Goal: Contribute content: Add original content to the website for others to see

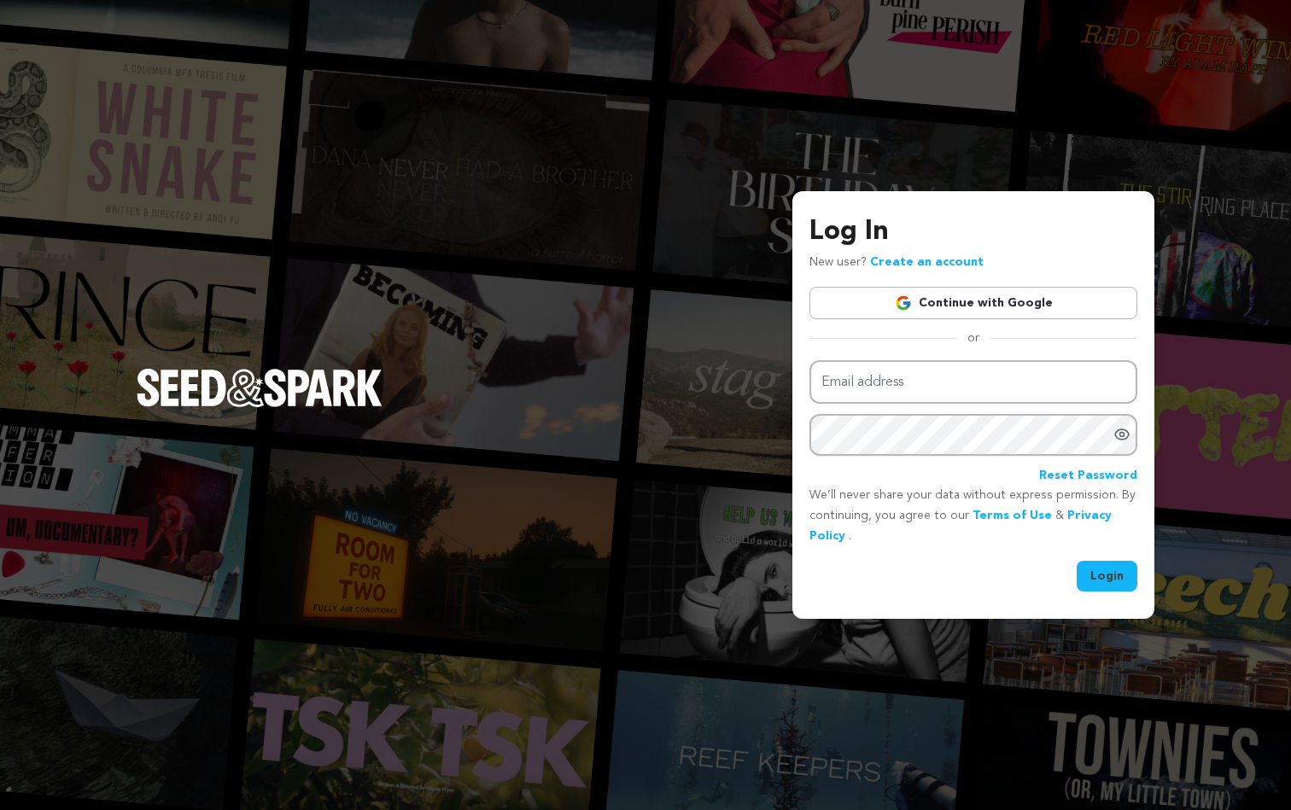
click at [973, 309] on link "Continue with Google" at bounding box center [974, 303] width 328 height 32
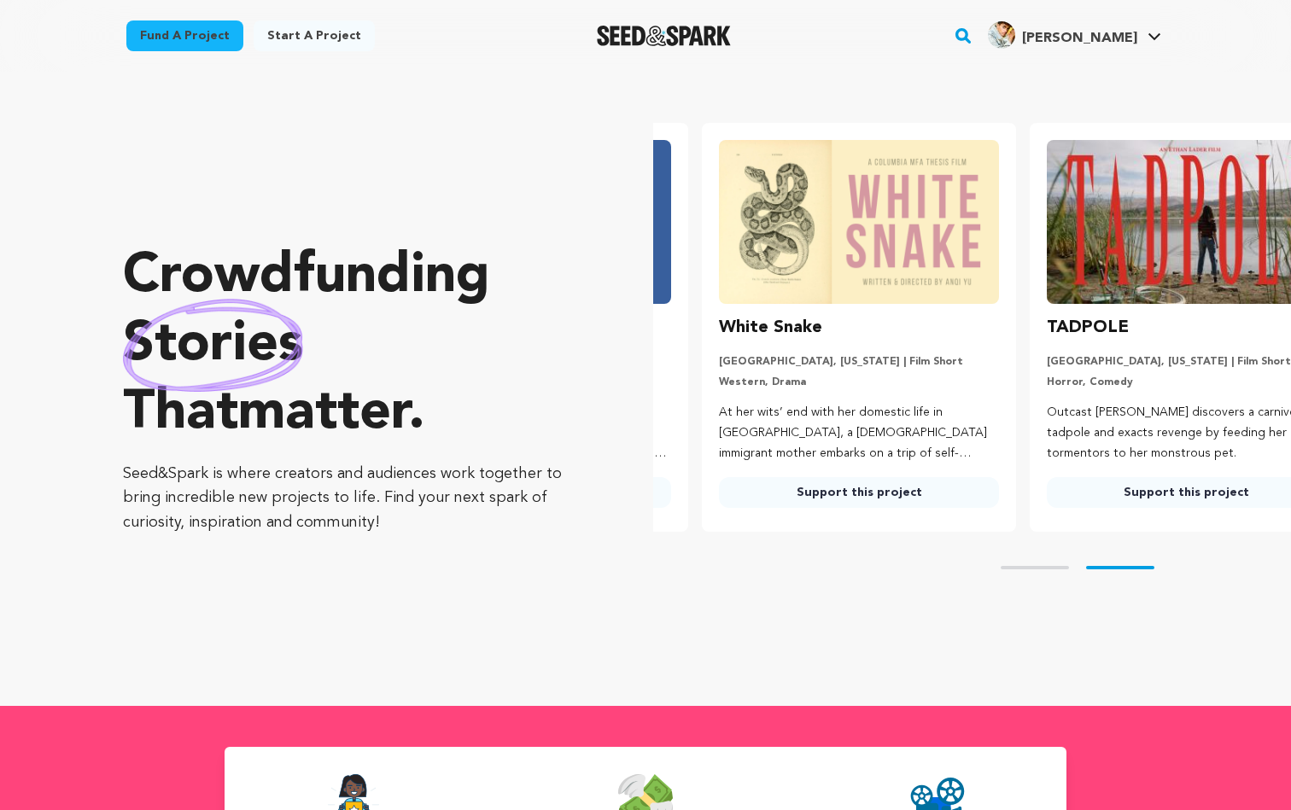
scroll to position [0, 342]
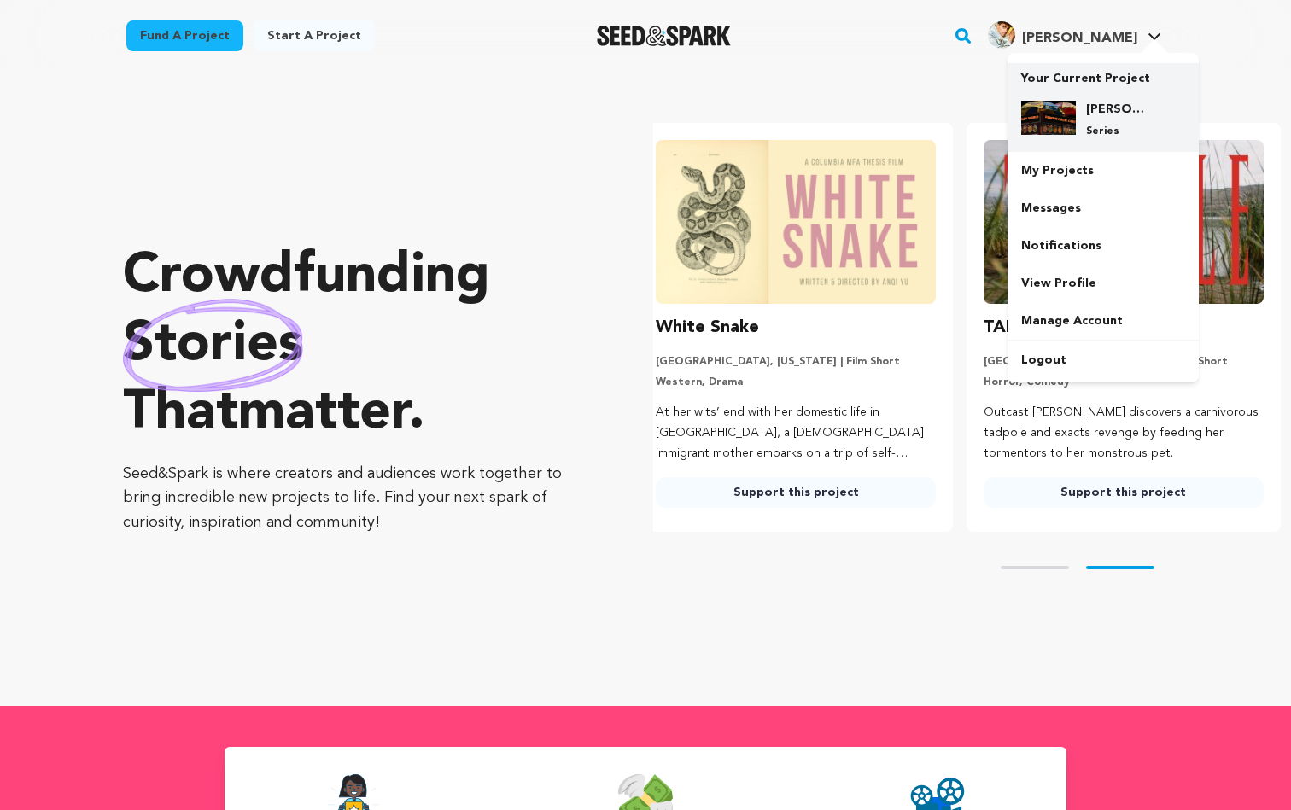
click at [1092, 95] on div "Ali's World Famous Halal Cart — TV Pilot Series" at bounding box center [1103, 119] width 164 height 65
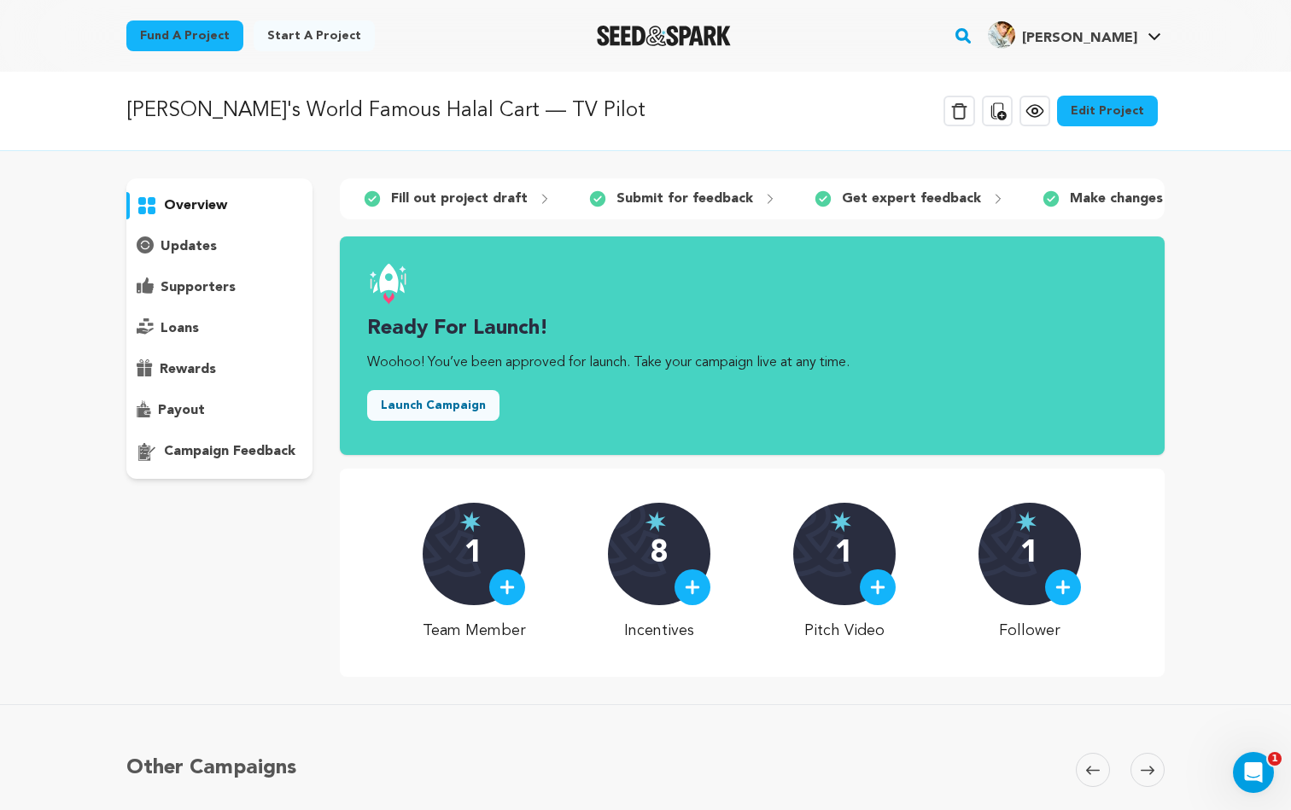
click at [199, 250] on p "updates" at bounding box center [189, 247] width 56 height 20
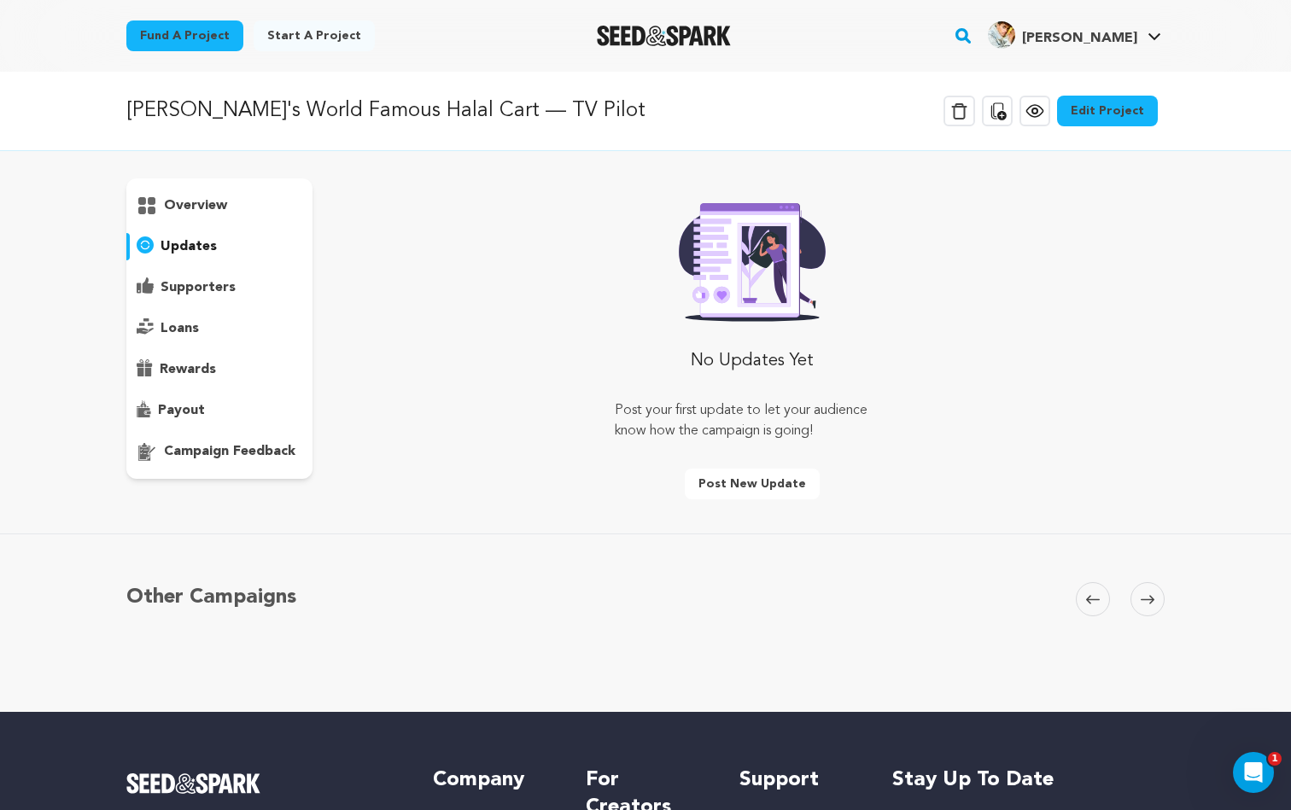
click at [202, 288] on p "supporters" at bounding box center [198, 288] width 75 height 20
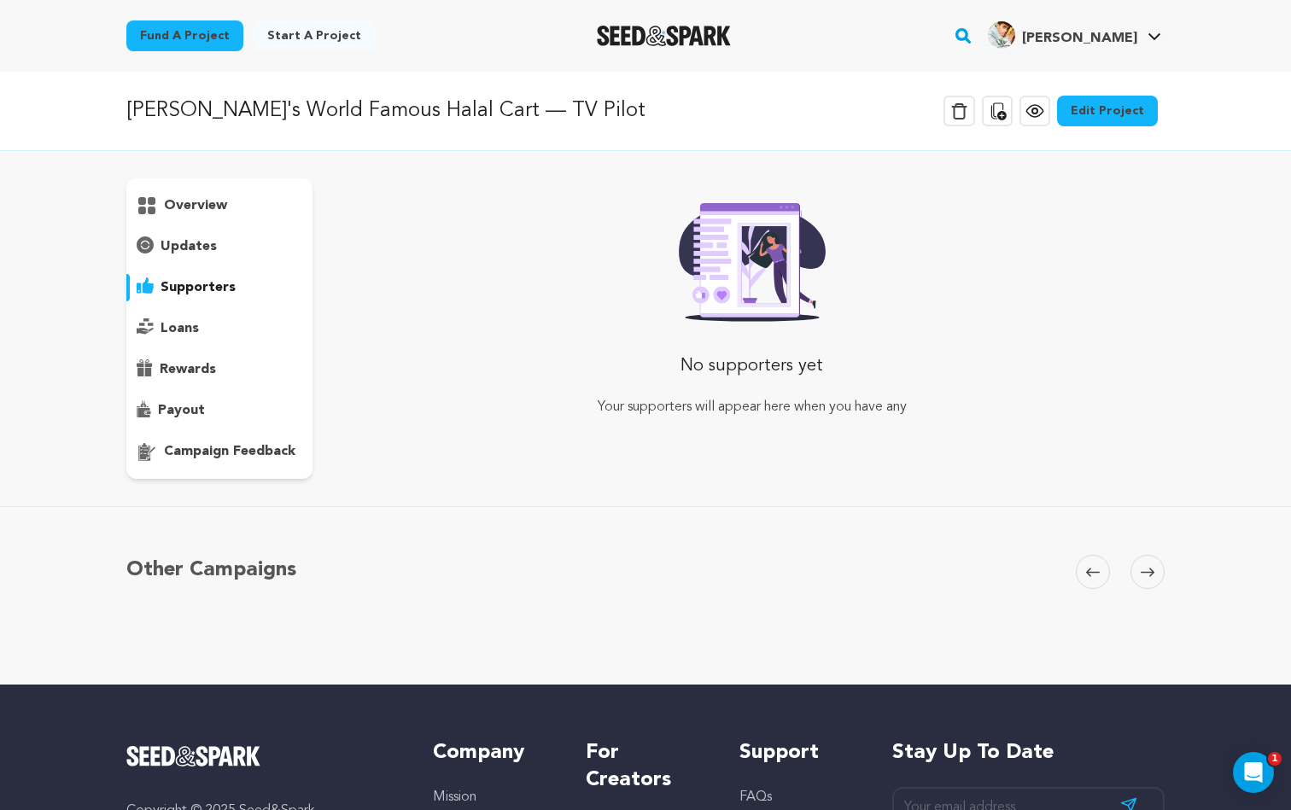
click at [197, 323] on p "loans" at bounding box center [180, 329] width 38 height 20
click at [202, 211] on p "overview" at bounding box center [195, 206] width 63 height 20
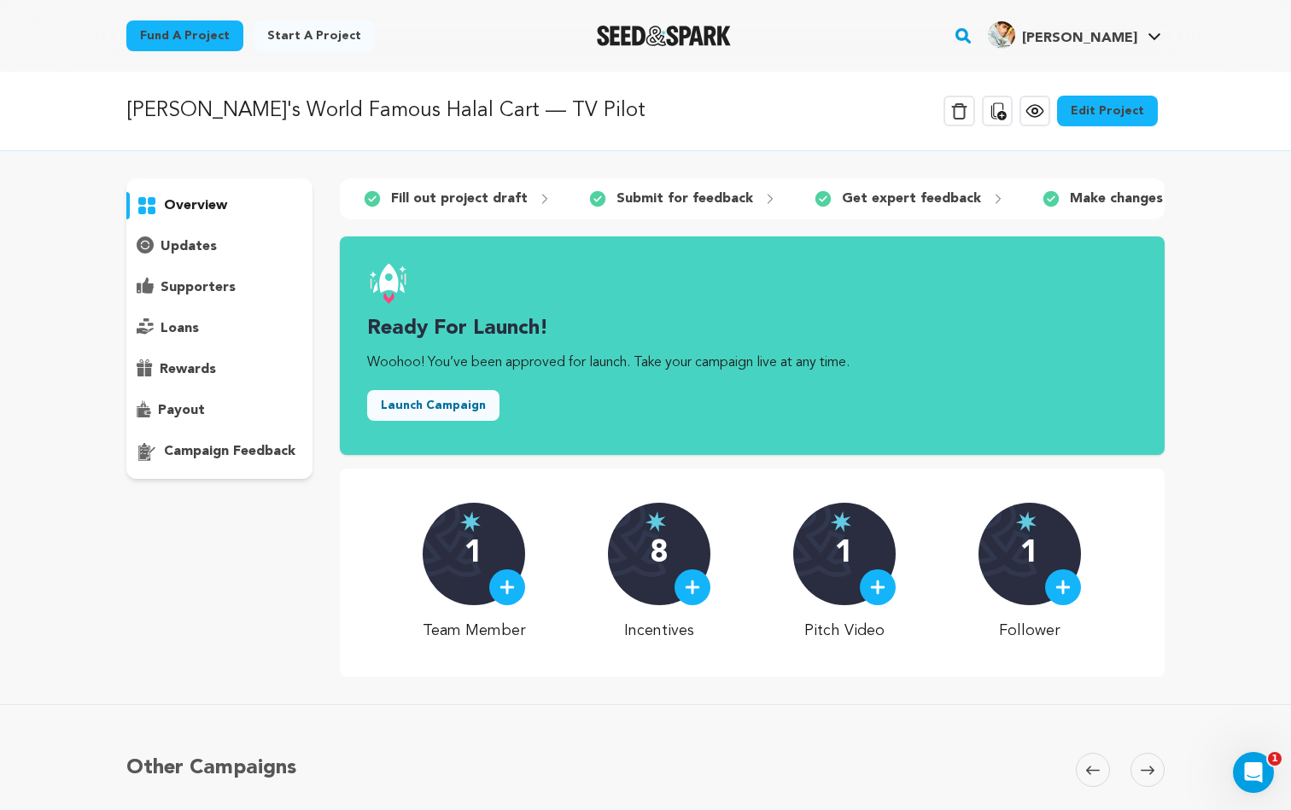
click at [1127, 120] on link "Edit Project" at bounding box center [1107, 111] width 101 height 31
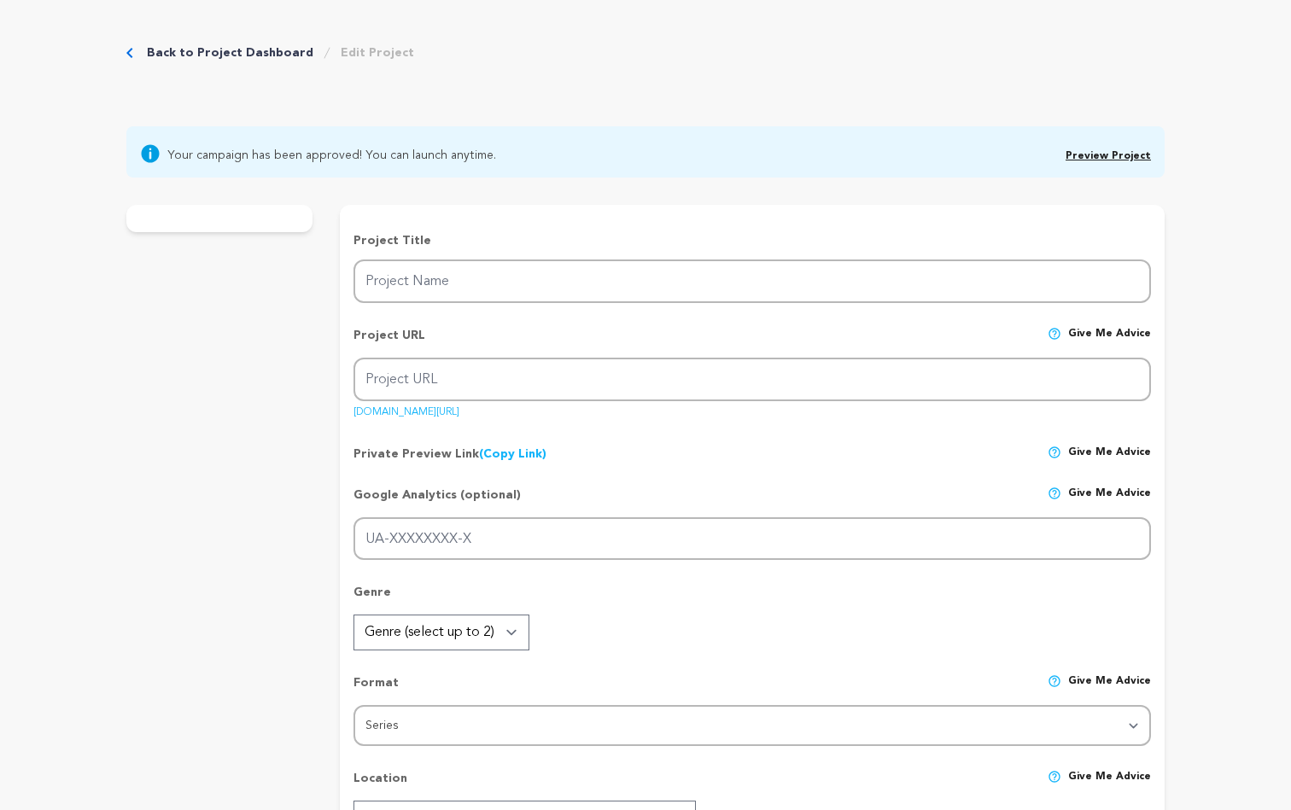
type input "[PERSON_NAME]'s World Famous Halal Cart — TV Pilot"
type input "alis-world-famous-halal-cart-tv-pilot"
type input "After inheriting a halal cart, a 23-year-old girl stumbles into NYC's street-ve…"
type textarea "Ali’s World Famous Halal Cart is a TV pilot that spotlights underrepresented co…"
type textarea "Our mission is to expand representation of underrepresented communities: NYC st…"
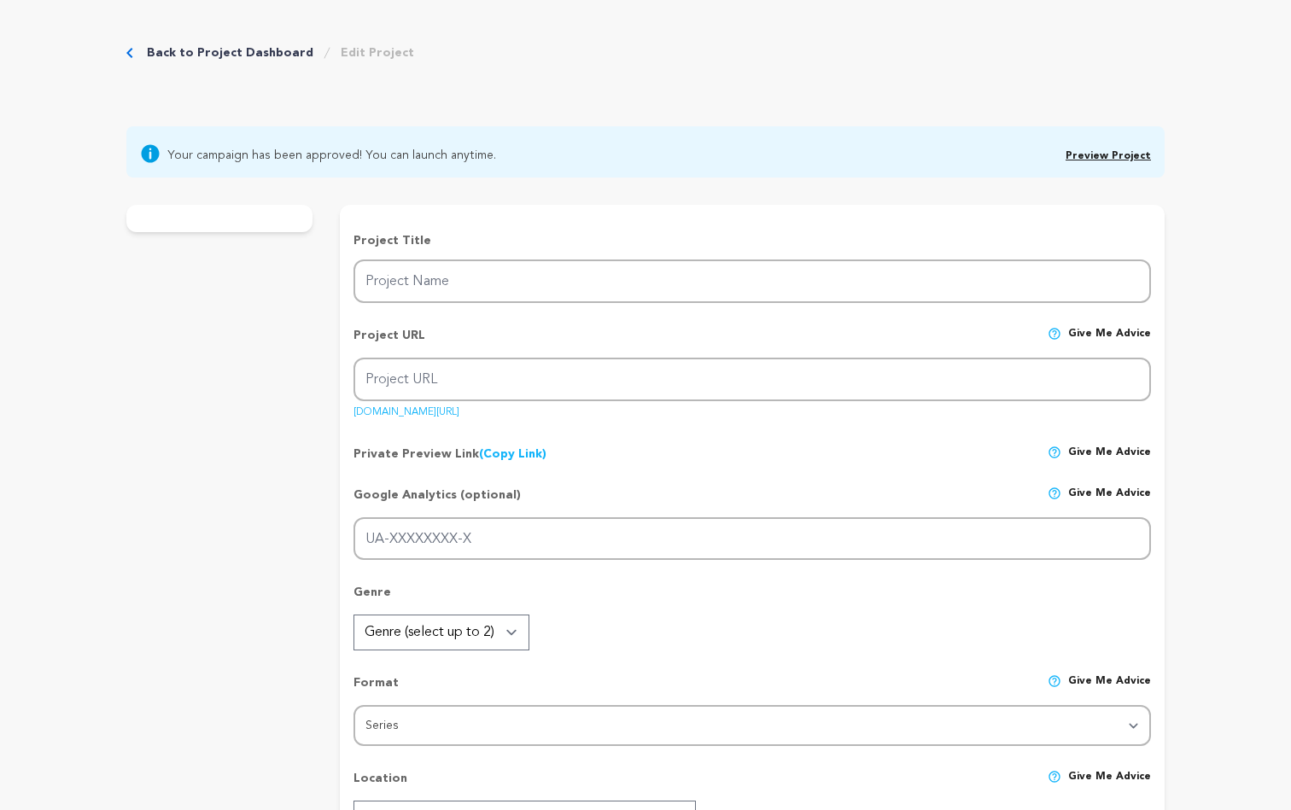
type textarea "New York University"
radio input "true"
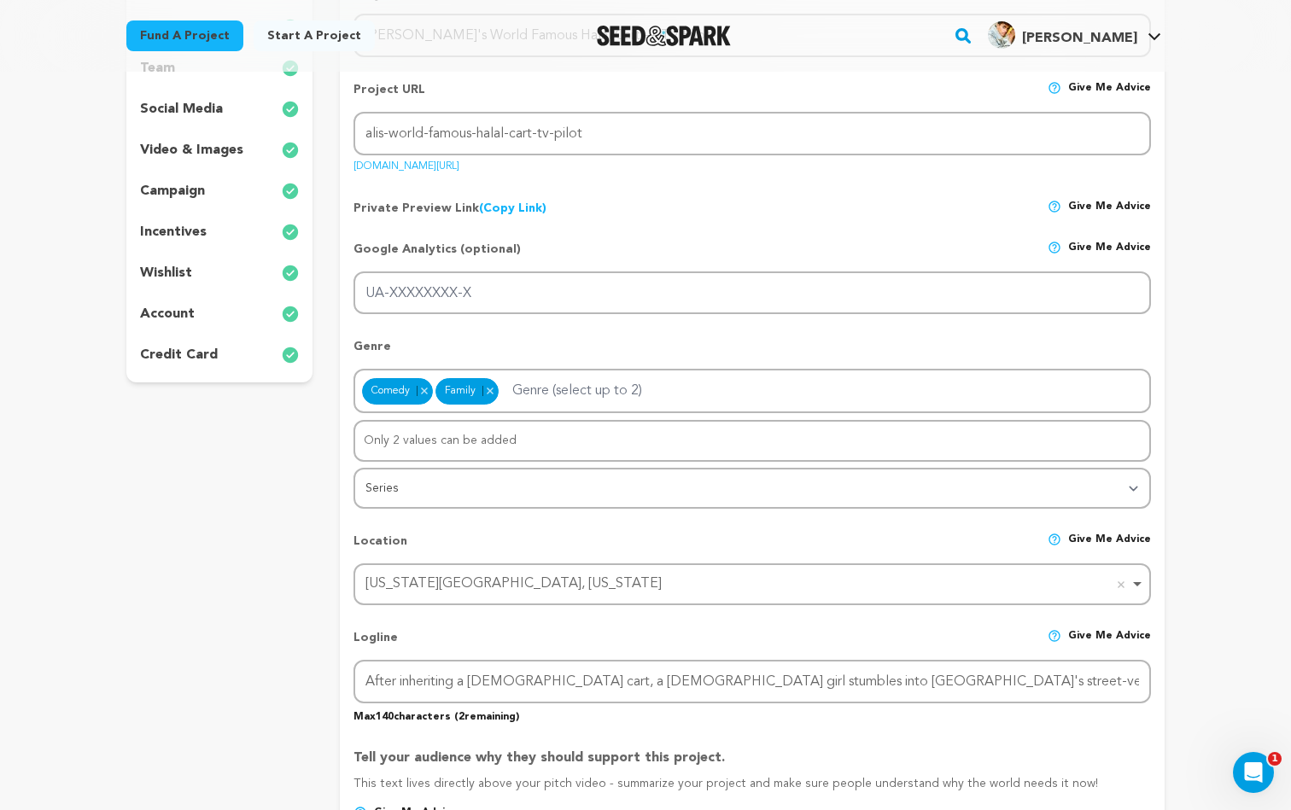
scroll to position [160, 0]
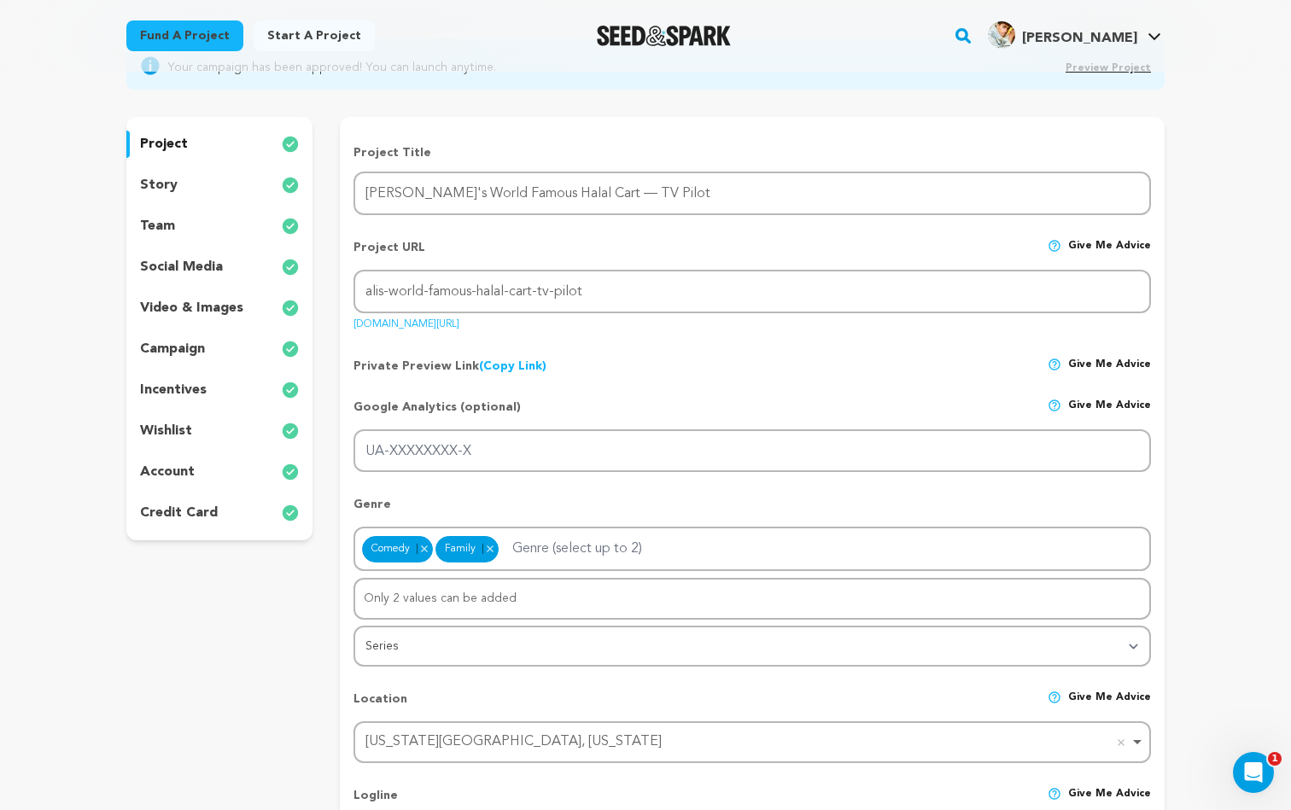
click at [234, 191] on div "story" at bounding box center [219, 185] width 186 height 27
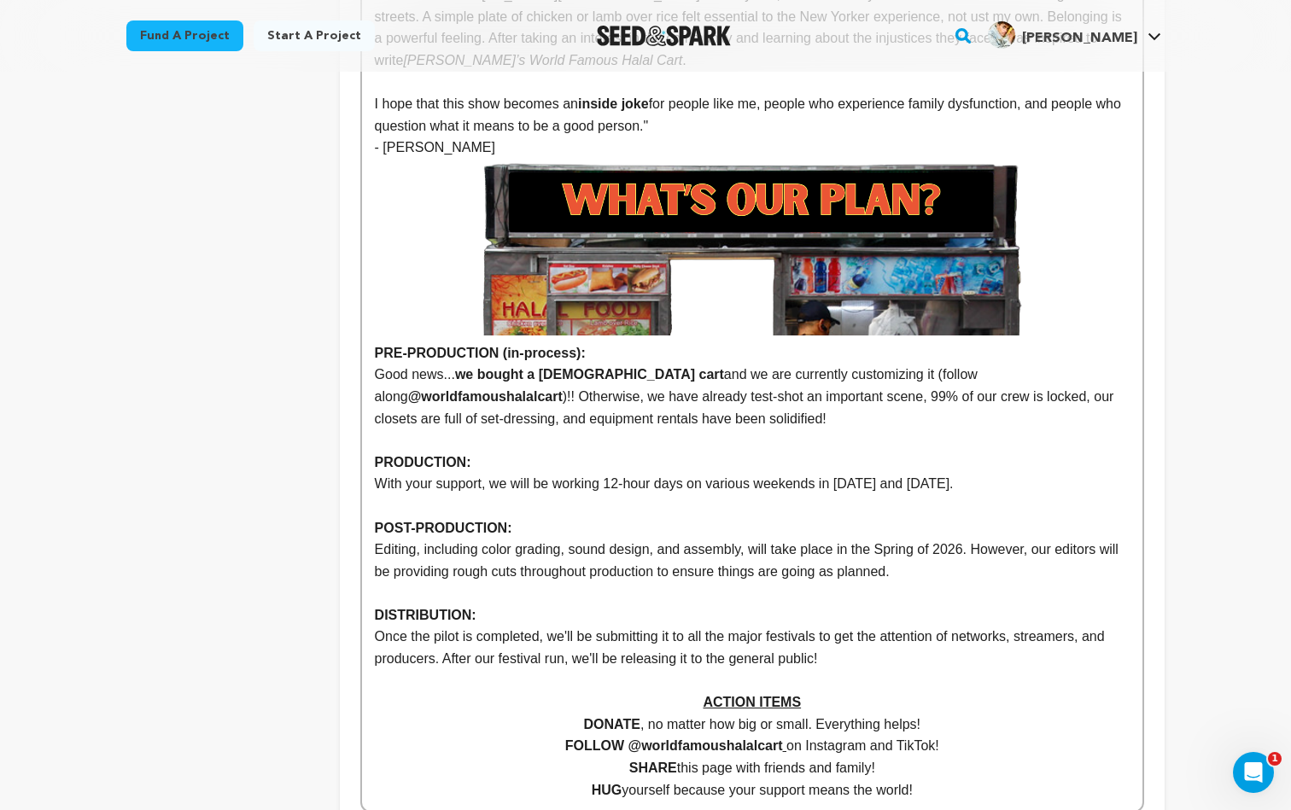
scroll to position [1638, 0]
click at [588, 363] on p "Good news... we bought a halal cart and we are currently customizing it (follow…" at bounding box center [752, 396] width 755 height 66
click at [598, 363] on p "Good news... we bought a halal cart and we are currently customizing it (follow…" at bounding box center [752, 396] width 755 height 66
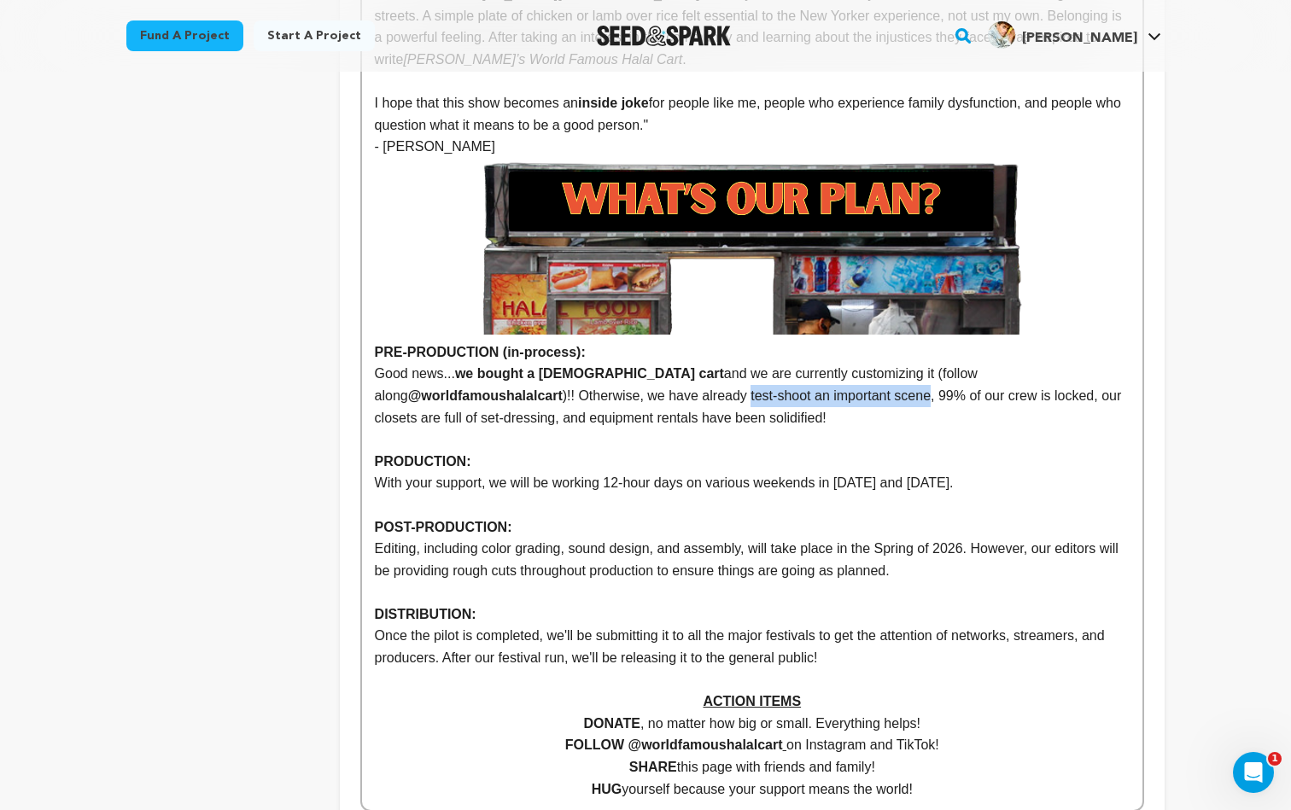
drag, startPoint x: 732, startPoint y: 313, endPoint x: 548, endPoint y: 308, distance: 183.7
click at [548, 363] on p "Good news... we bought a halal cart and we are currently customizing it (follow…" at bounding box center [752, 396] width 755 height 66
drag, startPoint x: 688, startPoint y: 308, endPoint x: 626, endPoint y: 308, distance: 62.3
click at [626, 363] on p "Good news... we bought a halal cart and we are currently customizing it (follow…" at bounding box center [752, 396] width 755 height 66
click at [787, 363] on p "Good news... we bought a halal cart and we are currently customizing it (follow…" at bounding box center [752, 396] width 755 height 66
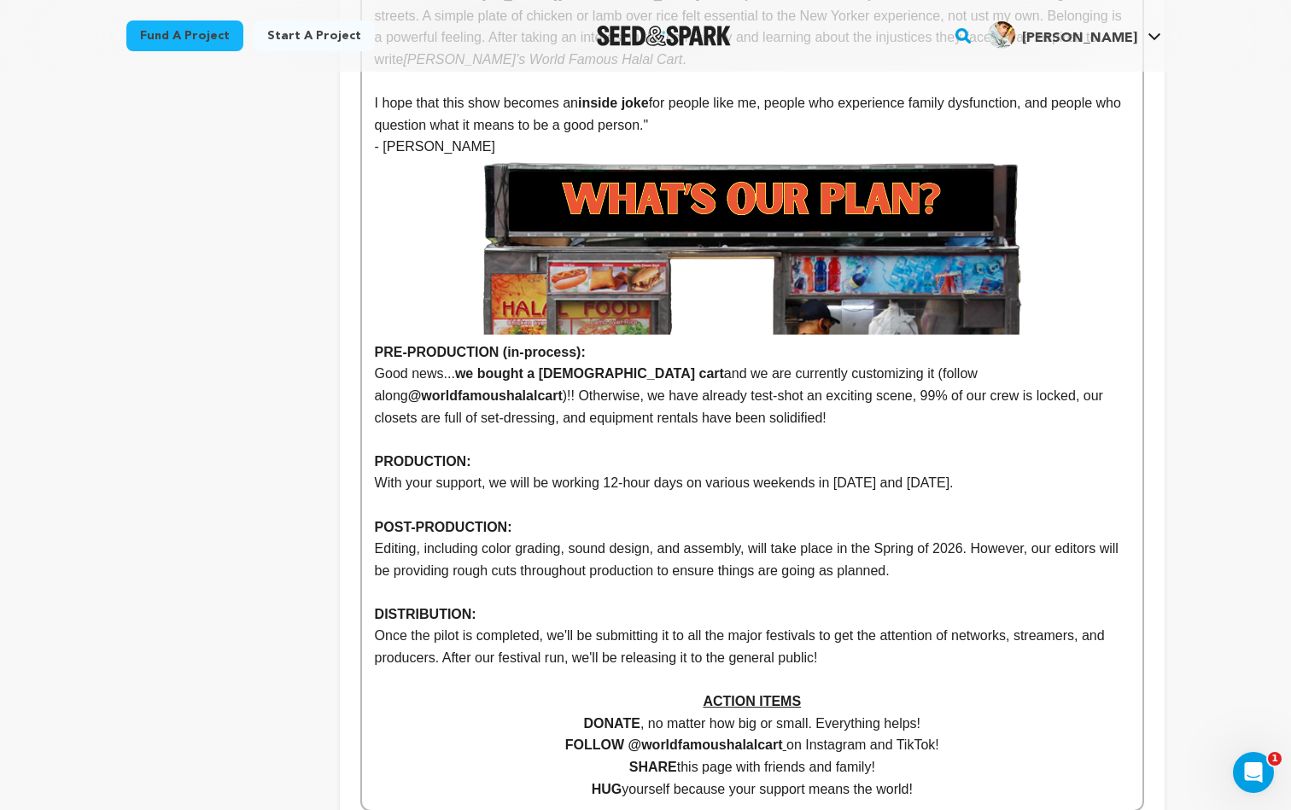
click at [934, 363] on p "Good news... we bought a halal cart and we are currently customizing it (follow…" at bounding box center [752, 396] width 755 height 66
click at [832, 451] on p "PRODUCTION:" at bounding box center [752, 462] width 755 height 22
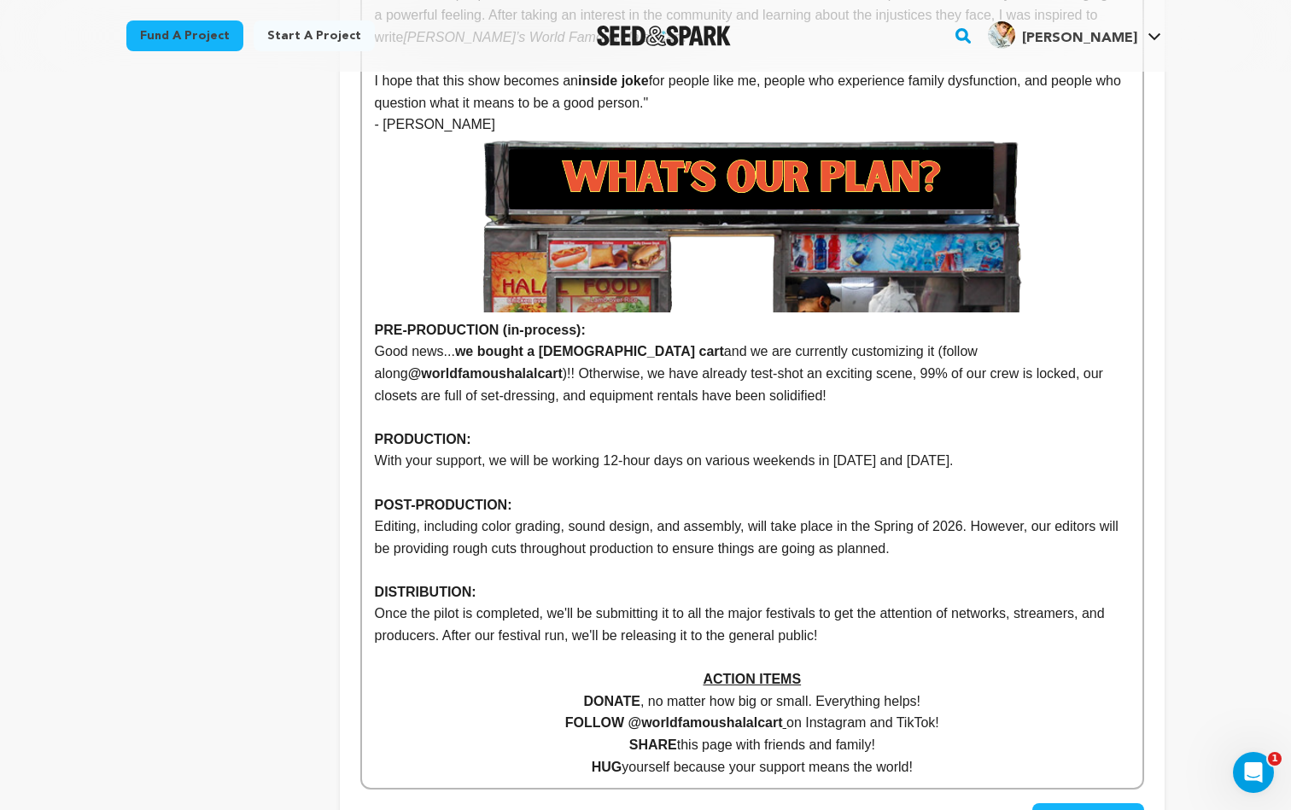
click at [783, 450] on p "With your support, we will be working 12-hour days on various weekends in Novem…" at bounding box center [752, 461] width 755 height 22
drag, startPoint x: 528, startPoint y: 375, endPoint x: 685, endPoint y: 376, distance: 157.1
click at [685, 450] on p "With your support, we will be working 12-hour days on various weekends in Novem…" at bounding box center [752, 461] width 755 height 22
click at [671, 516] on p "Editing, including color grading, sound design, and assembly, will take place i…" at bounding box center [752, 538] width 755 height 44
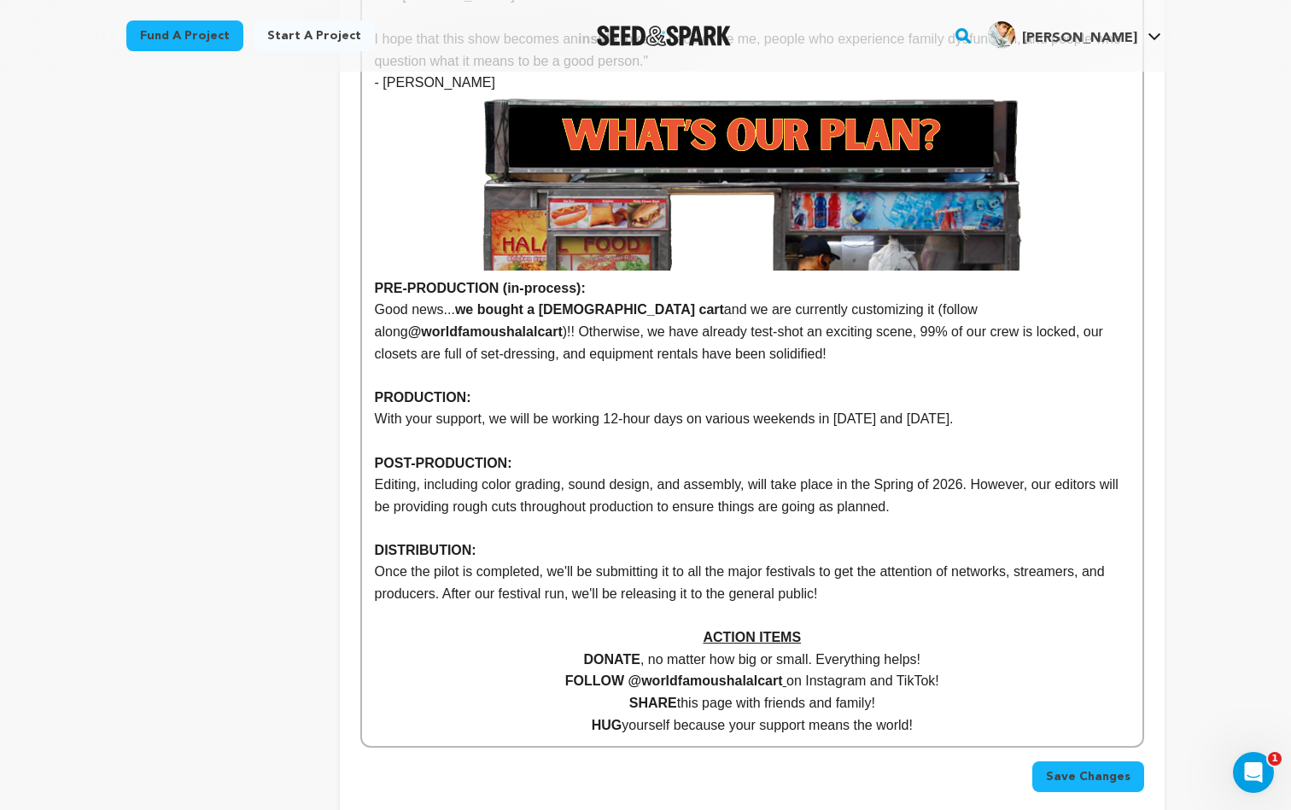
scroll to position [1703, 0]
click at [632, 560] on p "Once the pilot is completed, we'll be submitting it to all the major festivals …" at bounding box center [752, 582] width 755 height 44
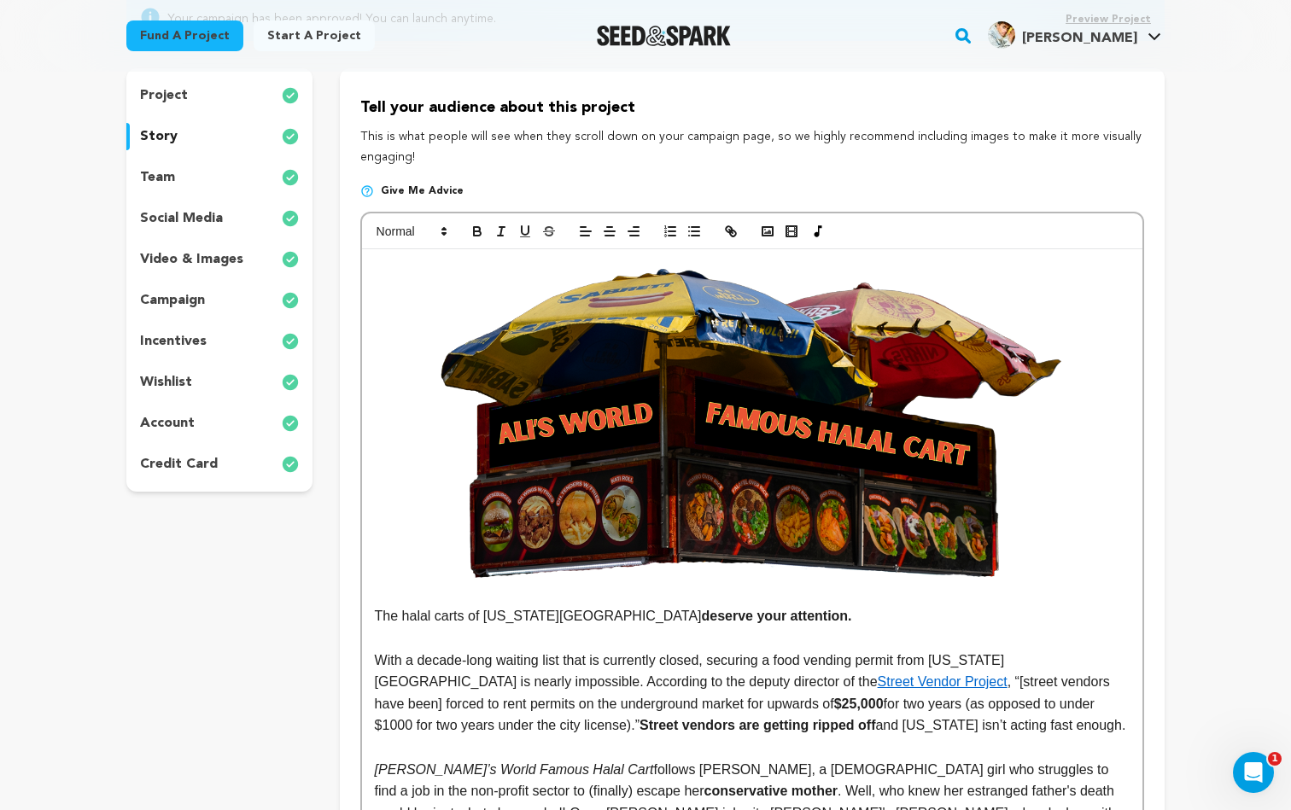
scroll to position [213, 0]
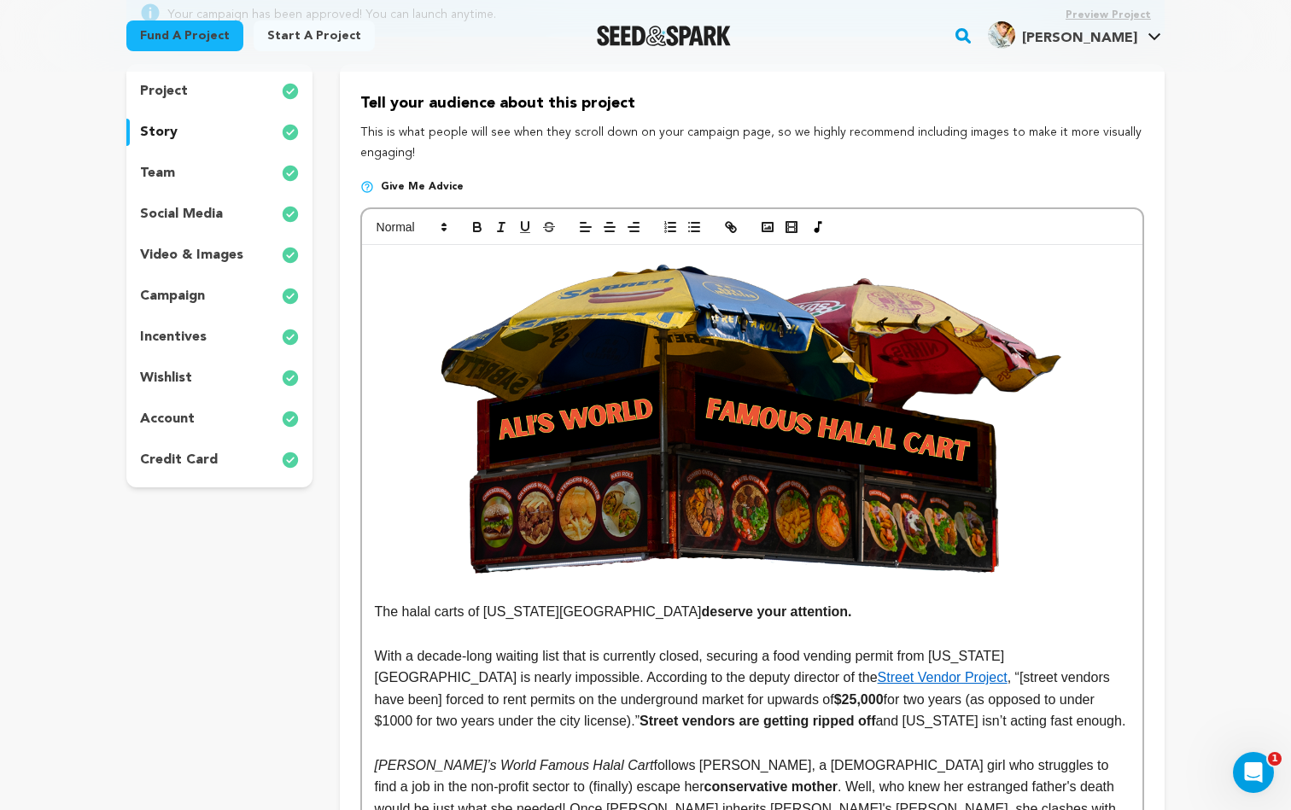
click at [595, 684] on p "With a decade-long waiting list that is currently closed, securing a food vendi…" at bounding box center [752, 689] width 755 height 87
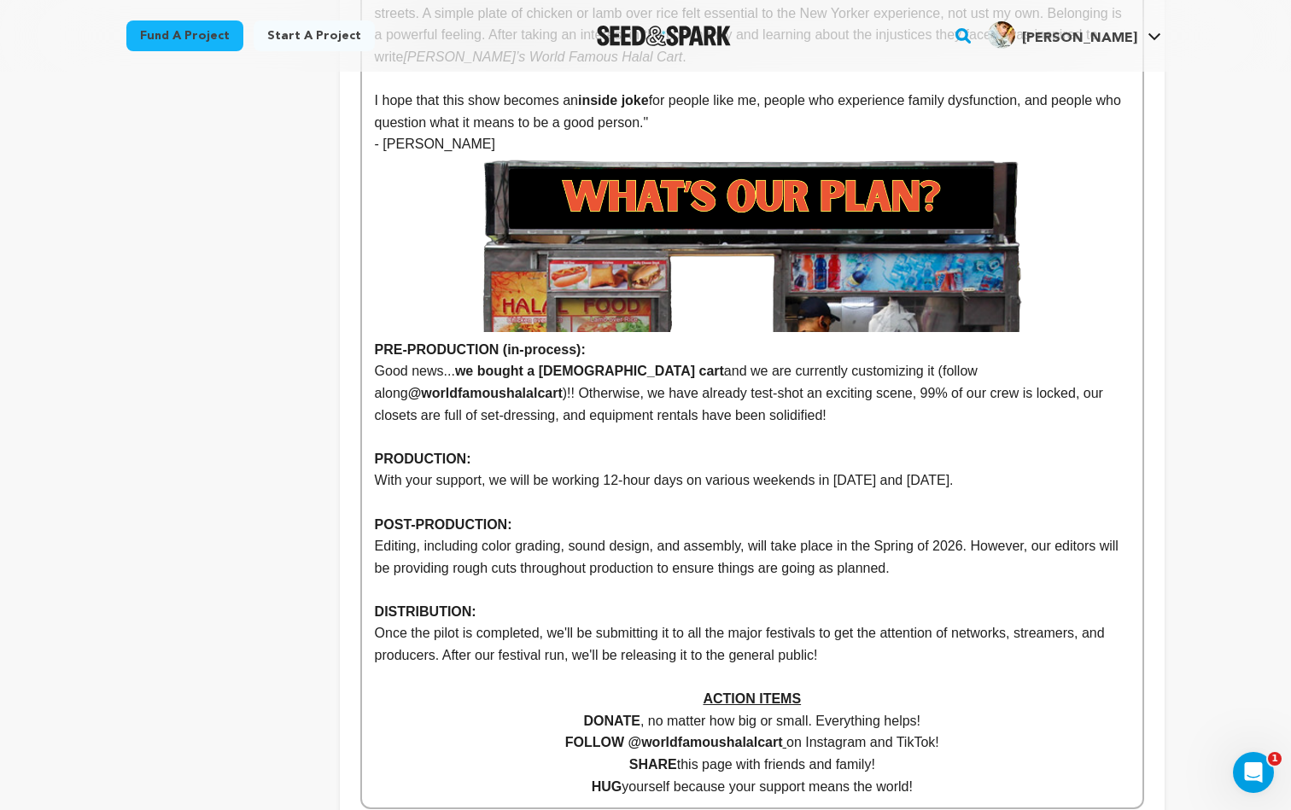
scroll to position [1930, 0]
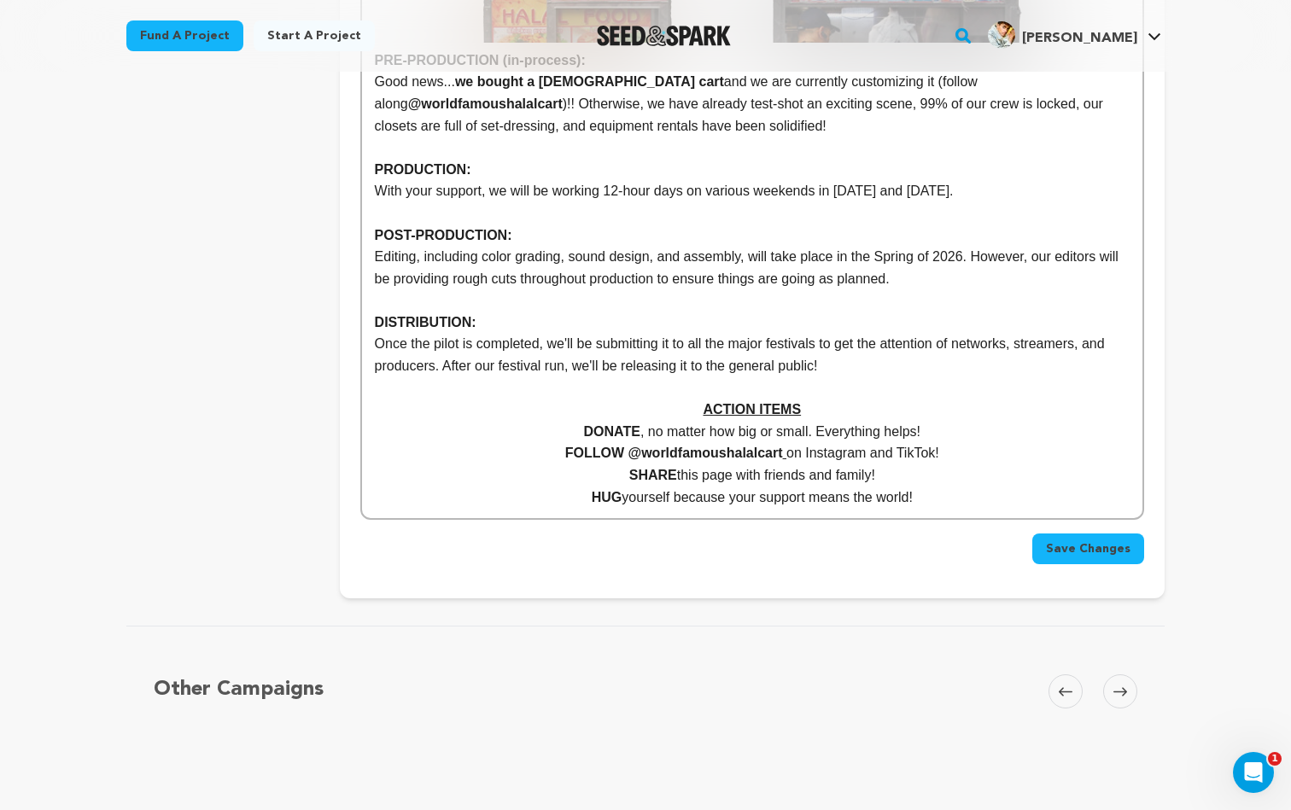
click at [806, 399] on p "ACTION ITEMS" at bounding box center [752, 410] width 755 height 22
drag, startPoint x: 807, startPoint y: 317, endPoint x: 697, endPoint y: 313, distance: 110.3
click at [697, 399] on p "ACTION ITEMS" at bounding box center [752, 410] width 755 height 22
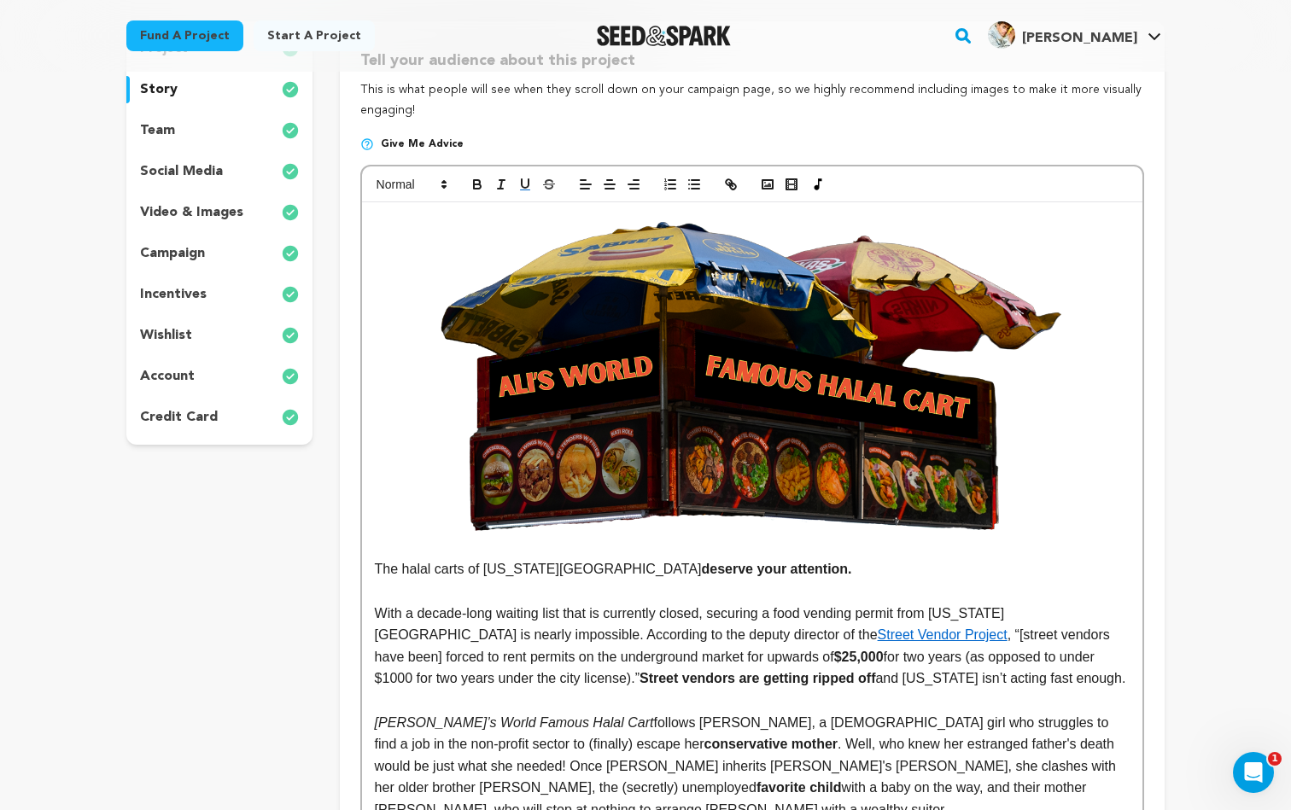
scroll to position [250, 0]
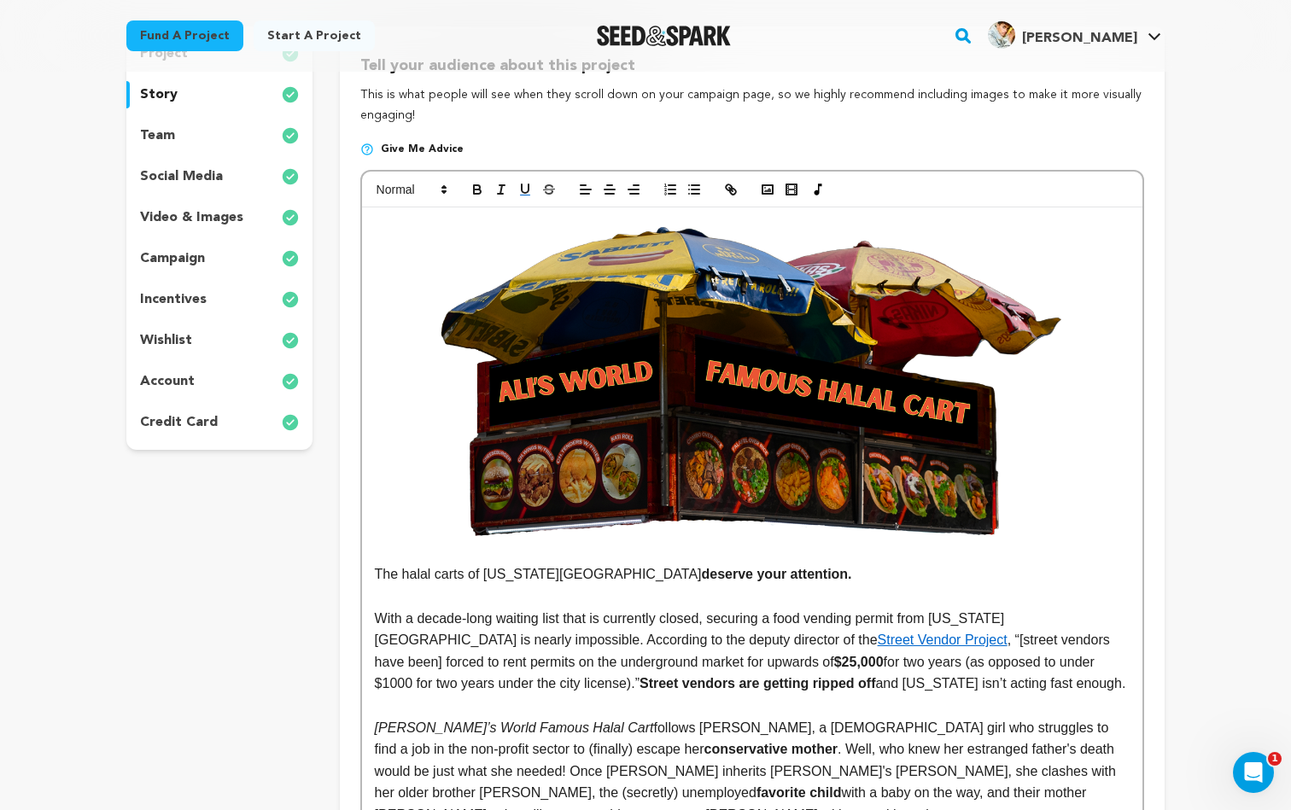
click at [255, 142] on div "team" at bounding box center [219, 135] width 186 height 27
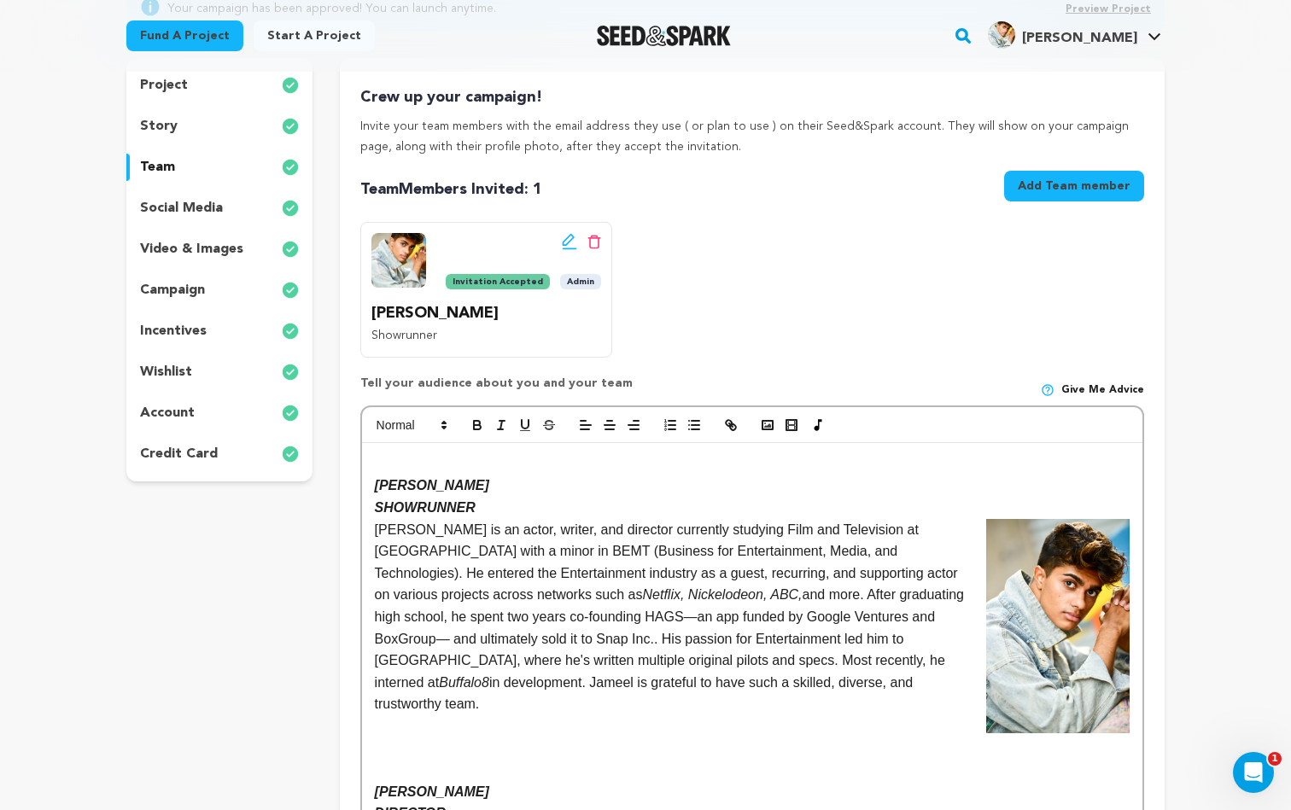
scroll to position [216, 0]
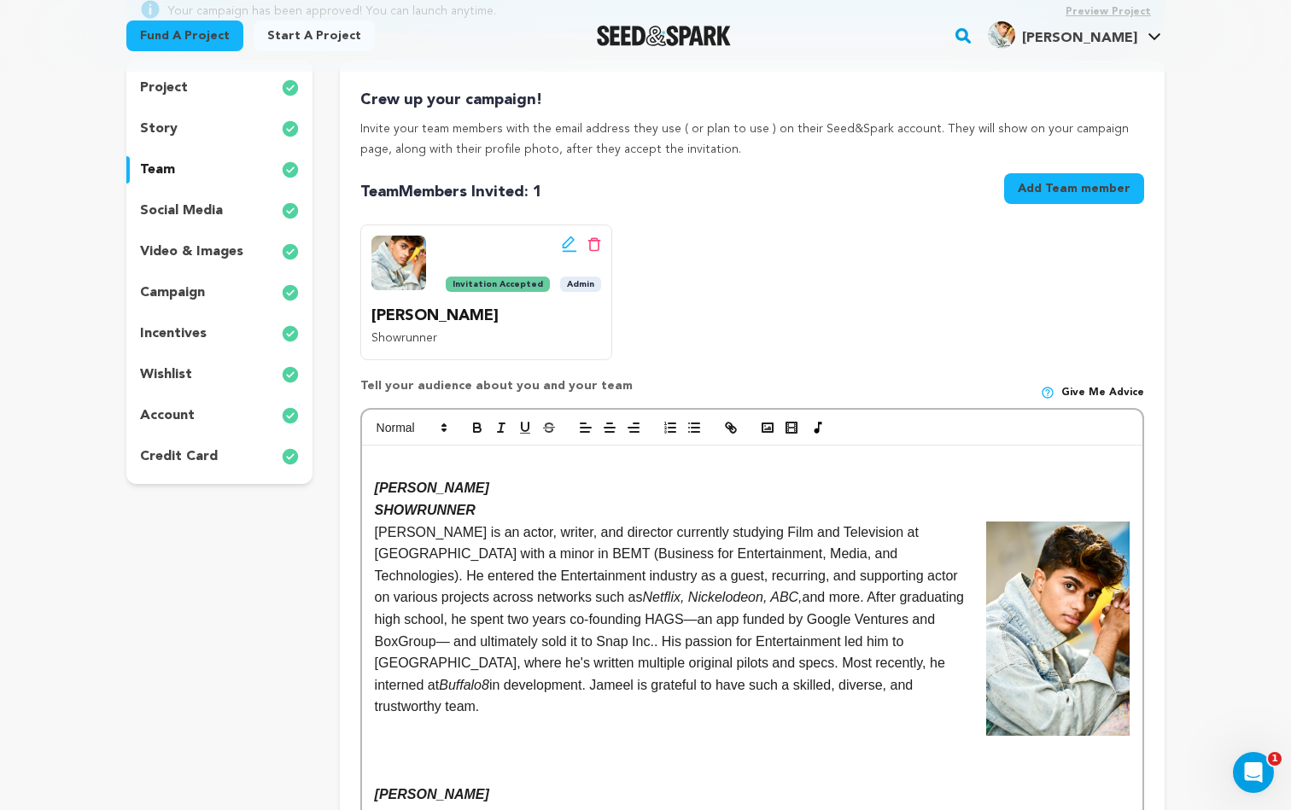
click at [243, 207] on div "social media" at bounding box center [219, 210] width 186 height 27
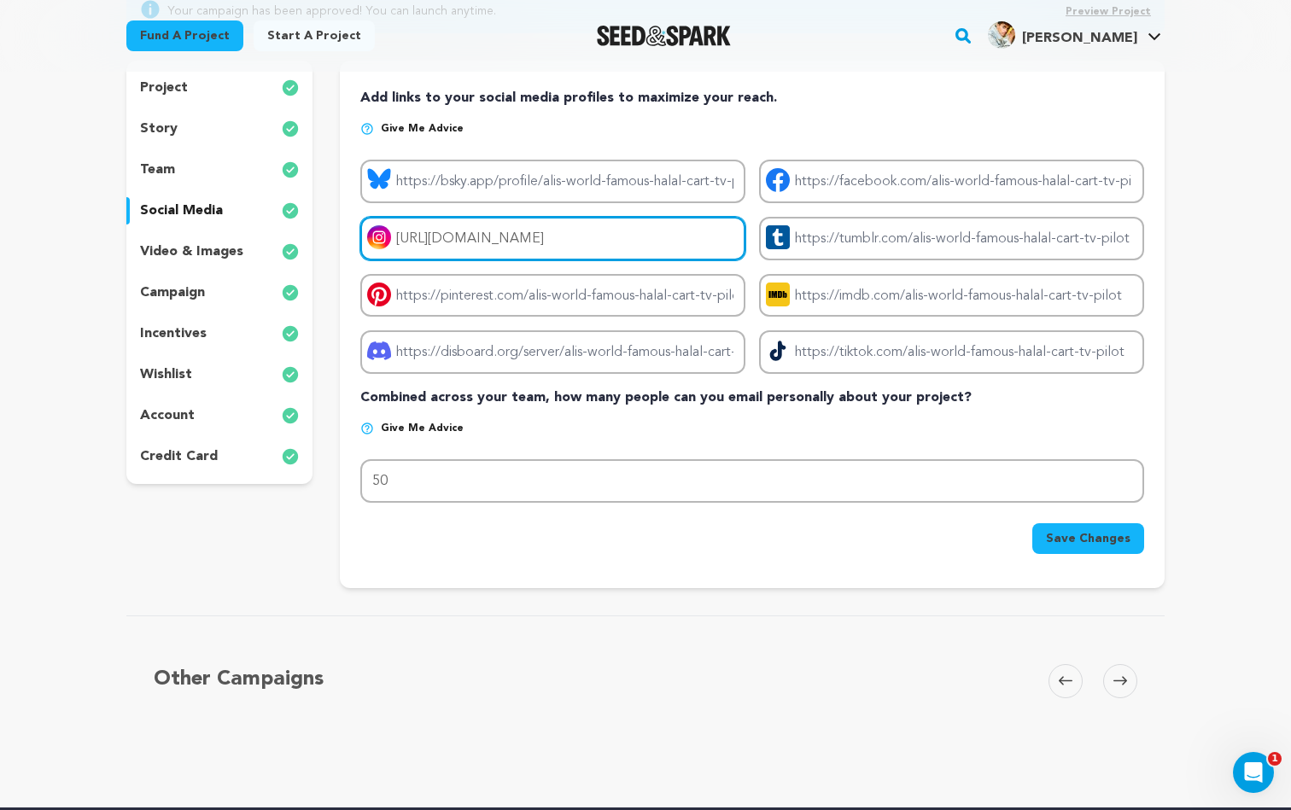
click at [616, 238] on input "https://www.instagram.com/worldfamoushalalcart/" at bounding box center [552, 239] width 385 height 44
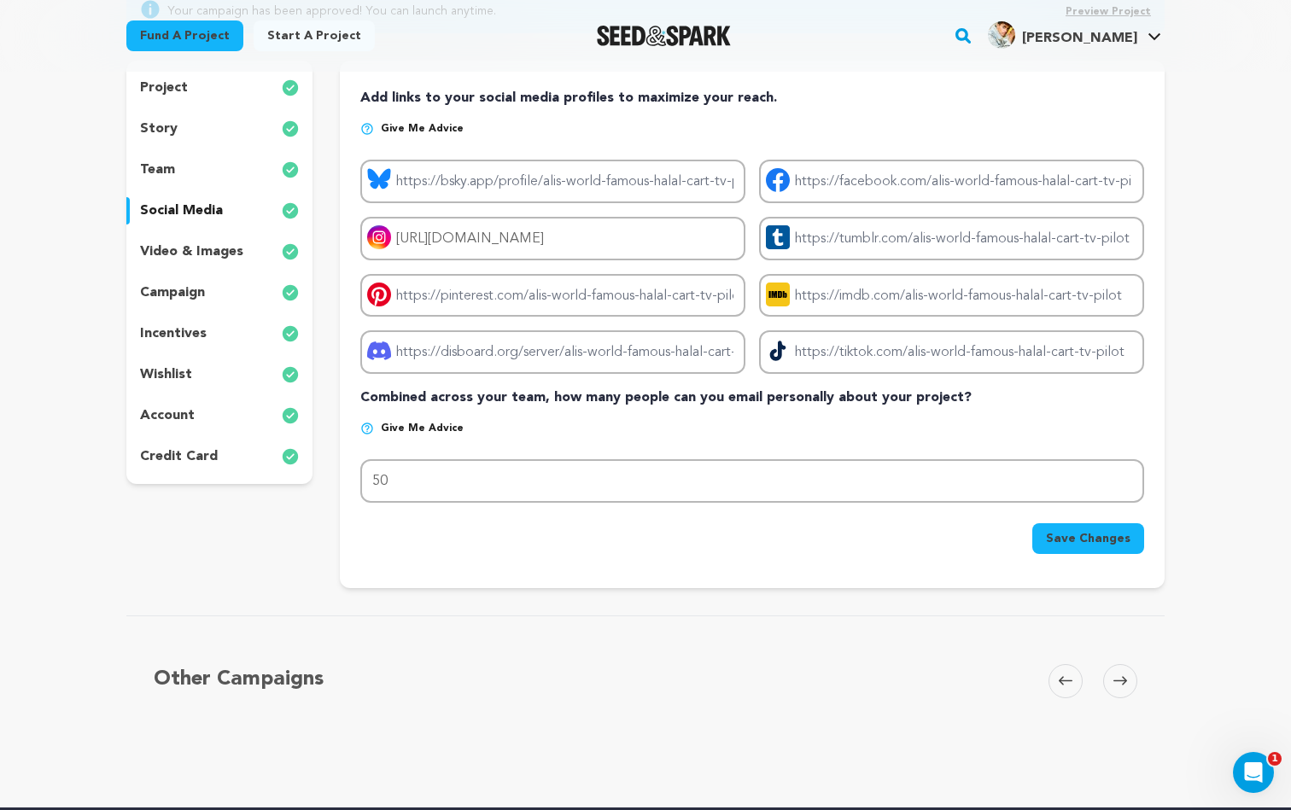
click at [248, 260] on div "video & images" at bounding box center [219, 251] width 186 height 27
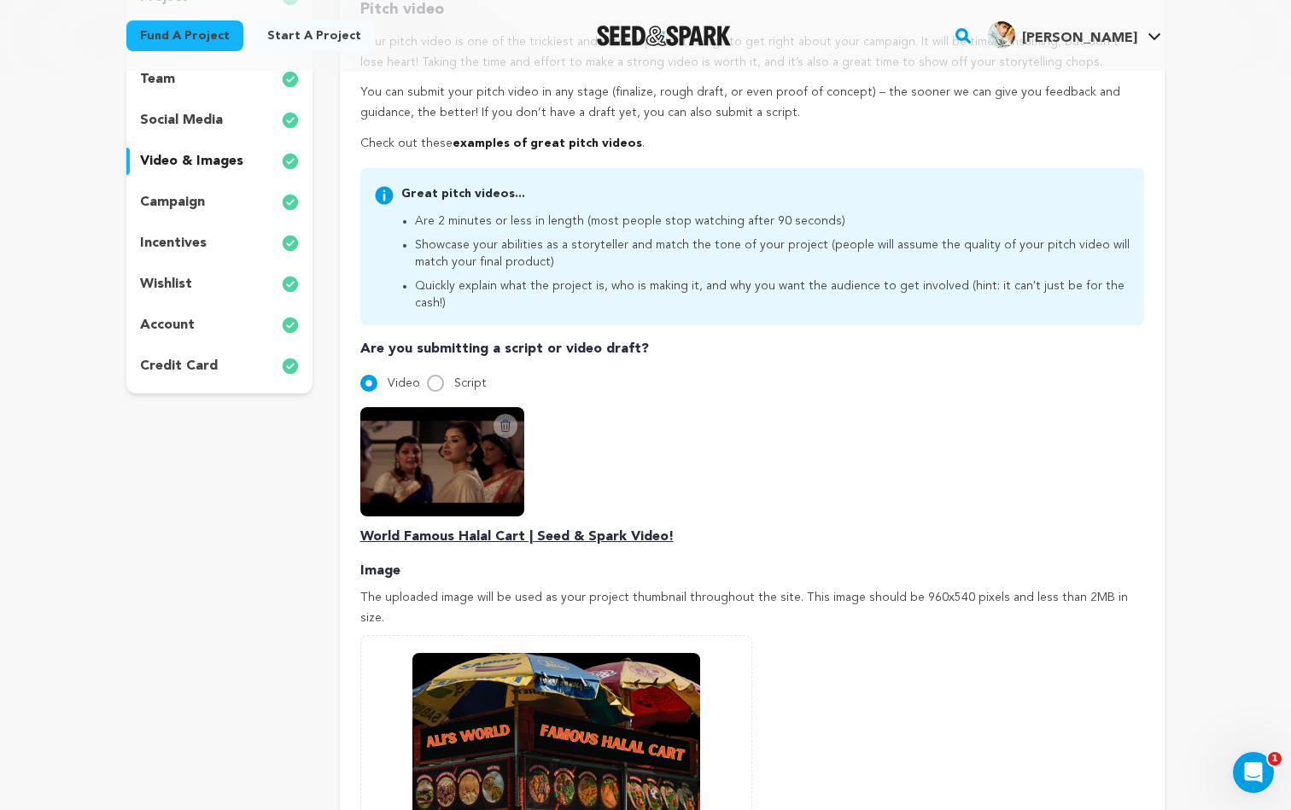
scroll to position [183, 0]
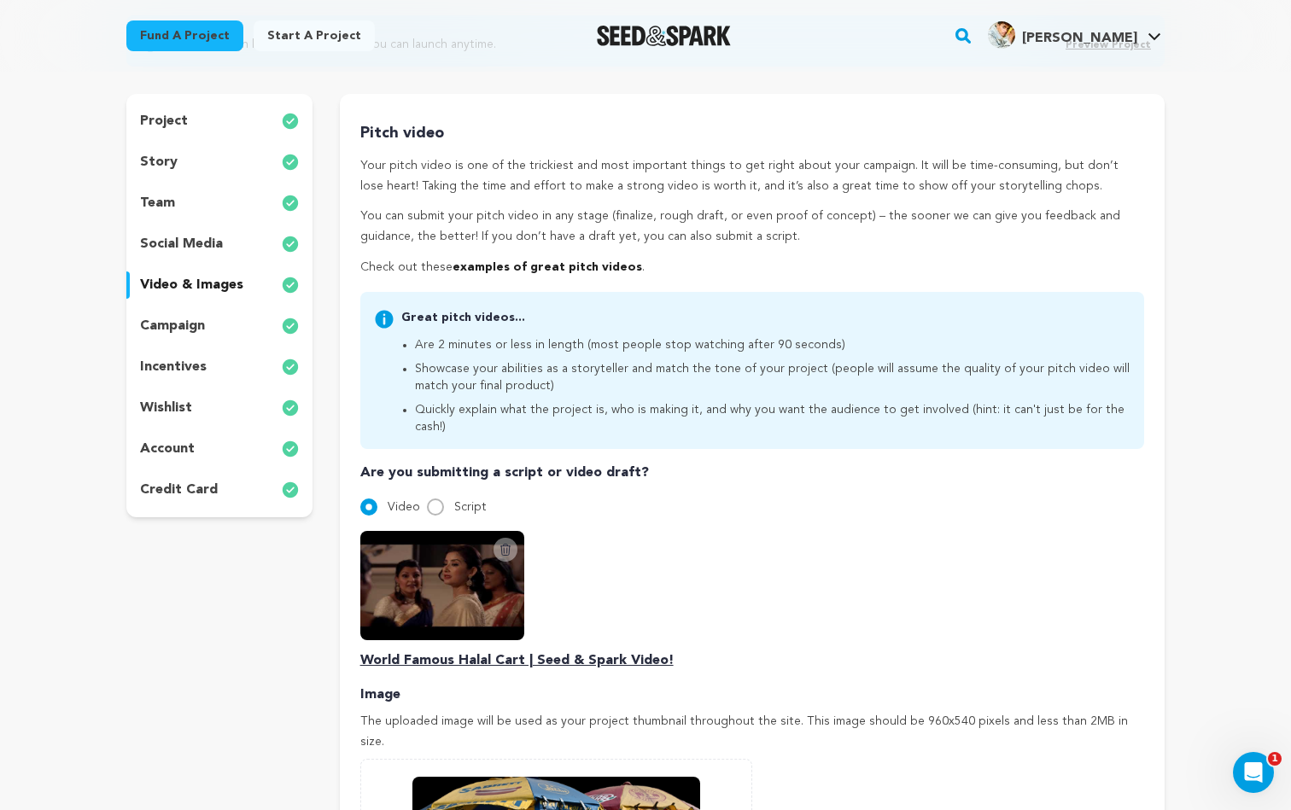
click at [228, 307] on div "project story team social media video & images campaign incentives wishlist acc…" at bounding box center [219, 306] width 186 height 424
click at [228, 322] on div "campaign" at bounding box center [219, 326] width 186 height 27
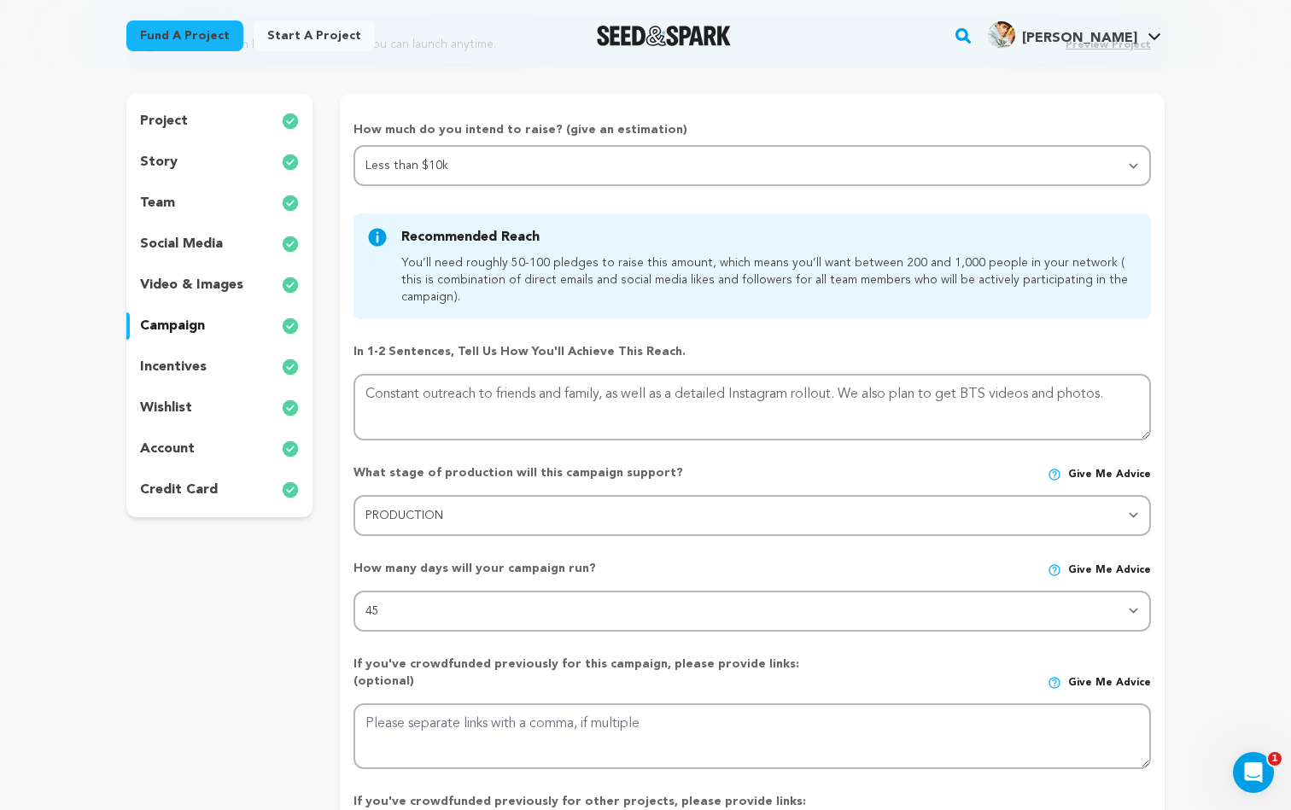
click at [225, 360] on div "incentives" at bounding box center [219, 367] width 186 height 27
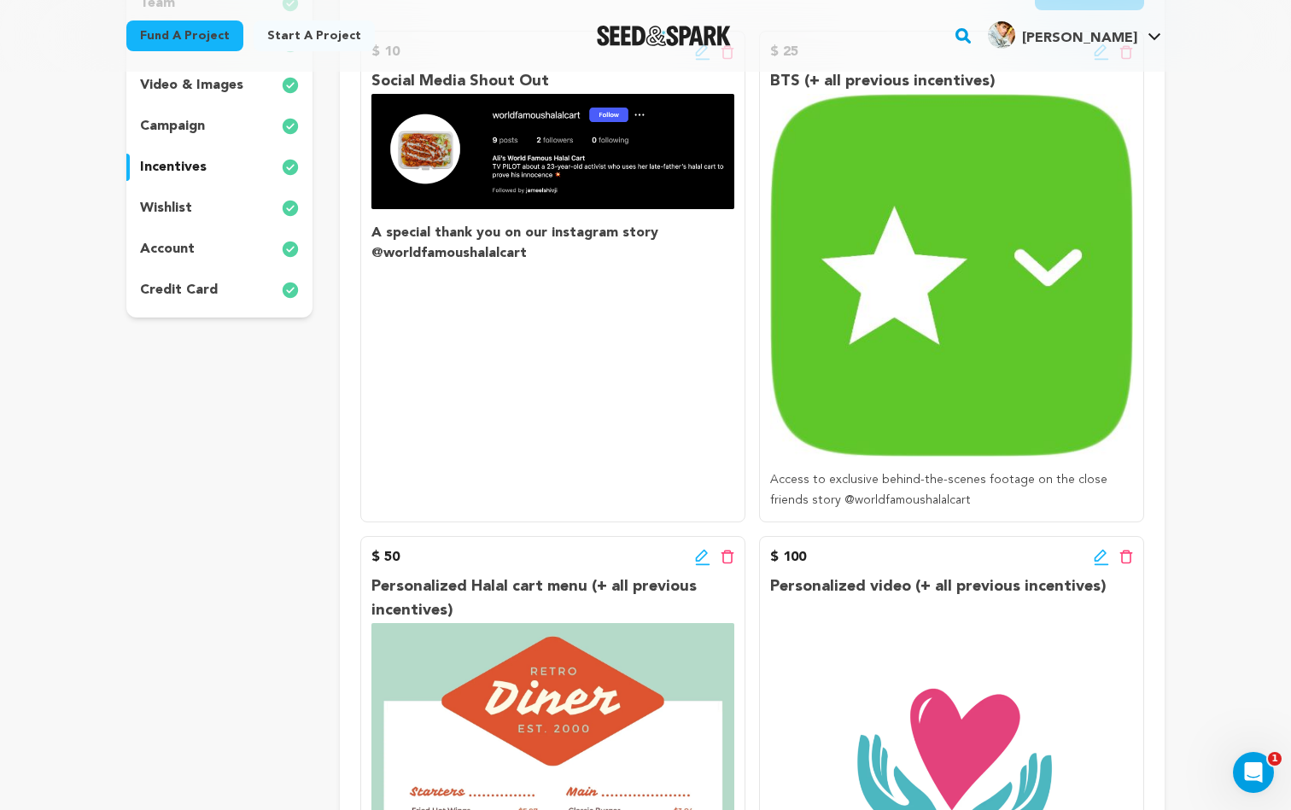
scroll to position [171, 0]
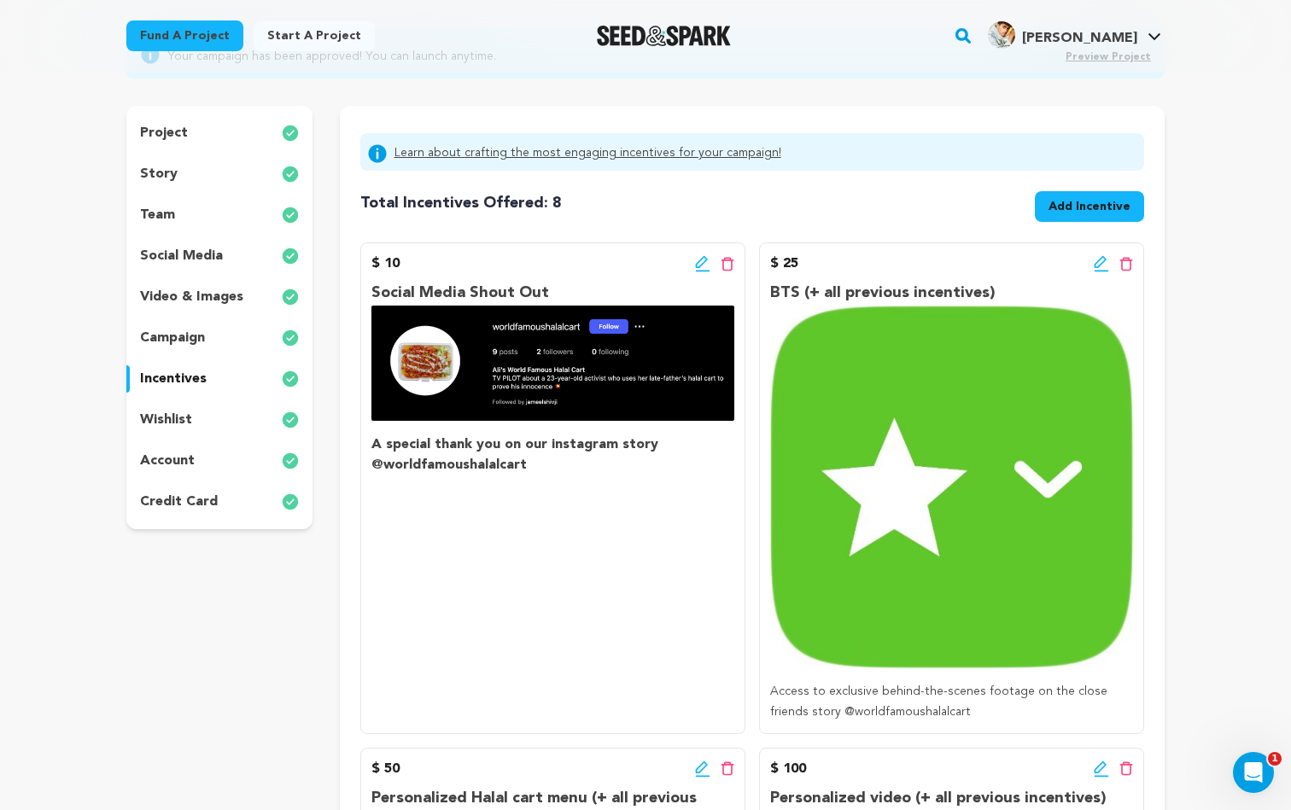
click at [220, 418] on div "wishlist" at bounding box center [219, 420] width 186 height 27
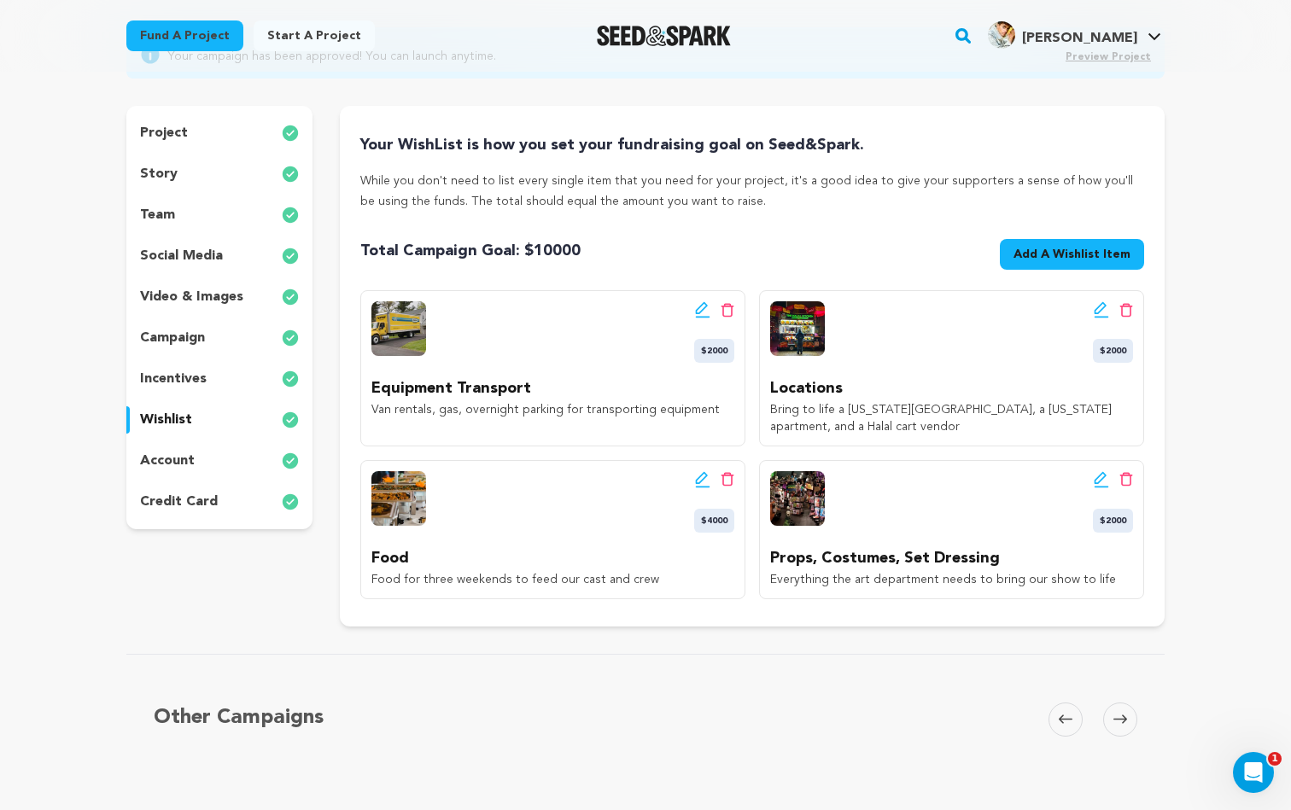
click at [216, 448] on div "account" at bounding box center [219, 461] width 186 height 27
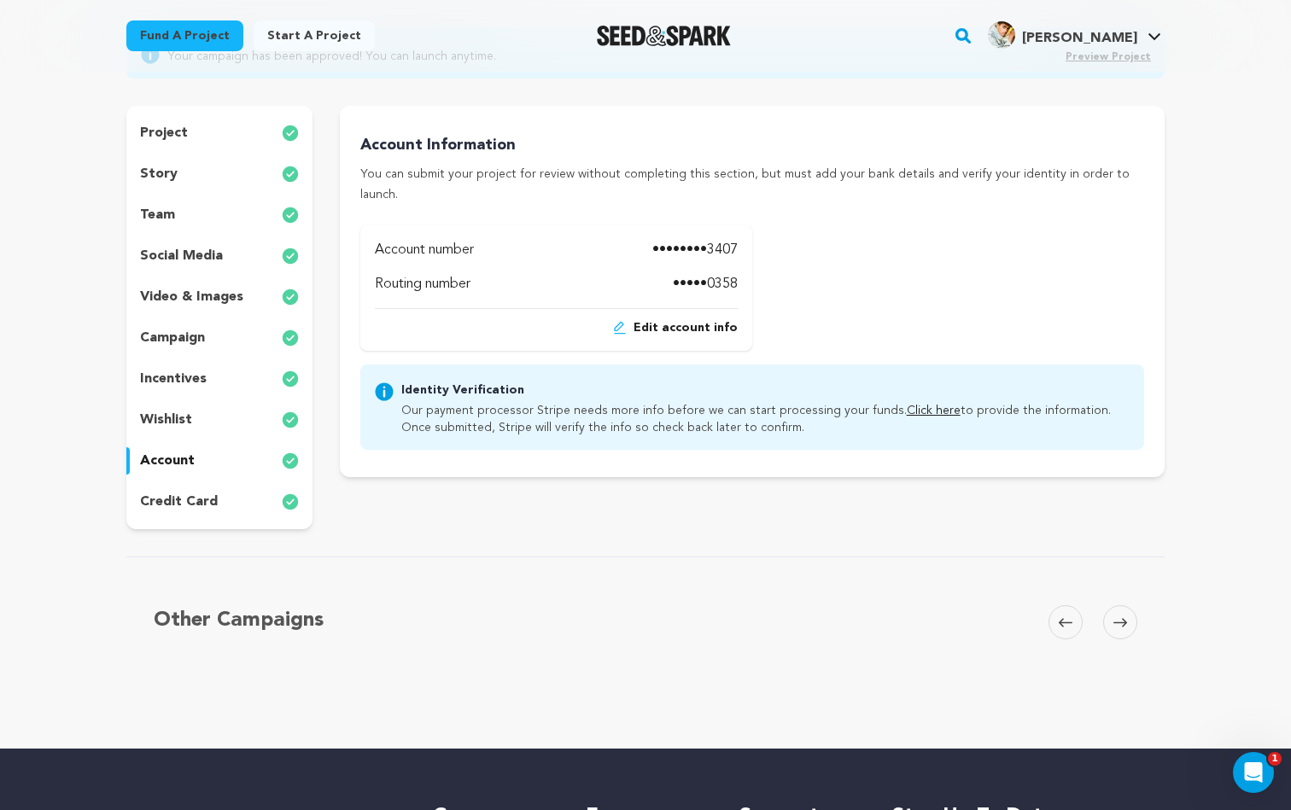
click at [205, 133] on div "project" at bounding box center [219, 133] width 186 height 27
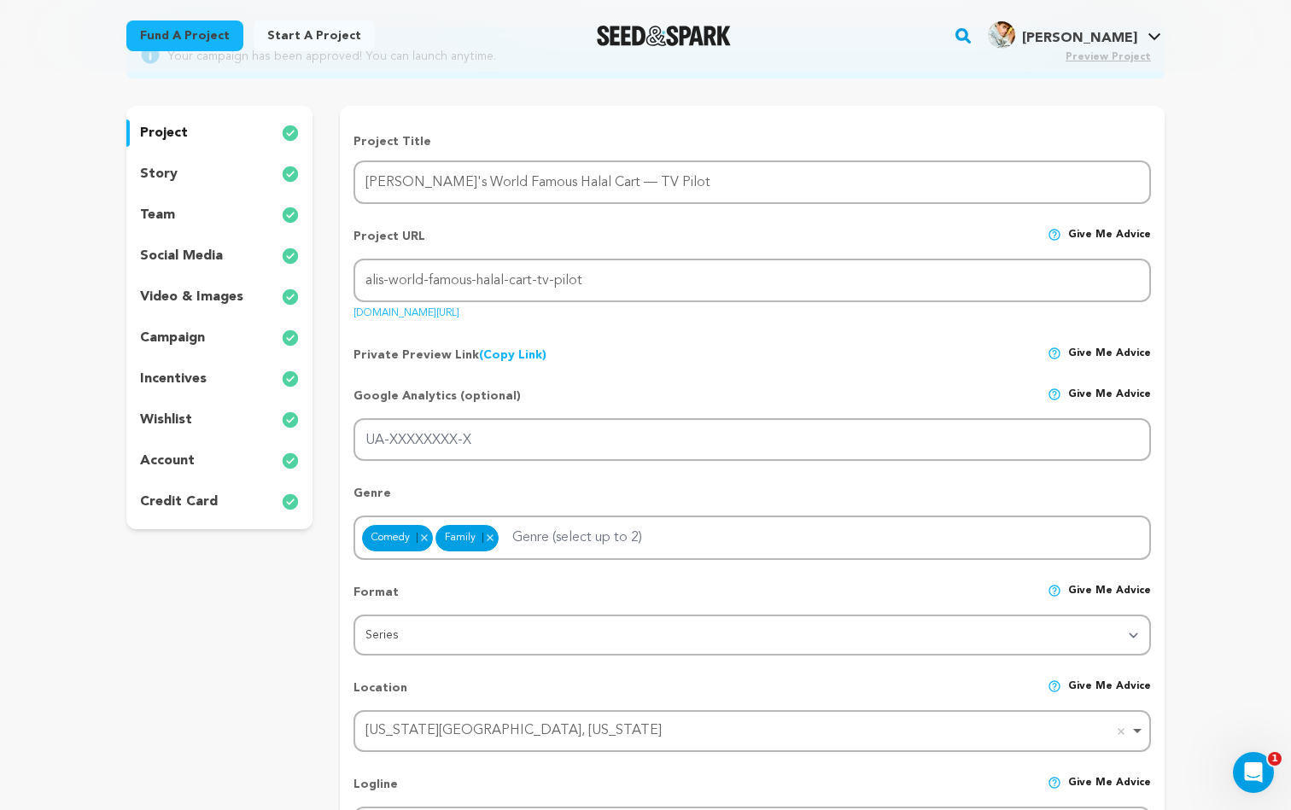
click at [217, 420] on div "wishlist" at bounding box center [219, 420] width 186 height 27
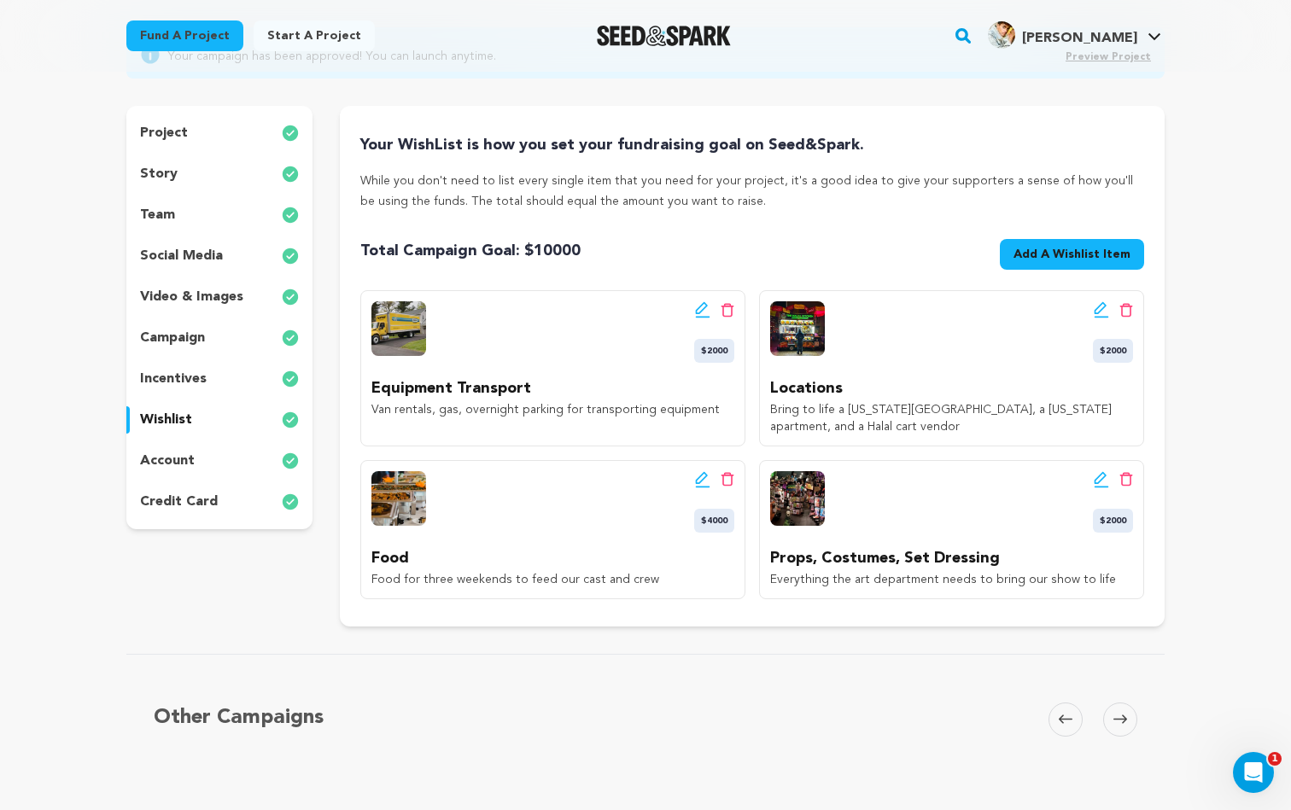
click at [218, 134] on div "project" at bounding box center [219, 133] width 186 height 27
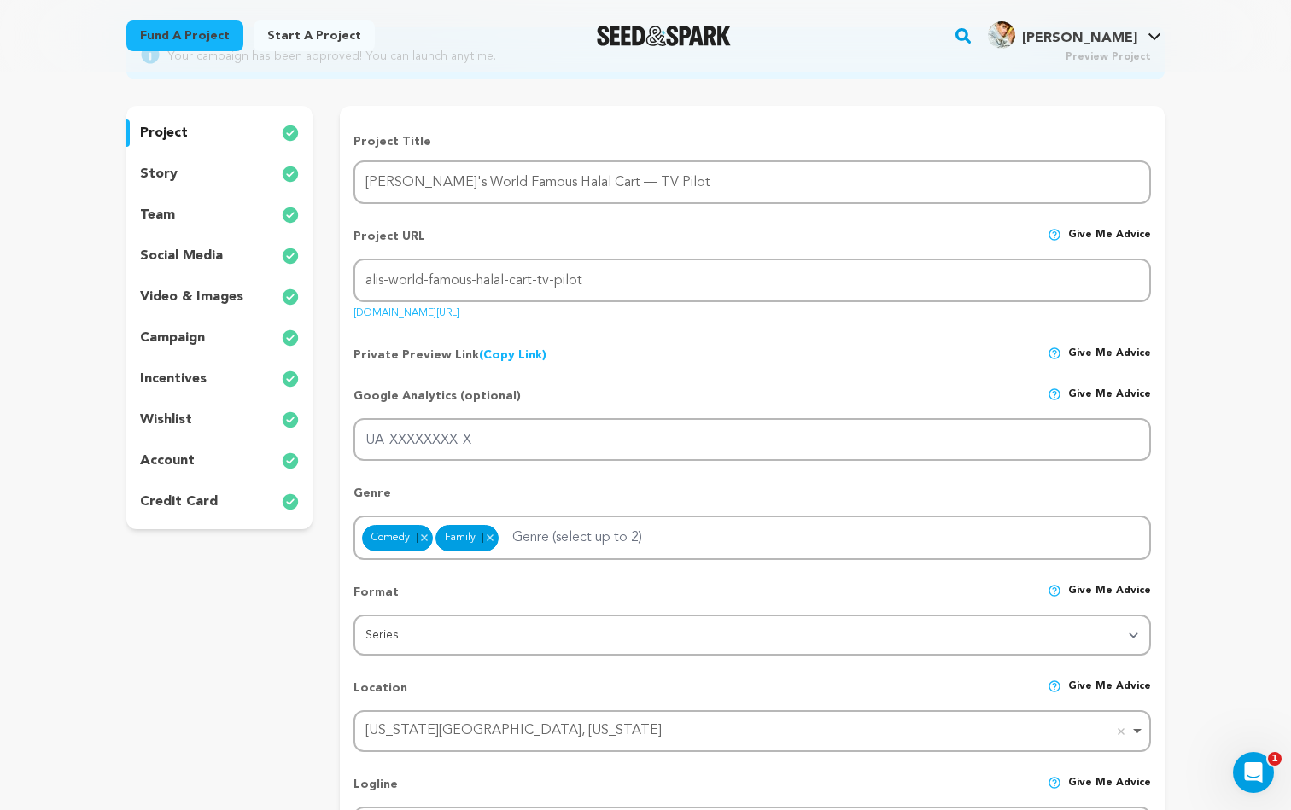
click at [150, 181] on p "story" at bounding box center [159, 174] width 38 height 20
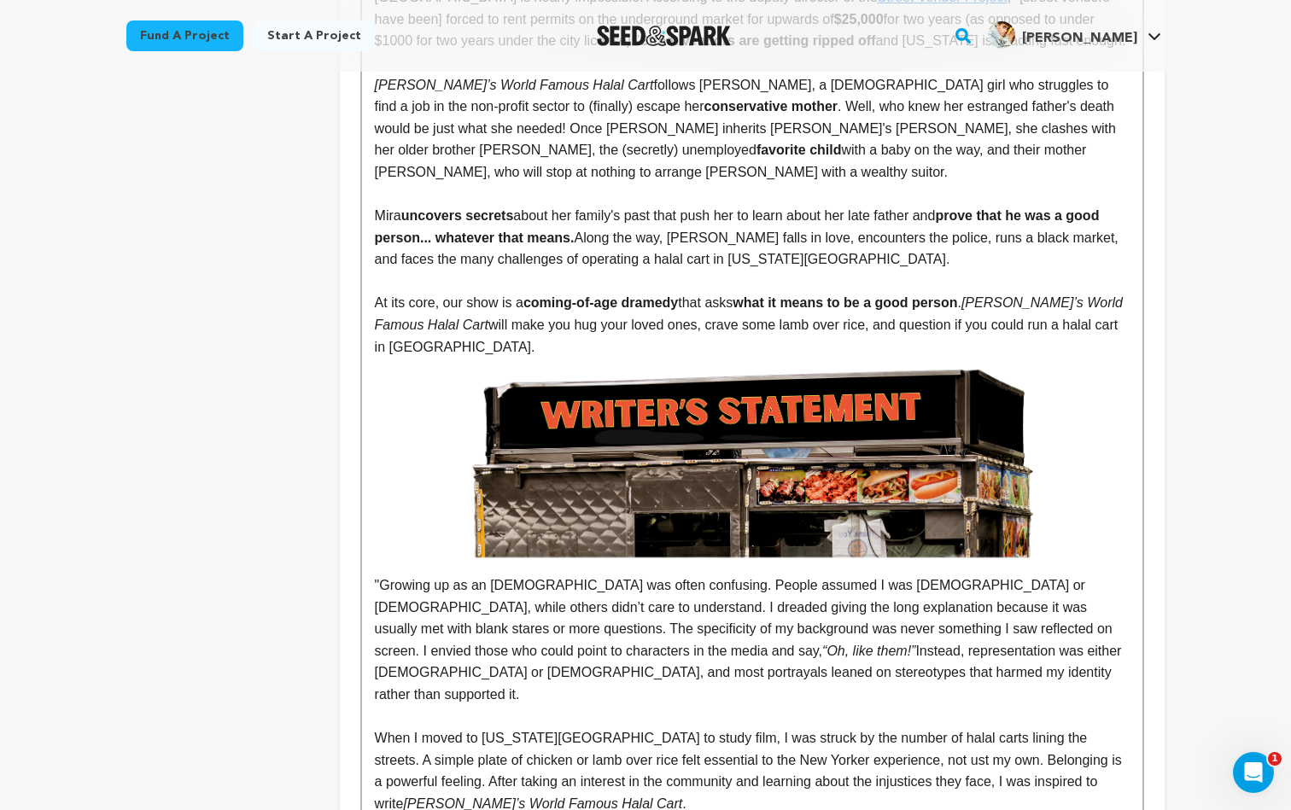
scroll to position [902, 0]
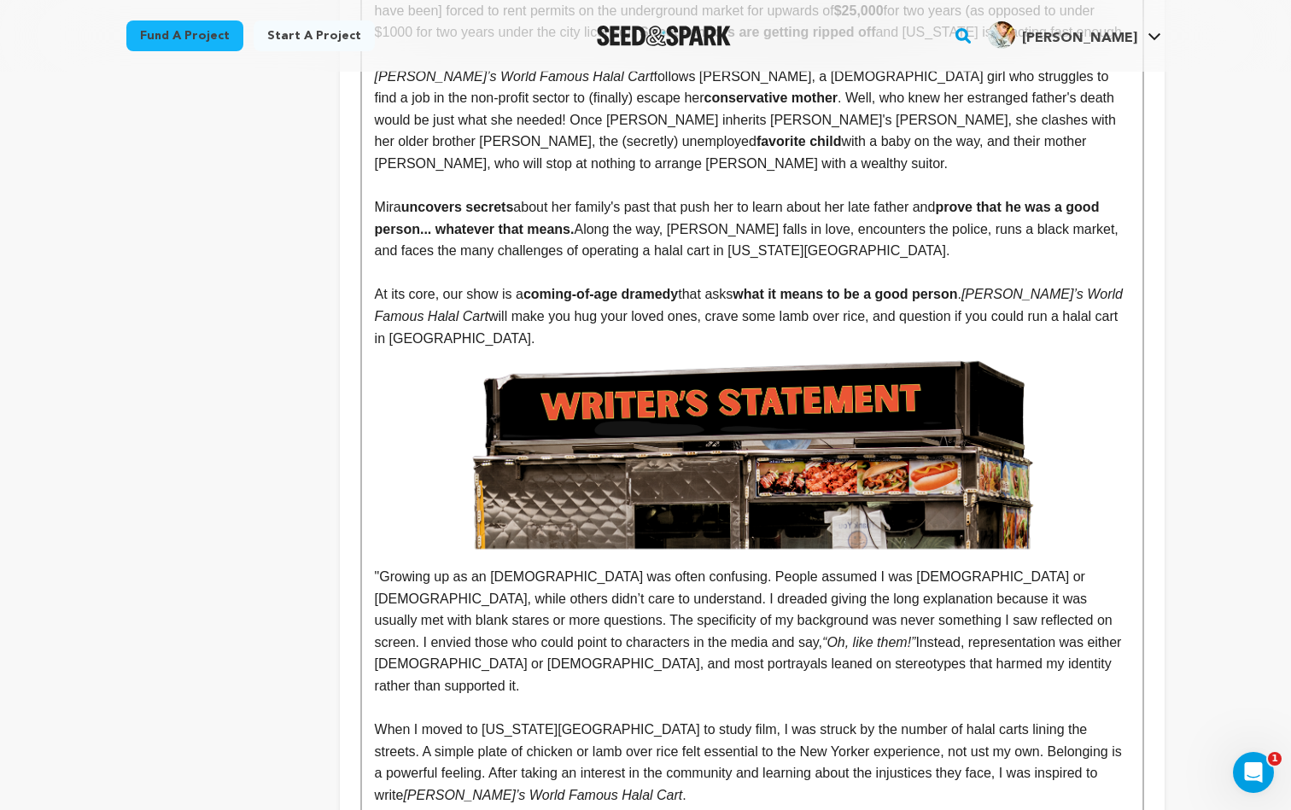
click at [998, 523] on p ""Growing up as an Indian-Muslim-American was often confusing. People assumed I …" at bounding box center [752, 523] width 755 height 348
click at [1033, 524] on p ""Growing up as an Indian-Muslim-American was often confusing. People assumed I …" at bounding box center [752, 523] width 755 height 348
click at [1035, 524] on p ""Growing up as an Indian-Muslim-American was often confusing. People assumed I …" at bounding box center [752, 523] width 755 height 348
drag, startPoint x: 1035, startPoint y: 524, endPoint x: 838, endPoint y: 524, distance: 197.3
click at [838, 524] on p ""Growing up as an Indian-Muslim-American was often confusing. People assumed I …" at bounding box center [752, 523] width 755 height 348
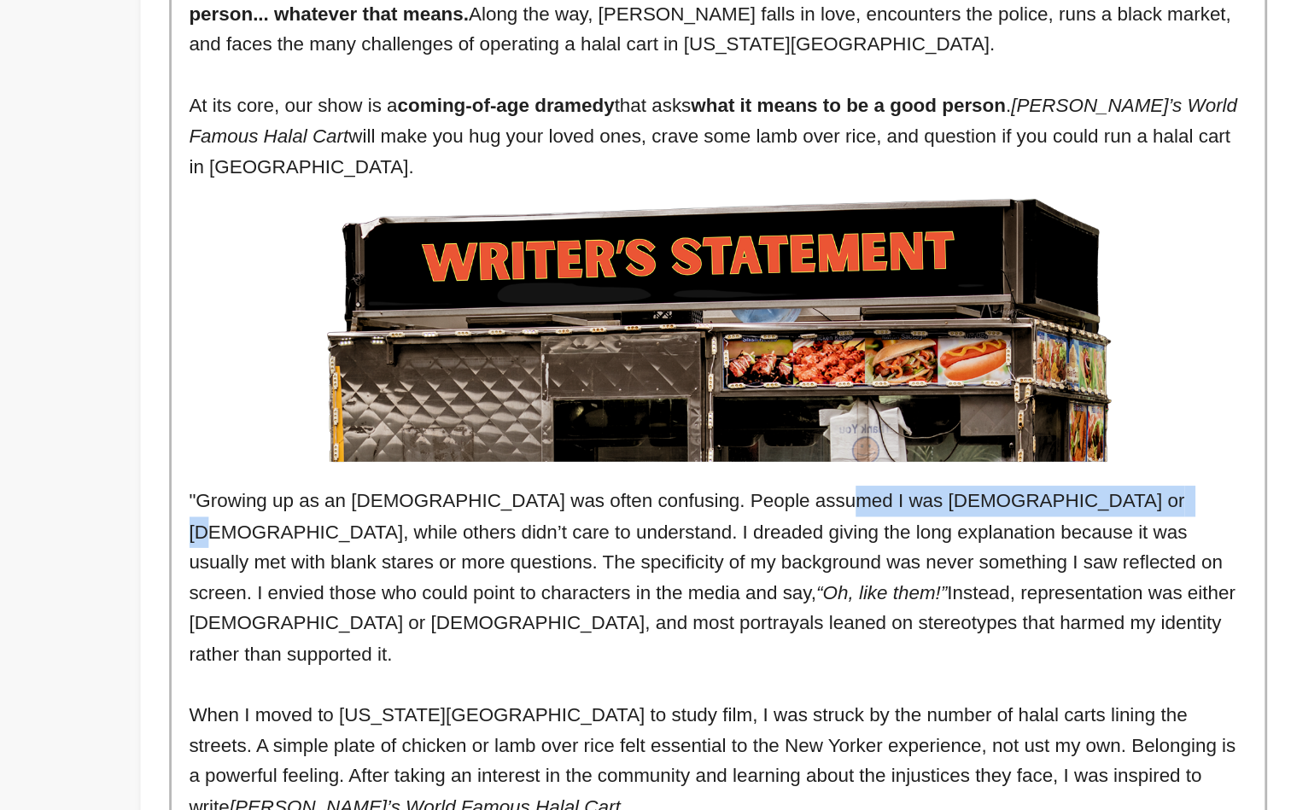
scroll to position [898, 0]
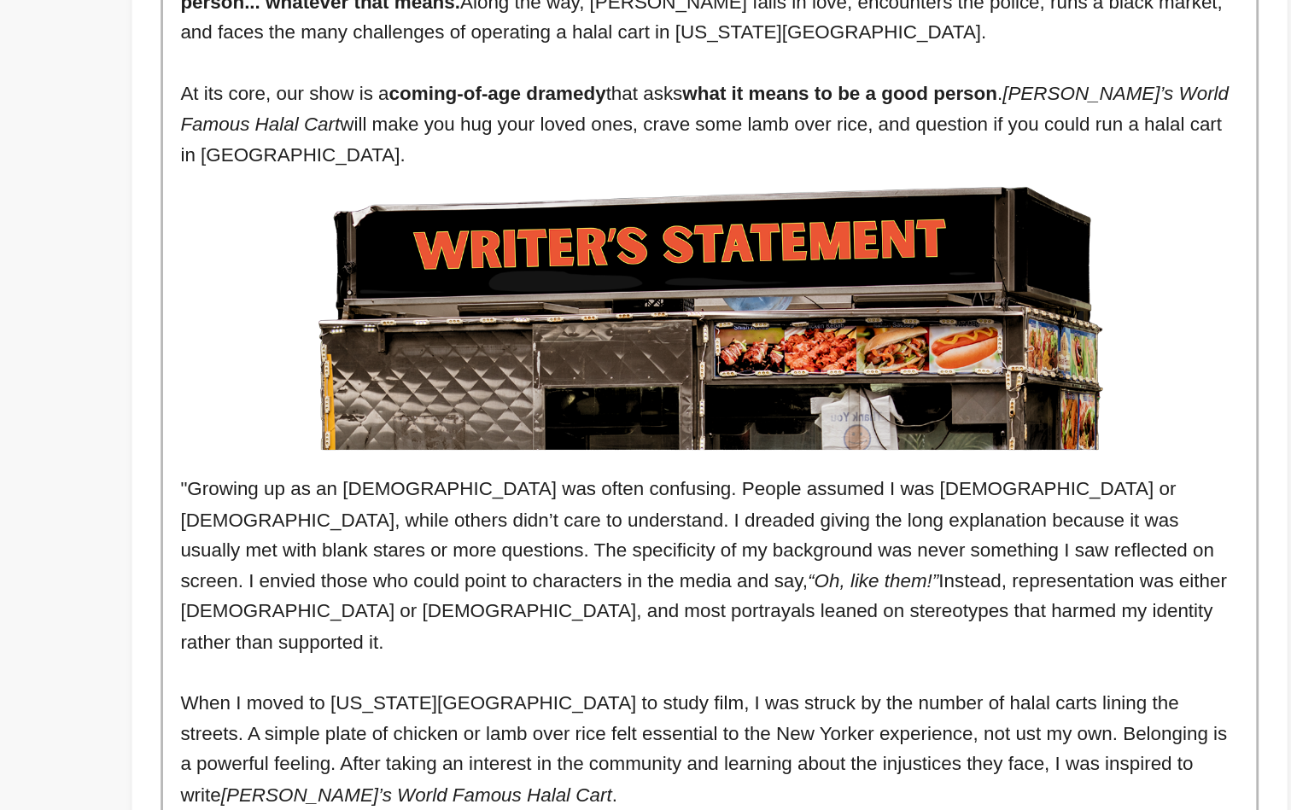
click at [570, 354] on p ""Growing up as an Indian-Muslim-American was often confusing. People assumed I …" at bounding box center [752, 528] width 755 height 348
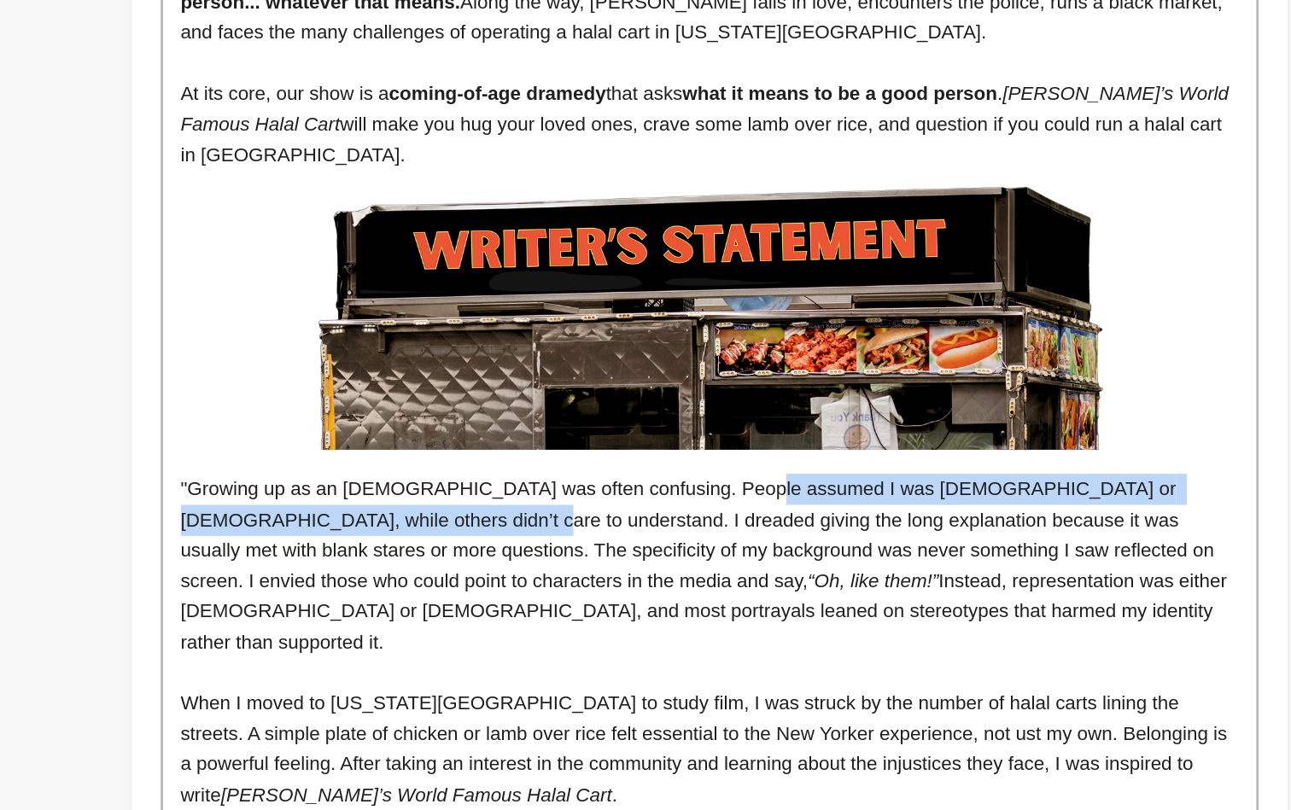
drag, startPoint x: 290, startPoint y: 319, endPoint x: 535, endPoint y: 291, distance: 246.6
click at [535, 354] on p ""Growing up as an Indian-Muslim-American was often confusing. People assumed I …" at bounding box center [752, 528] width 755 height 348
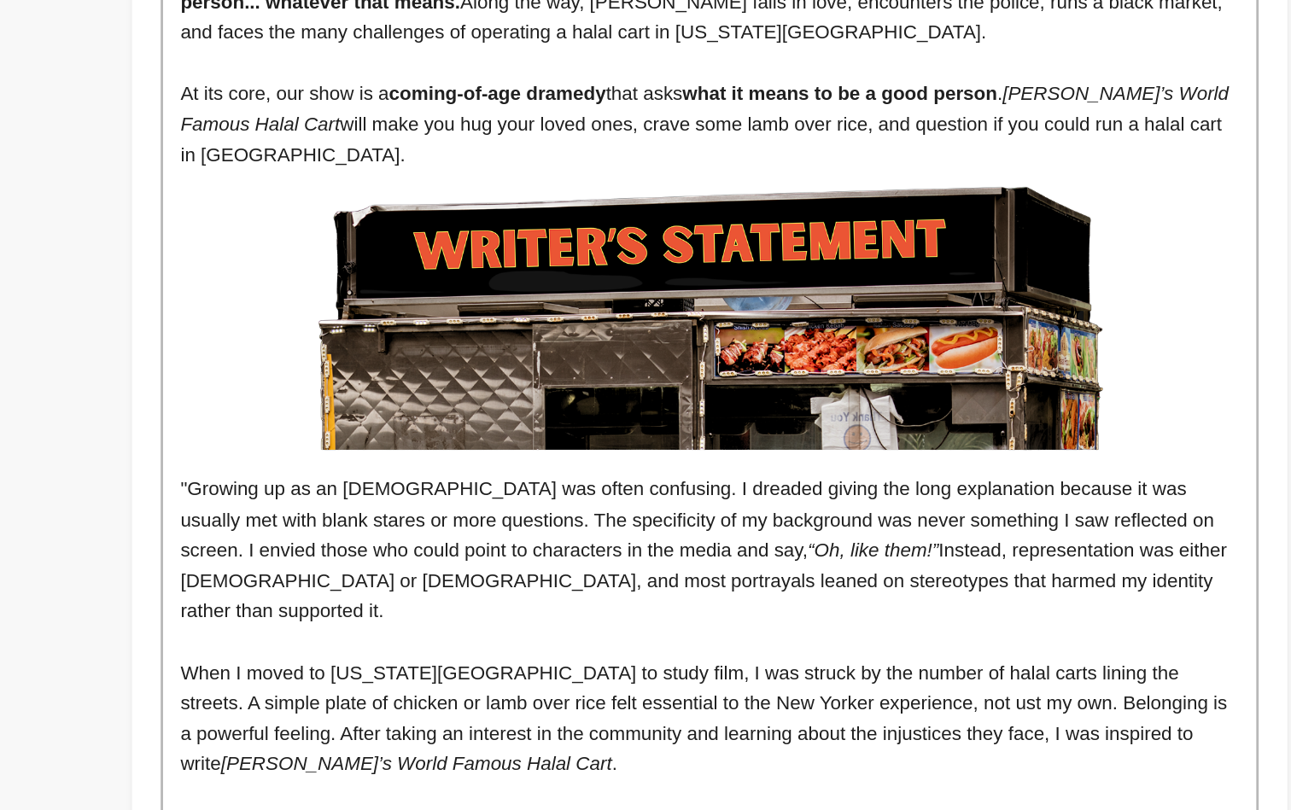
click at [611, 354] on p ""Growing up as an Indian-Muslim-American was often confusing. I dreaded giving …" at bounding box center [752, 517] width 755 height 326
click at [689, 354] on p ""Growing up as an Indian-Muslim-American was often confusing. I dreaded giving …" at bounding box center [752, 517] width 755 height 326
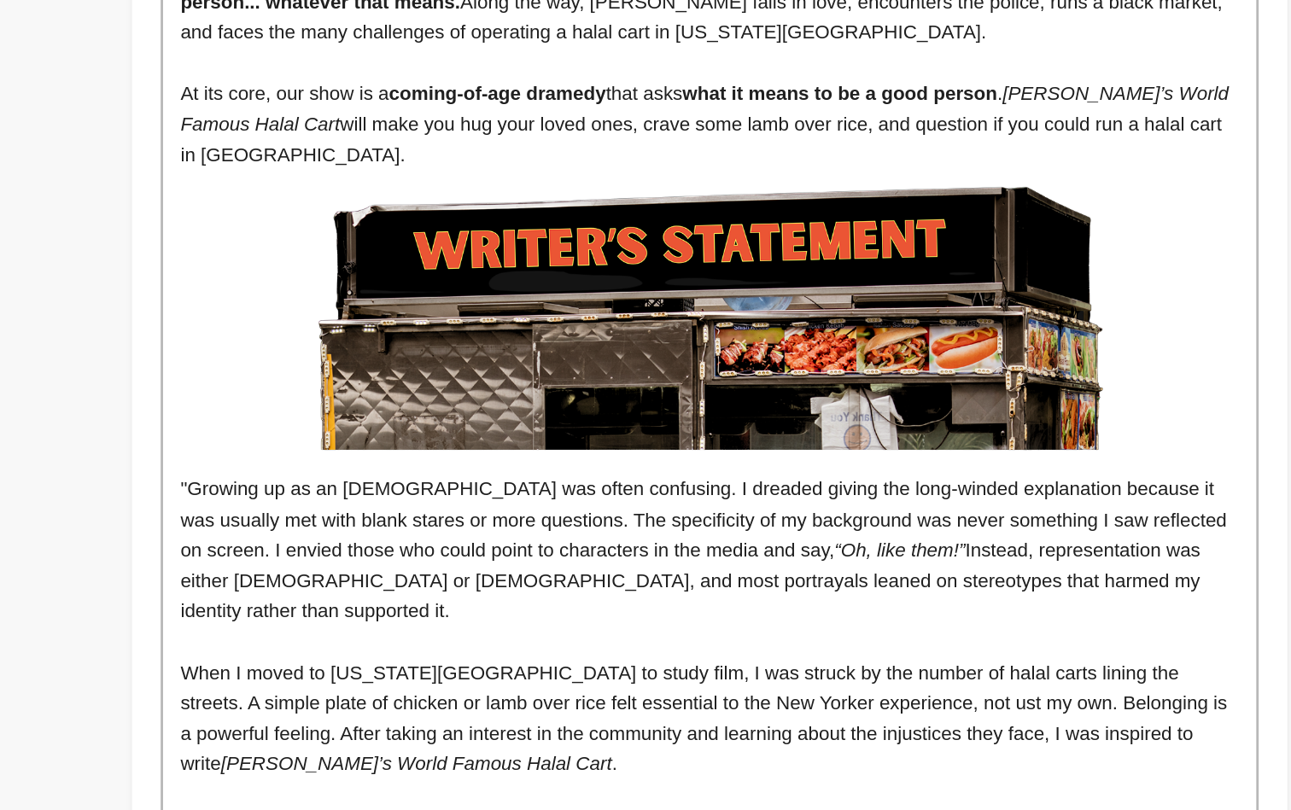
click at [816, 354] on p ""Growing up as an Indian-Muslim-American was often confusing. I dreaded giving …" at bounding box center [752, 517] width 755 height 326
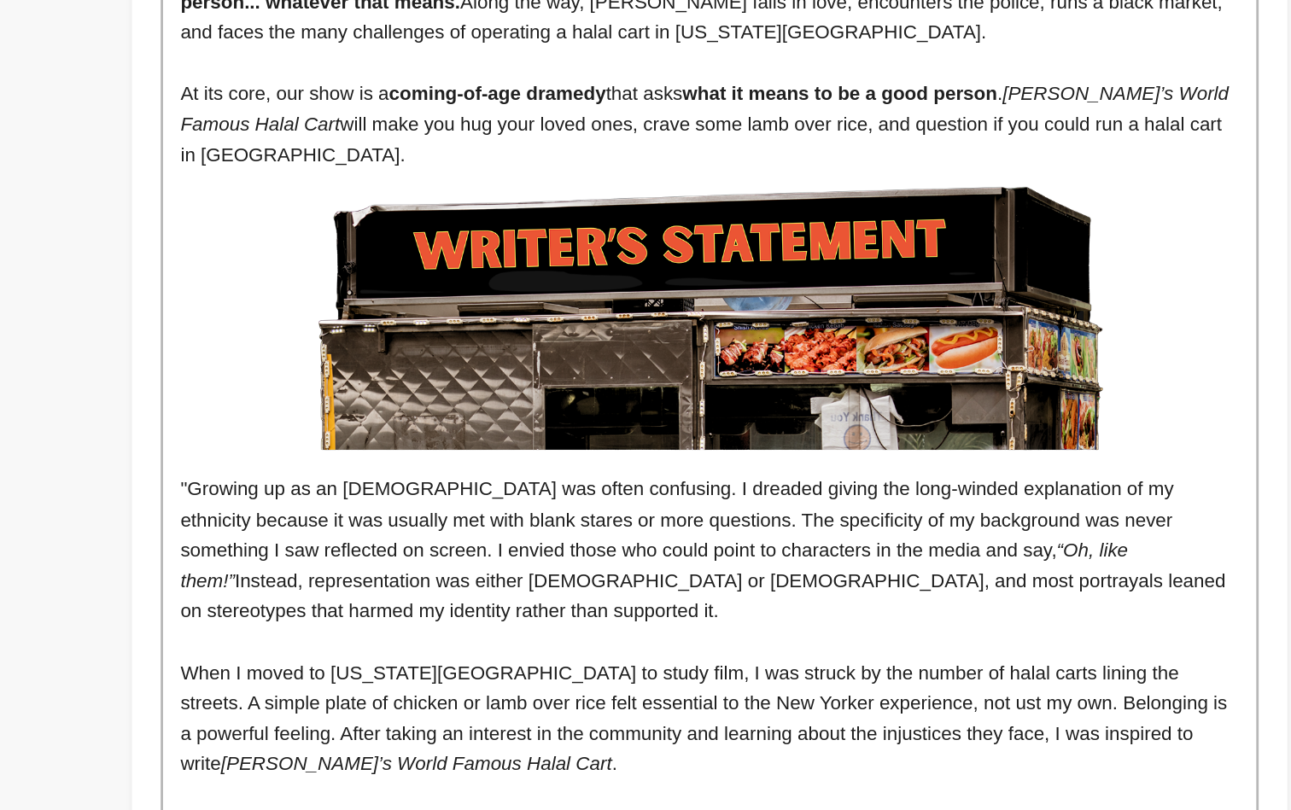
click at [637, 354] on p ""Growing up as an Indian-Muslim-American was often confusing. I dreaded giving …" at bounding box center [752, 517] width 755 height 326
click at [408, 354] on p ""Growing up as an Indian-Muslim-American was often confusing. I dreaded giving …" at bounding box center [752, 517] width 755 height 326
click at [500, 354] on p ""Growing up as an Indian-Muslim-American was often confusing. I dreaded giving …" at bounding box center [752, 517] width 755 height 326
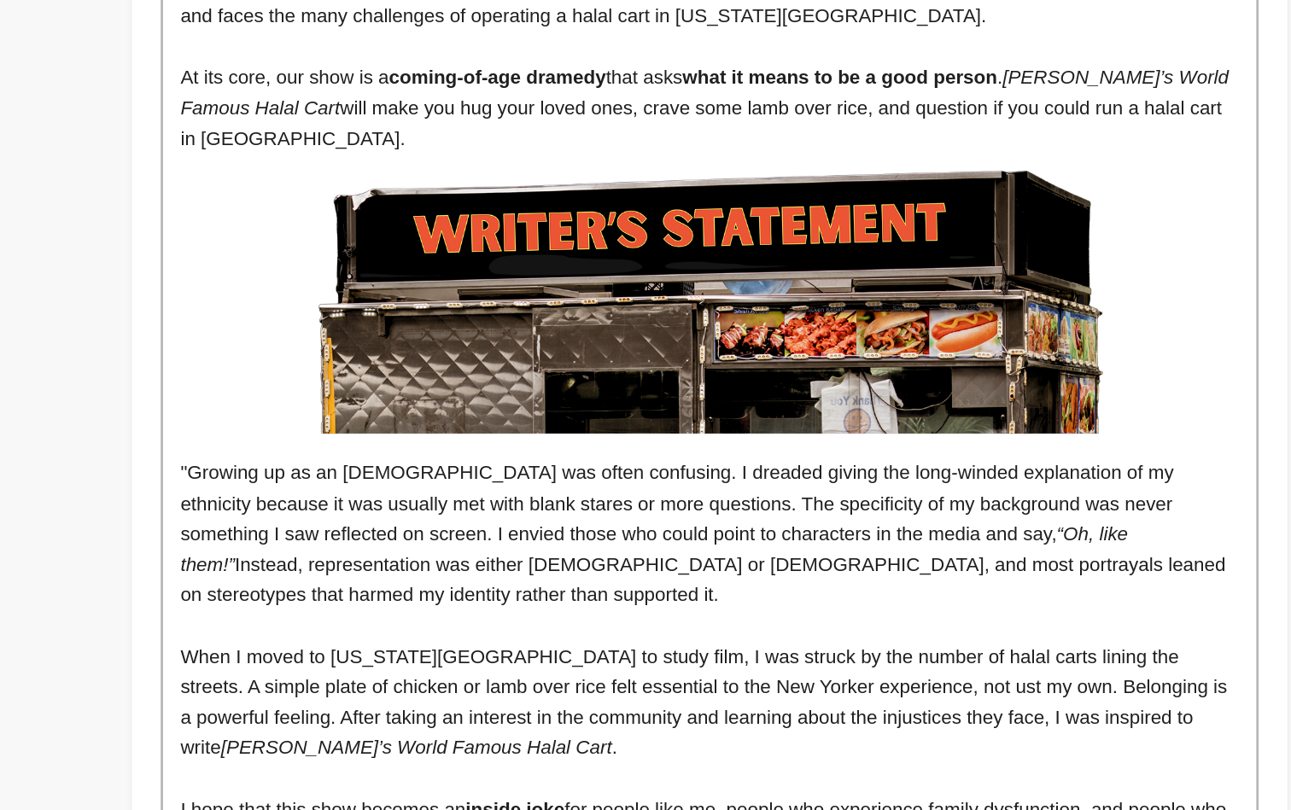
click at [375, 342] on p ""Growing up as an Indian-Muslim-American was often confusing. I dreaded giving …" at bounding box center [752, 505] width 755 height 326
drag, startPoint x: 179, startPoint y: 302, endPoint x: 104, endPoint y: 305, distance: 75.2
click at [340, 305] on div "Tell your audience about this project This is what people will see when they sc…" at bounding box center [752, 482] width 825 height 2231
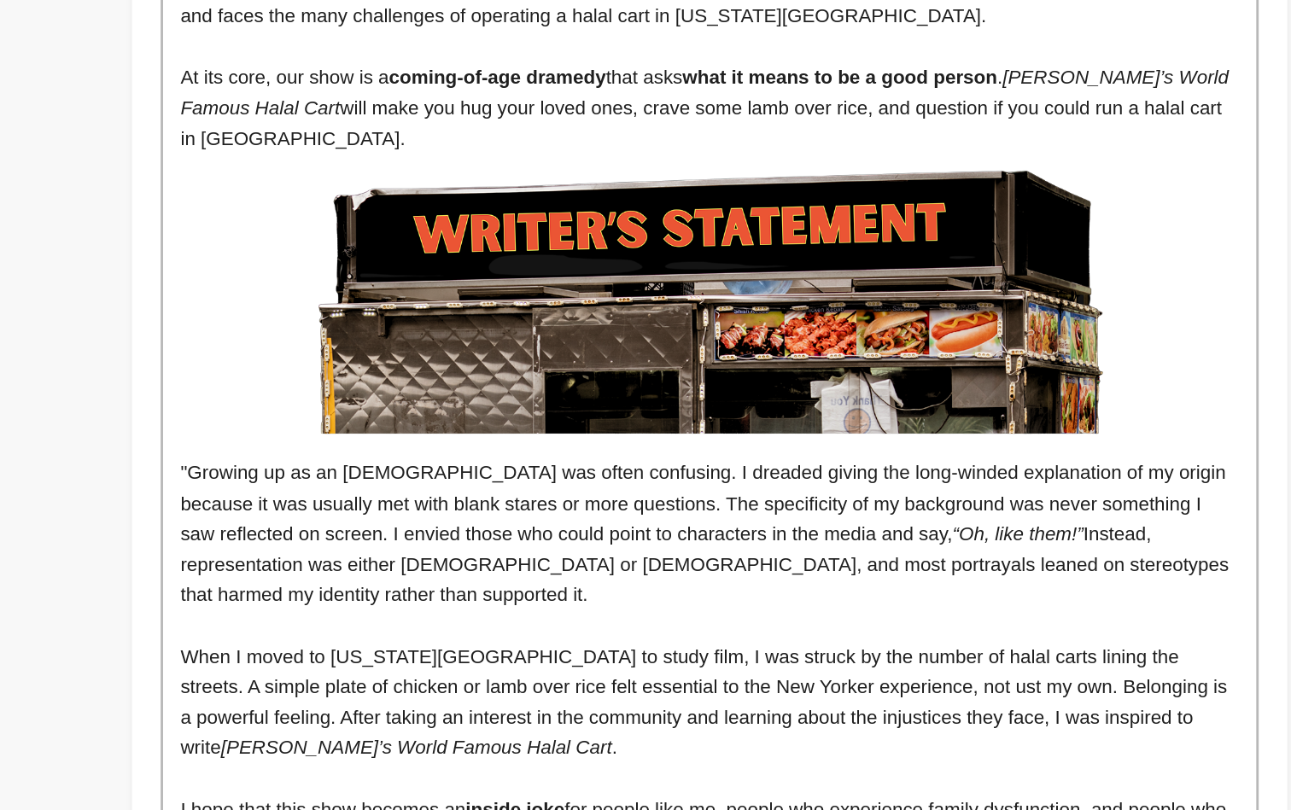
click at [375, 342] on p ""Growing up as an Indian-Muslim-American was often confusing. I dreaded giving …" at bounding box center [752, 505] width 755 height 326
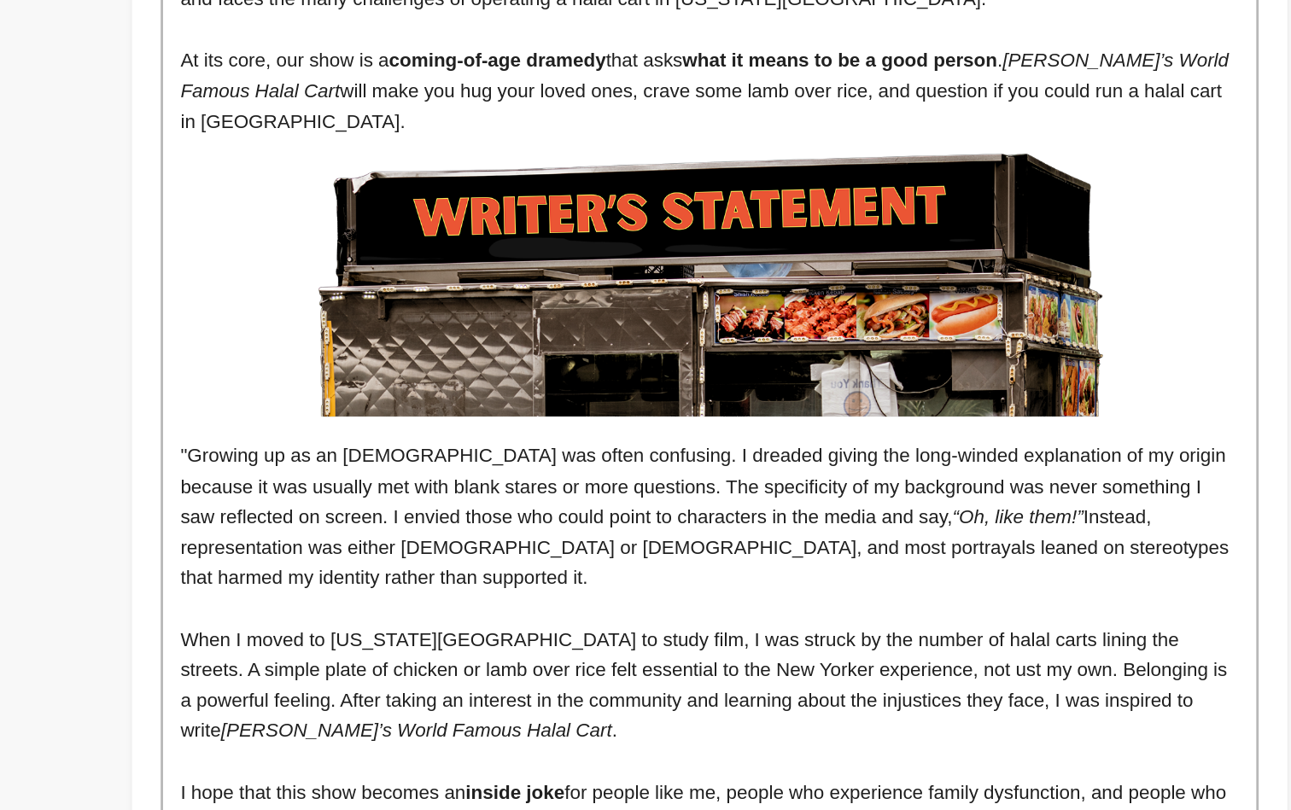
click at [375, 330] on p ""Growing up as an Indian-Muslim-American was often confusing. I dreaded giving …" at bounding box center [752, 493] width 755 height 326
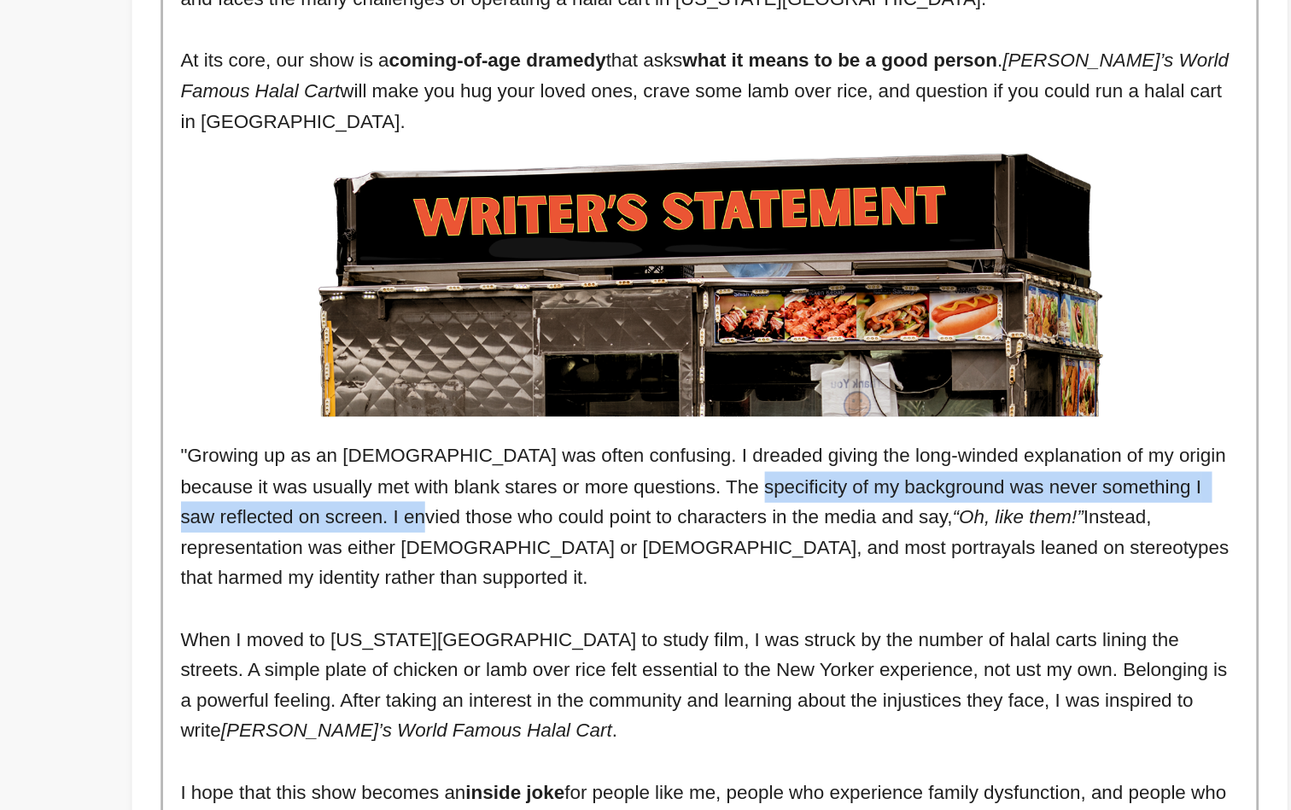
drag, startPoint x: 358, startPoint y: 315, endPoint x: 565, endPoint y: 294, distance: 207.8
click at [565, 330] on p ""Growing up as an Indian-Muslim-American was often confusing. I dreaded giving …" at bounding box center [752, 493] width 755 height 326
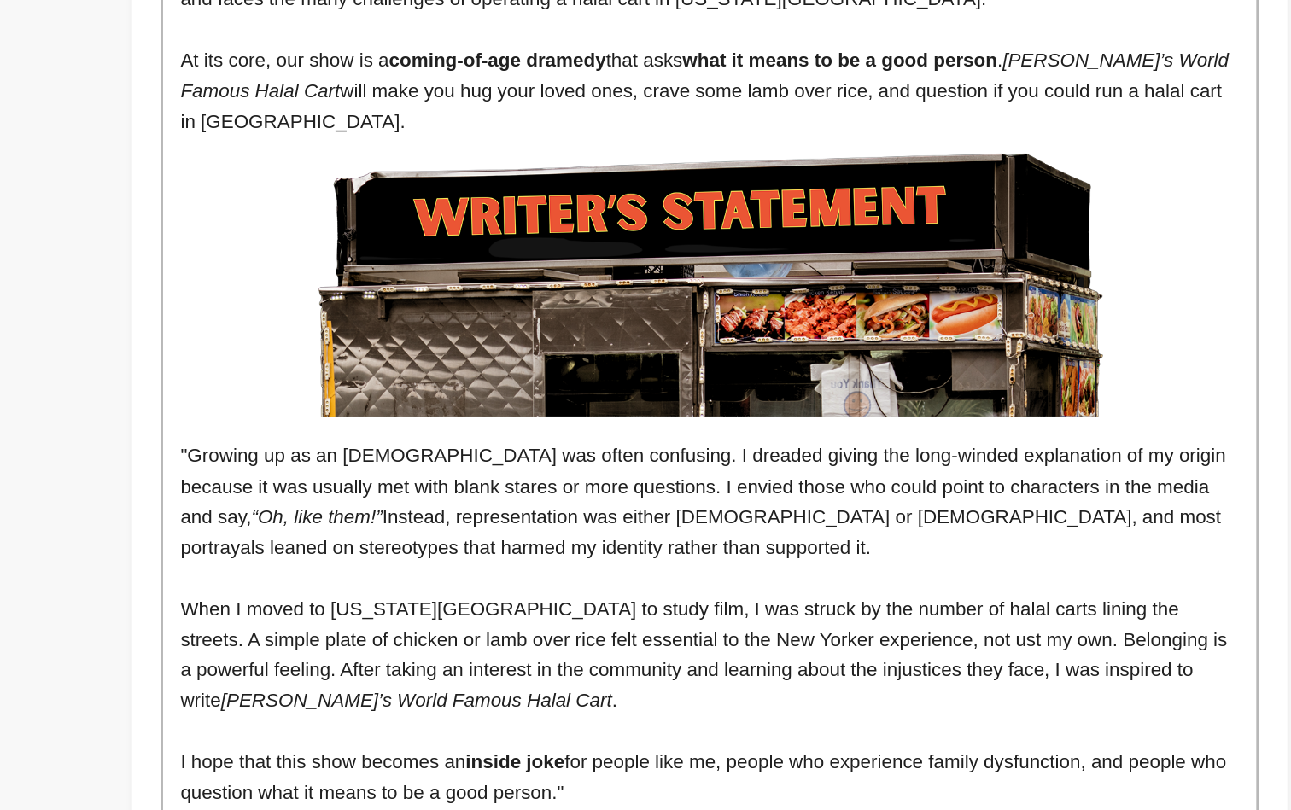
click at [386, 330] on p ""Growing up as an Indian-Muslim-American was often confusing. I dreaded giving …" at bounding box center [752, 482] width 755 height 304
click at [579, 330] on p ""Growing up as an Indian-Muslim-American was often confusing. I dreaded giving …" at bounding box center [752, 482] width 755 height 304
click at [595, 330] on p ""Growing up as an Indian-Muslim-American was often confusing. I dreaded giving …" at bounding box center [752, 482] width 755 height 304
drag, startPoint x: 593, startPoint y: 316, endPoint x: 583, endPoint y: 317, distance: 9.4
click at [583, 330] on p ""Growing up as an Indian-Muslim-American was often confusing. I dreaded giving …" at bounding box center [752, 482] width 755 height 304
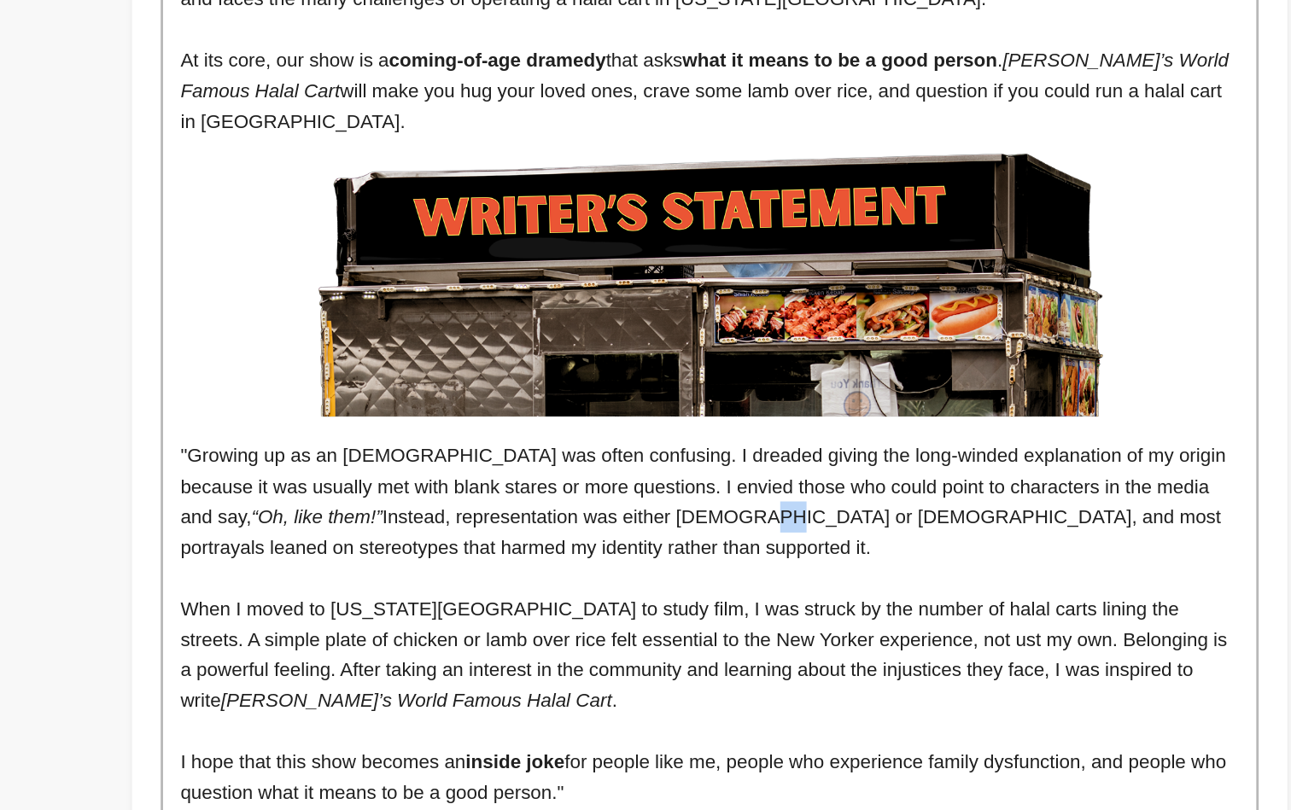
click at [583, 330] on p ""Growing up as an Indian-Muslim-American was often confusing. I dreaded giving …" at bounding box center [752, 482] width 755 height 304
drag, startPoint x: 384, startPoint y: 315, endPoint x: 326, endPoint y: 314, distance: 58.1
click at [375, 330] on p ""Growing up as an Indian-Muslim-American was often confusing. I dreaded giving …" at bounding box center [752, 482] width 755 height 304
click at [498, 330] on p ""Growing up as an Indian-Muslim-American was often confusing. I dreaded giving …" at bounding box center [752, 482] width 755 height 304
click at [633, 330] on p ""Growing up as an Indian-Muslim-American was often confusing. I dreaded giving …" at bounding box center [752, 482] width 755 height 304
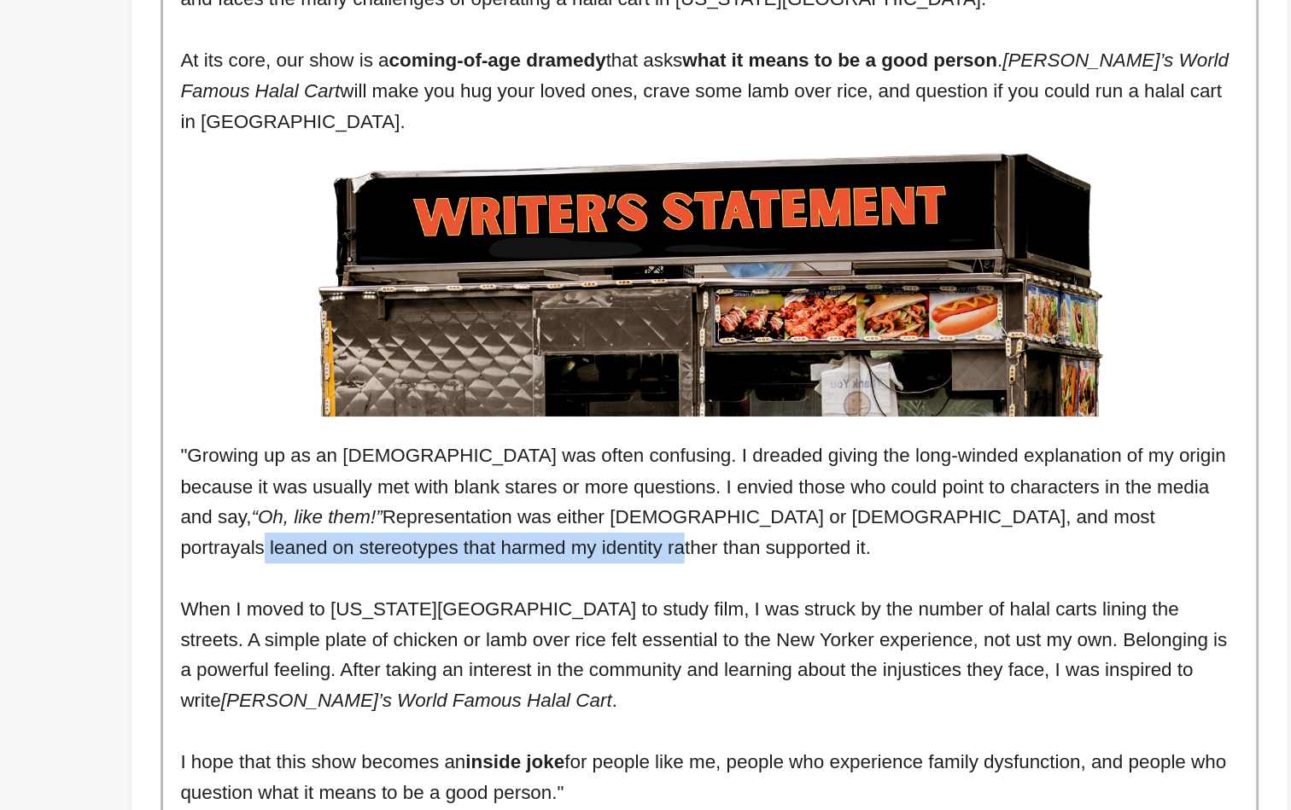
drag, startPoint x: 777, startPoint y: 331, endPoint x: 121, endPoint y: 334, distance: 655.9
click at [362, 334] on div "The halal carts of New York City deserve your attention. With a decade-long wai…" at bounding box center [752, 509] width 781 height 1947
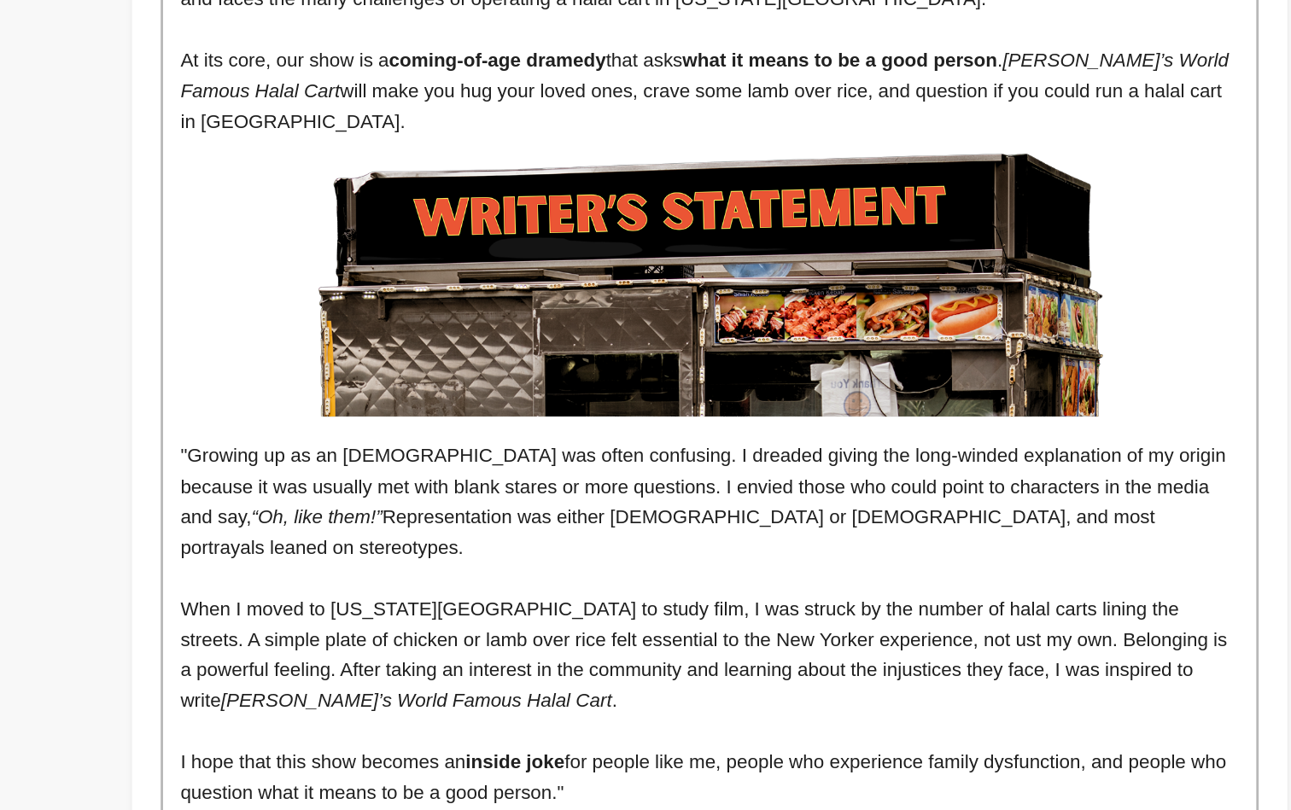
click at [791, 330] on p ""Growing up as an Indian-Muslim-American was often confusing. I dreaded giving …" at bounding box center [752, 482] width 755 height 304
click at [642, 330] on p ""Growing up as an Indian-Muslim-American was often confusing. I dreaded giving …" at bounding box center [752, 482] width 755 height 304
click at [596, 330] on p ""Growing up as an Indian-Muslim-American was often confusing. I dreaded giving …" at bounding box center [752, 482] width 755 height 304
click at [647, 330] on p ""Growing up as an Indian-Muslim-American was often confusing. I dreaded giving …" at bounding box center [752, 482] width 755 height 304
click at [606, 330] on p ""Growing up as an Indian-Muslim-American was often confusing. I dreaded giving …" at bounding box center [752, 482] width 755 height 304
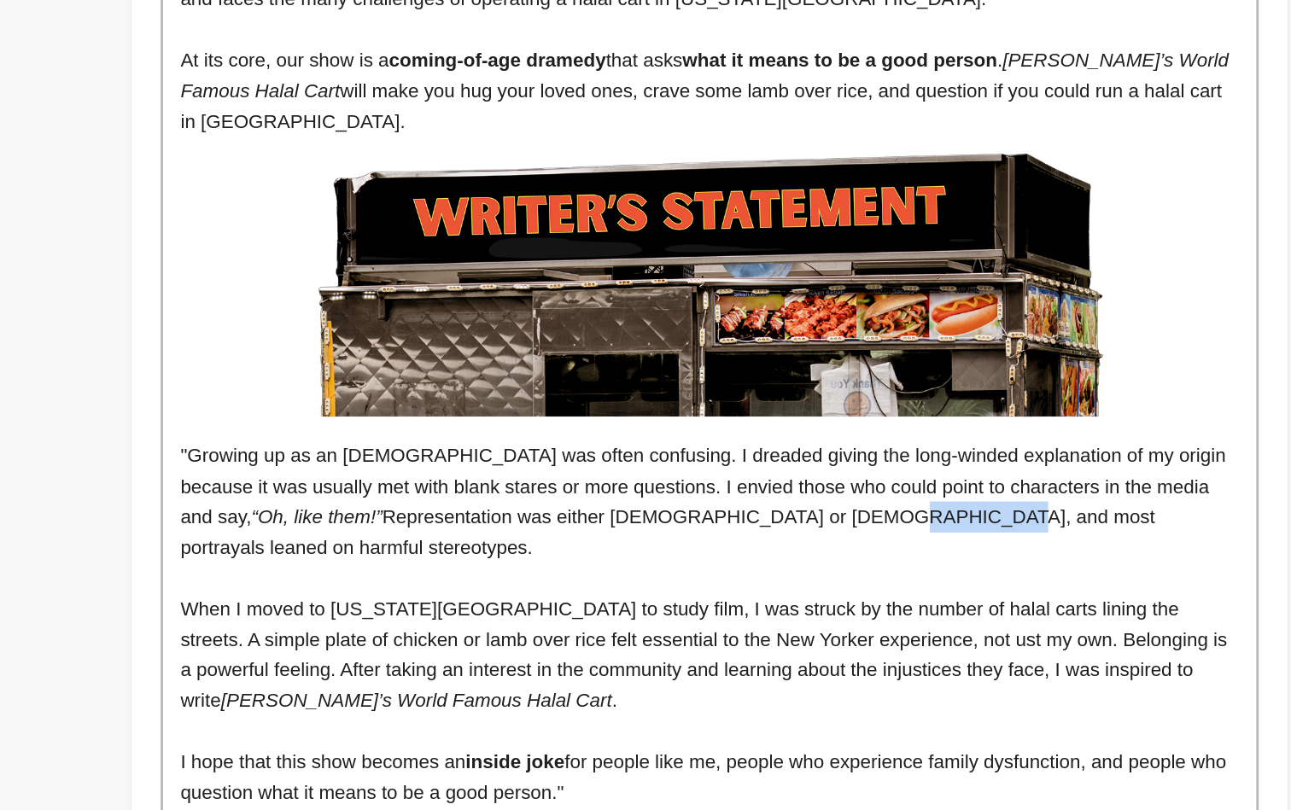
drag, startPoint x: 660, startPoint y: 316, endPoint x: 721, endPoint y: 313, distance: 60.7
click at [721, 330] on p ""Growing up as an Indian-Muslim-American was often confusing. I dreaded giving …" at bounding box center [752, 482] width 755 height 304
click at [730, 656] on p "When I moved to New York City to study film, I was struck by the number of hala…" at bounding box center [752, 699] width 755 height 87
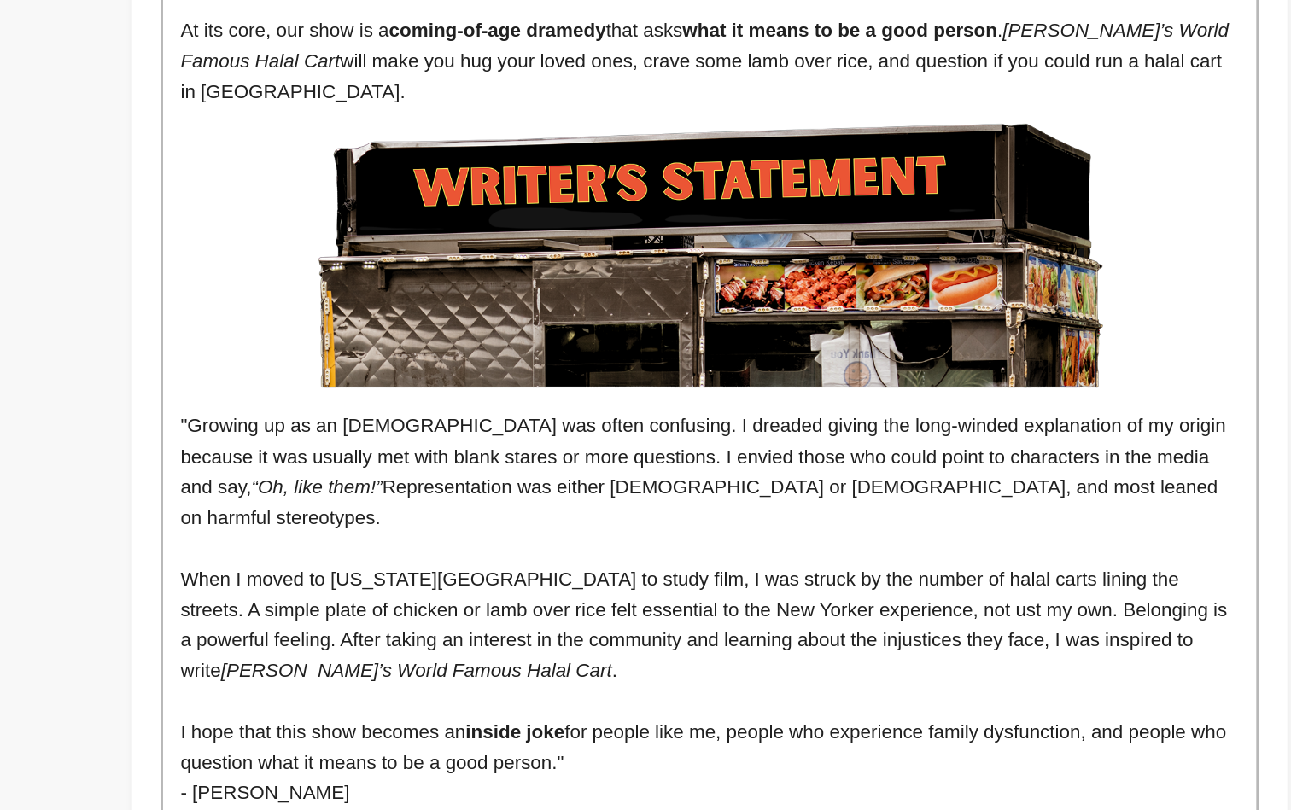
scroll to position [944, 0]
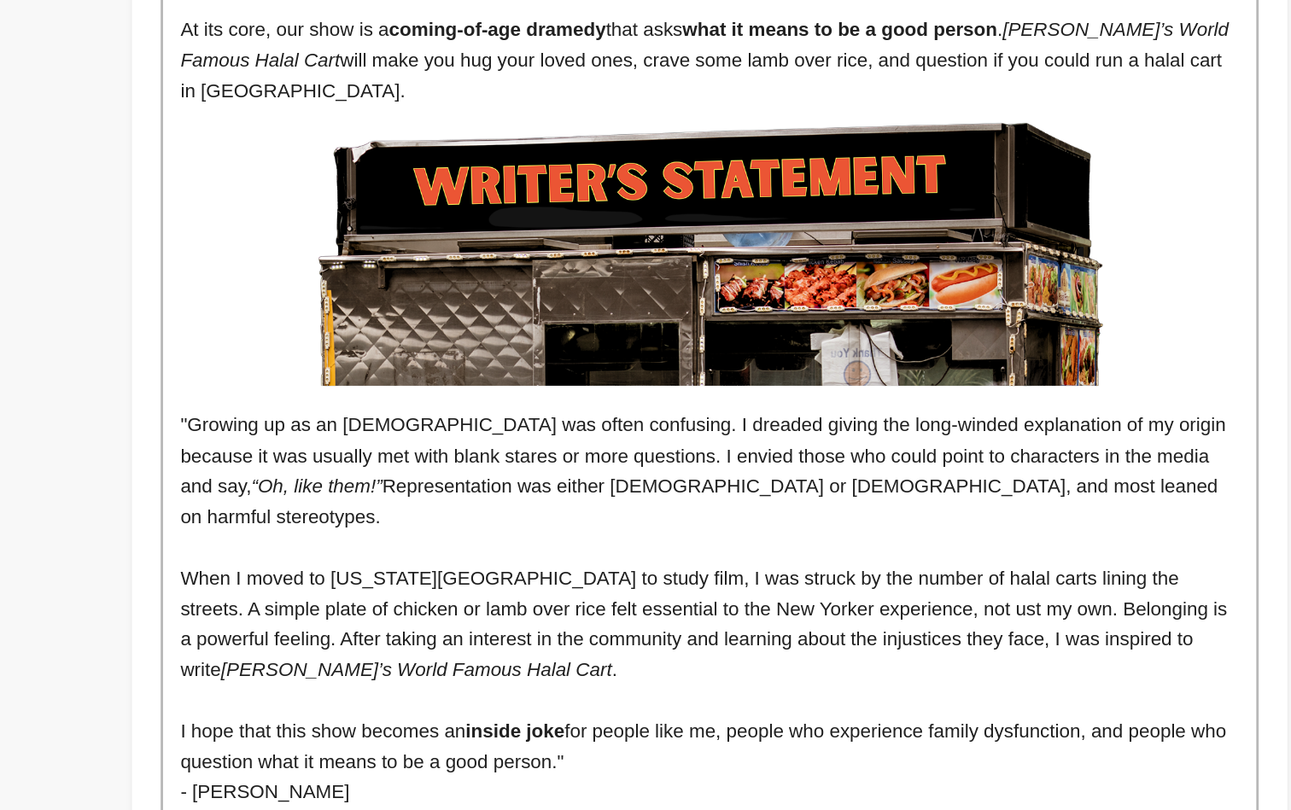
click at [375, 634] on p "When I moved to New York City to study film, I was struck by the number of hala…" at bounding box center [752, 677] width 755 height 87
click at [375, 611] on p at bounding box center [752, 622] width 755 height 22
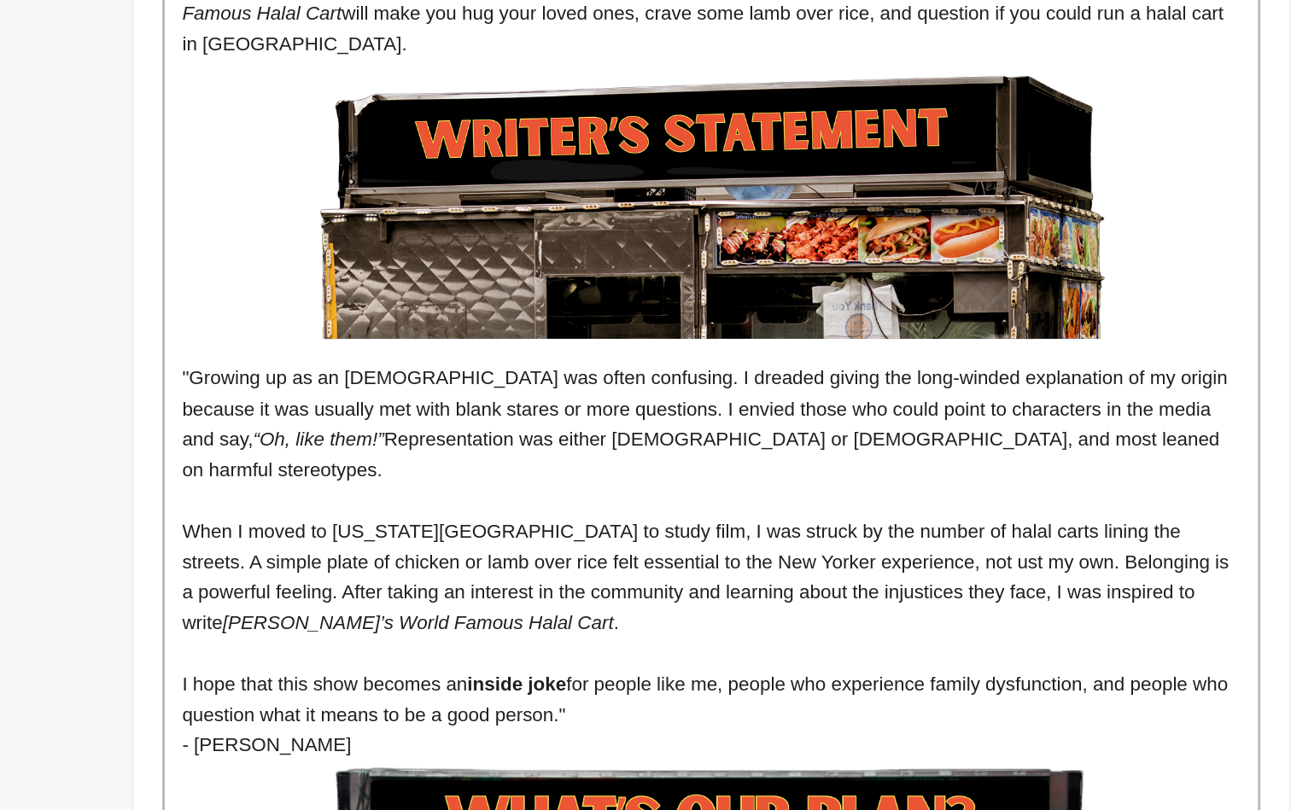
scroll to position [980, 0]
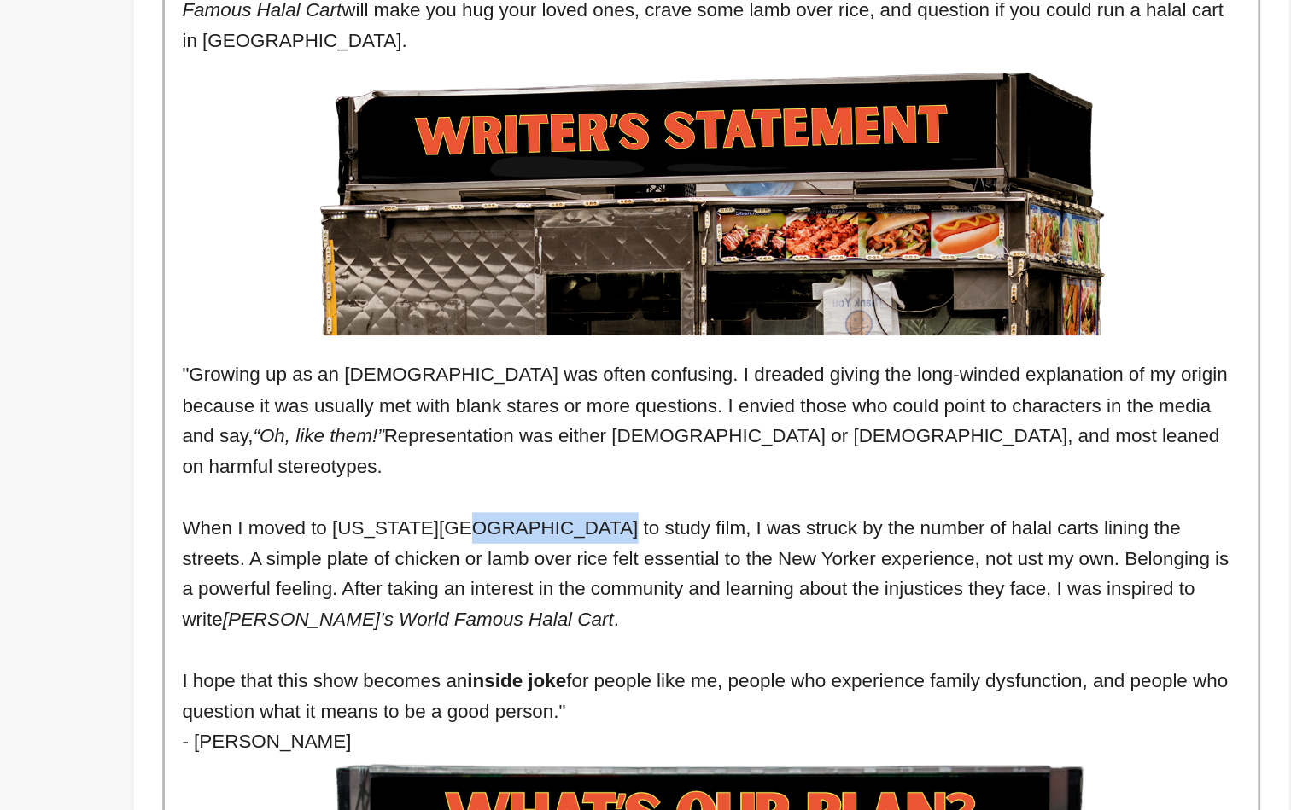
drag, startPoint x: 397, startPoint y: 301, endPoint x: 324, endPoint y: 300, distance: 73.5
click at [375, 598] on p "When I moved to New York City to study film, I was struck by the number of hala…" at bounding box center [752, 641] width 755 height 87
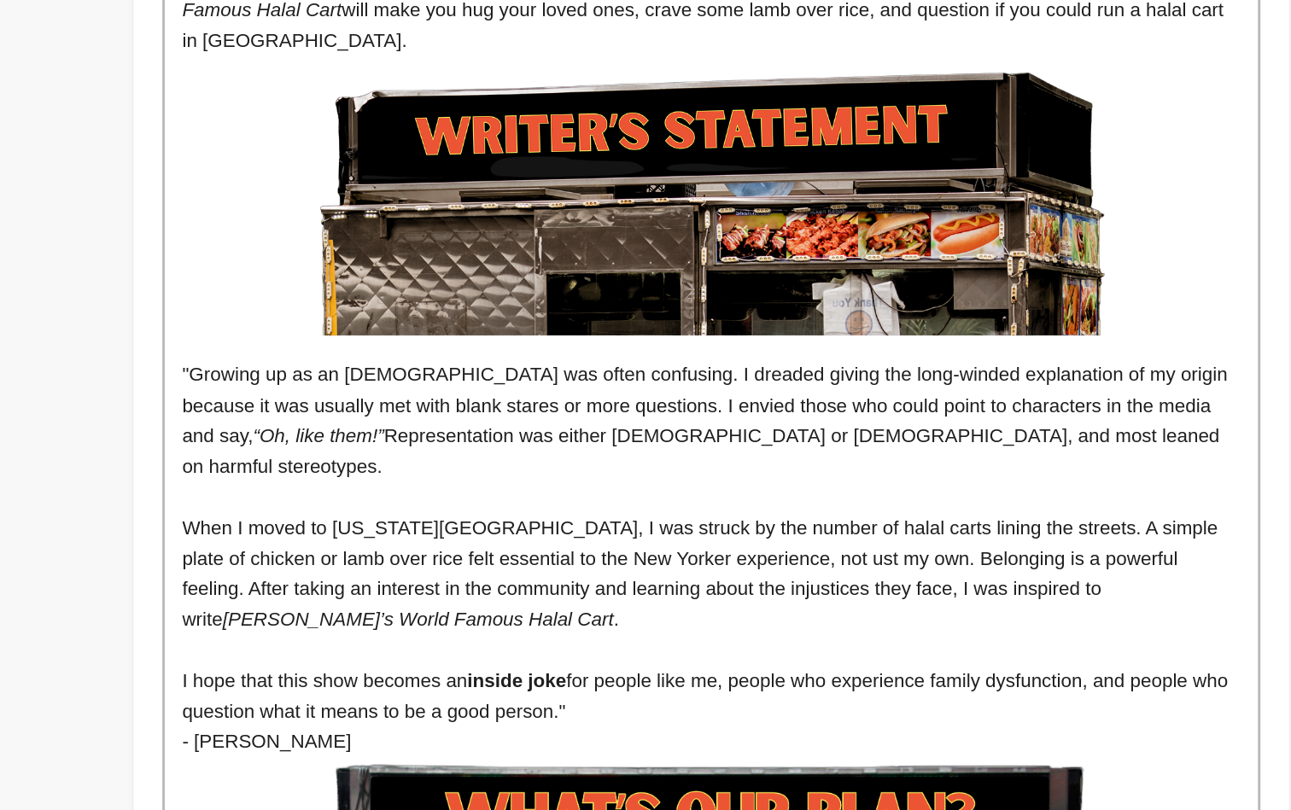
click at [462, 598] on p "When I moved to New York City, I was struck by the number of halal carts lining…" at bounding box center [752, 641] width 755 height 87
click at [545, 598] on p "When I moved to New York City, I was struck by the number of halal carts lining…" at bounding box center [752, 641] width 755 height 87
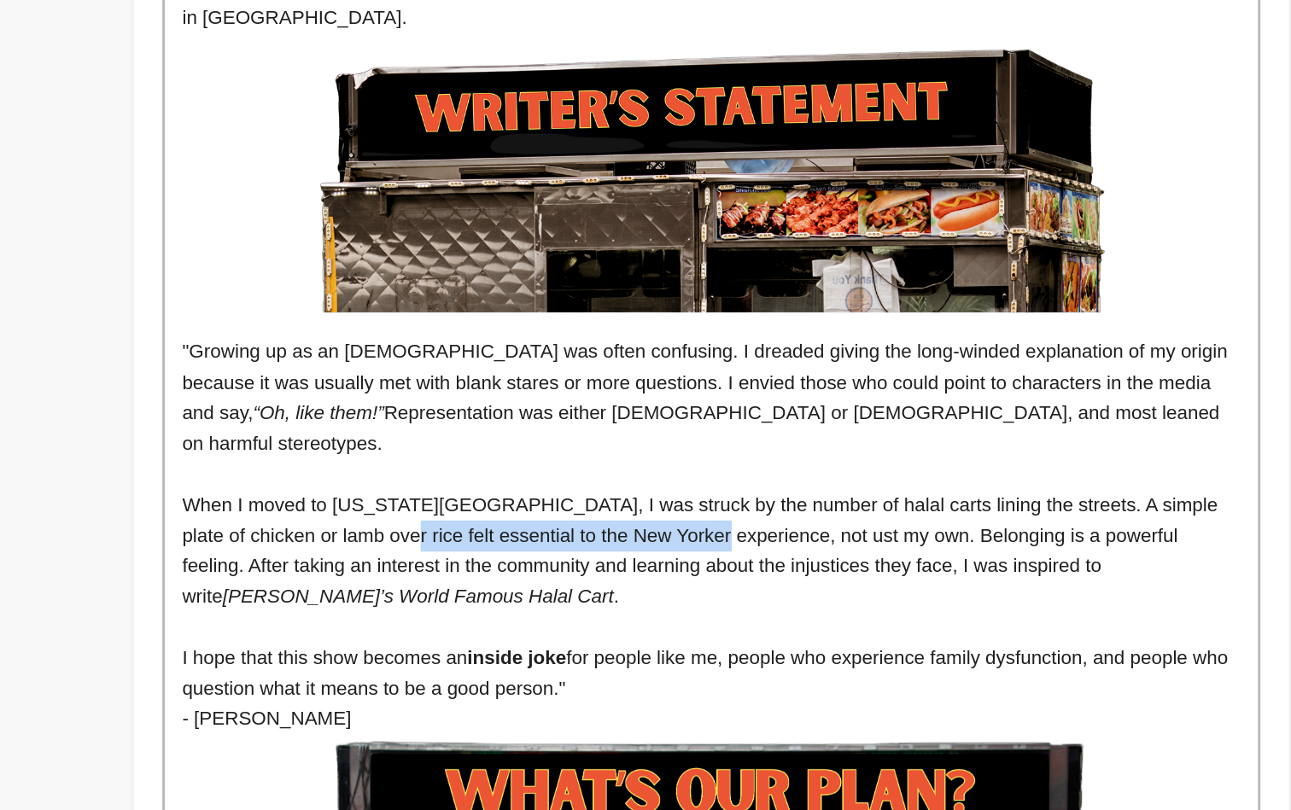
drag, startPoint x: 260, startPoint y: 302, endPoint x: 496, endPoint y: 305, distance: 235.7
click at [496, 582] on p "When I moved to New York City, I was struck by the number of halal carts lining…" at bounding box center [752, 625] width 755 height 87
click at [511, 582] on p "When I moved to New York City, I was struck by the number of halal carts lining…" at bounding box center [752, 625] width 755 height 87
click at [590, 582] on p "When I moved to New York City, I was struck by the number of halal carts lining…" at bounding box center [752, 625] width 755 height 87
drag, startPoint x: 590, startPoint y: 302, endPoint x: 562, endPoint y: 303, distance: 28.2
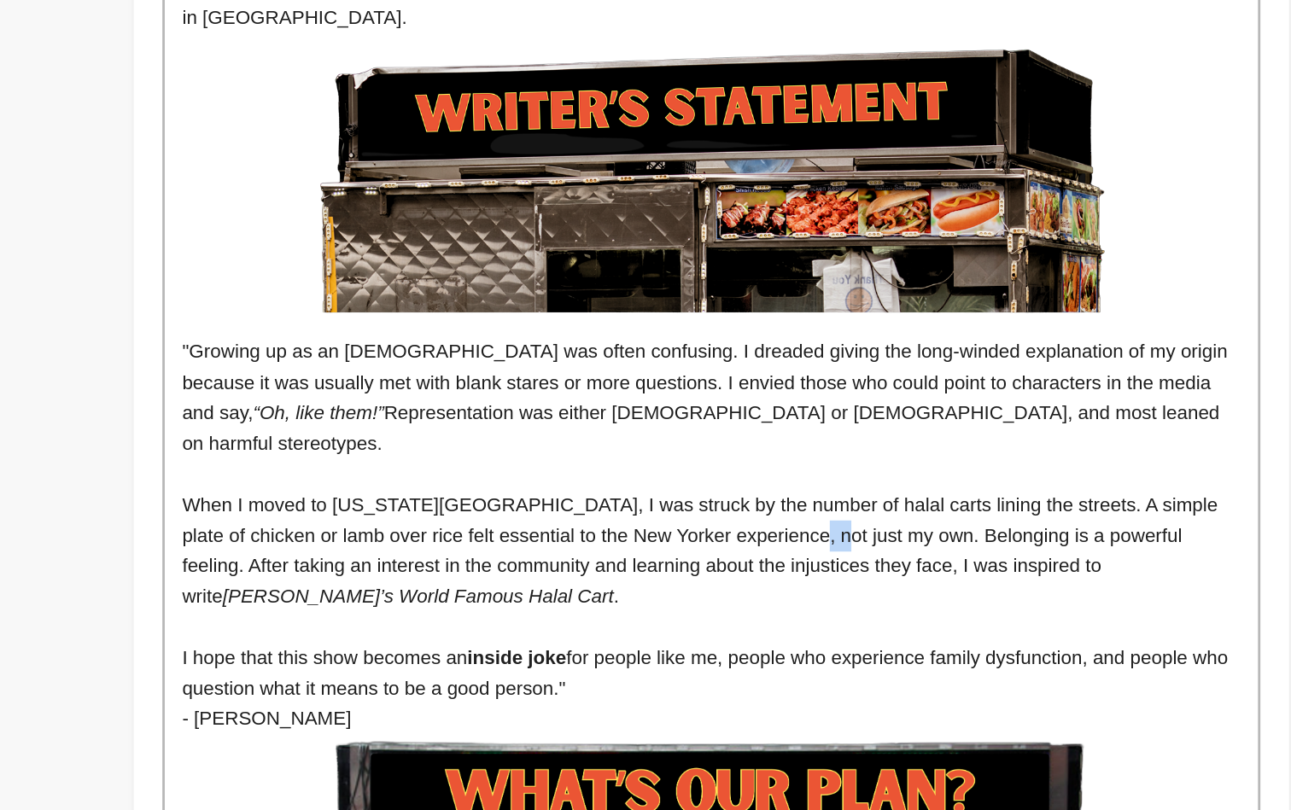
click at [562, 582] on p "When I moved to New York City, I was struck by the number of halal carts lining…" at bounding box center [752, 625] width 755 height 87
click at [598, 582] on p "When I moved to New York City, I was struck by the number of halal carts lining…" at bounding box center [752, 625] width 755 height 87
drag, startPoint x: 590, startPoint y: 302, endPoint x: 483, endPoint y: 303, distance: 106.8
click at [483, 582] on p "When I moved to New York City, I was struck by the number of halal carts lining…" at bounding box center [752, 625] width 755 height 87
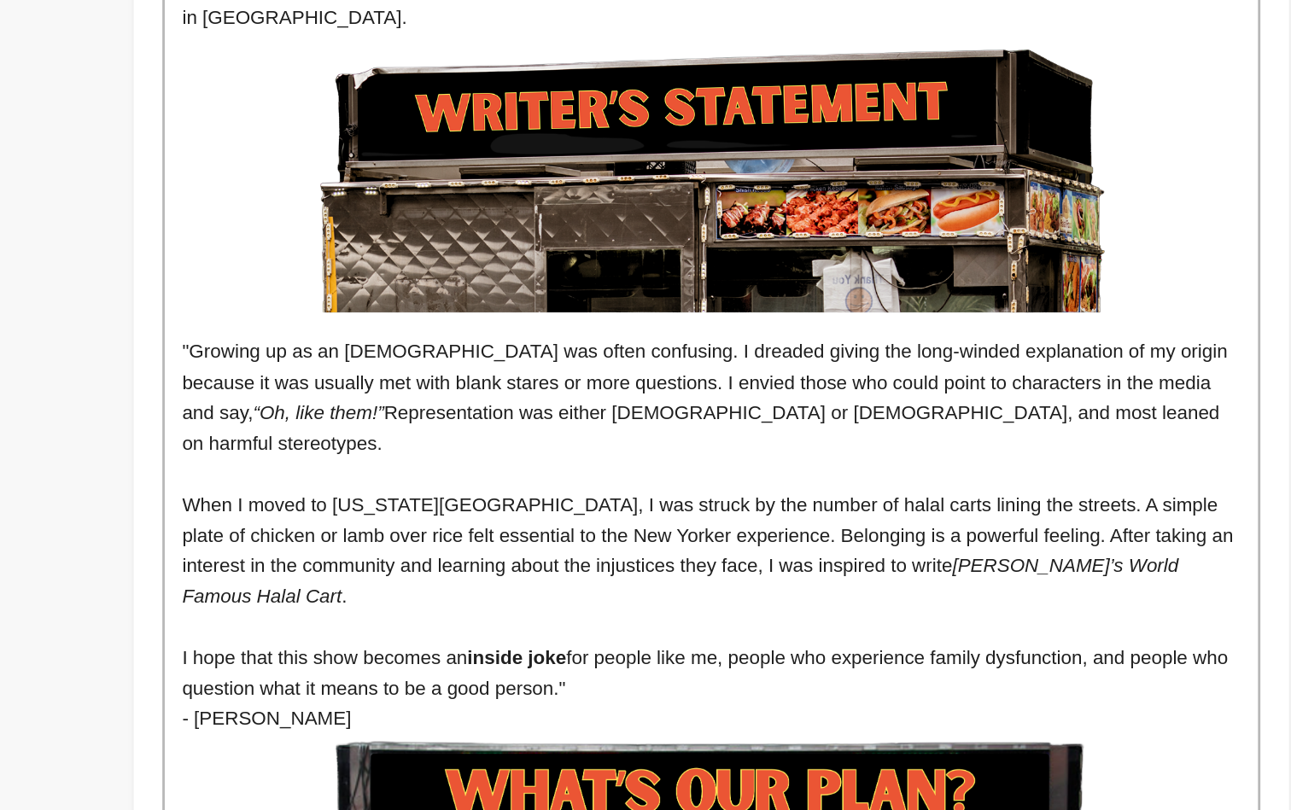
click at [438, 582] on p "When I moved to New York City, I was struck by the number of halal carts lining…" at bounding box center [752, 625] width 755 height 87
click at [412, 582] on p "When I moved to New York City, I was struck by the number of halal carts lining…" at bounding box center [752, 625] width 755 height 87
drag, startPoint x: 412, startPoint y: 303, endPoint x: 342, endPoint y: 302, distance: 70.9
click at [375, 582] on p "When I moved to New York City, I was struck by the number of halal carts lining…" at bounding box center [752, 625] width 755 height 87
click at [471, 582] on p "When I moved to New York City, I was struck by the number of halal carts lining…" at bounding box center [752, 625] width 755 height 87
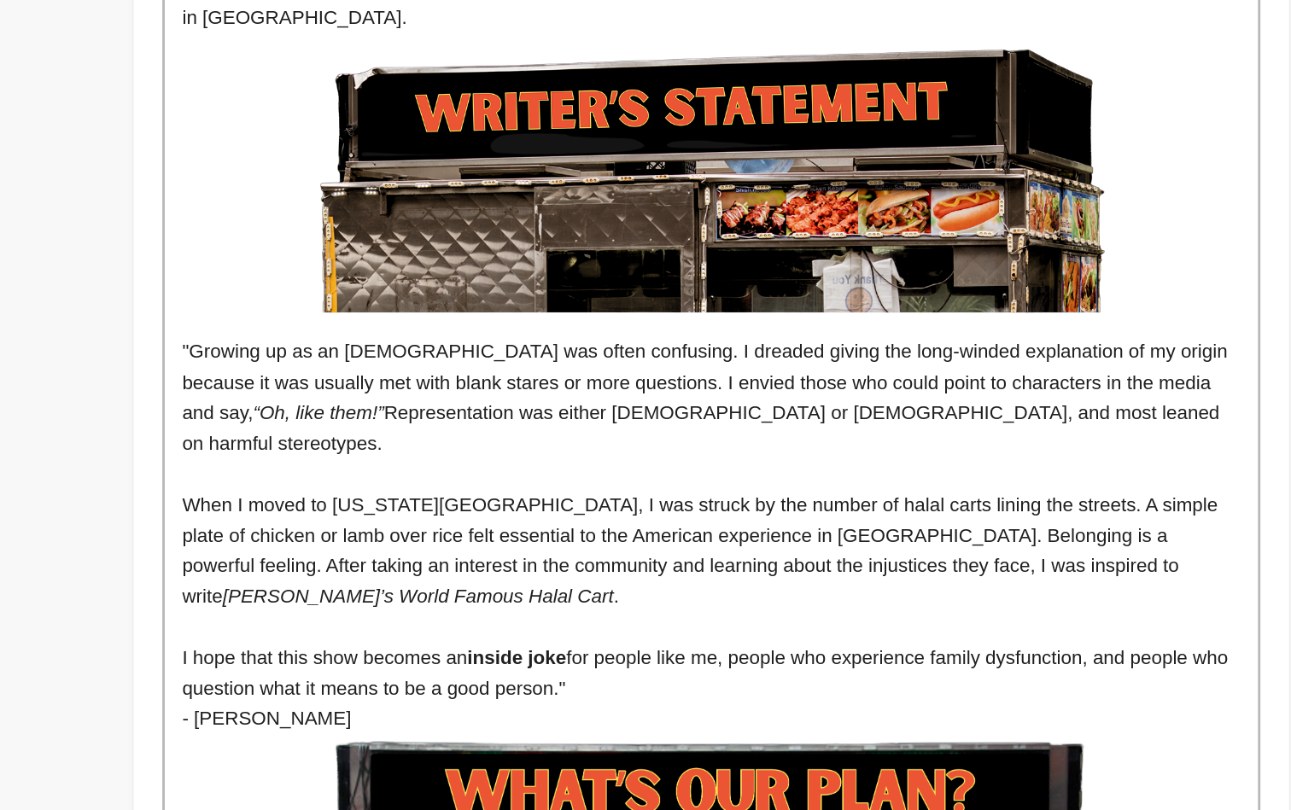
click at [603, 582] on p "When I moved to New York City, I was struck by the number of halal carts lining…" at bounding box center [752, 625] width 755 height 87
click at [579, 582] on p "When I moved to New York City, I was struck by the number of halal carts lining…" at bounding box center [752, 625] width 755 height 87
click at [717, 582] on p "When I moved to New York City, I was struck by the number of halal carts lining…" at bounding box center [752, 625] width 755 height 87
click at [375, 582] on p "When I moved to New York City, I was struck by the number of halal carts lining…" at bounding box center [752, 625] width 755 height 87
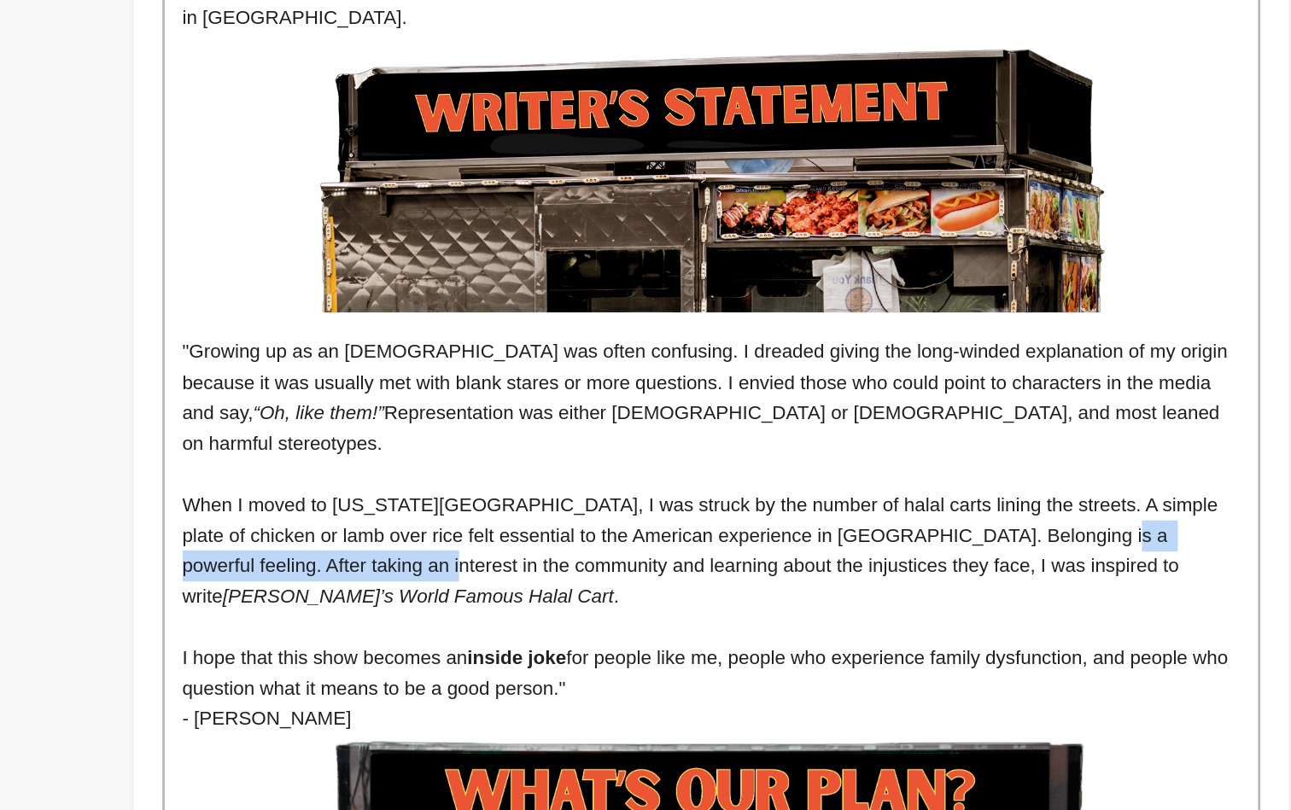
drag, startPoint x: 248, startPoint y: 325, endPoint x: 755, endPoint y: 301, distance: 507.8
click at [755, 582] on p "When I moved to New York City, I was struck by the number of halal carts lining…" at bounding box center [752, 625] width 755 height 87
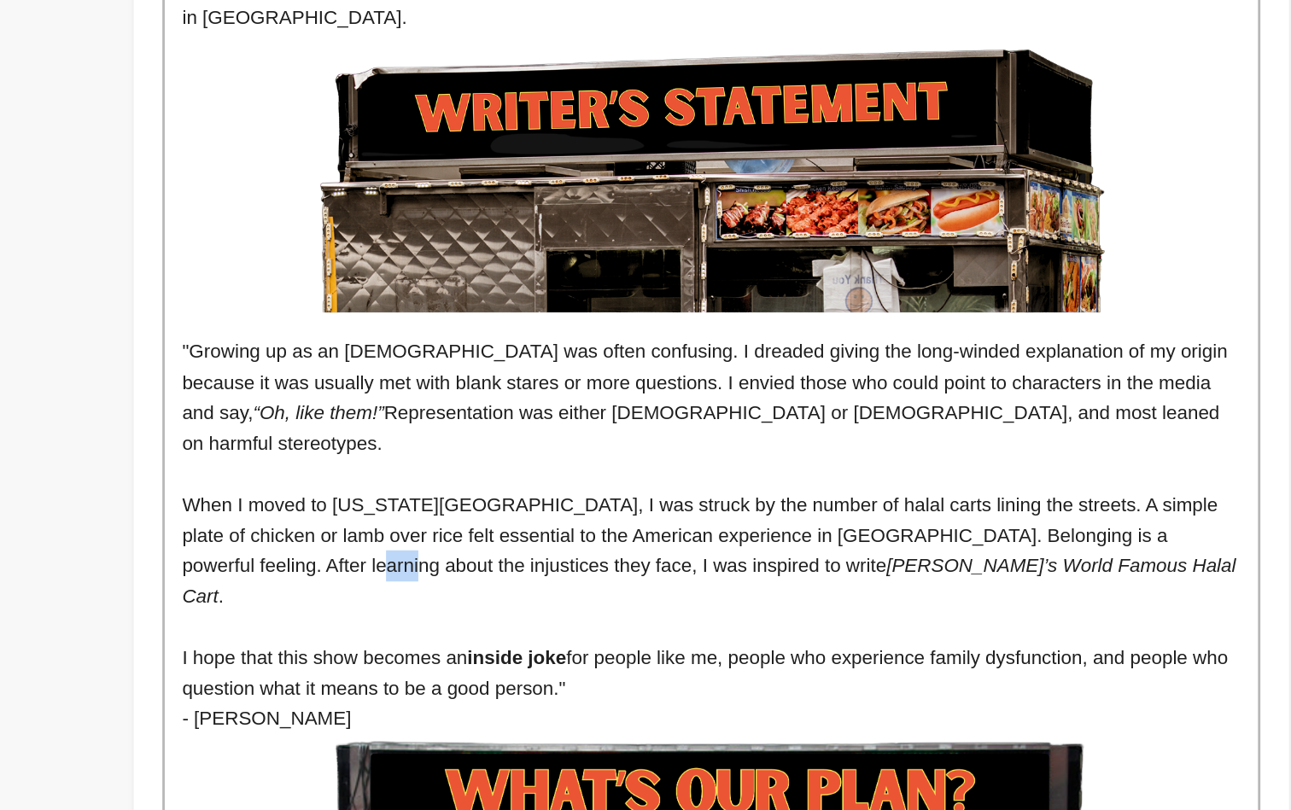
drag, startPoint x: 217, startPoint y: 325, endPoint x: 191, endPoint y: 324, distance: 25.6
click at [375, 582] on p "When I moved to New York City, I was struck by the number of halal carts lining…" at bounding box center [752, 625] width 755 height 87
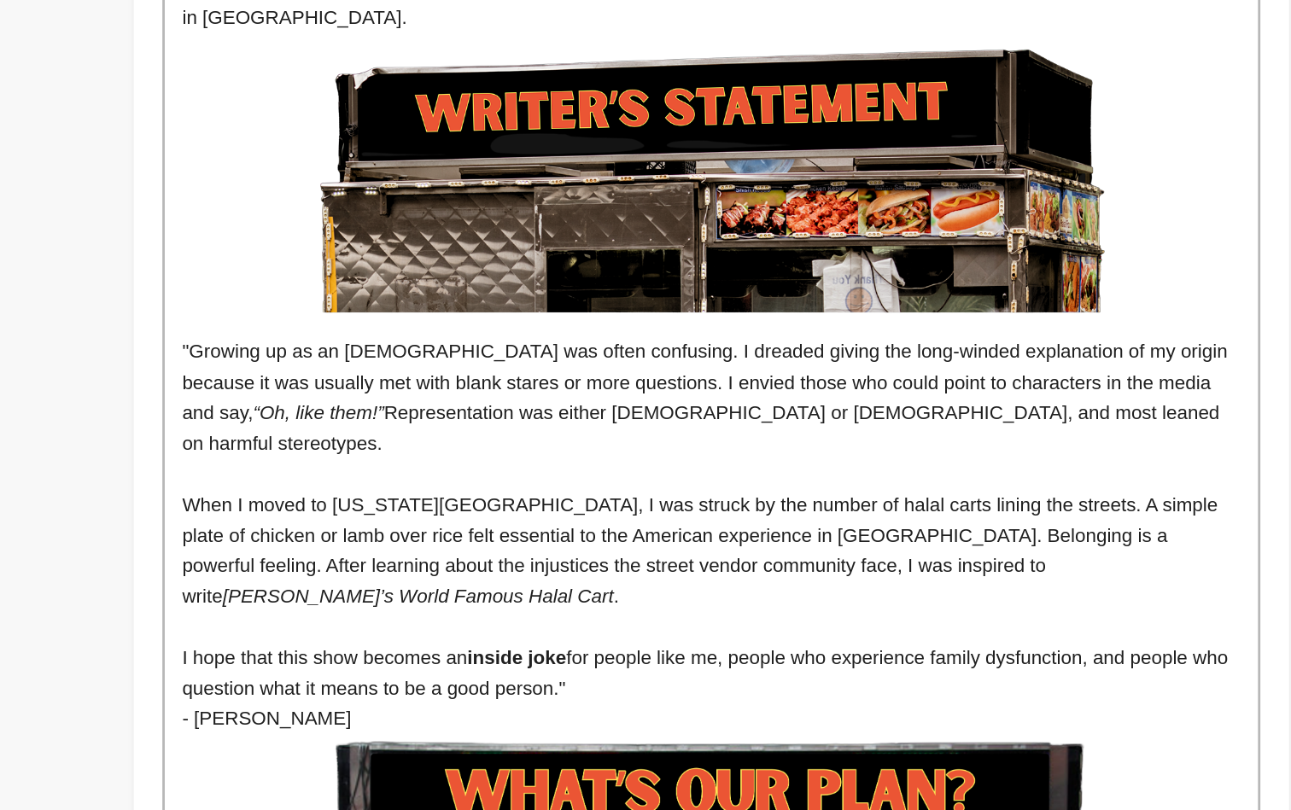
click at [388, 582] on p "When I moved to New York City, I was struck by the number of halal carts lining…" at bounding box center [752, 625] width 755 height 87
click at [471, 582] on p "When I moved to New York City, I was struck by the number of halal carts lining…" at bounding box center [752, 625] width 755 height 87
click at [389, 691] on p "I hope that this show becomes an inside joke for people like me, people who exp…" at bounding box center [752, 713] width 755 height 44
click at [375, 582] on p "When I moved to New York City, I was struck by the number of halal carts lining…" at bounding box center [752, 625] width 755 height 87
drag, startPoint x: 407, startPoint y: 324, endPoint x: 374, endPoint y: 325, distance: 32.5
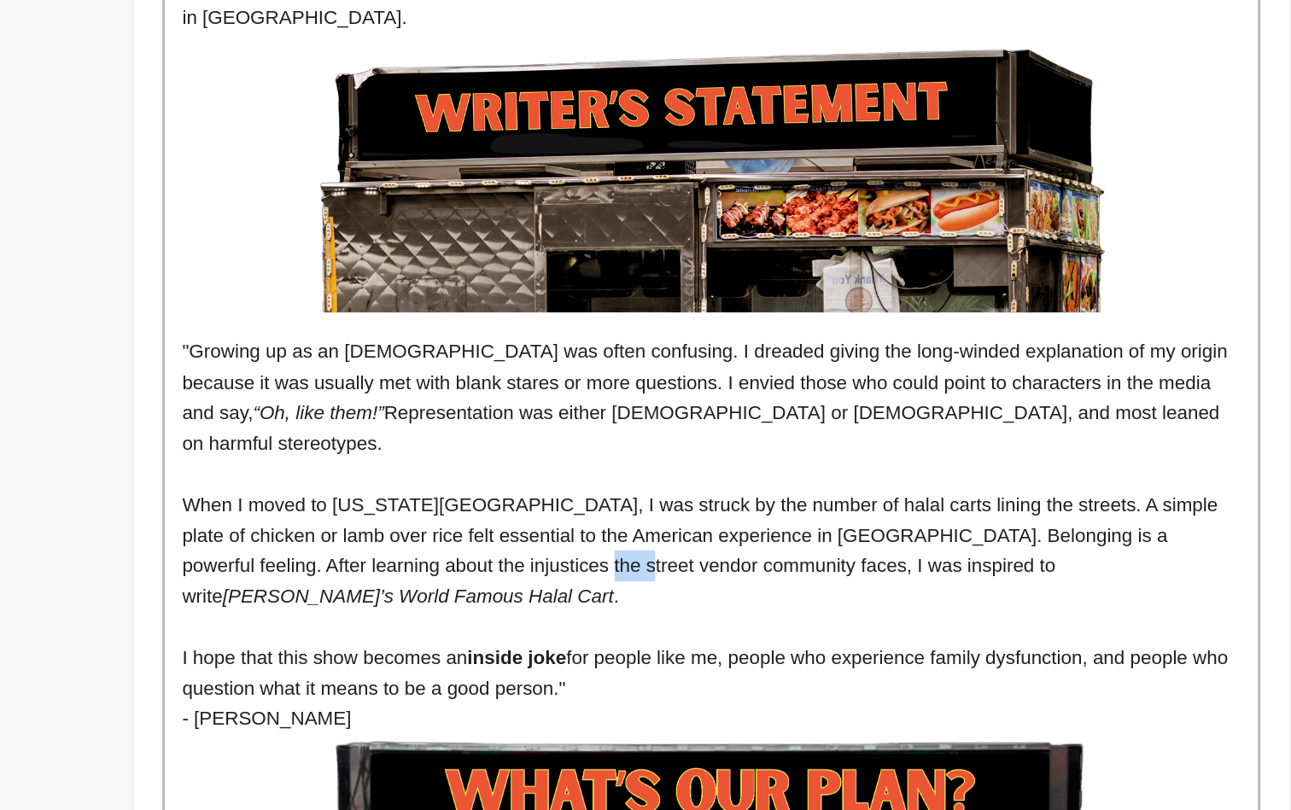
click at [375, 582] on p "When I moved to New York City, I was struck by the number of halal carts lining…" at bounding box center [752, 625] width 755 height 87
drag, startPoint x: 407, startPoint y: 326, endPoint x: 372, endPoint y: 325, distance: 34.2
click at [375, 582] on p "When I moved to New York City, I was struck by the number of halal carts lining…" at bounding box center [752, 625] width 755 height 87
click at [513, 582] on p "When I moved to New York City, I was struck by the number of halal carts lining…" at bounding box center [752, 625] width 755 height 87
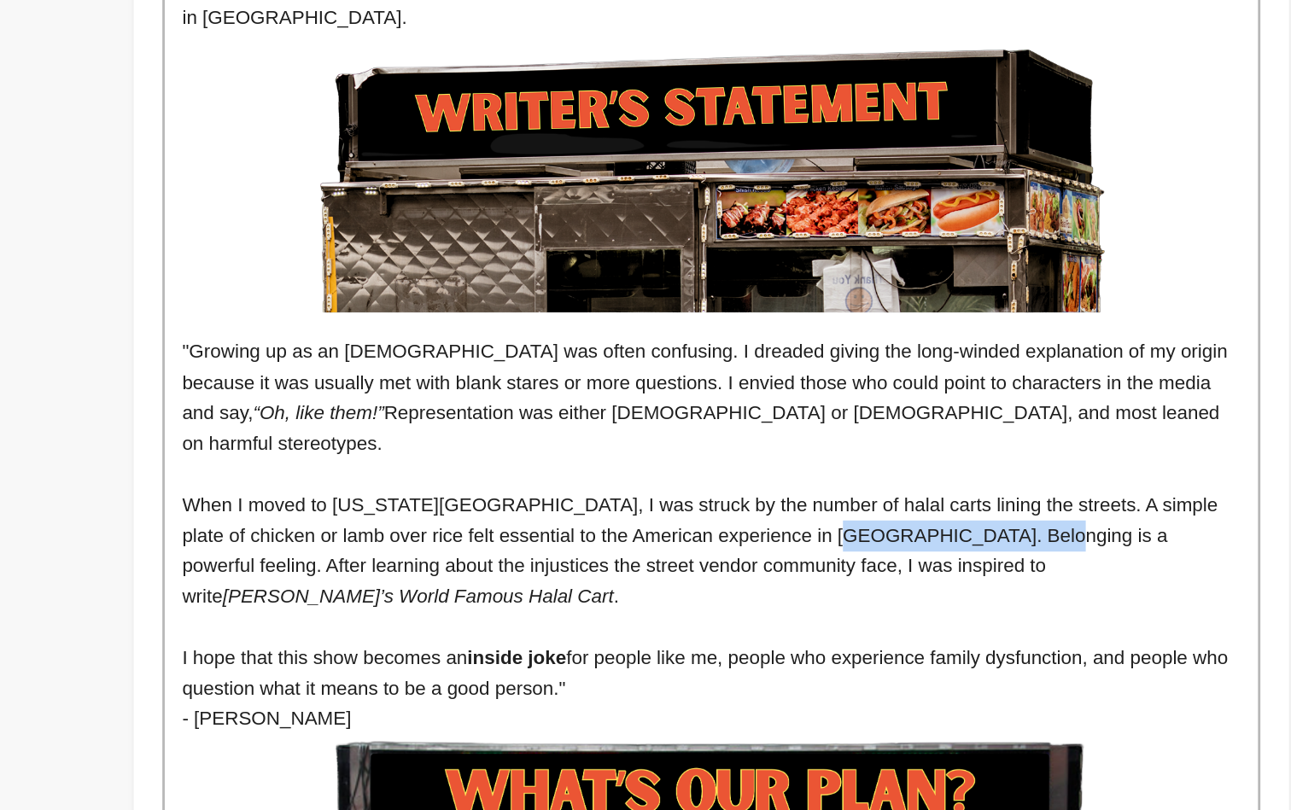
drag, startPoint x: 719, startPoint y: 304, endPoint x: 590, endPoint y: 304, distance: 129.0
click at [590, 582] on p "When I moved to New York City, I was struck by the number of halal carts lining…" at bounding box center [752, 625] width 755 height 87
drag, startPoint x: 721, startPoint y: 304, endPoint x: 751, endPoint y: 302, distance: 29.9
click at [751, 582] on p "When I moved to New York City, I was struck by the number of halal carts lining…" at bounding box center [752, 625] width 755 height 87
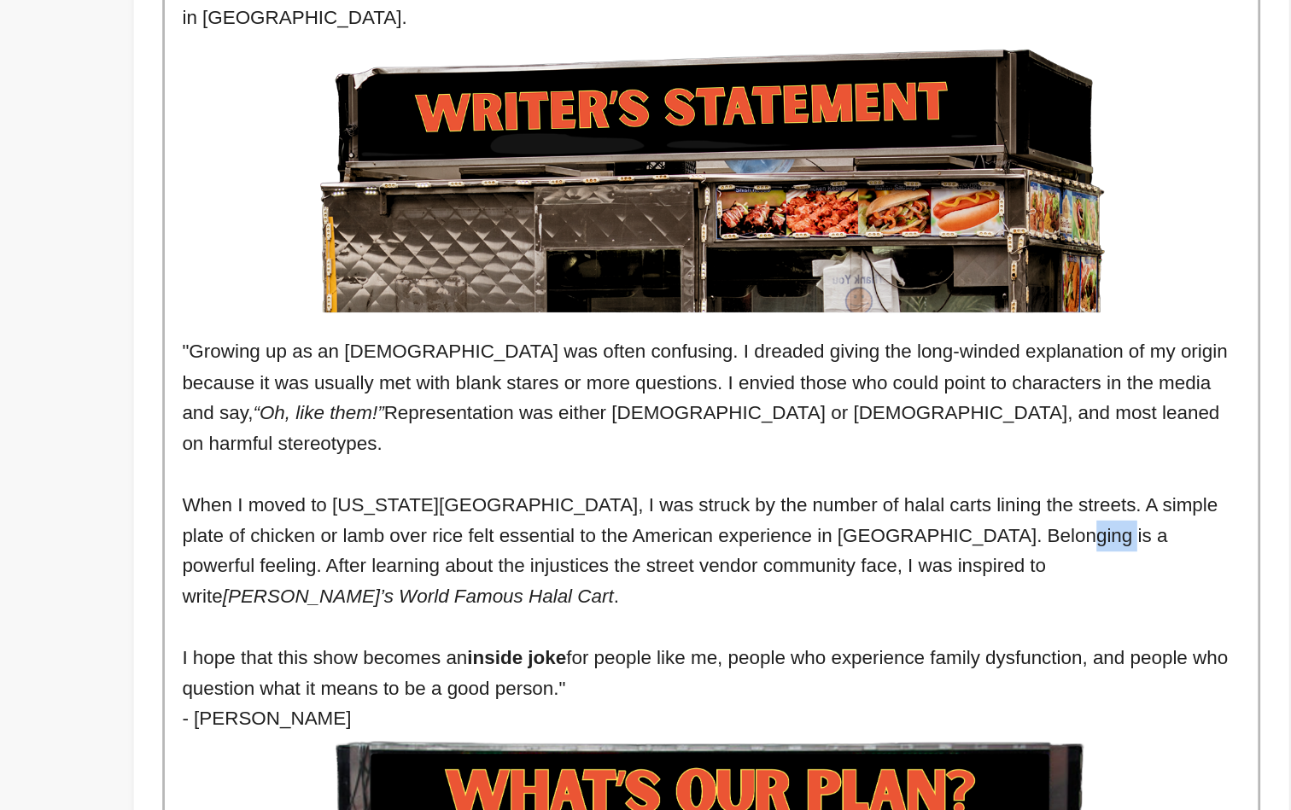
click at [751, 582] on p "When I moved to New York City, I was struck by the number of halal carts lining…" at bounding box center [752, 625] width 755 height 87
drag, startPoint x: 192, startPoint y: 325, endPoint x: 211, endPoint y: 326, distance: 18.8
click at [375, 582] on p "When I moved to New York City, I was struck by the number of halal carts lining…" at bounding box center [752, 625] width 755 height 87
click at [412, 582] on p "When I moved to New York City, I was struck by the number of halal carts lining…" at bounding box center [752, 625] width 755 height 87
click at [474, 582] on p "When I moved to New York City, I was struck by the number of halal carts lining…" at bounding box center [752, 625] width 755 height 87
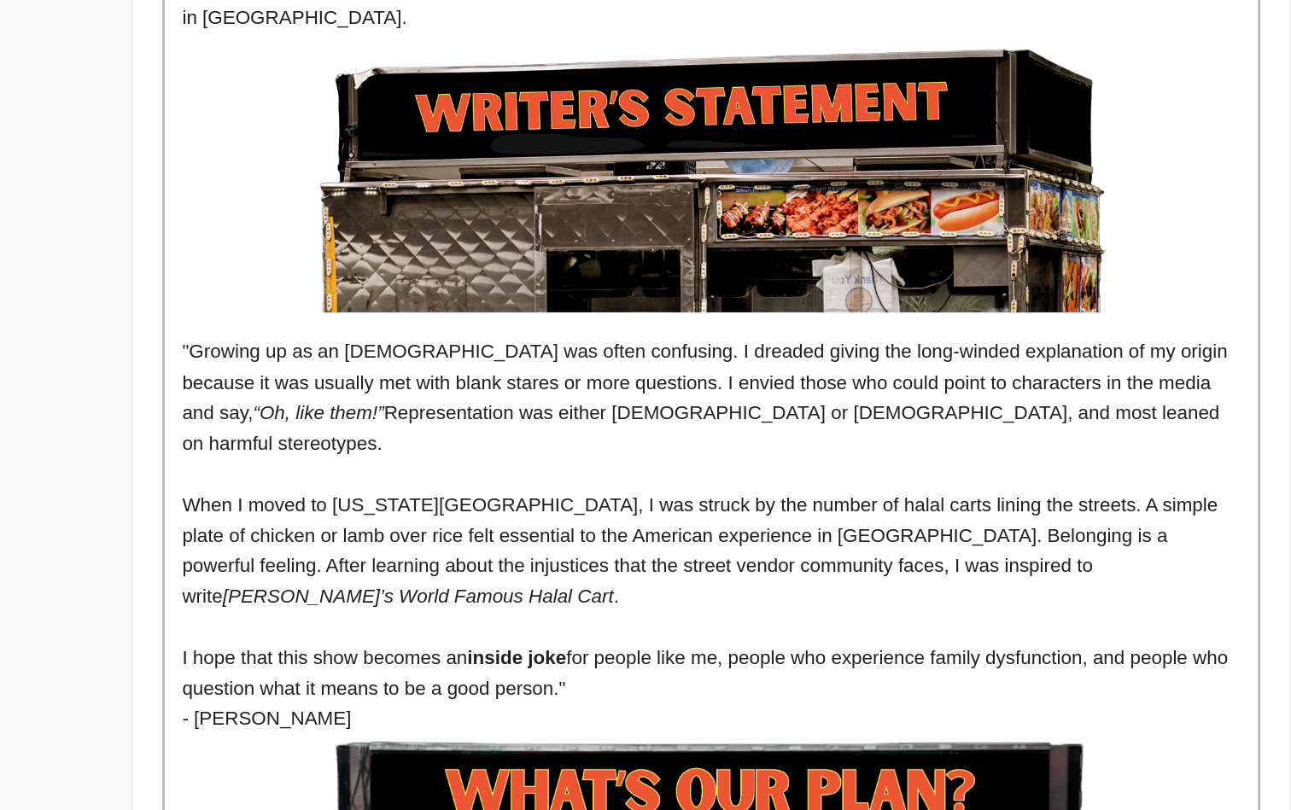
click at [434, 582] on p "When I moved to New York City, I was struck by the number of halal carts lining…" at bounding box center [752, 625] width 755 height 87
click at [375, 582] on p "When I moved to New York City, I was struck by the number of halal carts lining…" at bounding box center [752, 625] width 755 height 87
click at [400, 582] on p "When I moved to New York City, I was struck by the number of halal carts lining…" at bounding box center [752, 625] width 755 height 87
click at [464, 582] on p "When I moved to New York City, I was struck by the number of halal carts lining…" at bounding box center [752, 625] width 755 height 87
drag, startPoint x: 434, startPoint y: 328, endPoint x: 395, endPoint y: 325, distance: 39.4
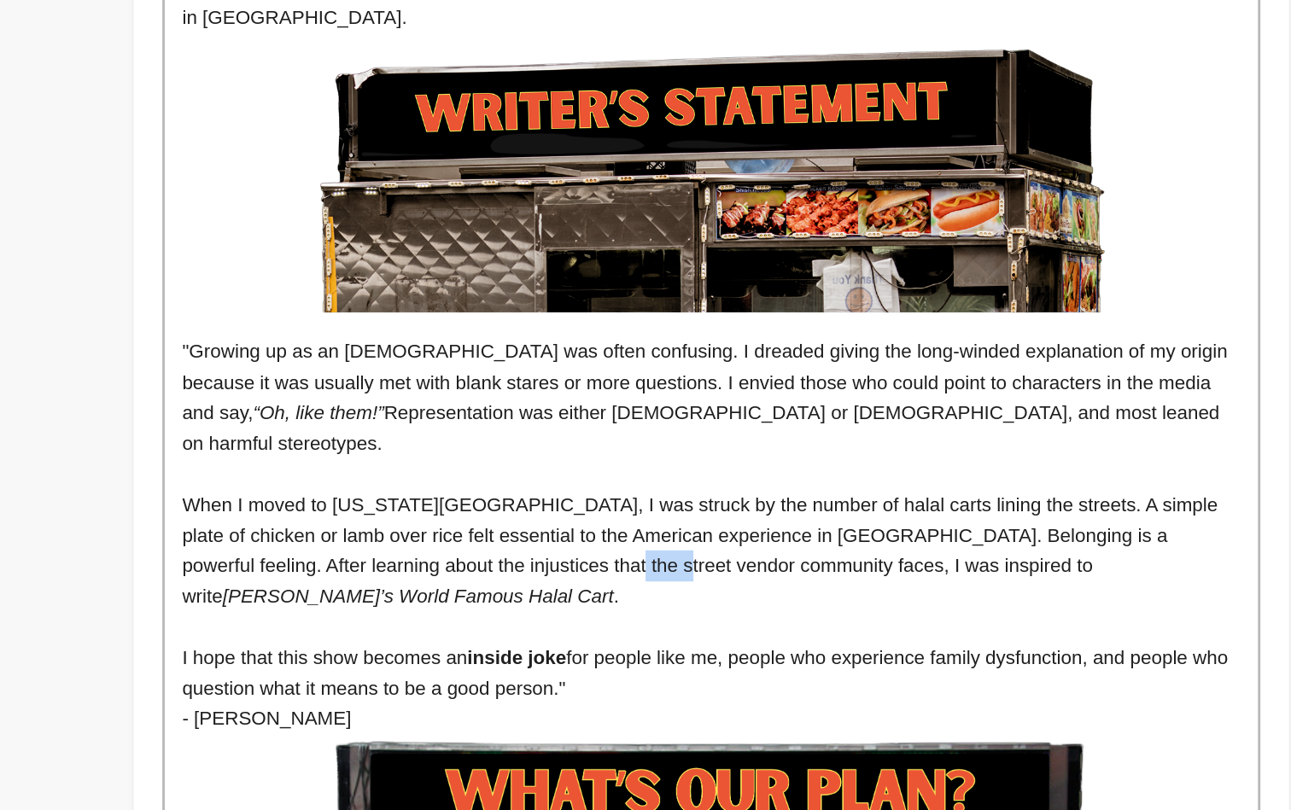
click at [395, 582] on p "When I moved to New York City, I was struck by the number of halal carts lining…" at bounding box center [752, 625] width 755 height 87
click at [375, 582] on p "When I moved to New York City, I was struck by the number of halal carts lining…" at bounding box center [752, 625] width 755 height 87
click at [424, 582] on p "When I moved to New York City, I was struck by the number of halal carts lining…" at bounding box center [752, 625] width 755 height 87
drag, startPoint x: 324, startPoint y: 284, endPoint x: 297, endPoint y: 285, distance: 26.5
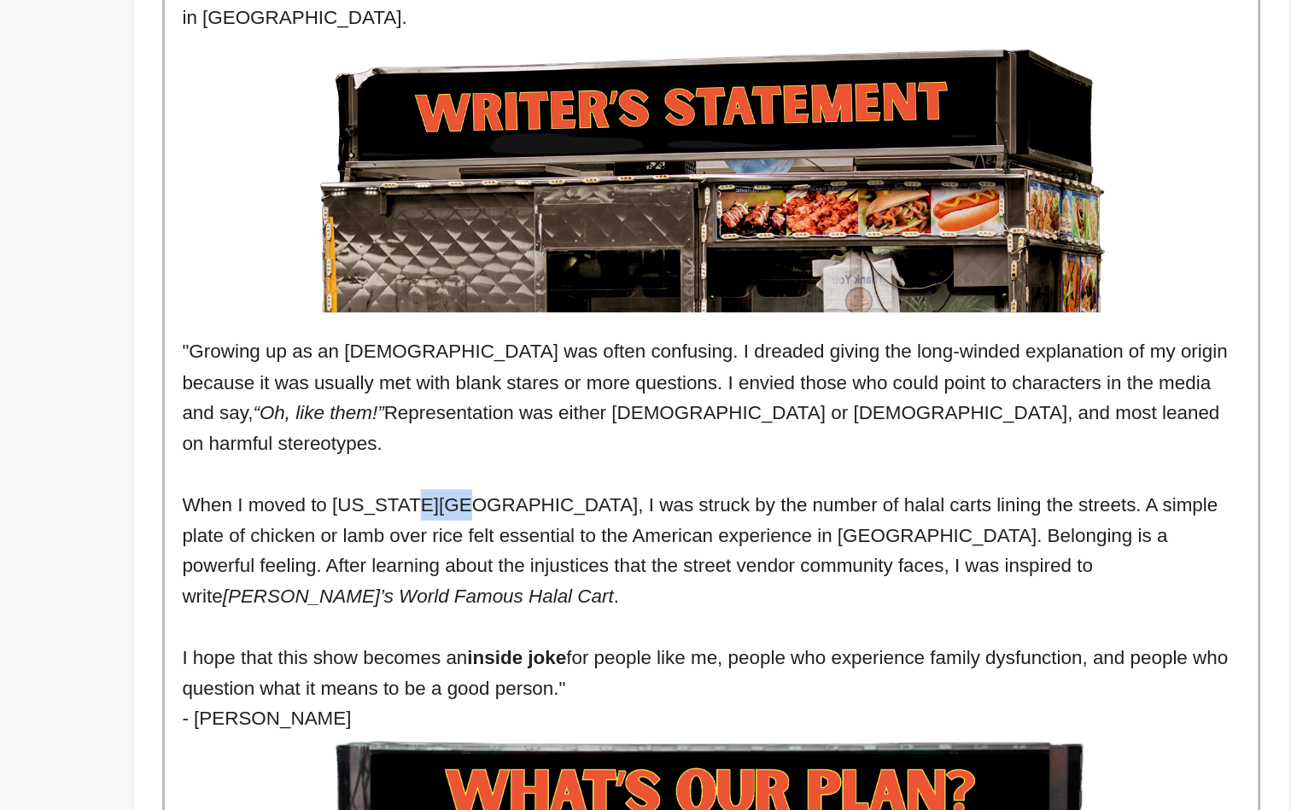
click at [375, 582] on p "When I moved to New York City, I was struck by the number of halal carts lining…" at bounding box center [752, 625] width 755 height 87
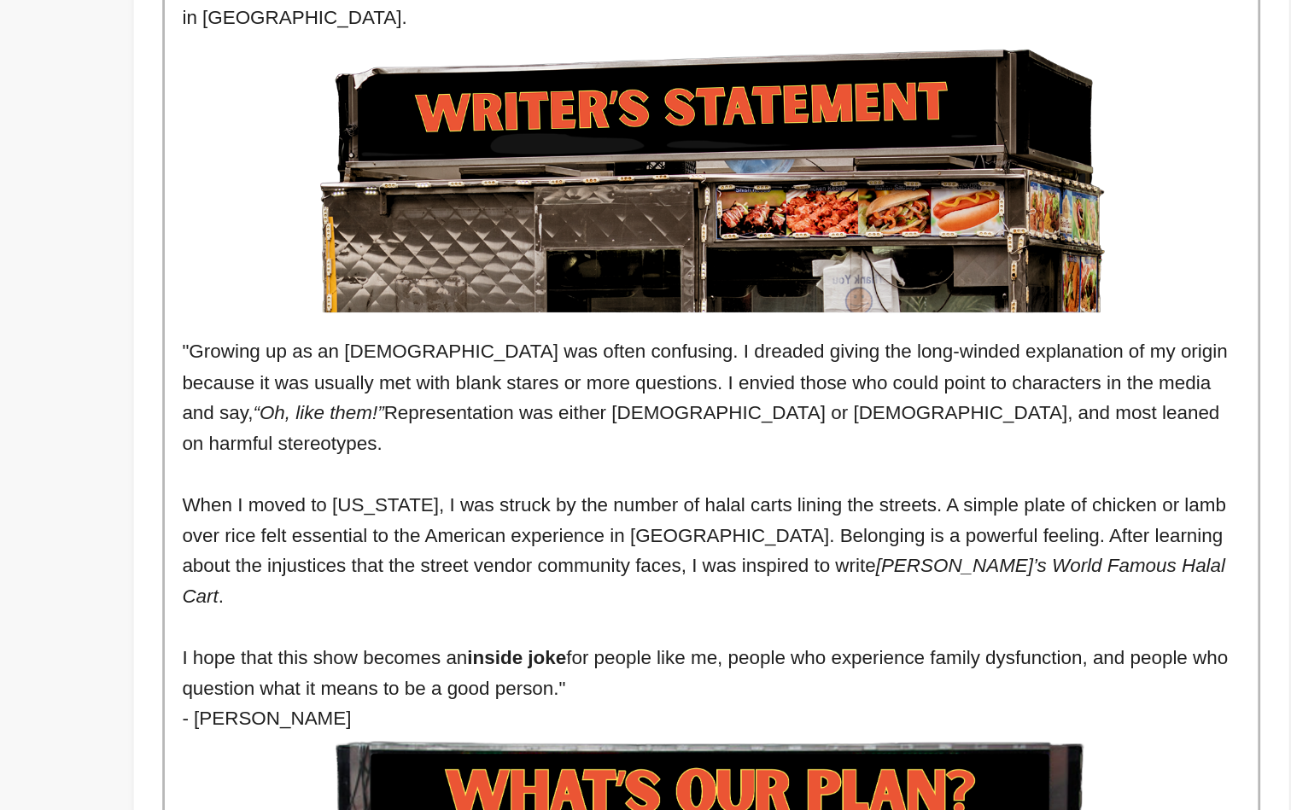
click at [375, 582] on p "When I moved to New York, I was struck by the number of halal carts lining the …" at bounding box center [752, 625] width 755 height 87
click at [427, 582] on p "When I moved to New York, I was struck by the number of halal carts lining the …" at bounding box center [752, 625] width 755 height 87
click at [565, 582] on p "When I moved to New York, I was struck by the number of halal carts lining the …" at bounding box center [752, 625] width 755 height 87
drag, startPoint x: 471, startPoint y: 281, endPoint x: 424, endPoint y: 283, distance: 47.0
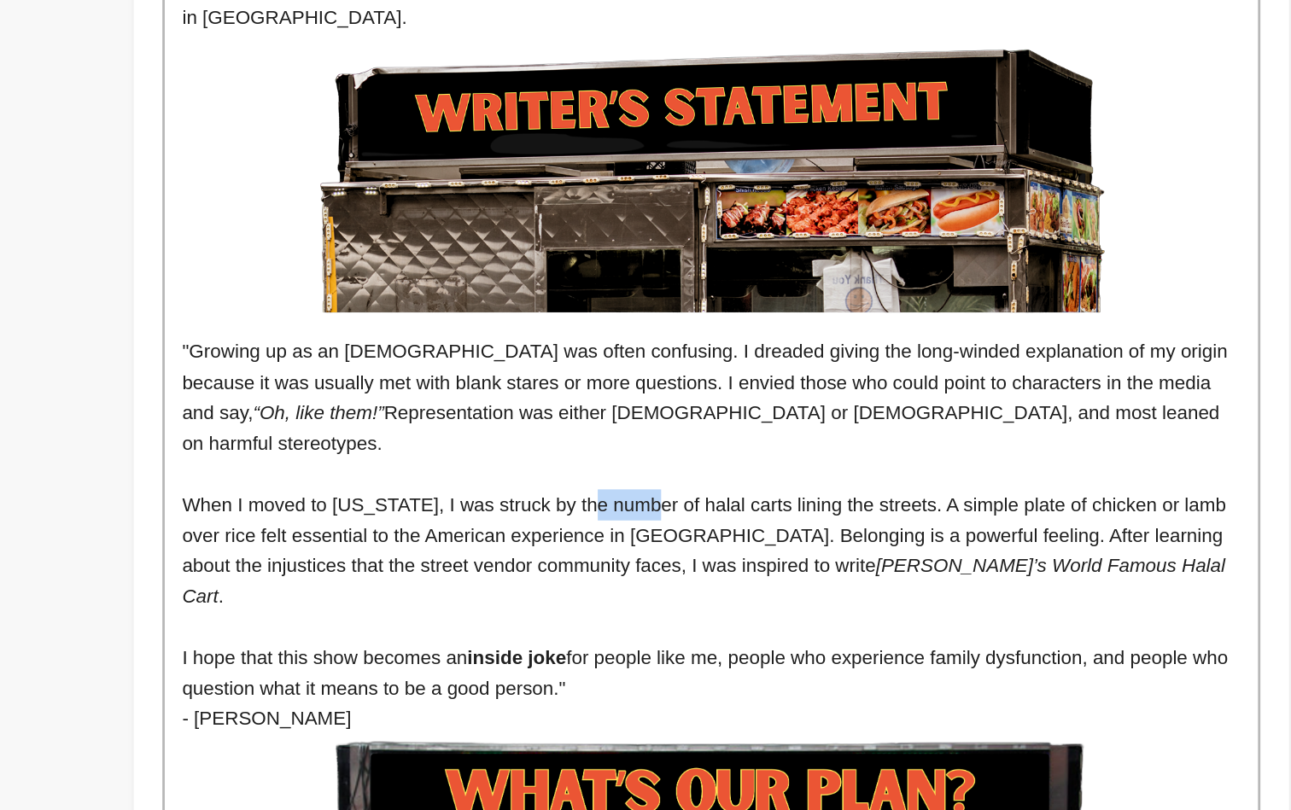
click at [424, 582] on p "When I moved to New York, I was struck by the number of halal carts lining the …" at bounding box center [752, 625] width 755 height 87
drag, startPoint x: 556, startPoint y: 282, endPoint x: 592, endPoint y: 281, distance: 35.9
click at [592, 582] on p "When I moved to New York, I was struck by the number of halal carts lining the …" at bounding box center [752, 625] width 755 height 87
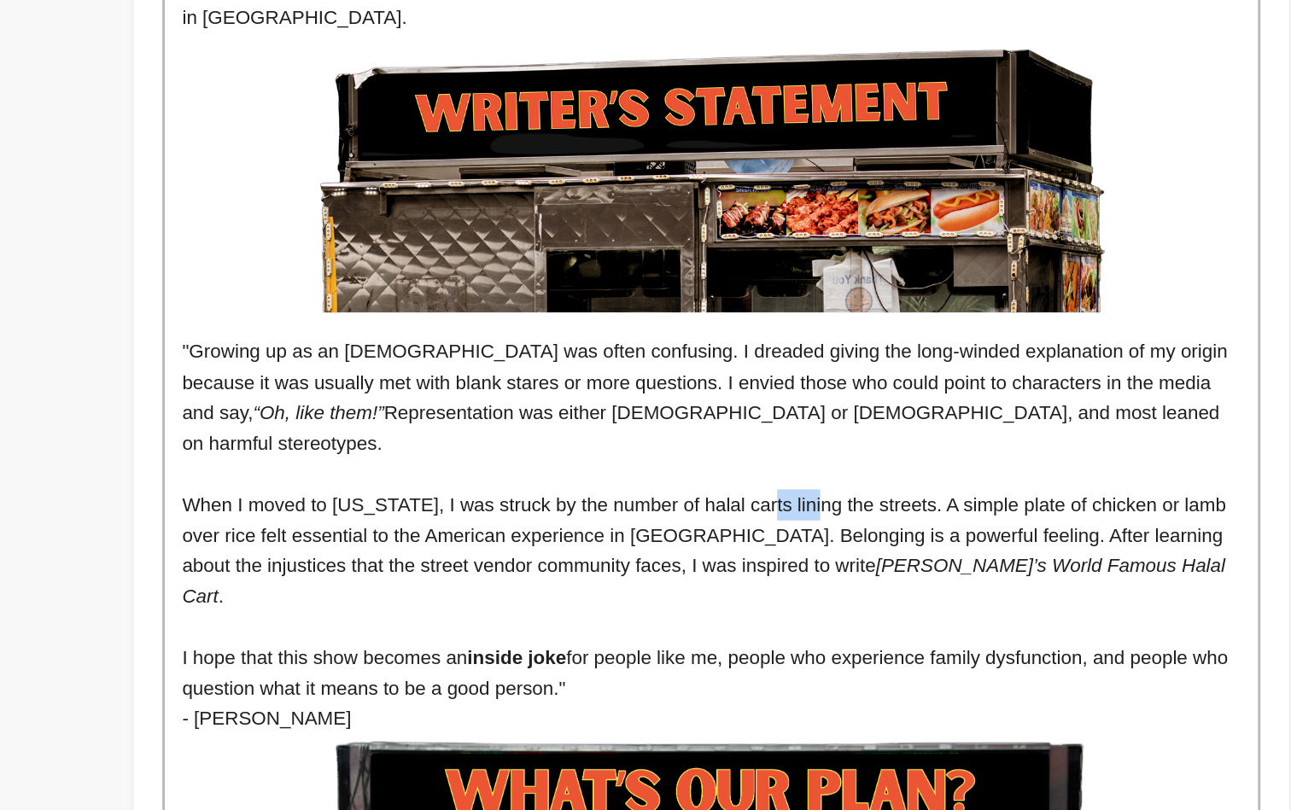
drag, startPoint x: 590, startPoint y: 281, endPoint x: 554, endPoint y: 283, distance: 35.9
click at [554, 582] on p "When I moved to New York, I was struck by the number of halal carts lining the …" at bounding box center [752, 625] width 755 height 87
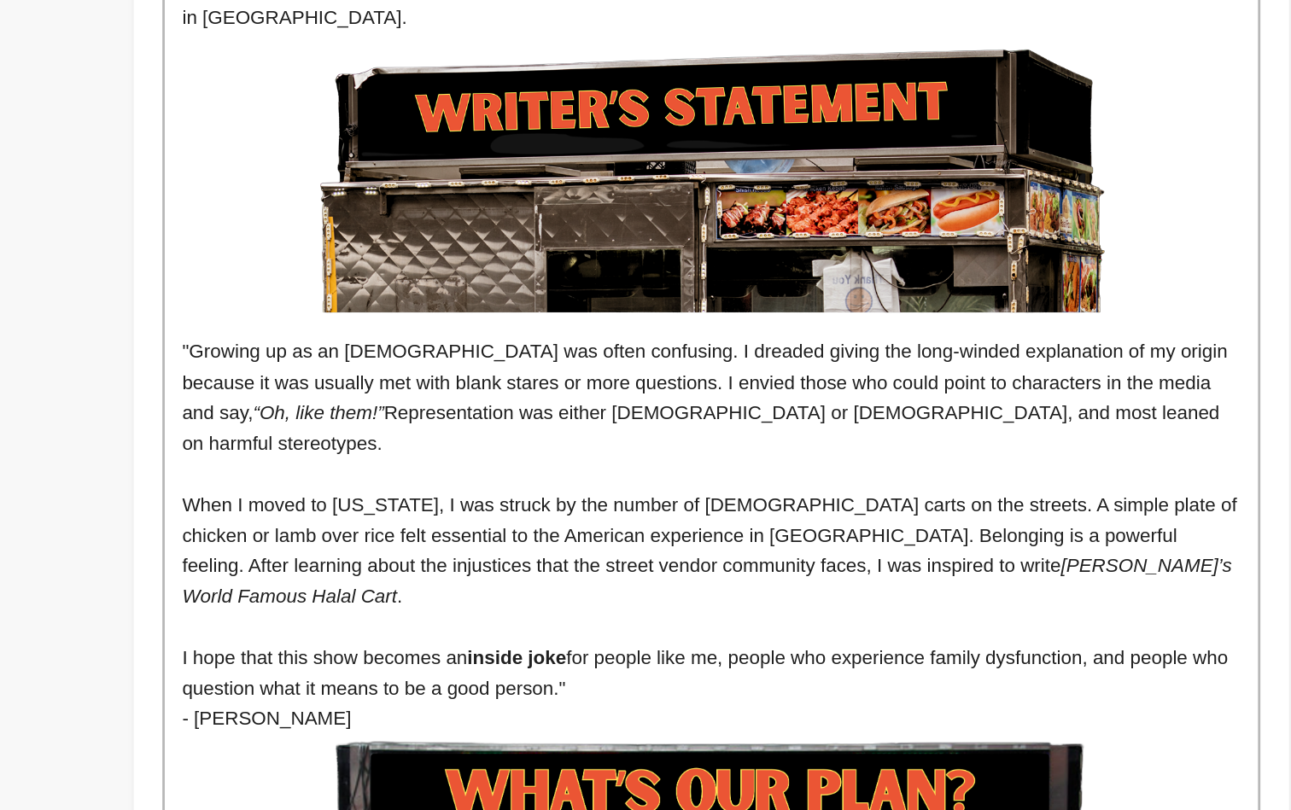
click at [642, 582] on p "When I moved to New York, I was struck by the number of halal carts on the stre…" at bounding box center [752, 625] width 755 height 87
click at [667, 582] on p "When I moved to New York, I was struck by the number of halal carts on the stre…" at bounding box center [752, 625] width 755 height 87
click at [375, 582] on p "When I moved to New York, I was struck by the number of halal carts on the stre…" at bounding box center [752, 625] width 755 height 87
drag, startPoint x: 177, startPoint y: 302, endPoint x: 157, endPoint y: 304, distance: 19.7
click at [375, 582] on p "When I moved to New York, I was struck by the number of halal carts on the stre…" at bounding box center [752, 625] width 755 height 87
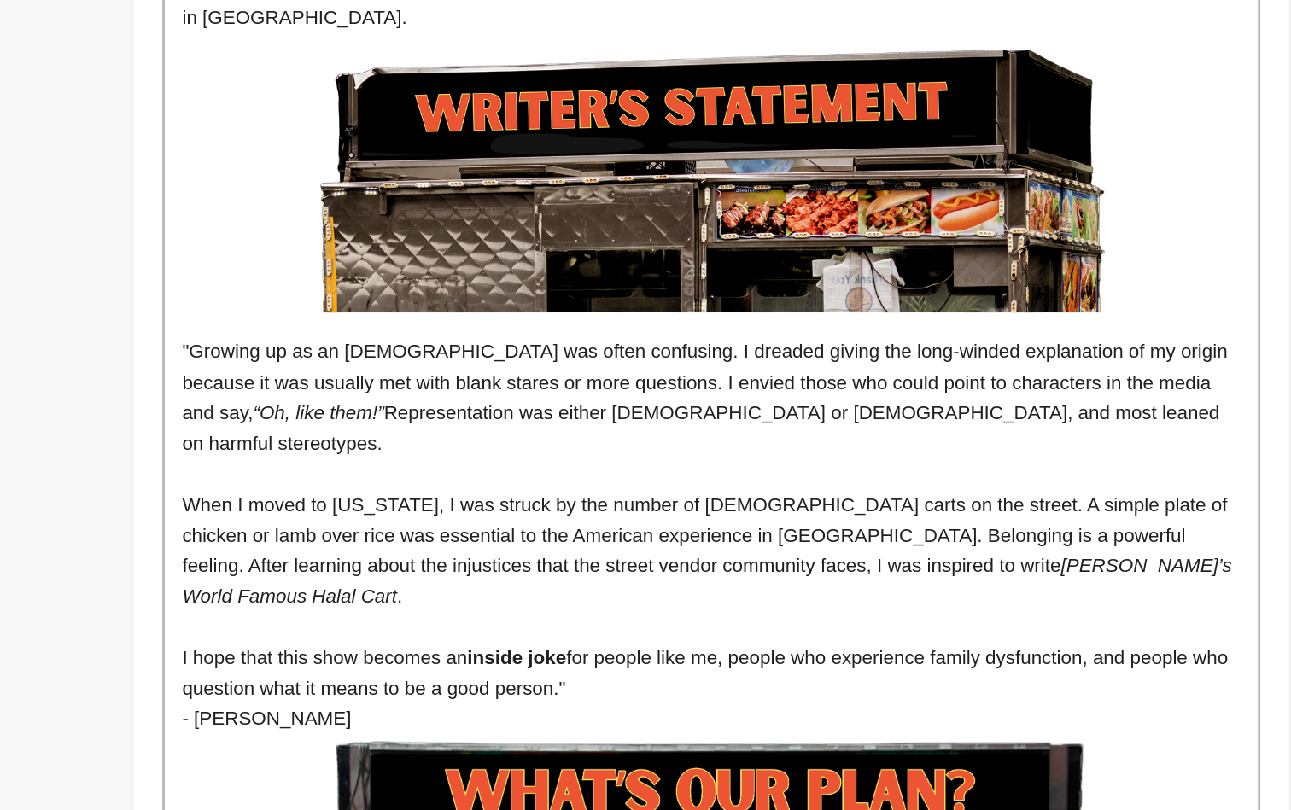
click at [375, 582] on p "When I moved to New York, I was struck by the number of halal carts on the stre…" at bounding box center [752, 625] width 755 height 87
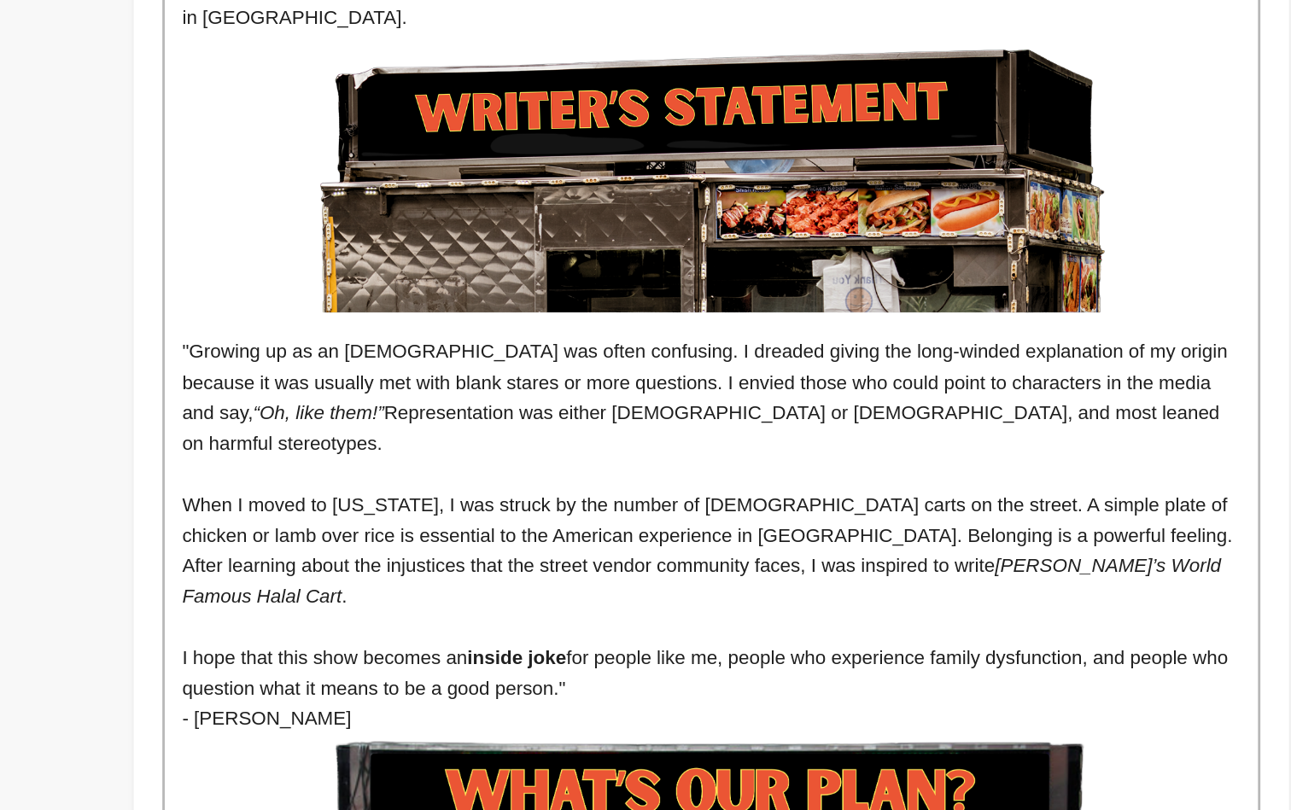
click at [375, 582] on p "When I moved to New York, I was struck by the number of halal carts on the stre…" at bounding box center [752, 625] width 755 height 87
drag, startPoint x: 442, startPoint y: 307, endPoint x: 418, endPoint y: 302, distance: 25.1
click at [418, 582] on p "When I moved to New York, I was struck by the number of halal carts on the stre…" at bounding box center [752, 625] width 755 height 87
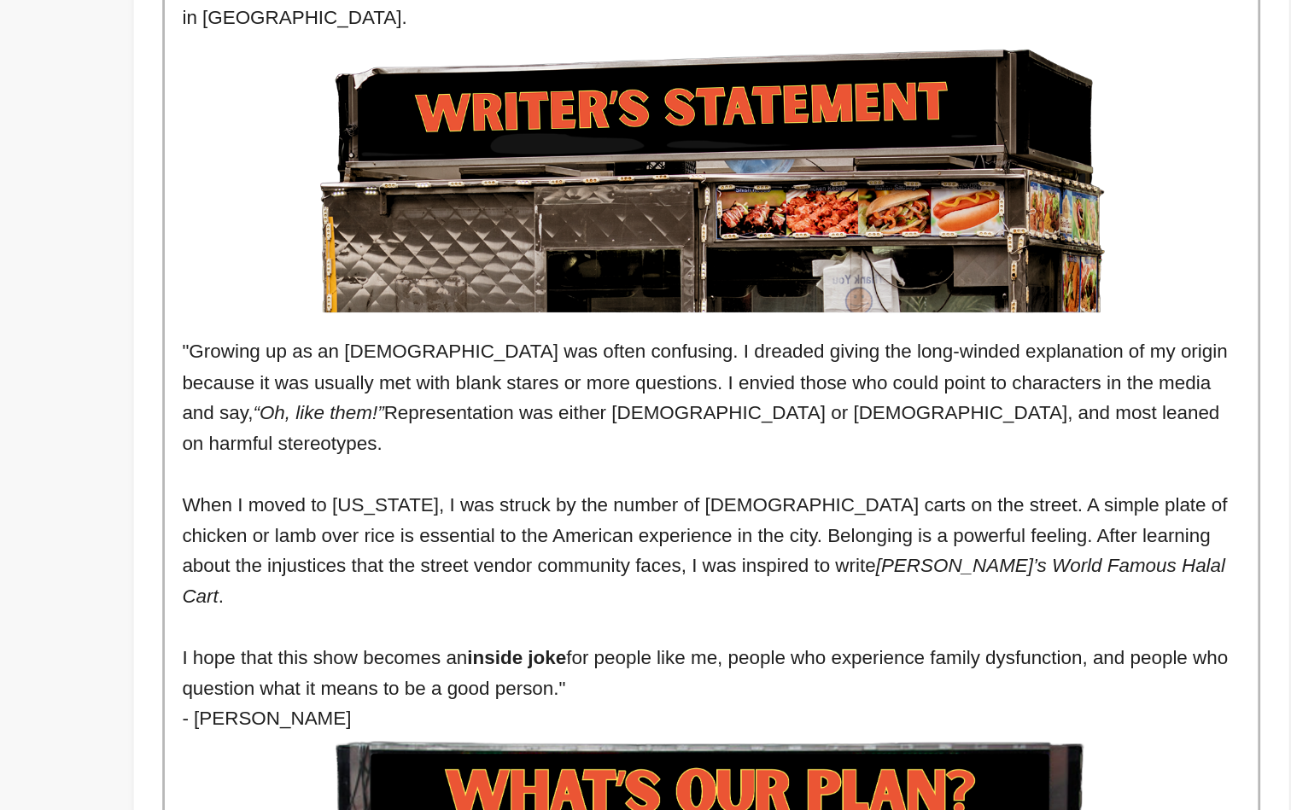
click at [570, 629] on em "Ali’s World Famous Halal Cart" at bounding box center [749, 647] width 749 height 37
click at [511, 582] on p "When I moved to New York, I was struck by the number of halal carts on the stre…" at bounding box center [752, 625] width 755 height 87
click at [616, 582] on p "When I moved to New York, I was struck by the number of halal carts on the stre…" at bounding box center [752, 625] width 755 height 87
drag, startPoint x: 659, startPoint y: 304, endPoint x: 469, endPoint y: 300, distance: 190.5
click at [469, 582] on p "When I moved to New York, I was struck by the number of halal carts on the stre…" at bounding box center [752, 625] width 755 height 87
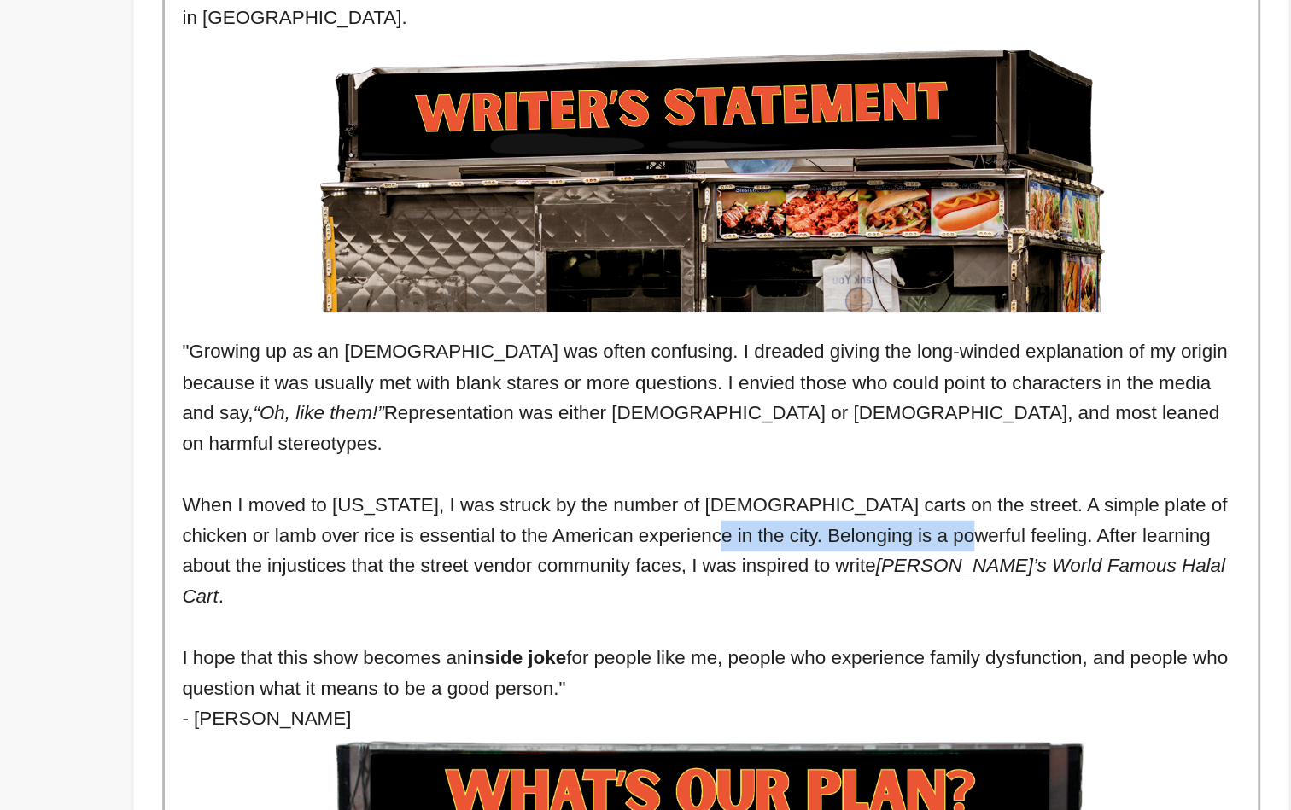
click at [469, 582] on p "When I moved to New York, I was struck by the number of halal carts on the stre…" at bounding box center [752, 625] width 755 height 87
drag, startPoint x: 469, startPoint y: 302, endPoint x: 529, endPoint y: 300, distance: 60.7
click at [529, 582] on p "When I moved to New York, I was struck by the number of halal carts on the stre…" at bounding box center [752, 625] width 755 height 87
click at [646, 582] on p "When I moved to New York, I was struck by the number of halal carts on the stre…" at bounding box center [752, 625] width 755 height 87
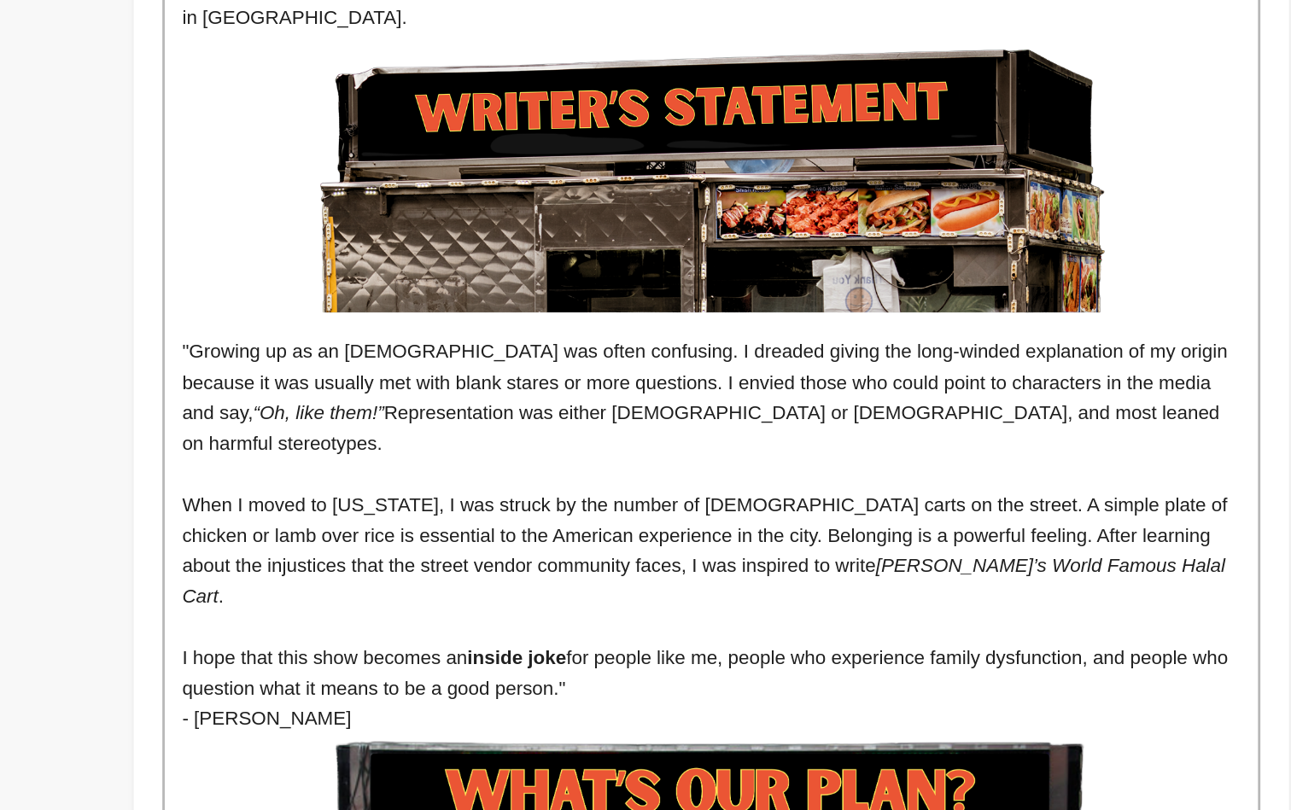
click at [488, 582] on p "When I moved to New York, I was struck by the number of halal carts on the stre…" at bounding box center [752, 625] width 755 height 87
drag, startPoint x: 270, startPoint y: 303, endPoint x: 400, endPoint y: 304, distance: 129.8
click at [400, 582] on p "When I moved to New York, I was struck by the number of halal carts on the stre…" at bounding box center [752, 625] width 755 height 87
click at [468, 582] on p "When I moved to New York, I was struck by the number of halal carts on the stre…" at bounding box center [752, 625] width 755 height 87
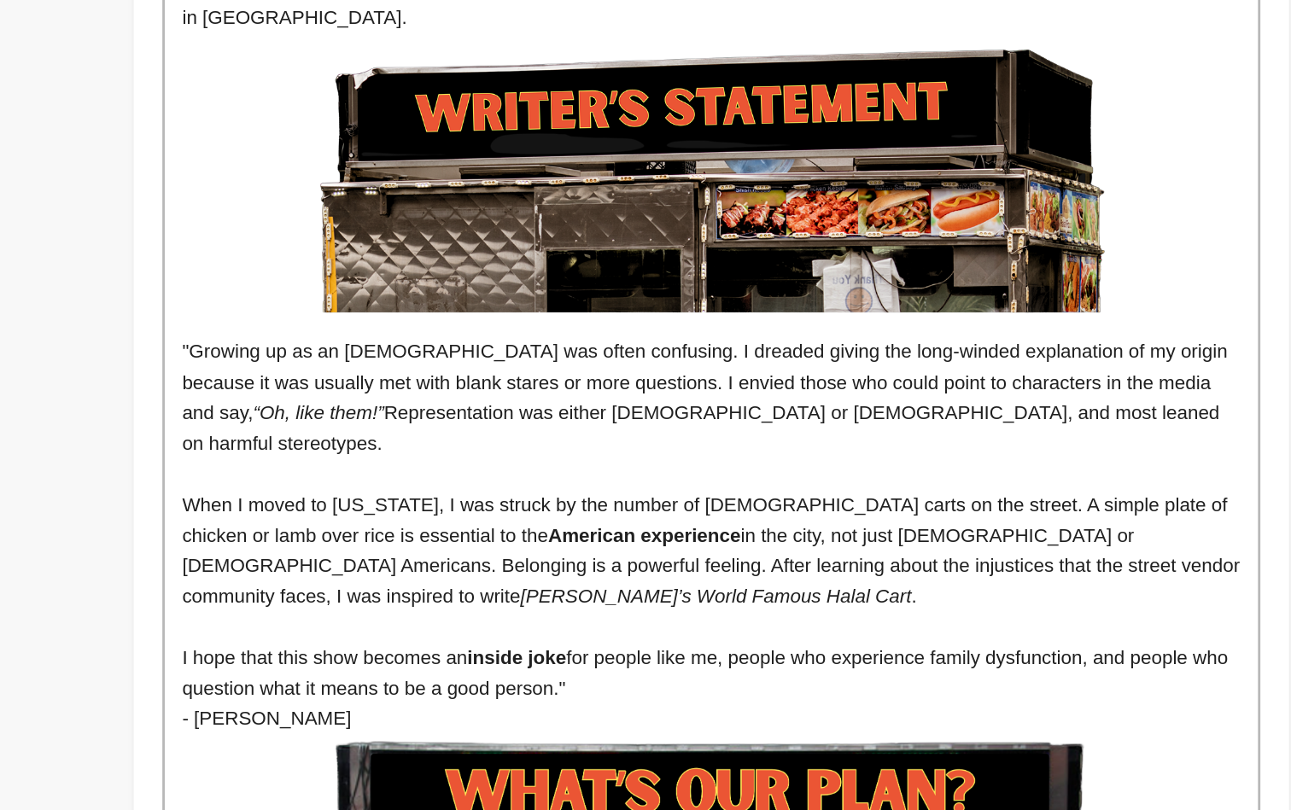
click at [617, 582] on p "When I moved to New York, I was struck by the number of halal carts on the stre…" at bounding box center [752, 625] width 755 height 87
click at [489, 582] on p "When I moved to New York, I was struck by the number of halal carts on the stre…" at bounding box center [752, 625] width 755 height 87
click at [479, 582] on p "When I moved to New York, I was struck by the number of halal carts on the stre…" at bounding box center [752, 625] width 755 height 87
click at [579, 582] on p "When I moved to New York, I was struck by the number of halal carts on the stre…" at bounding box center [752, 625] width 755 height 87
click at [709, 582] on p "When I moved to New York, I was struck by the number of halal carts on the stre…" at bounding box center [752, 625] width 755 height 87
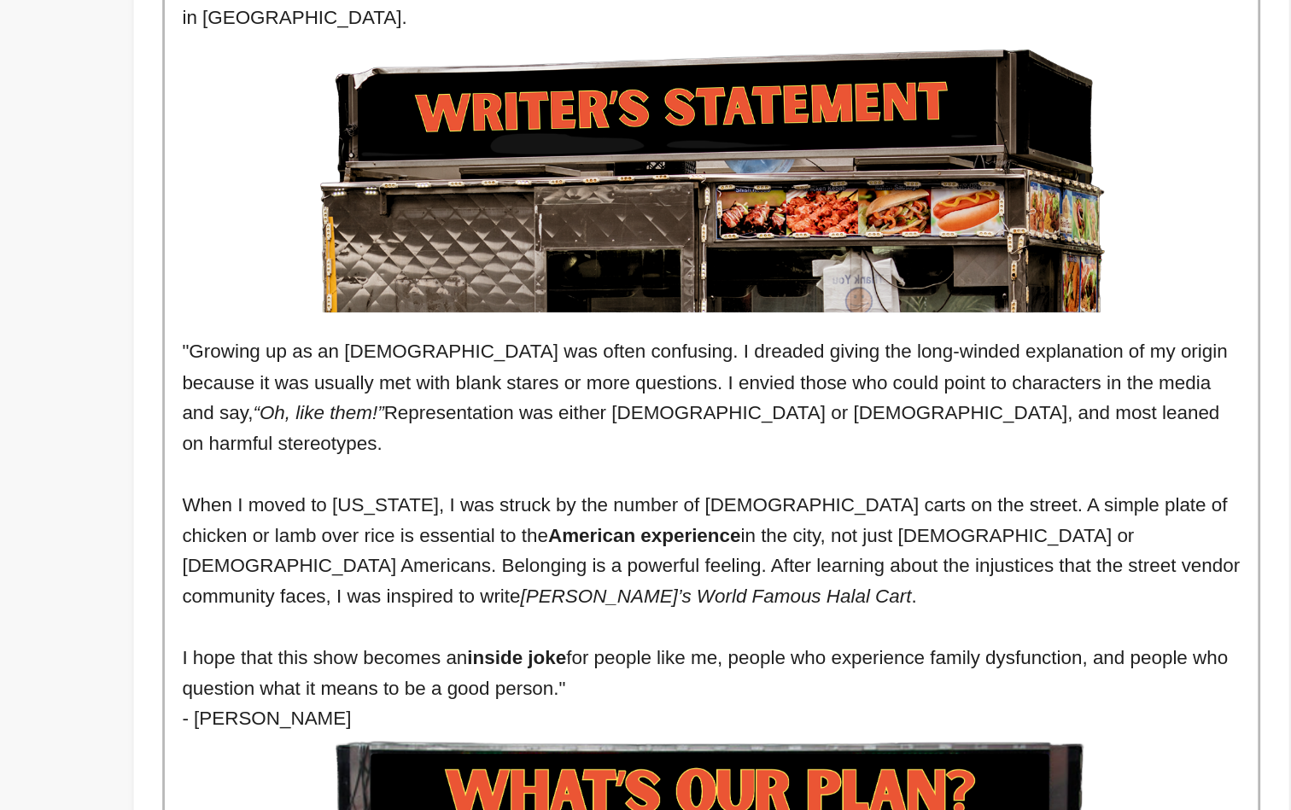
click at [745, 582] on p "When I moved to New York, I was struck by the number of halal carts on the stre…" at bounding box center [752, 625] width 755 height 87
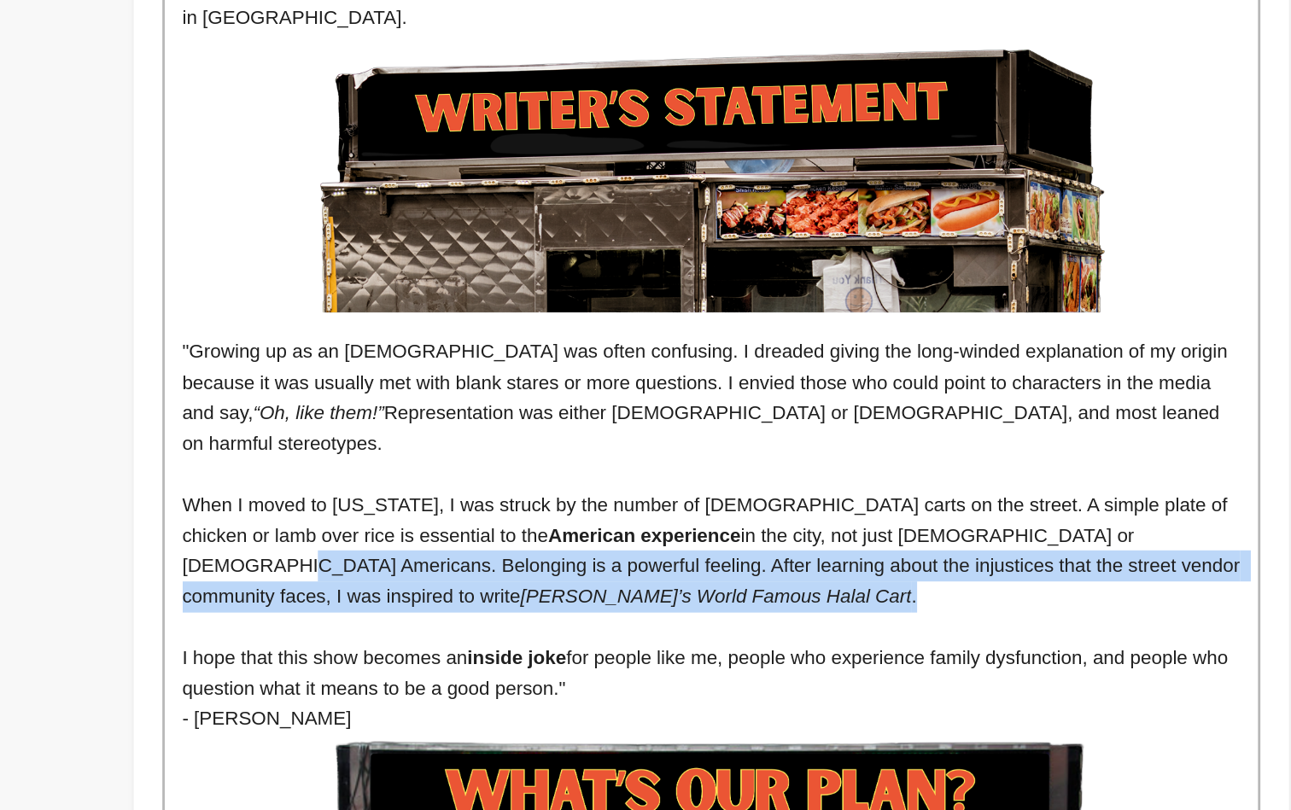
drag, startPoint x: 307, startPoint y: 351, endPoint x: 742, endPoint y: 300, distance: 437.7
click at [742, 582] on p "When I moved to New York, I was struck by the number of halal carts on the stre…" at bounding box center [752, 625] width 755 height 87
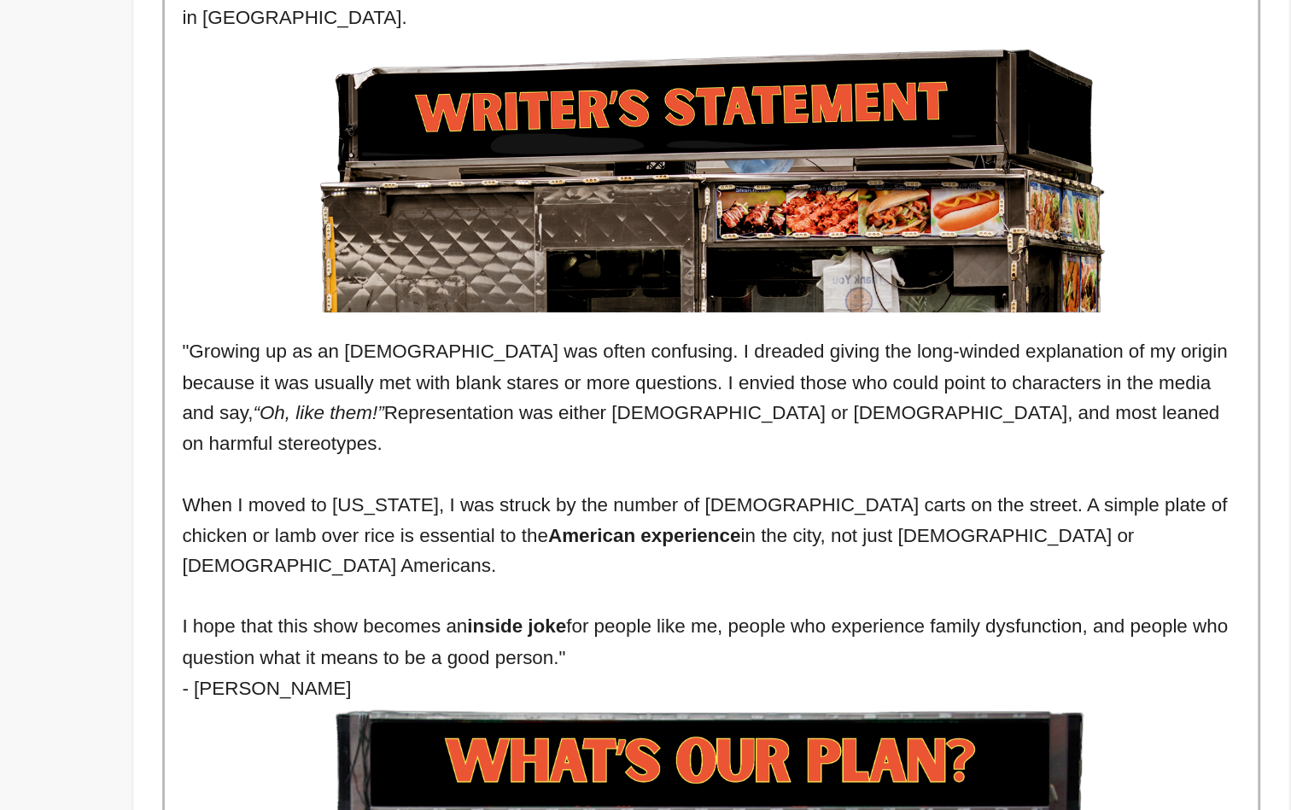
click at [375, 647] on p at bounding box center [752, 658] width 755 height 22
click at [375, 669] on p "I hope that this show becomes an inside joke for people like me, people who exp…" at bounding box center [752, 691] width 755 height 44
click at [487, 669] on p "I hope that this show becomes an inside joke for people like me, people who exp…" at bounding box center [752, 691] width 755 height 44
click at [462, 669] on p "I hope that this show becomes an inside joke for people like me, people who exp…" at bounding box center [752, 691] width 755 height 44
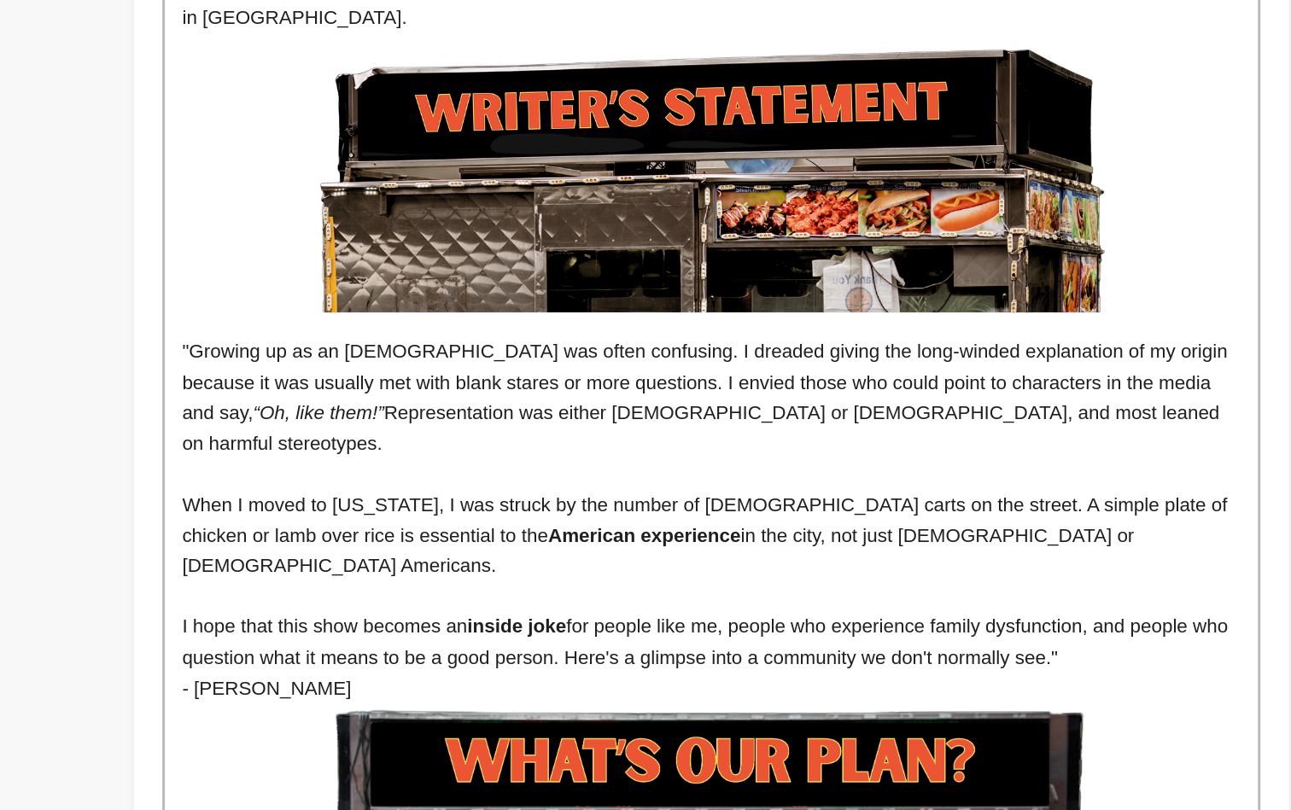
click at [630, 669] on p "I hope that this show becomes an inside joke for people like me, people who exp…" at bounding box center [752, 691] width 755 height 44
drag, startPoint x: 821, startPoint y: 362, endPoint x: 658, endPoint y: 367, distance: 163.2
click at [658, 669] on p "I hope that this show becomes an inside joke for people like me, people who exp…" at bounding box center [752, 691] width 755 height 44
click at [705, 669] on p "I hope that this show becomes an inside joke for people like me, people who exp…" at bounding box center [752, 691] width 755 height 44
click at [717, 669] on p "I hope that this show becomes an inside joke for people like me, people who exp…" at bounding box center [752, 691] width 755 height 44
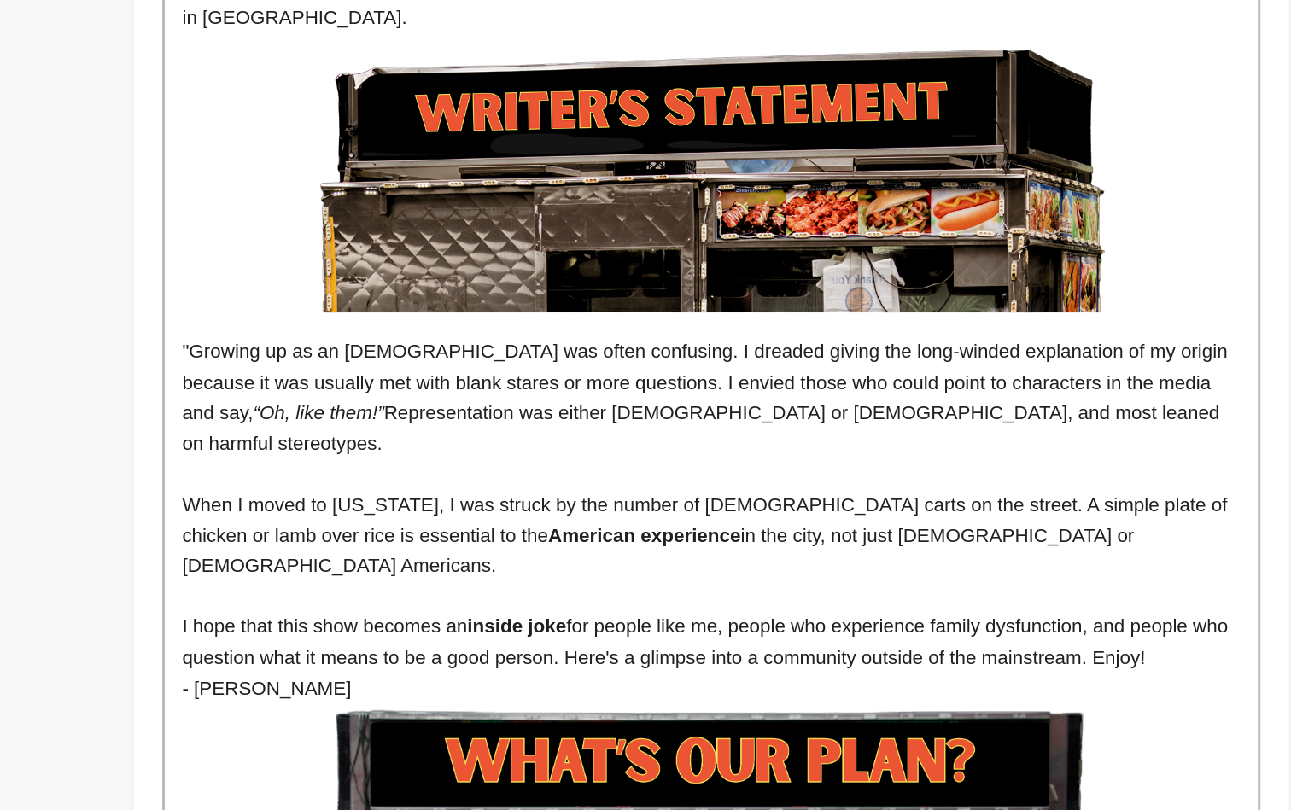
click at [755, 669] on p "I hope that this show becomes an inside joke for people like me, people who exp…" at bounding box center [752, 691] width 755 height 44
click at [600, 669] on p "I hope that this show becomes an inside joke for people like me, people who exp…" at bounding box center [752, 691] width 755 height 44
click at [750, 669] on p "I hope that this show becomes an inside joke for people like me, people who exp…" at bounding box center [752, 691] width 755 height 44
drag, startPoint x: 820, startPoint y: 368, endPoint x: 861, endPoint y: 366, distance: 41.1
click at [861, 669] on p "I hope that this show becomes an inside joke for people like me, people who exp…" at bounding box center [752, 691] width 755 height 44
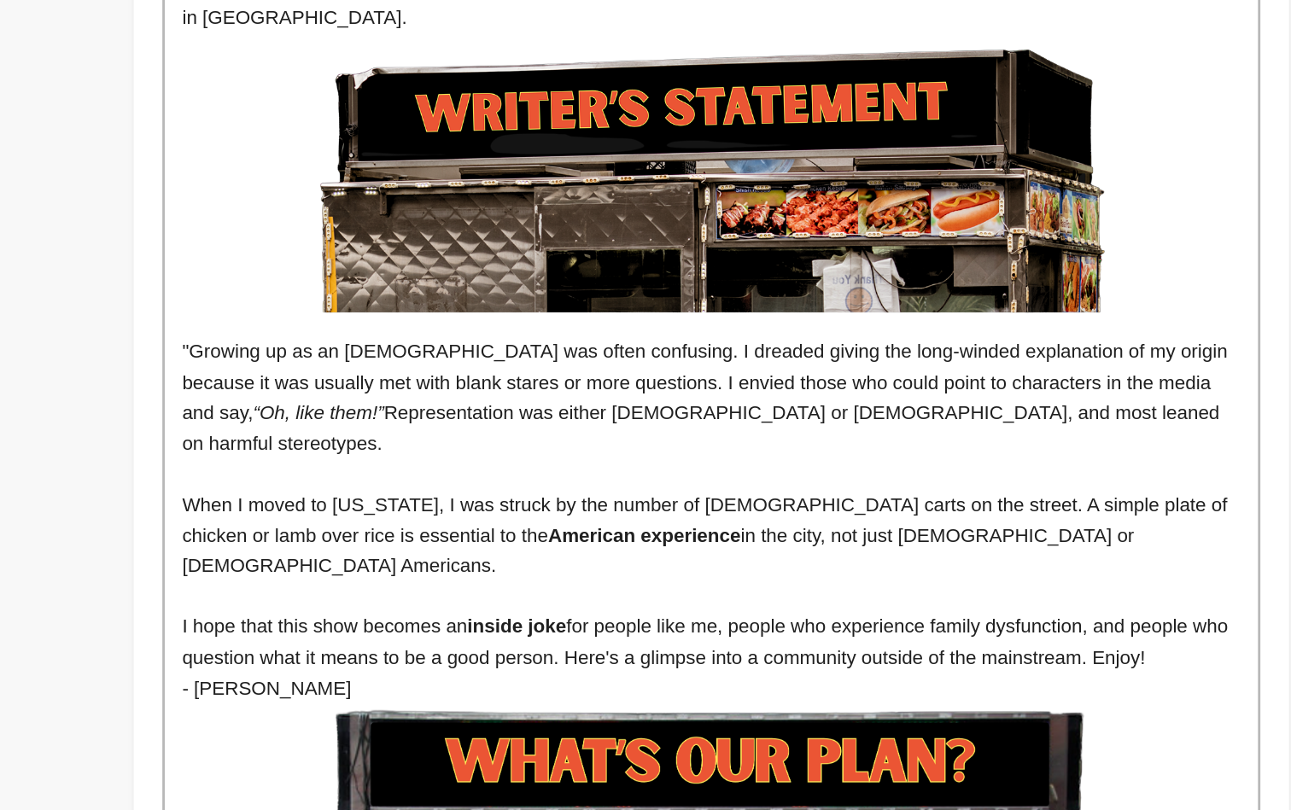
click at [861, 669] on p "I hope that this show becomes an inside joke for people like me, people who exp…" at bounding box center [752, 691] width 755 height 44
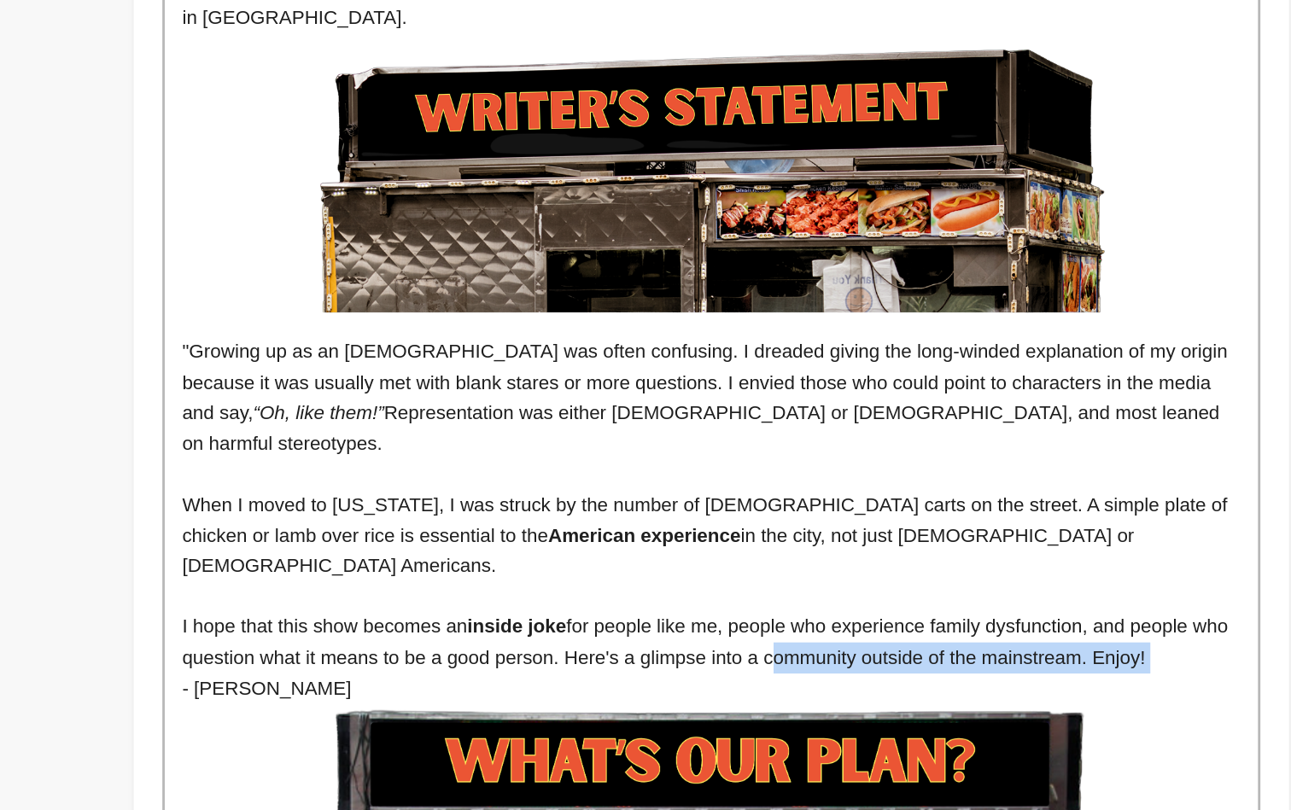
drag, startPoint x: 861, startPoint y: 366, endPoint x: 585, endPoint y: 364, distance: 275.9
click at [585, 669] on p "I hope that this show becomes an inside joke for people like me, people who exp…" at bounding box center [752, 691] width 755 height 44
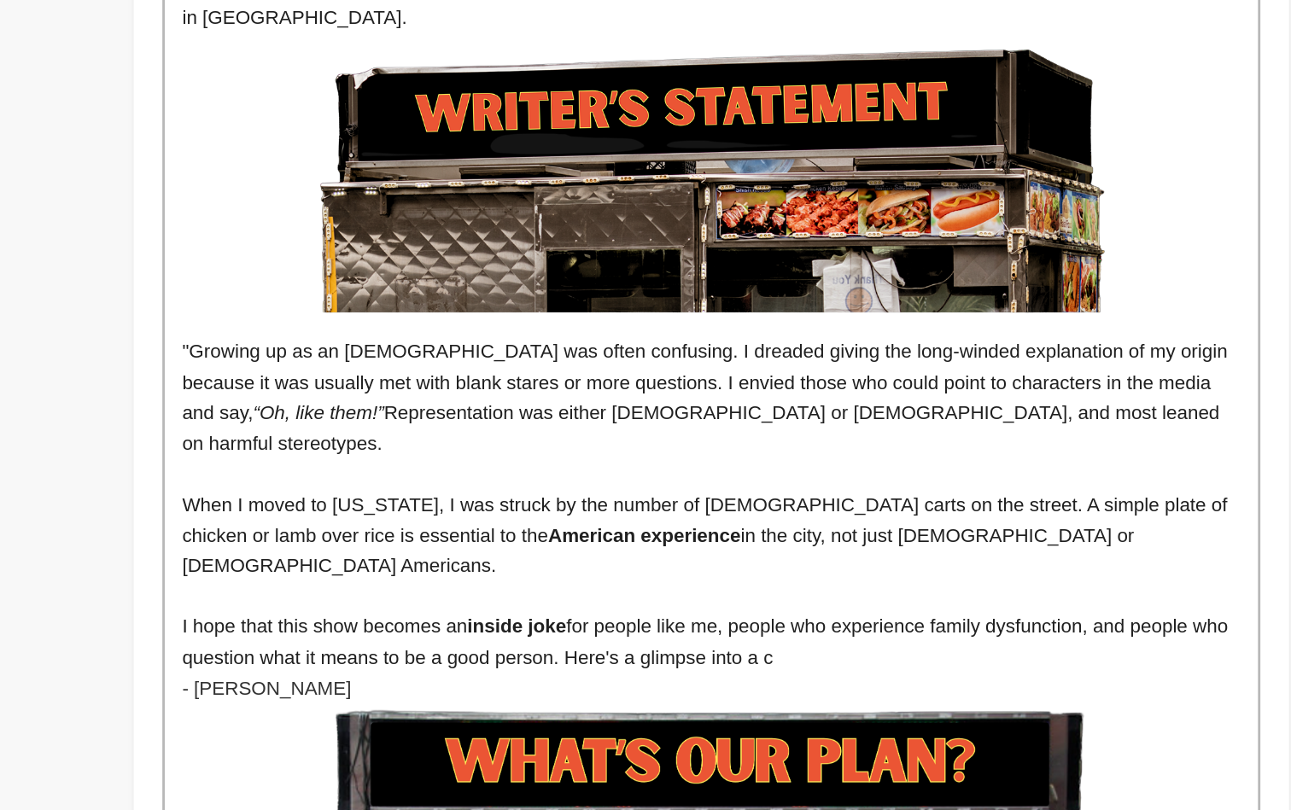
click at [588, 669] on p "I hope that this show becomes an inside joke for people like me, people who exp…" at bounding box center [752, 691] width 755 height 44
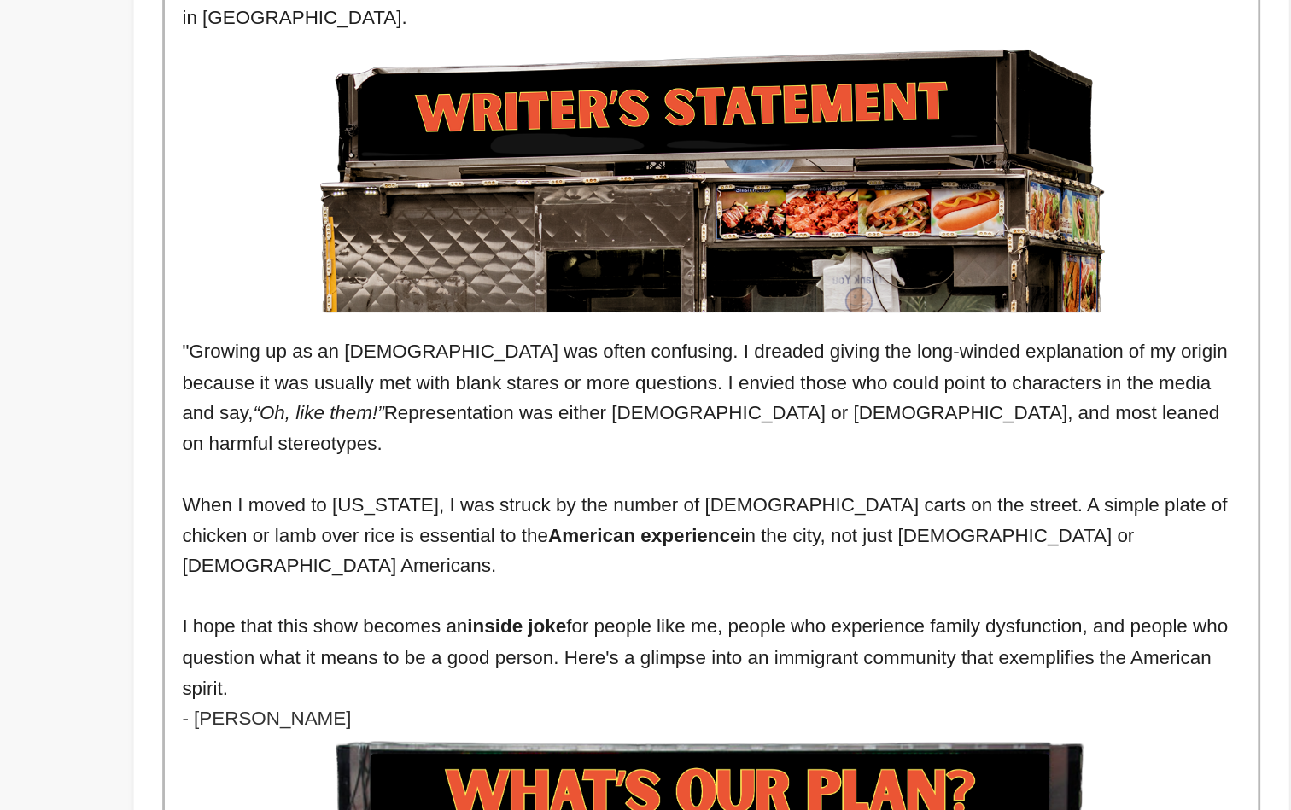
click at [524, 669] on p "I hope that this show becomes an inside joke for people like me, people who exp…" at bounding box center [752, 702] width 755 height 66
click at [543, 669] on p "I hope that this show becomes an inside joke for people like me, people who exp…" at bounding box center [752, 702] width 755 height 66
drag, startPoint x: 528, startPoint y: 347, endPoint x: 542, endPoint y: 346, distance: 14.5
click at [542, 669] on p "I hope that this show becomes an inside joke for people like me, people who exp…" at bounding box center [752, 702] width 755 height 66
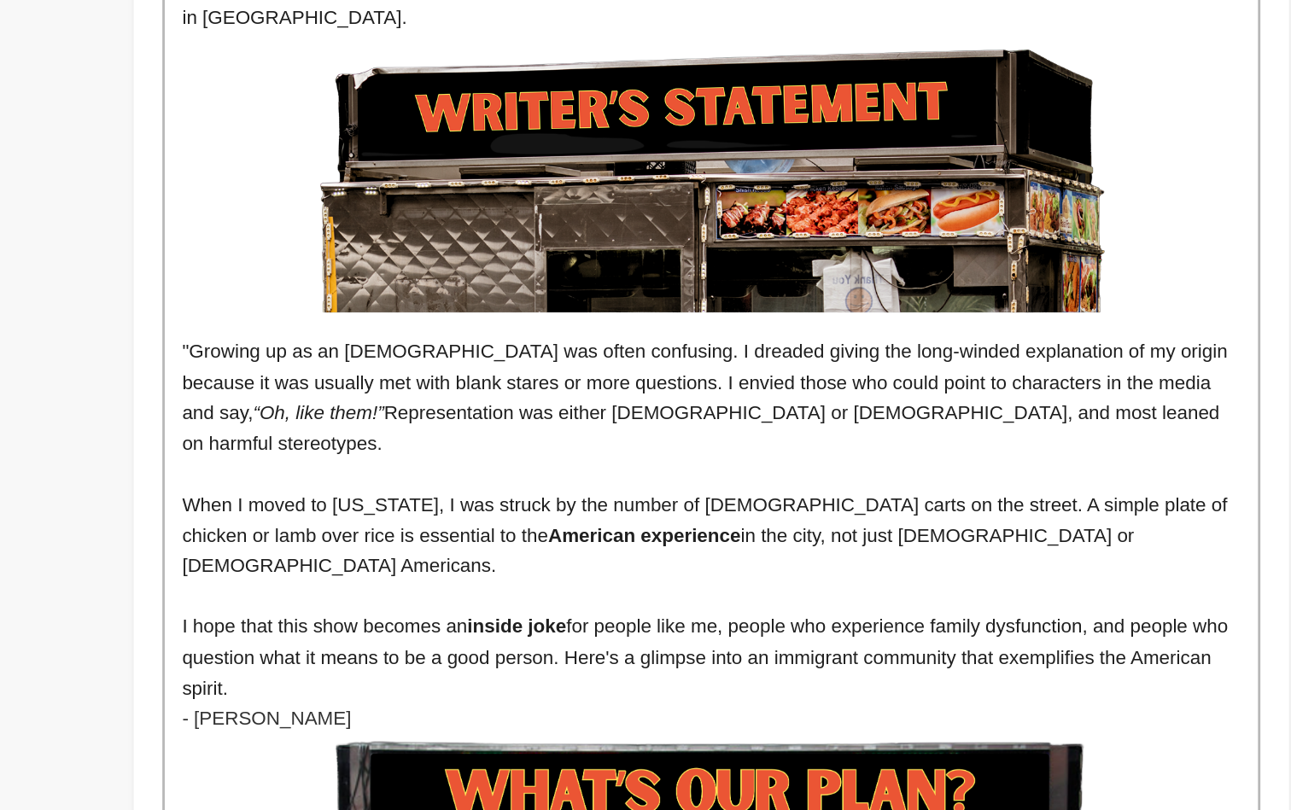
click at [532, 669] on p "I hope that this show becomes an inside joke for people like me, people who exp…" at bounding box center [752, 702] width 755 height 66
drag, startPoint x: 532, startPoint y: 345, endPoint x: 570, endPoint y: 347, distance: 38.5
click at [570, 669] on p "I hope that this show becomes an inside joke for people like me, people who exp…" at bounding box center [752, 702] width 755 height 66
click at [639, 669] on p "I hope that this show becomes an inside joke for people like me, those who expe…" at bounding box center [752, 702] width 755 height 66
click at [664, 669] on p "I hope that this show becomes an inside joke for people like me, those who expe…" at bounding box center [752, 702] width 755 height 66
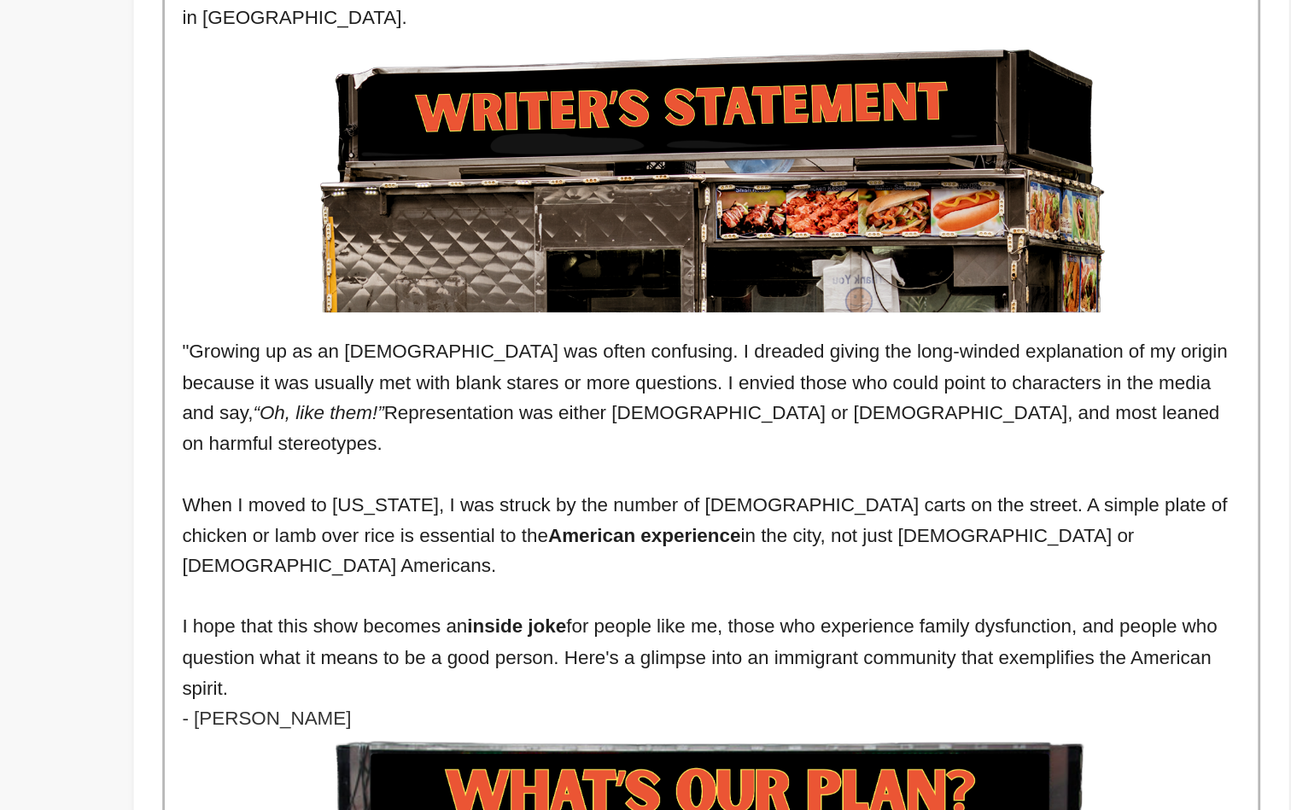
click at [755, 669] on p "I hope that this show becomes an inside joke for people like me, those who expe…" at bounding box center [752, 702] width 755 height 66
drag, startPoint x: 821, startPoint y: 348, endPoint x: 860, endPoint y: 346, distance: 39.3
click at [860, 669] on p "I hope that this show becomes an inside joke for people like me, those who expe…" at bounding box center [752, 702] width 755 height 66
click at [375, 669] on p "I hope that this show becomes an inside joke for people like me, those who expe…" at bounding box center [752, 702] width 755 height 66
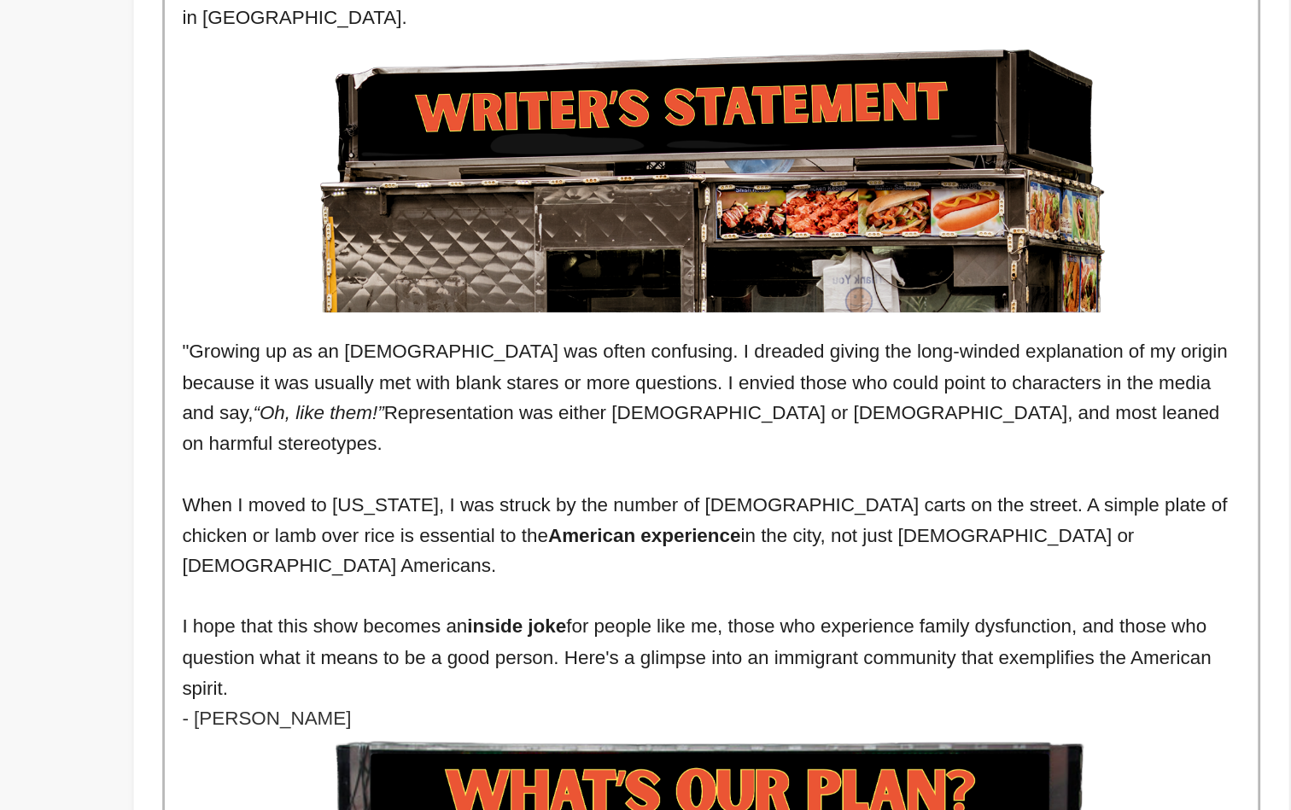
click at [375, 669] on p "I hope that this show becomes an inside joke for people like me, those who expe…" at bounding box center [752, 702] width 755 height 66
click at [717, 669] on p "I hope that this show becomes an inside joke for people like me, those who expe…" at bounding box center [752, 702] width 755 height 66
click at [375, 669] on p "I hope that this show becomes an inside joke for people like me, those who expe…" at bounding box center [752, 702] width 755 height 66
drag, startPoint x: 259, startPoint y: 345, endPoint x: 171, endPoint y: 348, distance: 88.0
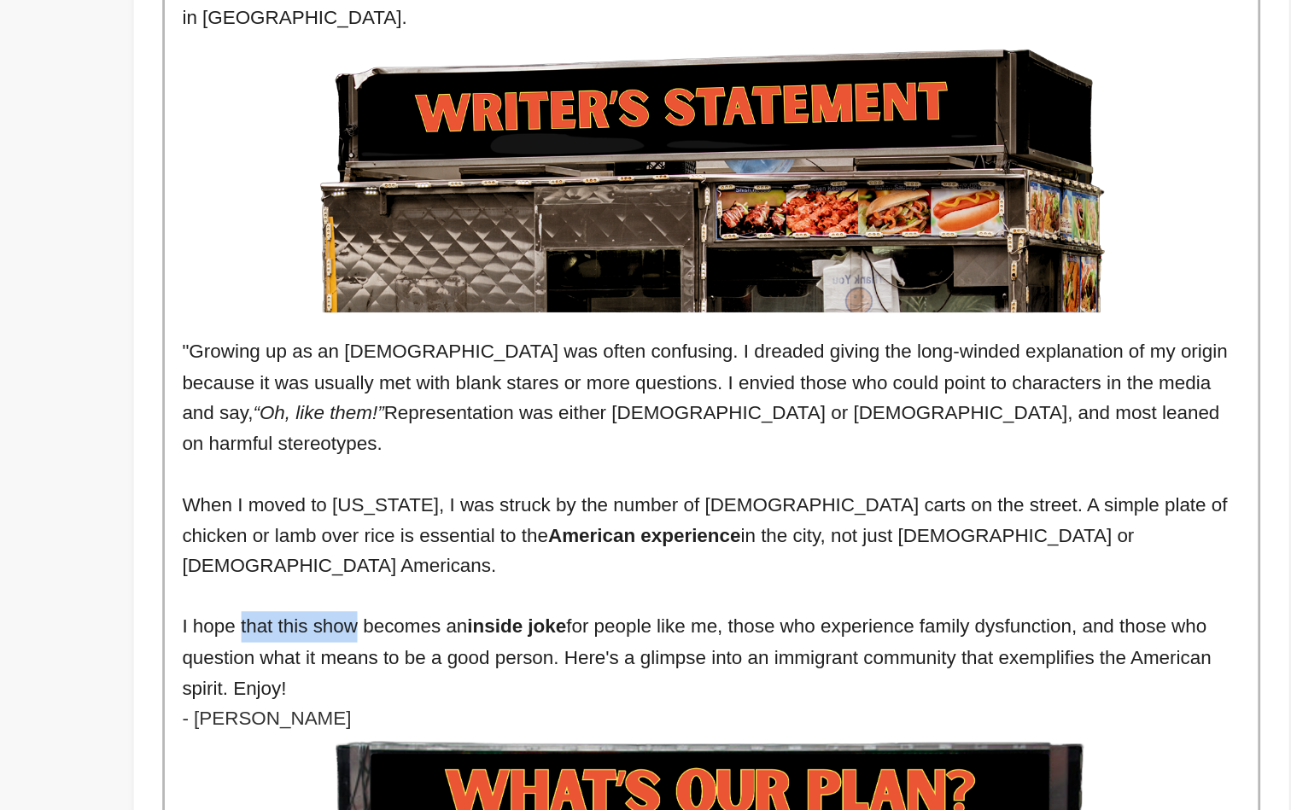
click at [375, 669] on p "I hope that this show becomes an inside joke for people like me, those who expe…" at bounding box center [752, 702] width 755 height 66
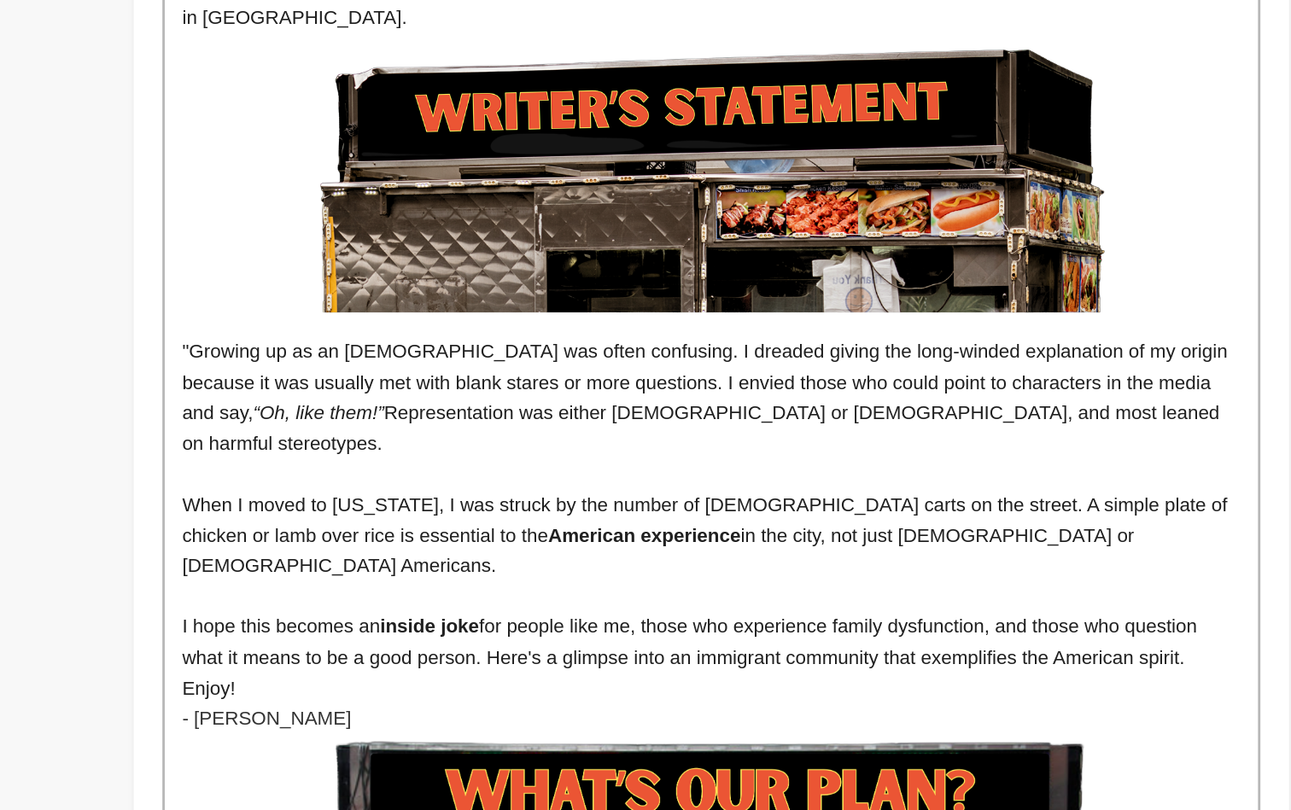
click at [516, 672] on strong "inside joke" at bounding box center [551, 679] width 71 height 15
click at [405, 669] on p "I hope this becomes an inside joke for people like me, those who experience fam…" at bounding box center [752, 702] width 755 height 66
click at [475, 669] on p "I hope this becomes an inside joke for people like me, those who experience fam…" at bounding box center [752, 702] width 755 height 66
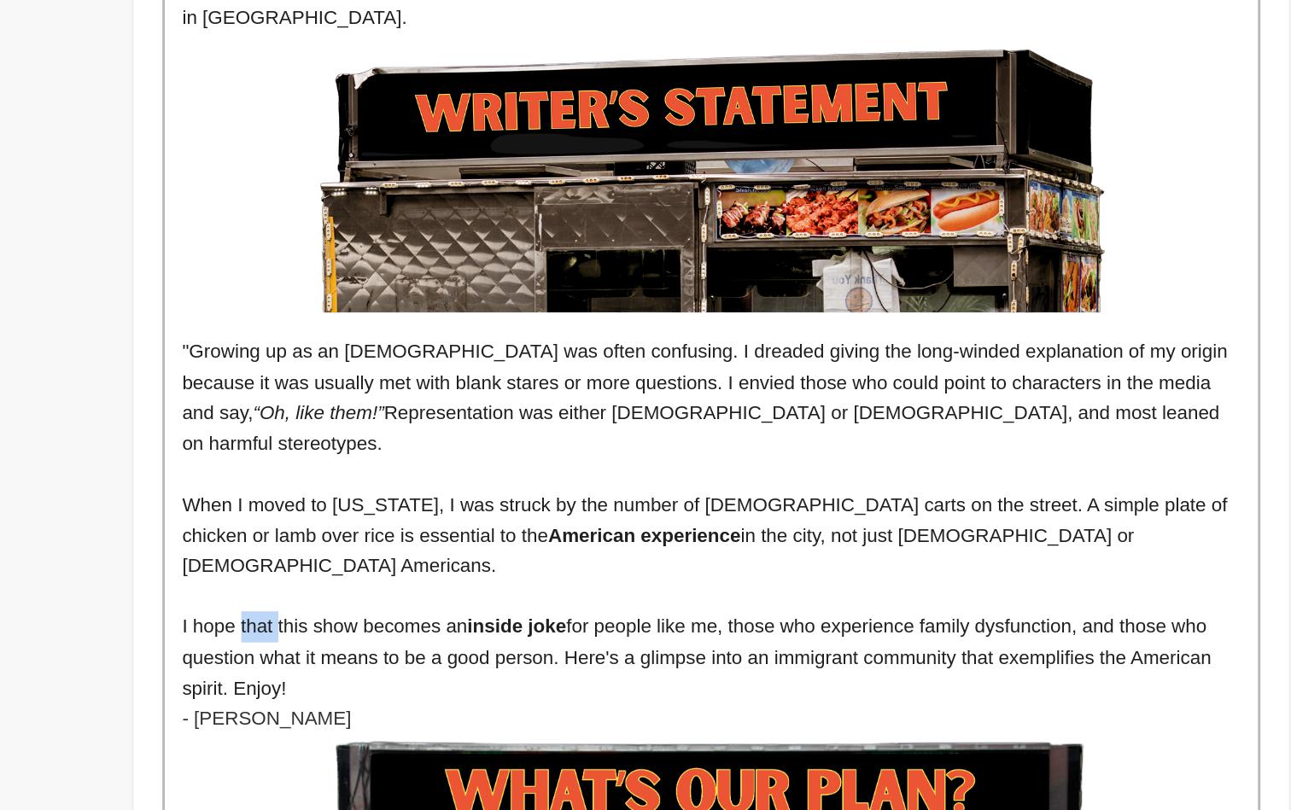
drag, startPoint x: 202, startPoint y: 345, endPoint x: 173, endPoint y: 347, distance: 29.1
click at [375, 669] on p "I hope that this show becomes an inside joke for people like me, those who expe…" at bounding box center [752, 702] width 755 height 66
click at [375, 669] on p "I hope this show becomes an inside joke for people like me, those who experienc…" at bounding box center [752, 702] width 755 height 66
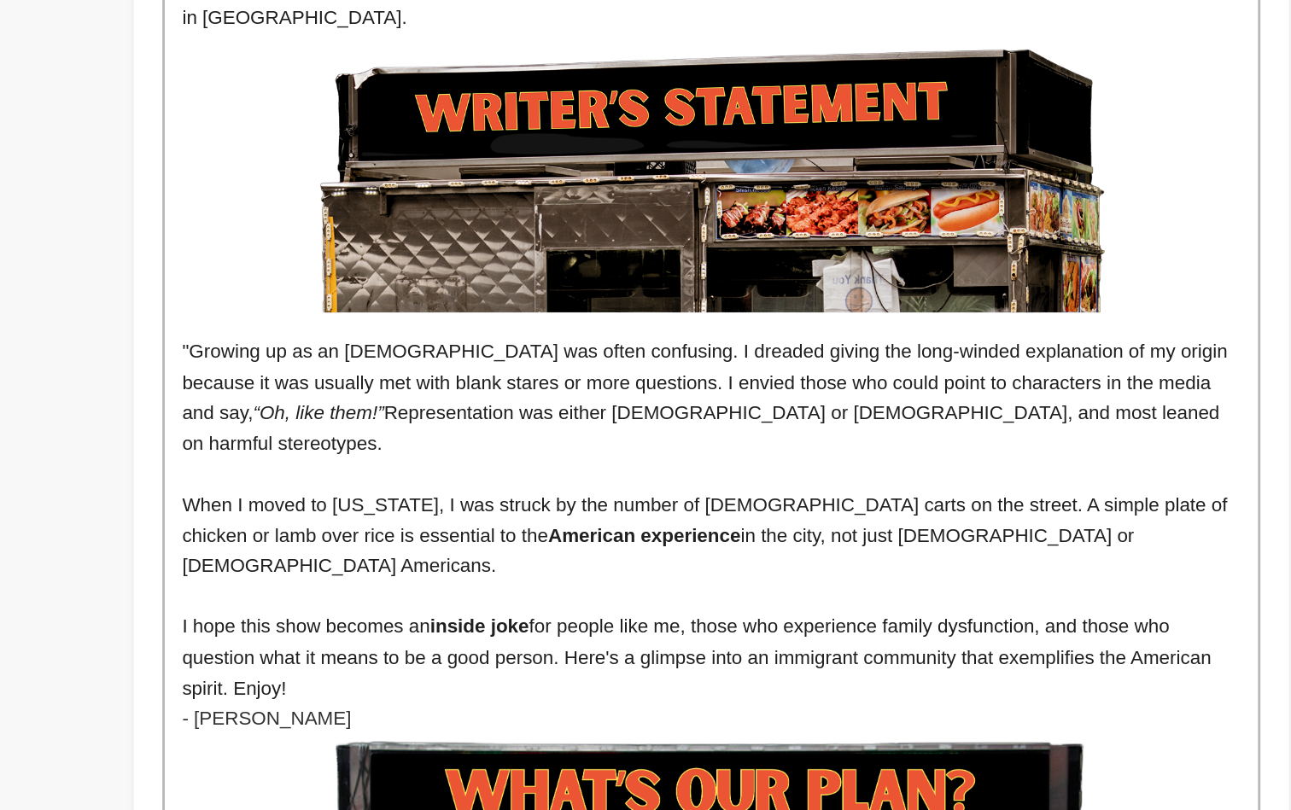
click at [375, 669] on p "I hope this show becomes an inside joke for people like me, those who experienc…" at bounding box center [752, 702] width 755 height 66
click at [552, 672] on strong "inside joke" at bounding box center [587, 679] width 71 height 15
click at [423, 669] on p "I hope this show becomes an inside joke for people like me, those who experienc…" at bounding box center [752, 702] width 755 height 66
drag, startPoint x: 408, startPoint y: 346, endPoint x: 494, endPoint y: 348, distance: 86.3
click at [494, 669] on p "I hope this show becomes an inside joke for people like me, those who experienc…" at bounding box center [752, 702] width 755 height 66
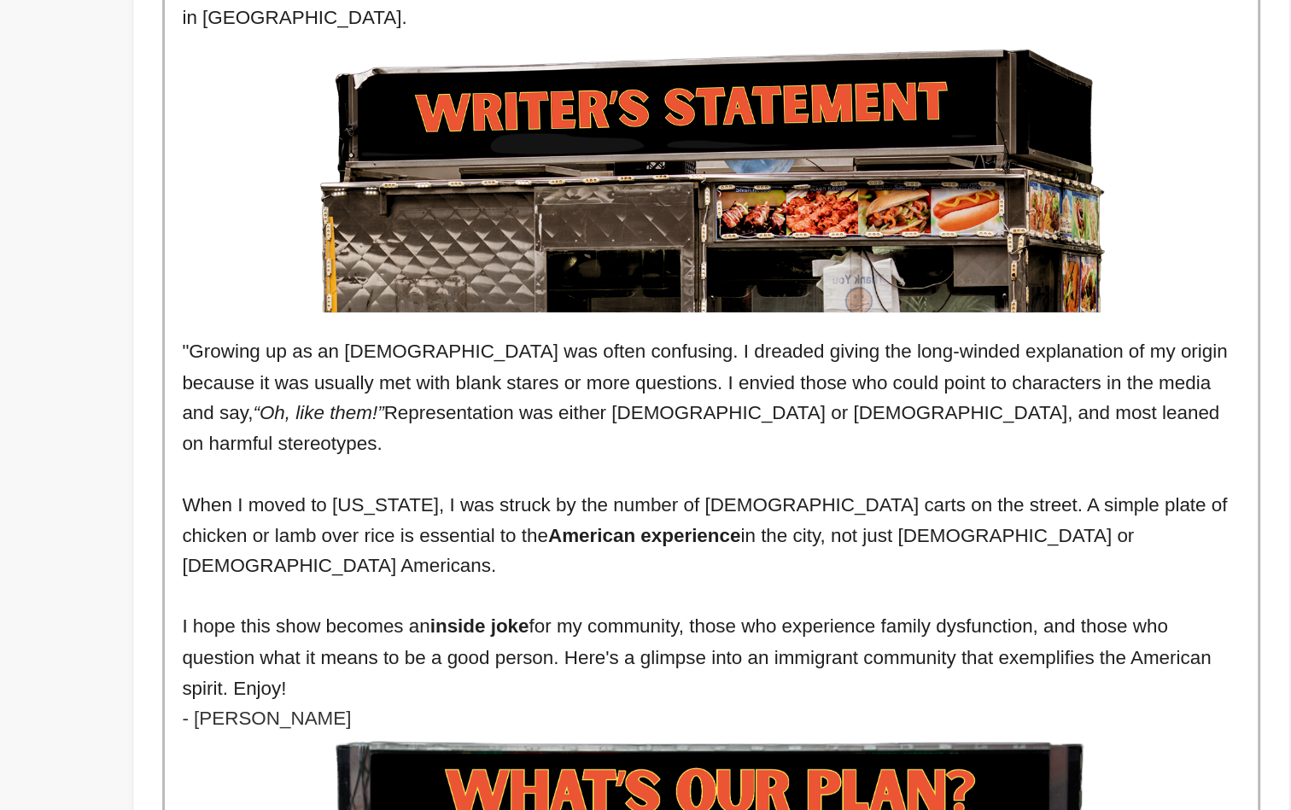
click at [607, 669] on p "I hope this show becomes an inside joke for my community, those who experience …" at bounding box center [752, 702] width 755 height 66
click at [556, 669] on p "I hope this show becomes an inside joke for people like me, those who experienc…" at bounding box center [752, 702] width 755 height 66
drag, startPoint x: 504, startPoint y: 345, endPoint x: 537, endPoint y: 345, distance: 33.3
click at [537, 669] on p "I hope this show becomes an inside joke for people like me, those who experienc…" at bounding box center [752, 702] width 755 height 66
drag, startPoint x: 537, startPoint y: 345, endPoint x: 669, endPoint y: 368, distance: 133.5
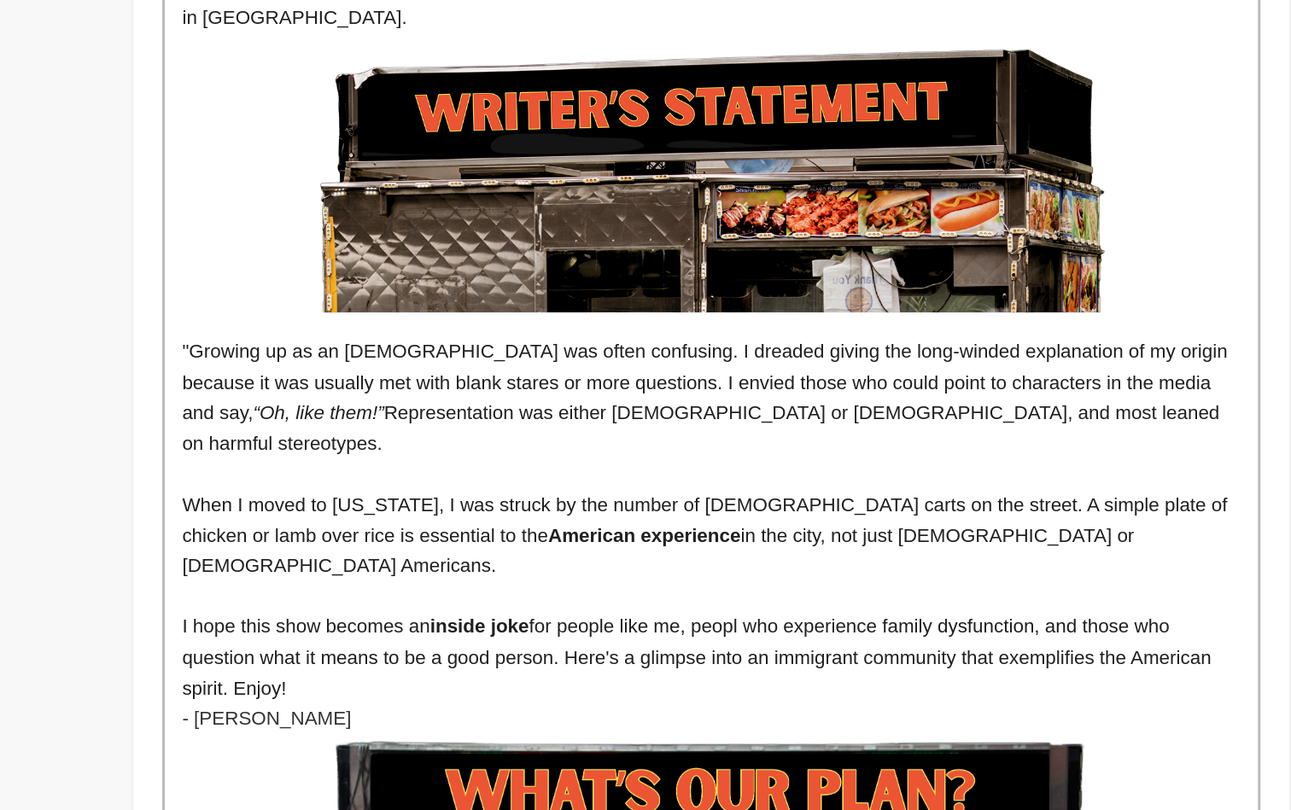
click at [669, 669] on p "I hope this show becomes an inside joke for people like me, peopl who experienc…" at bounding box center [752, 702] width 755 height 66
click at [541, 669] on p "I hope this show becomes an inside joke for people like me, peopl who experienc…" at bounding box center [752, 702] width 755 height 66
drag, startPoint x: 579, startPoint y: 347, endPoint x: 647, endPoint y: 347, distance: 68.3
click at [647, 669] on p "I hope this show becomes an inside joke for people like me, people who experien…" at bounding box center [752, 702] width 755 height 66
drag, startPoint x: 649, startPoint y: 347, endPoint x: 605, endPoint y: 347, distance: 44.4
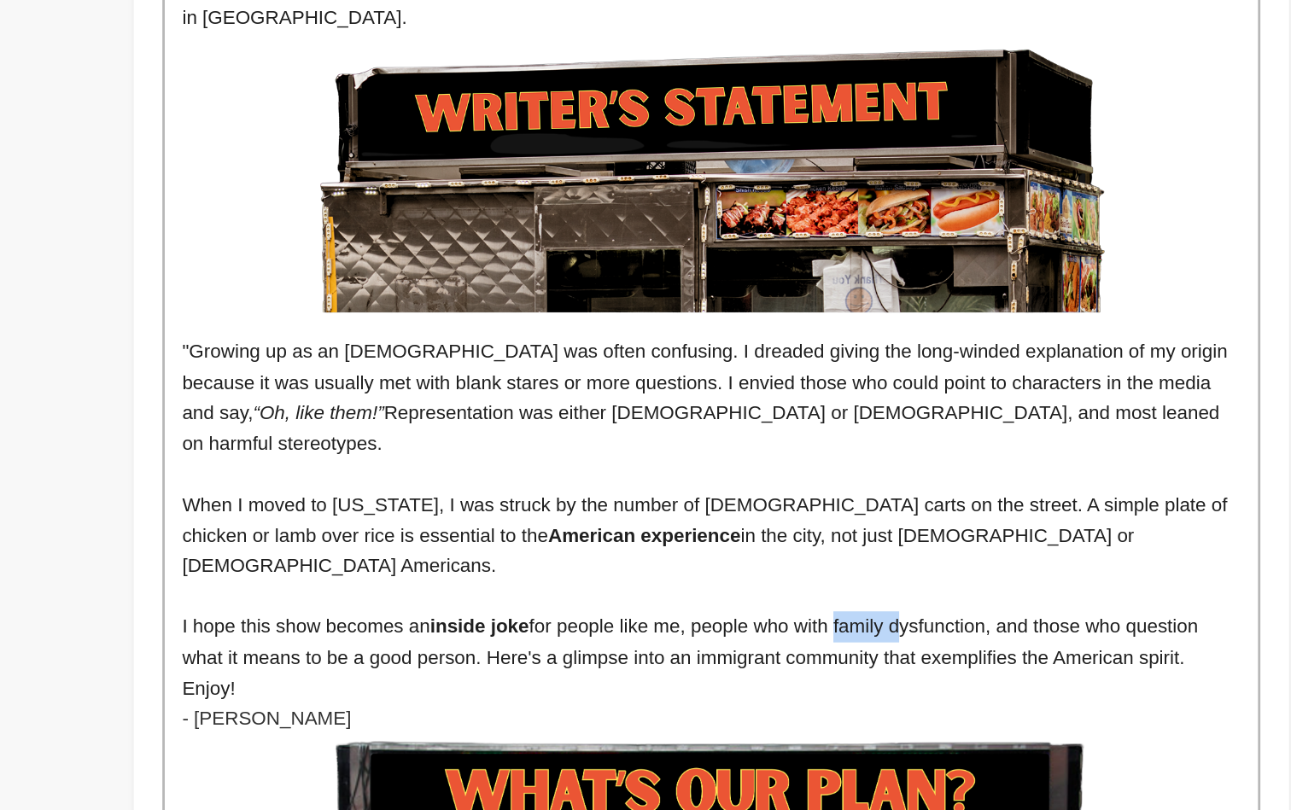
click at [605, 669] on p "I hope this show becomes an inside joke for people like me, people who with fam…" at bounding box center [752, 702] width 755 height 66
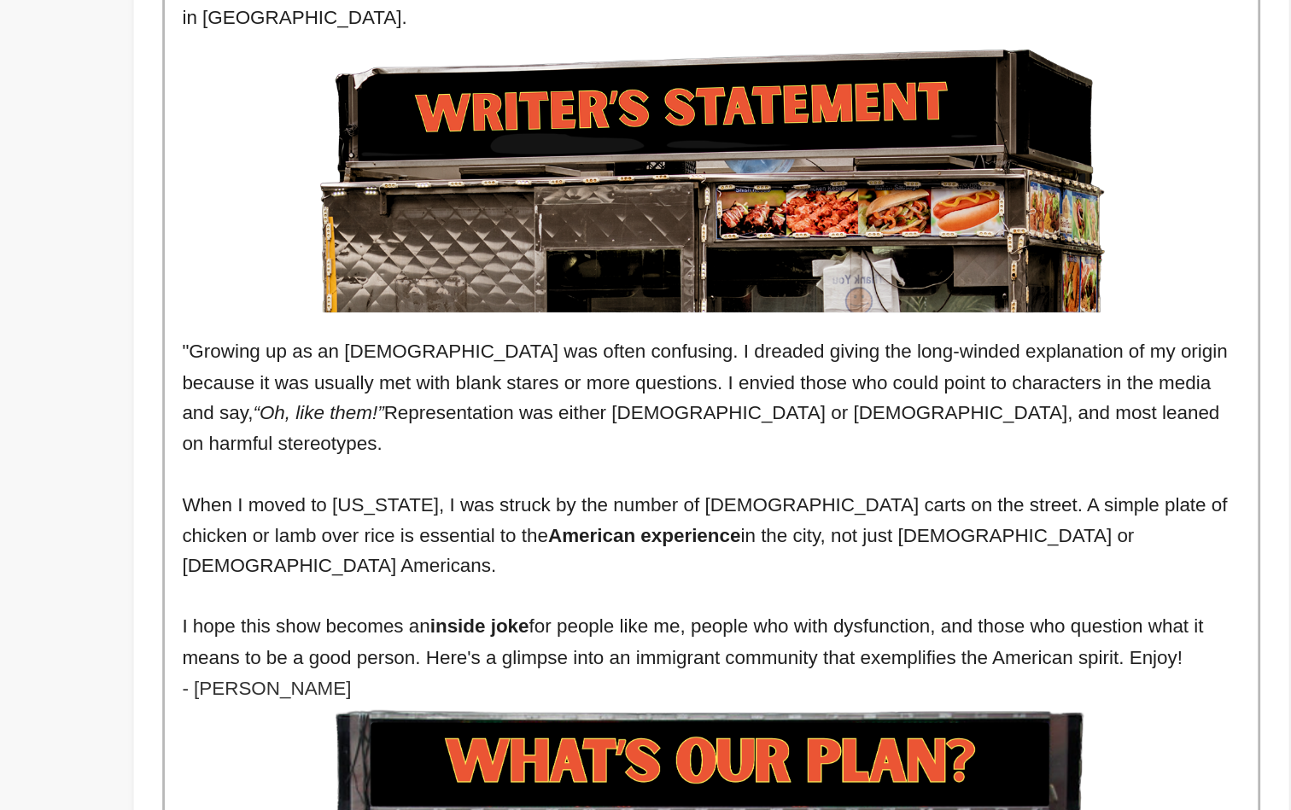
click at [681, 669] on p "I hope this show becomes an inside joke for people like me, people who with dys…" at bounding box center [752, 691] width 755 height 44
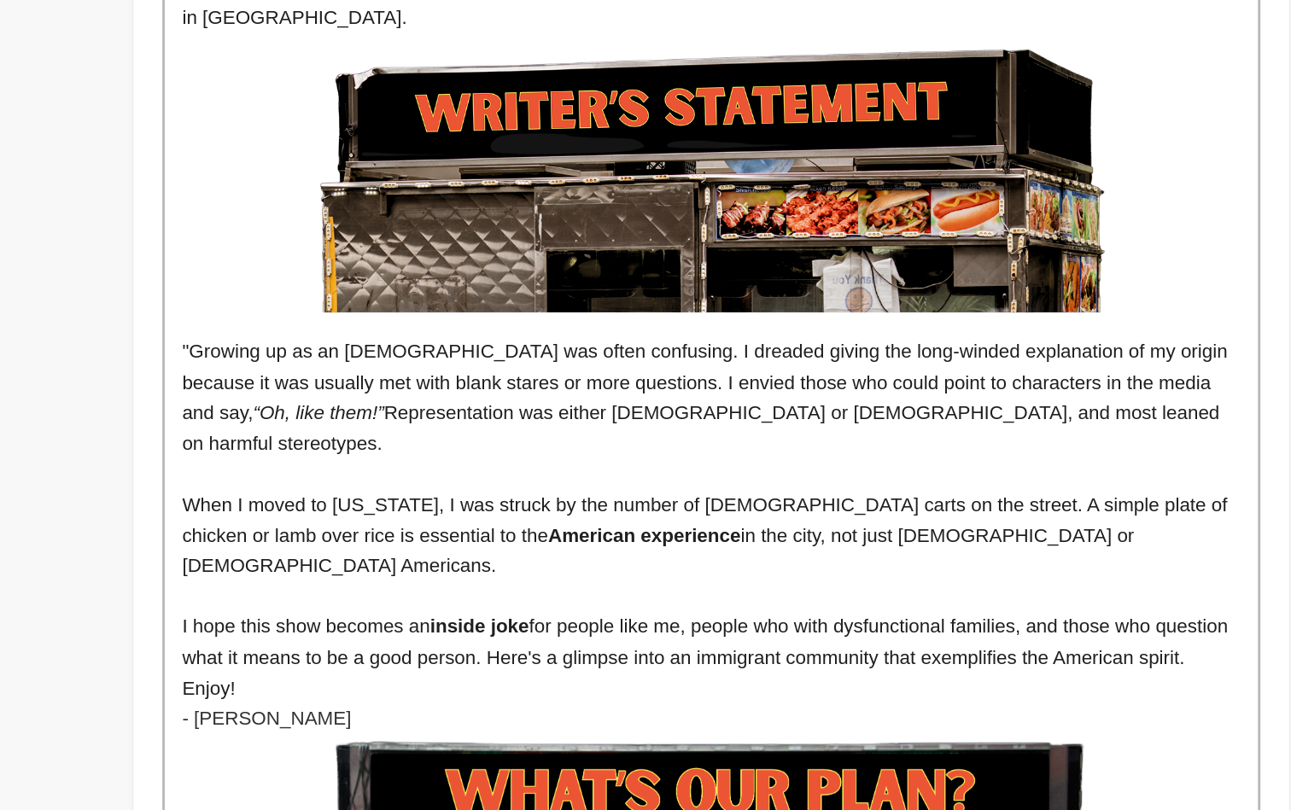
click at [771, 669] on p "I hope this show becomes an inside joke for people like me, people who with dys…" at bounding box center [752, 702] width 755 height 66
drag, startPoint x: 743, startPoint y: 348, endPoint x: 611, endPoint y: 347, distance: 132.4
click at [611, 669] on p "I hope this show becomes an inside joke for people like me, people who with dys…" at bounding box center [752, 702] width 755 height 66
drag, startPoint x: 611, startPoint y: 347, endPoint x: 688, endPoint y: 347, distance: 77.7
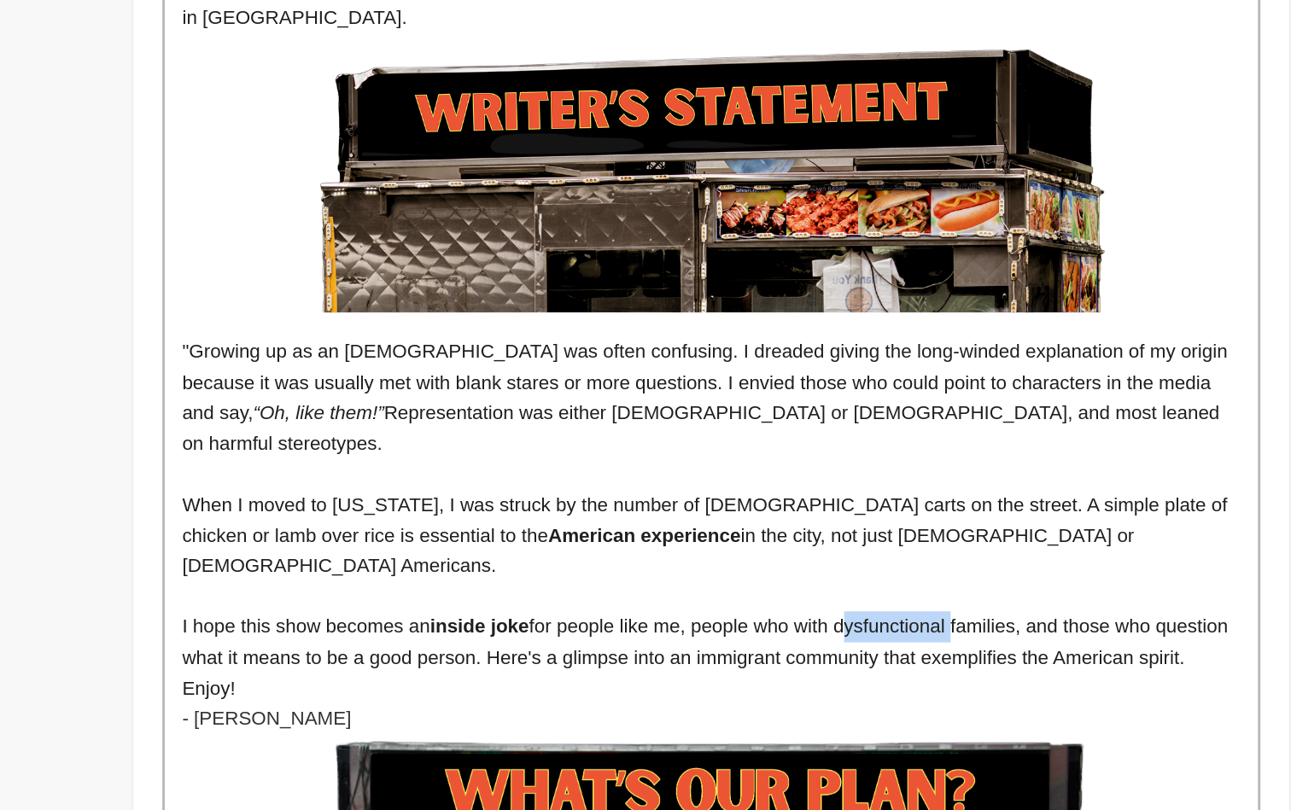
click at [688, 669] on p "I hope this show becomes an inside joke for people like me, people who with dys…" at bounding box center [752, 702] width 755 height 66
click at [810, 669] on p "I hope this show becomes an inside joke for people like me, people who with com…" at bounding box center [752, 702] width 755 height 66
click at [573, 669] on p "I hope this show becomes an inside joke for people like me, people who with com…" at bounding box center [752, 702] width 755 height 66
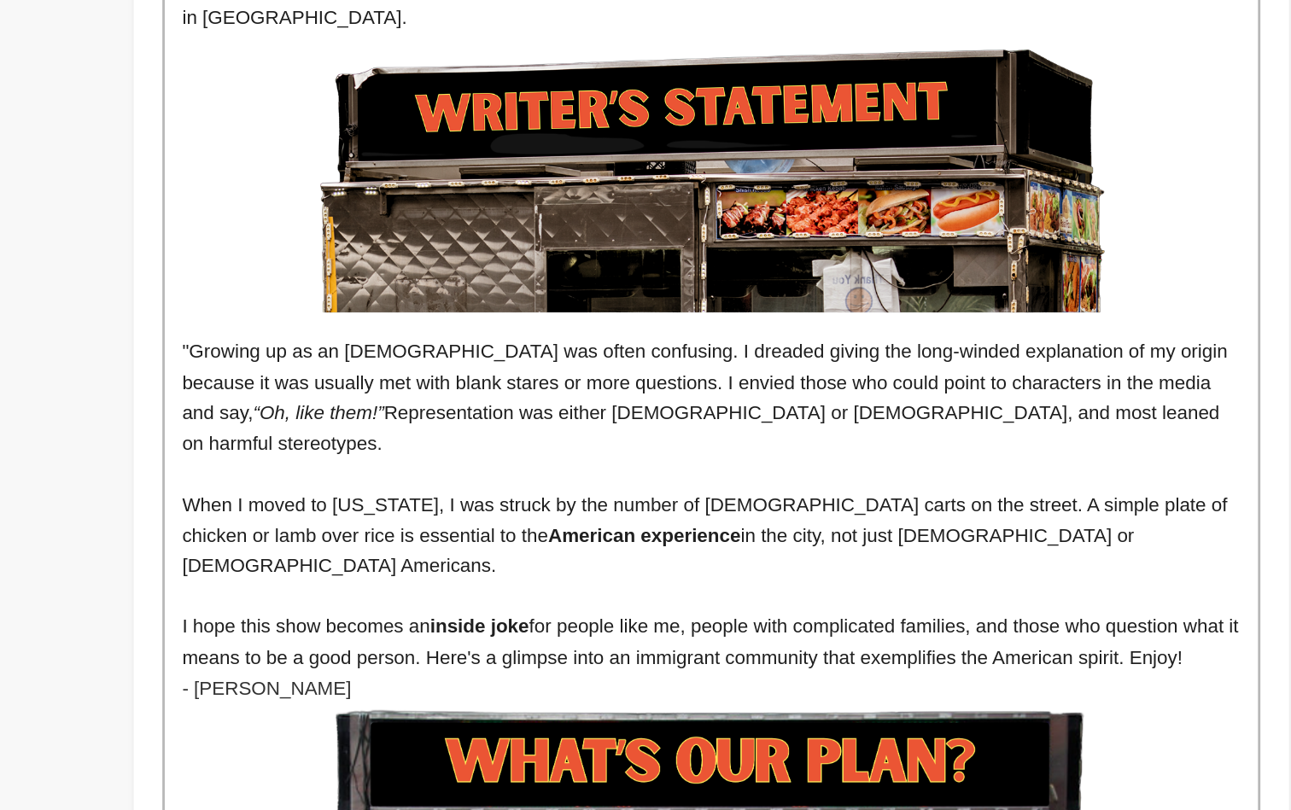
click at [752, 669] on p "I hope this show becomes an inside joke for people like me, people with complic…" at bounding box center [752, 691] width 755 height 44
drag, startPoint x: 741, startPoint y: 346, endPoint x: 773, endPoint y: 345, distance: 31.6
click at [773, 669] on p "I hope this show becomes an inside joke for people like me, people with complic…" at bounding box center [752, 691] width 755 height 44
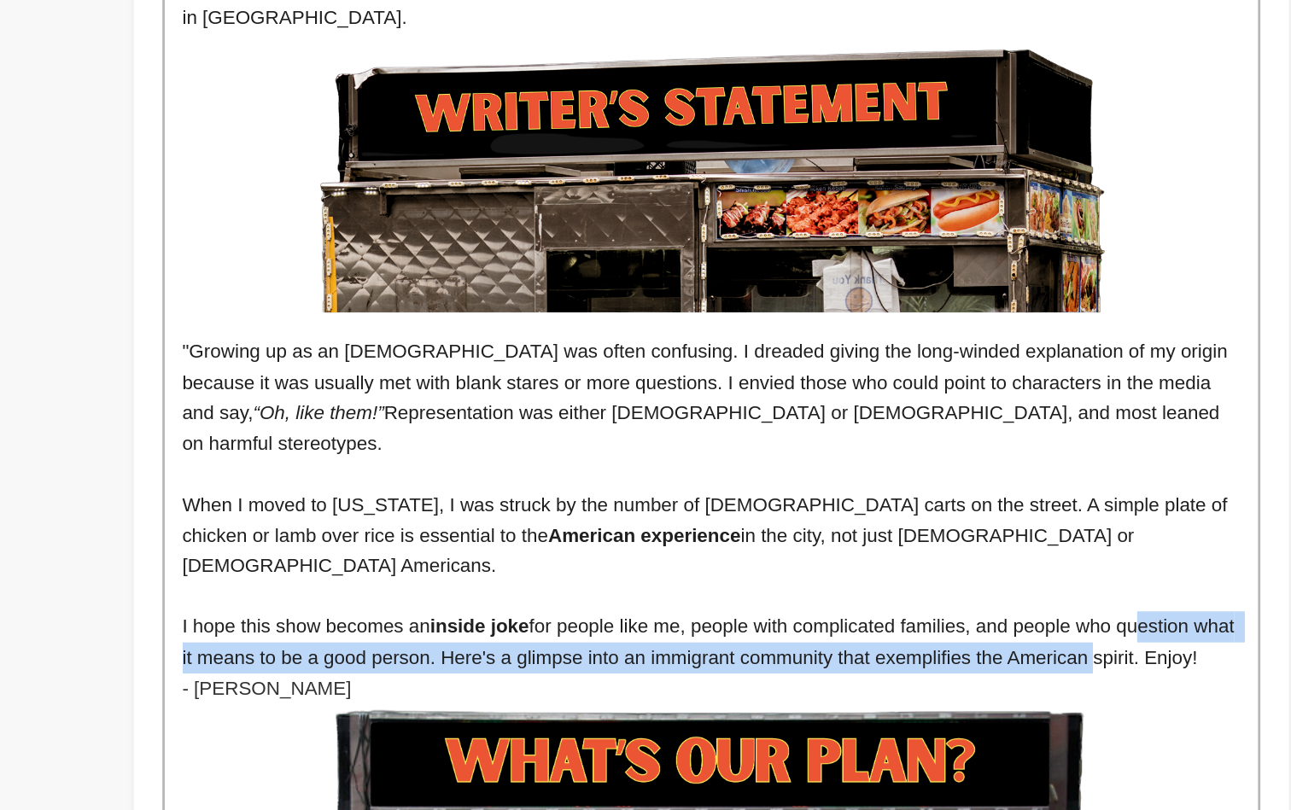
click at [822, 669] on p "I hope this show becomes an inside joke for people like me, people with complic…" at bounding box center [752, 691] width 755 height 44
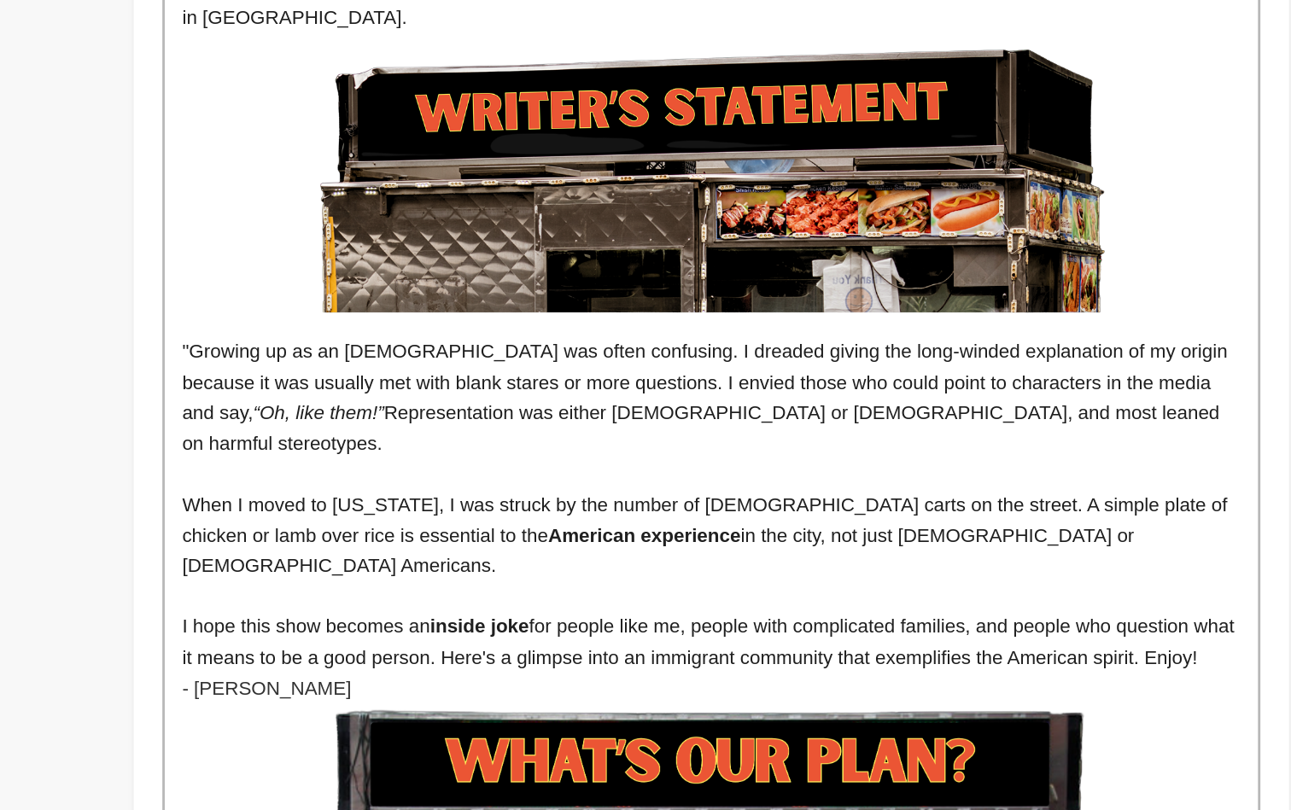
click at [552, 672] on strong "inside joke" at bounding box center [587, 679] width 71 height 15
click at [375, 669] on p "I hope this show becomes an inside joke for people like me, people with complic…" at bounding box center [752, 691] width 755 height 44
drag, startPoint x: 218, startPoint y: 385, endPoint x: 82, endPoint y: 385, distance: 135.8
click at [126, 385] on div "project story team social media video & images campaign incentives wishlist" at bounding box center [645, 374] width 1038 height 2186
click at [552, 672] on strong "inside joke" at bounding box center [587, 679] width 71 height 15
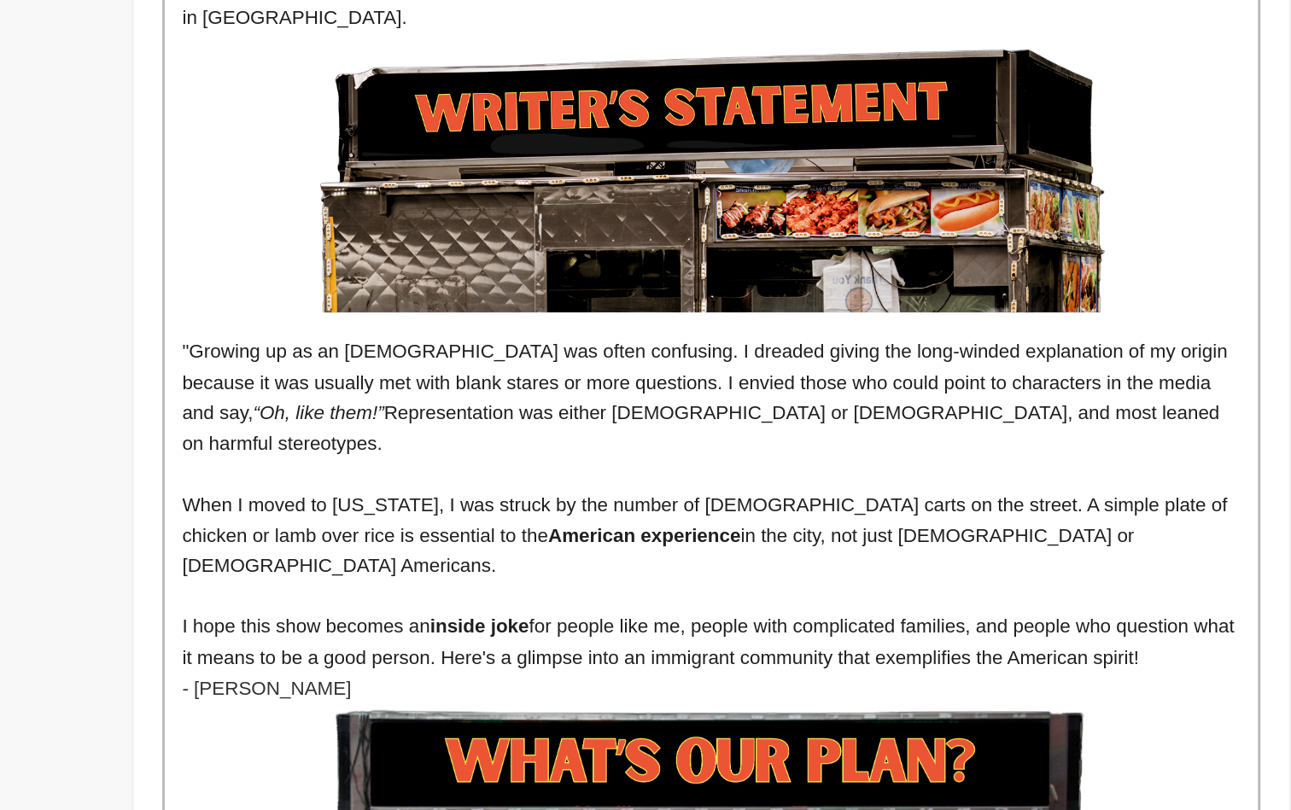
click at [375, 669] on p "I hope this show becomes an inside joke for people like me, people with complic…" at bounding box center [752, 691] width 755 height 44
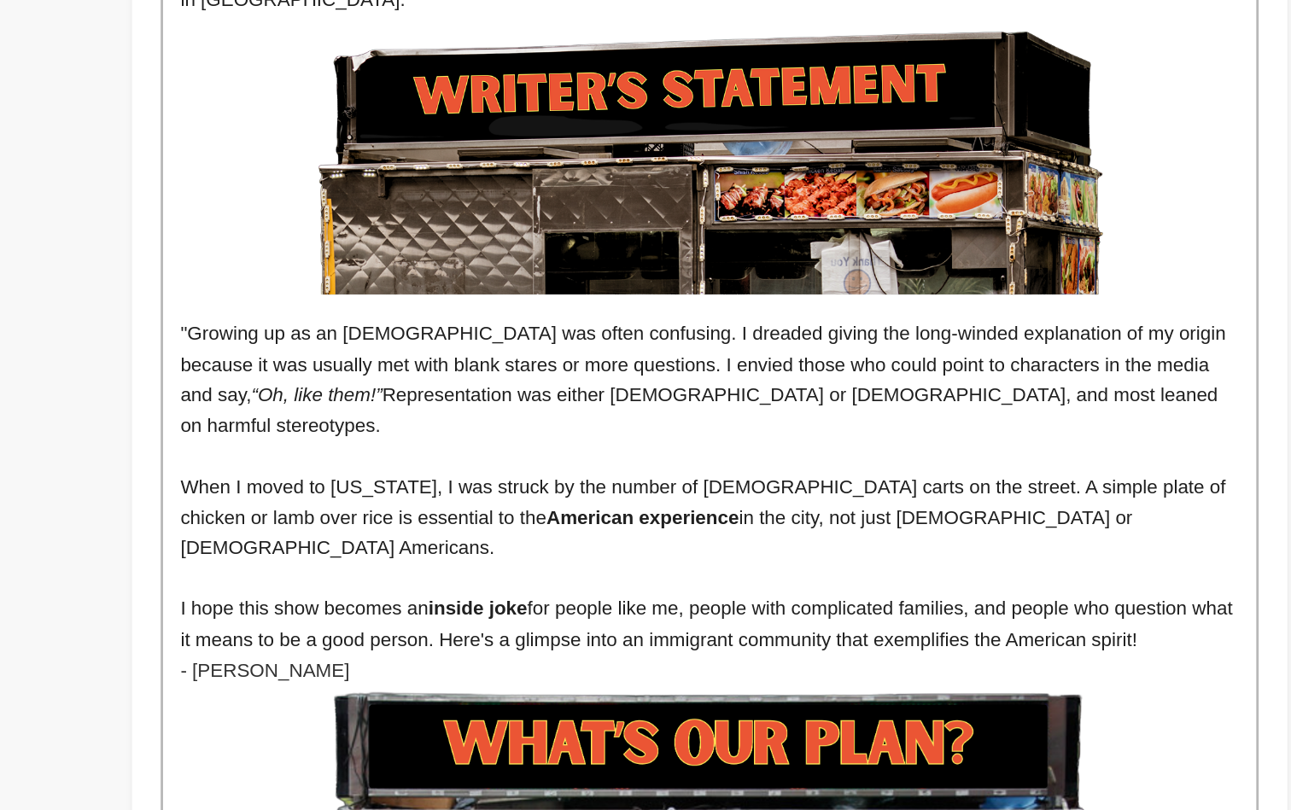
scroll to position [1013, 0]
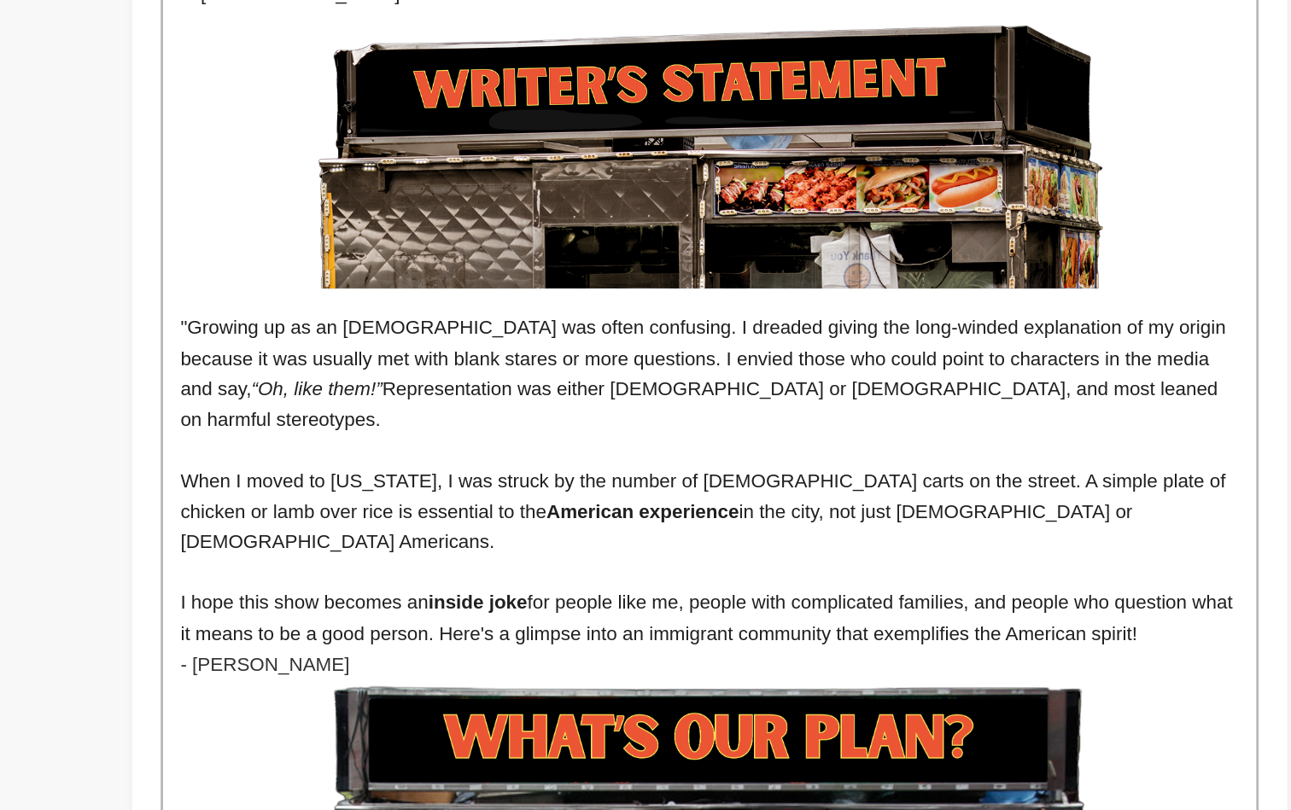
click at [742, 565] on p "When I moved to New York, I was struck by the number of halal carts on the stre…" at bounding box center [752, 598] width 755 height 66
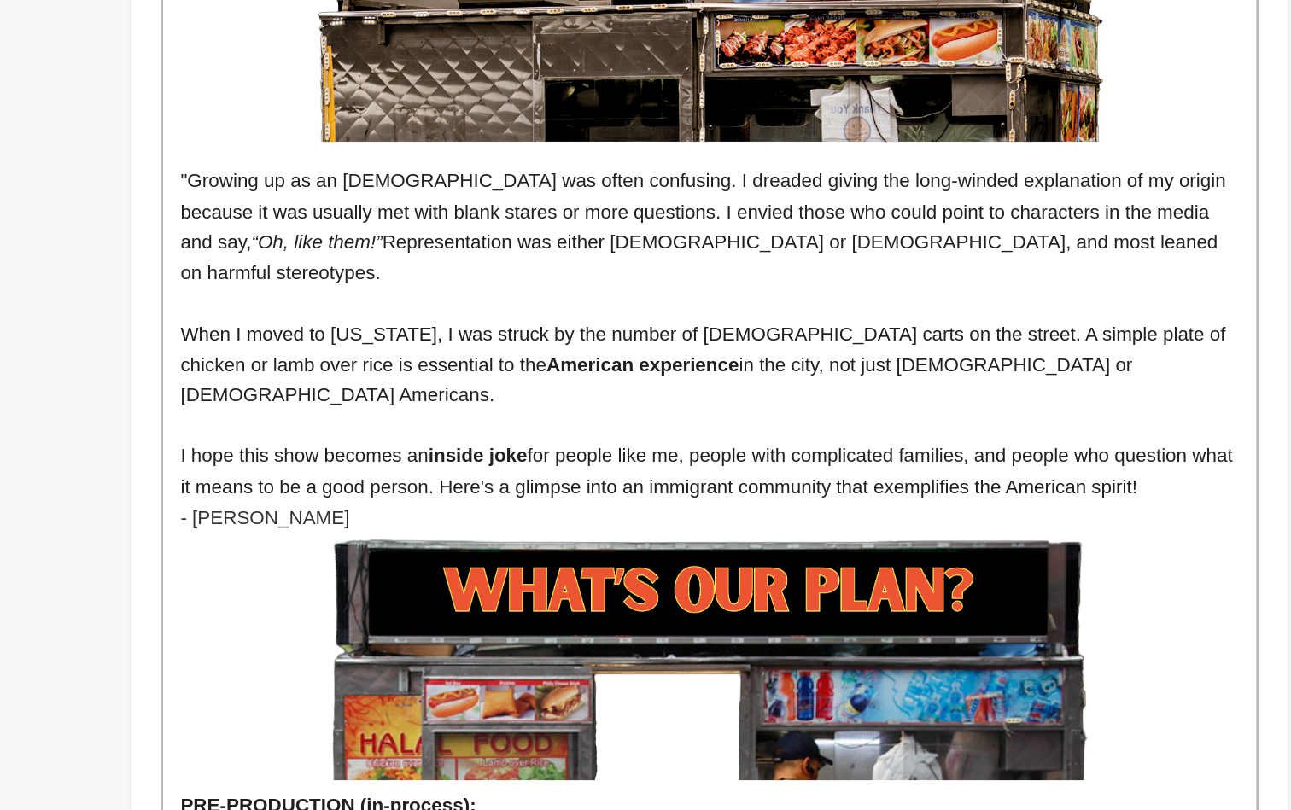
scroll to position [1121, 0]
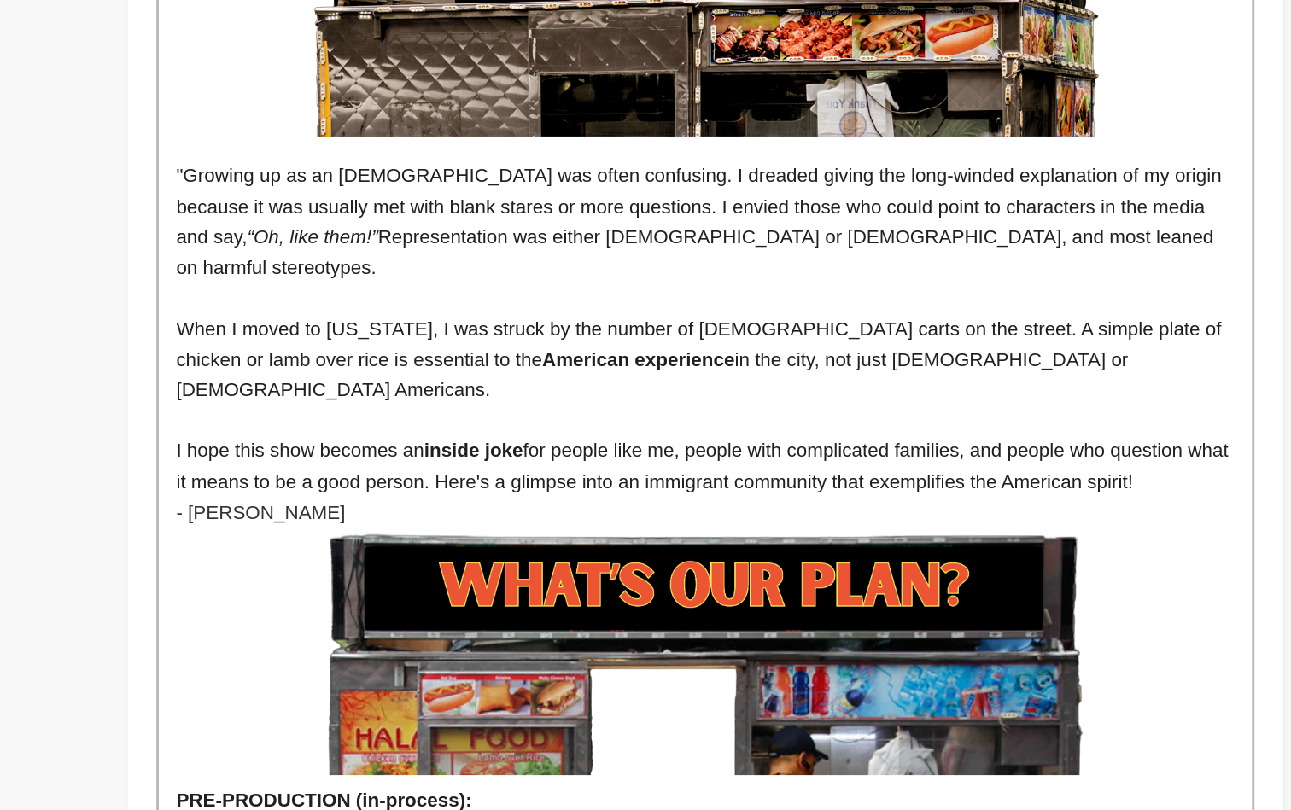
click at [867, 543] on p "I hope this show becomes an inside joke for people like me, people with complic…" at bounding box center [752, 565] width 755 height 44
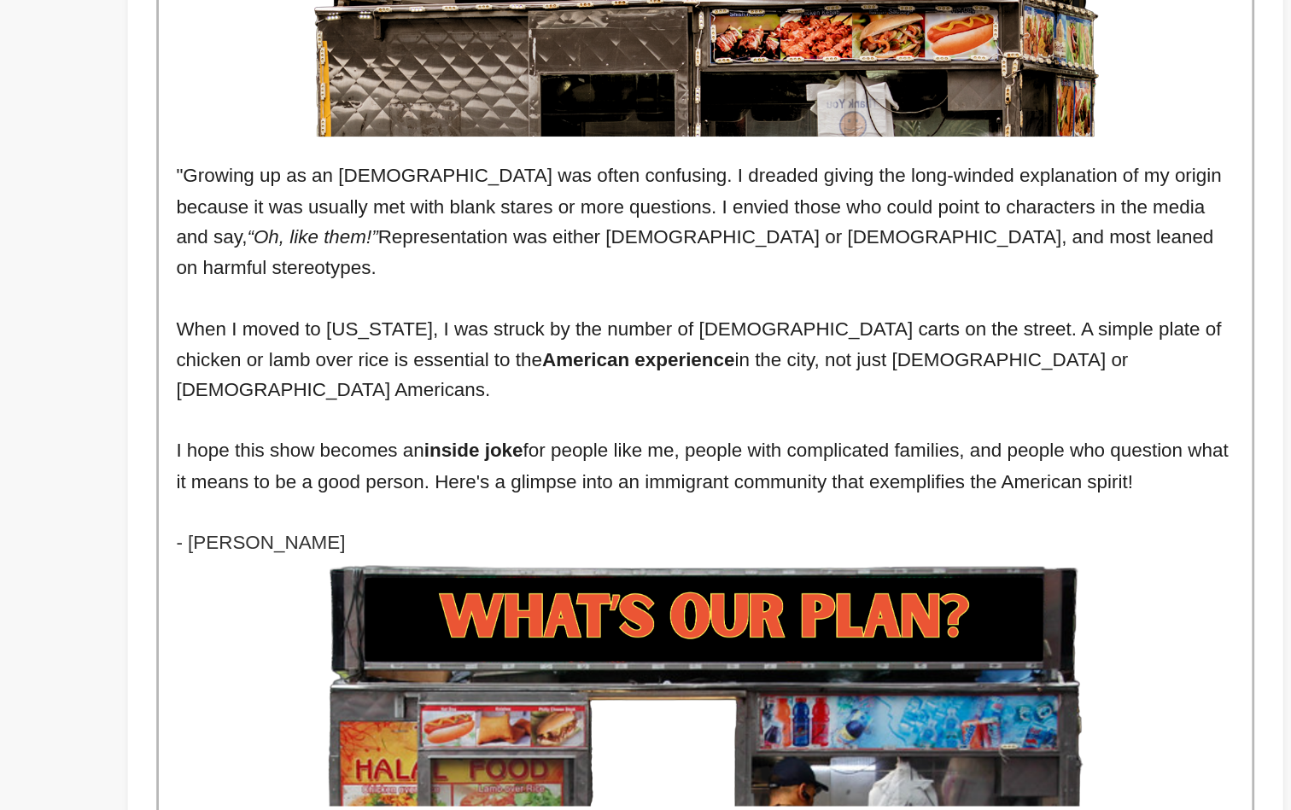
click at [862, 543] on p "I hope this show becomes an inside joke for people like me, people with complic…" at bounding box center [752, 565] width 755 height 44
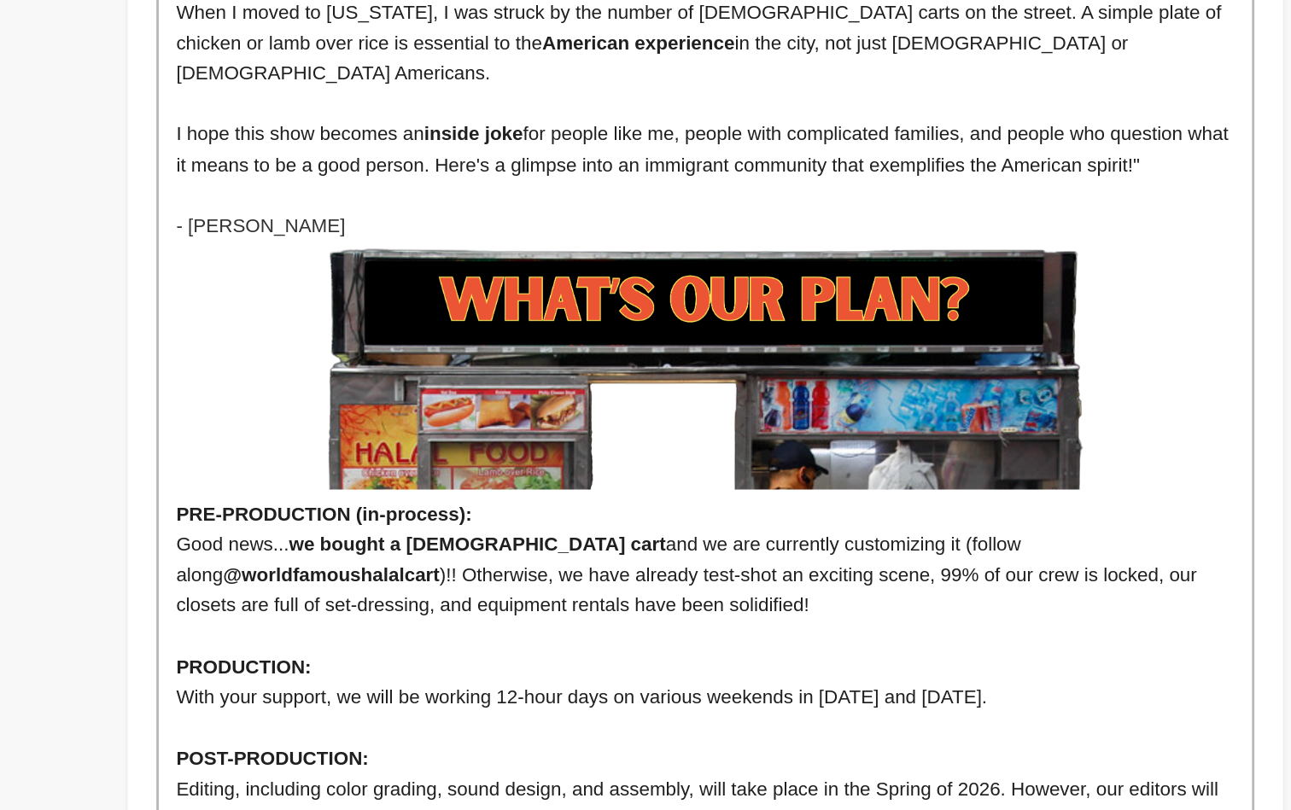
scroll to position [1353, 0]
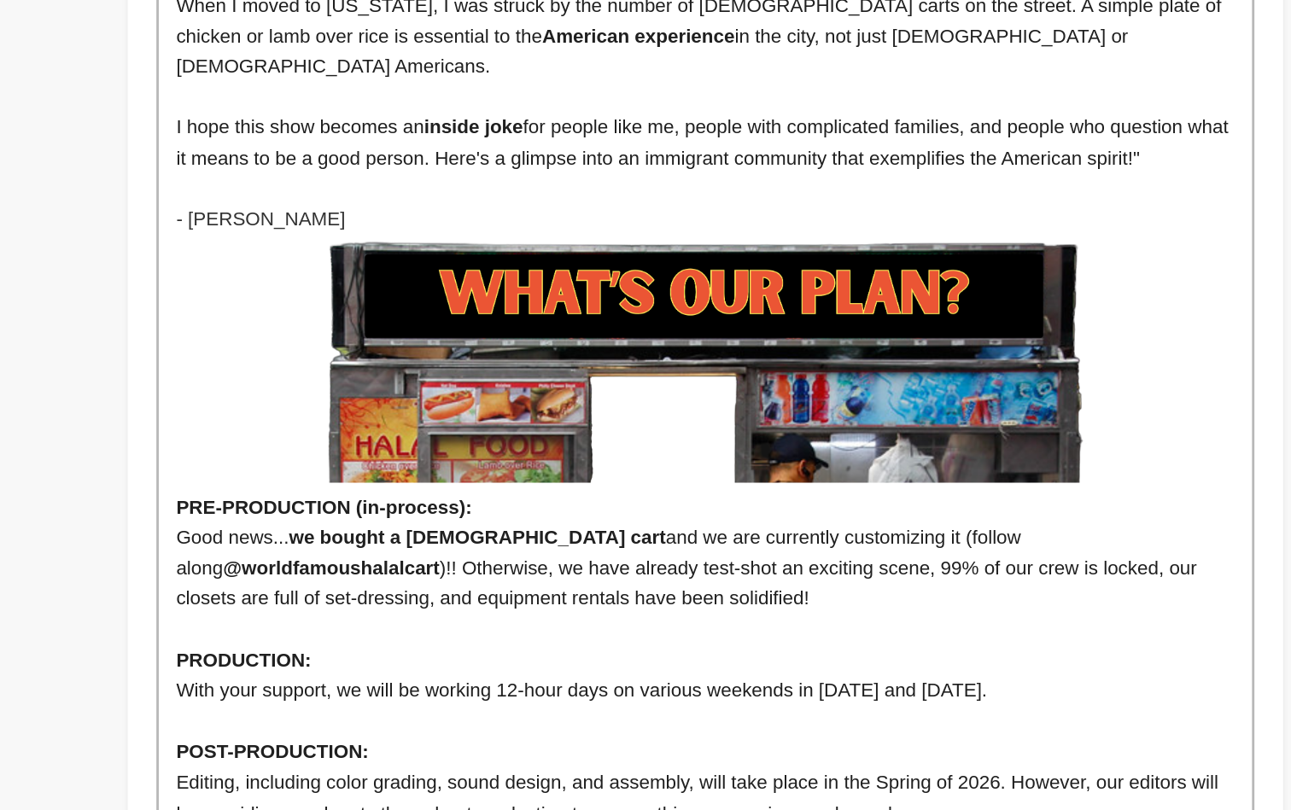
drag, startPoint x: 658, startPoint y: 281, endPoint x: 585, endPoint y: 279, distance: 72.6
click at [585, 605] on p "Good news... we bought a halal cart and we are currently customizing it (follow…" at bounding box center [752, 638] width 755 height 66
click at [375, 605] on p "Good news... we bought a halal cart and we are currently customizing it (follow…" at bounding box center [752, 638] width 755 height 66
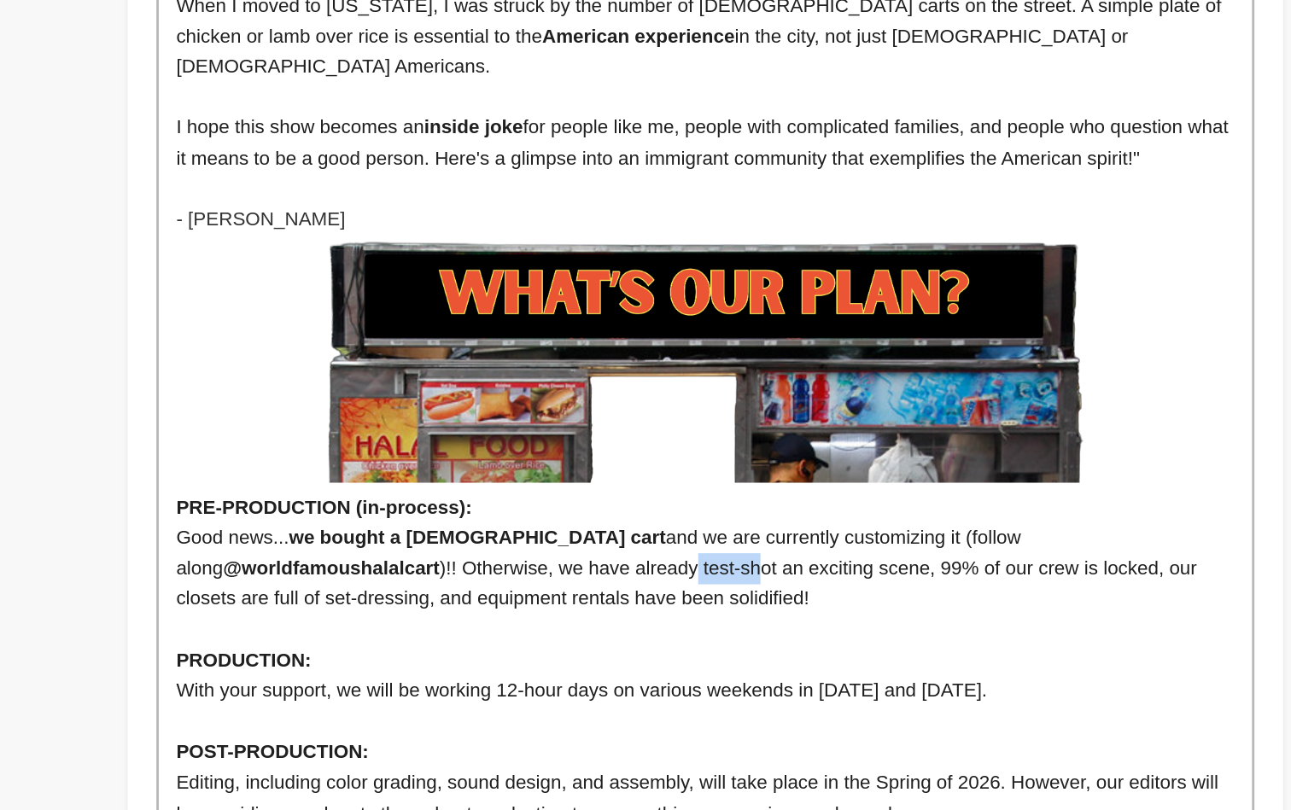
drag, startPoint x: 295, startPoint y: 300, endPoint x: 341, endPoint y: 304, distance: 46.3
click at [375, 605] on p "Good news... we bought a halal cart and we are currently customizing it (follow…" at bounding box center [752, 638] width 755 height 66
click at [402, 605] on p "Good news... we bought a halal cart and we are currently customizing it (follow…" at bounding box center [752, 638] width 755 height 66
click at [471, 605] on p "Good news... we bought a halal cart and we are currently customizing it (follow…" at bounding box center [752, 638] width 755 height 66
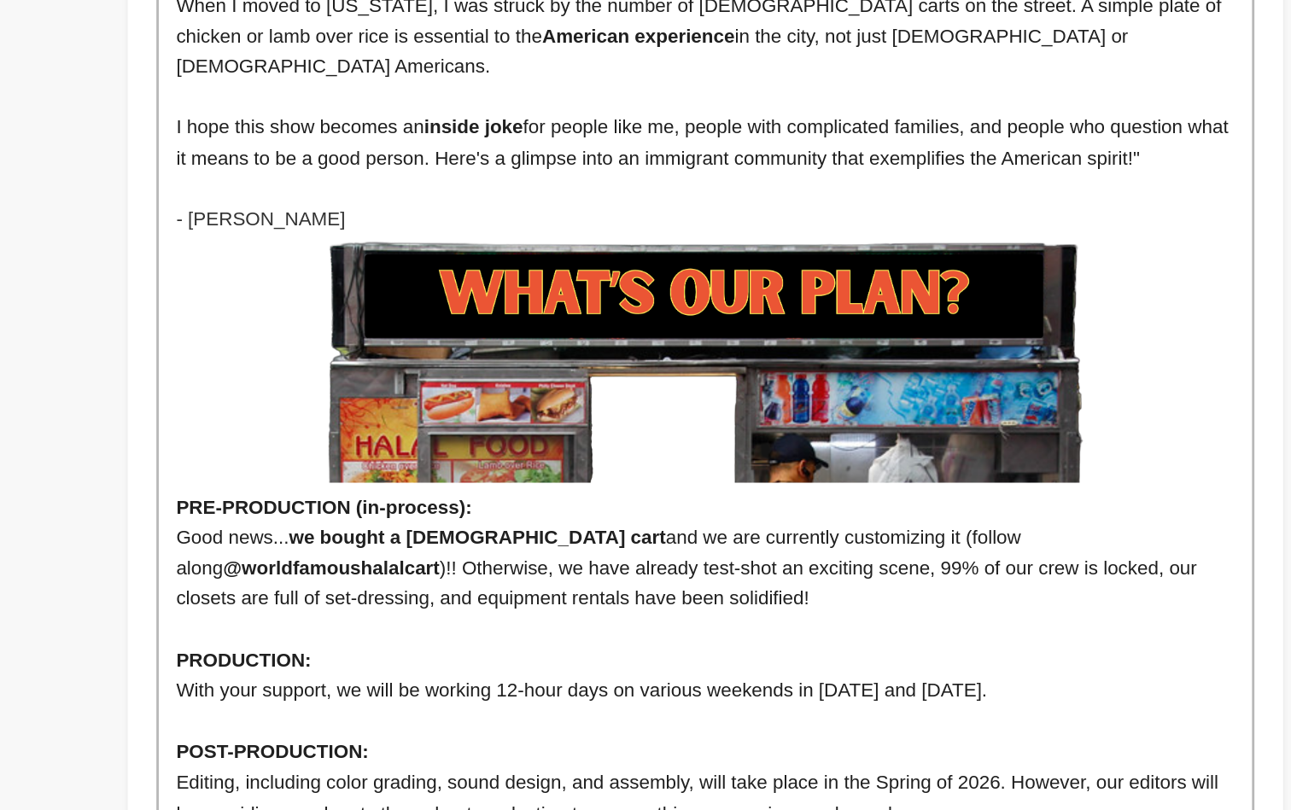
click at [475, 605] on p "Good news... we bought a halal cart and we are currently customizing it (follow…" at bounding box center [752, 638] width 755 height 66
click at [641, 605] on p "Good news... we bought a halal cart and we are currently customizing it (follow…" at bounding box center [752, 638] width 755 height 66
drag, startPoint x: 178, startPoint y: 323, endPoint x: 803, endPoint y: 298, distance: 624.8
click at [803, 605] on p "Good news... we bought a halal cart and we are currently customizing it (follow…" at bounding box center [752, 638] width 755 height 66
drag, startPoint x: 838, startPoint y: 313, endPoint x: 851, endPoint y: 300, distance: 19.3
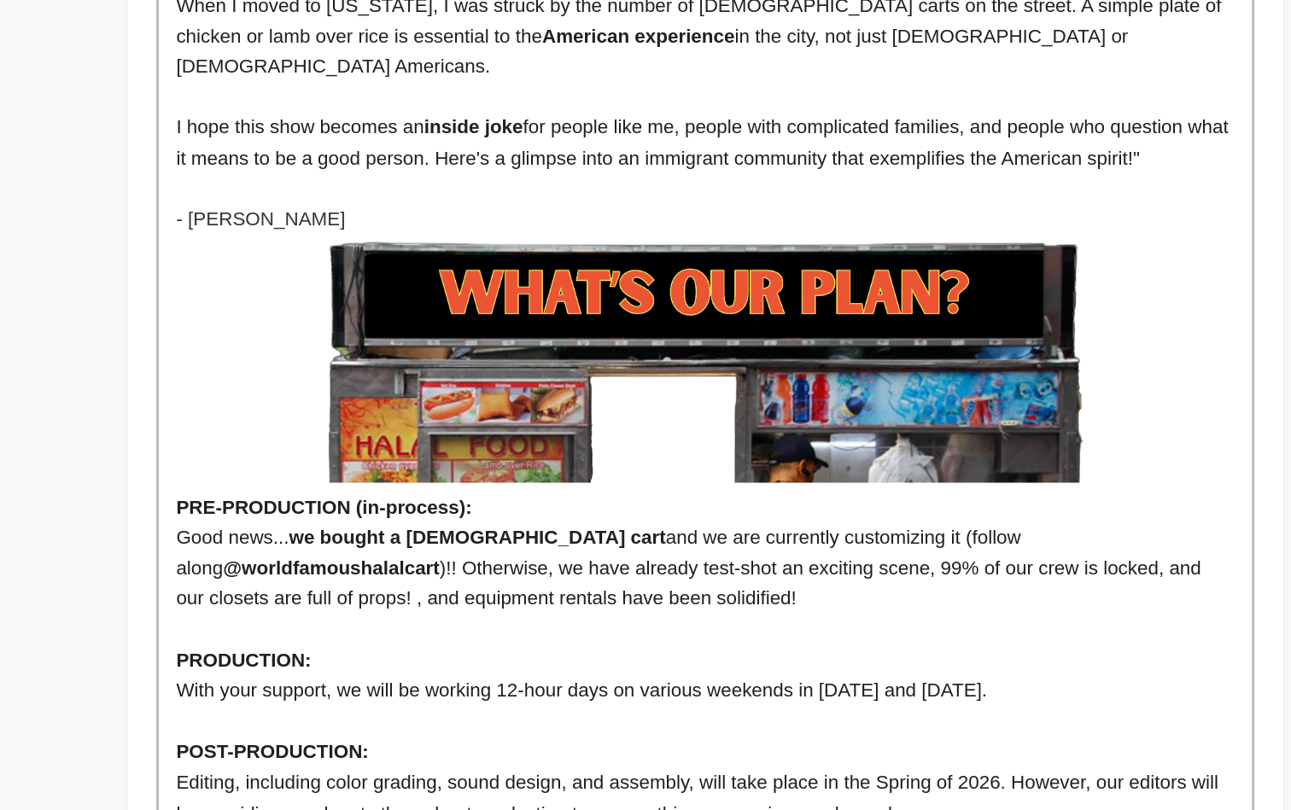
click at [851, 605] on p "Good news... we bought a halal cart and we are currently customizing it (follow…" at bounding box center [752, 638] width 755 height 66
click at [775, 670] on p at bounding box center [752, 681] width 755 height 22
click at [591, 693] on p "PRODUCTION:" at bounding box center [752, 704] width 755 height 22
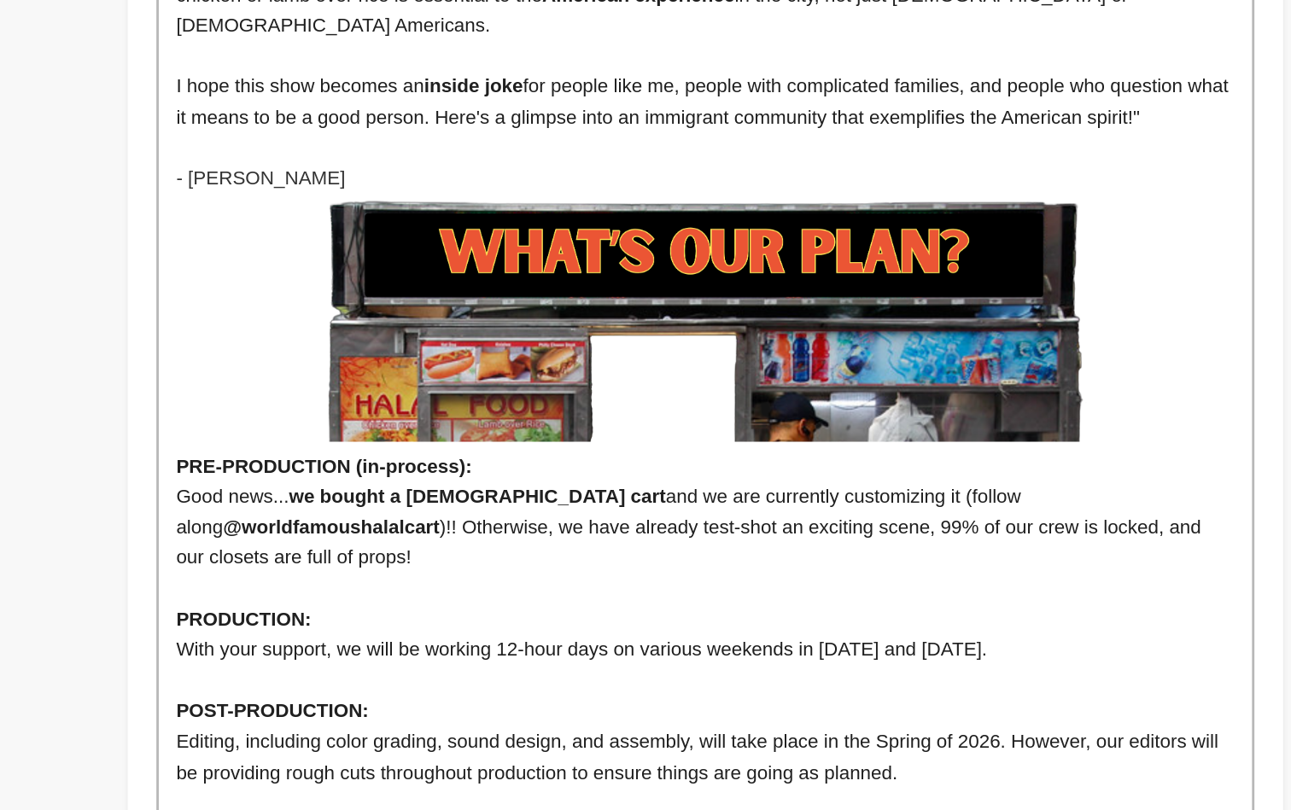
scroll to position [1382, 0]
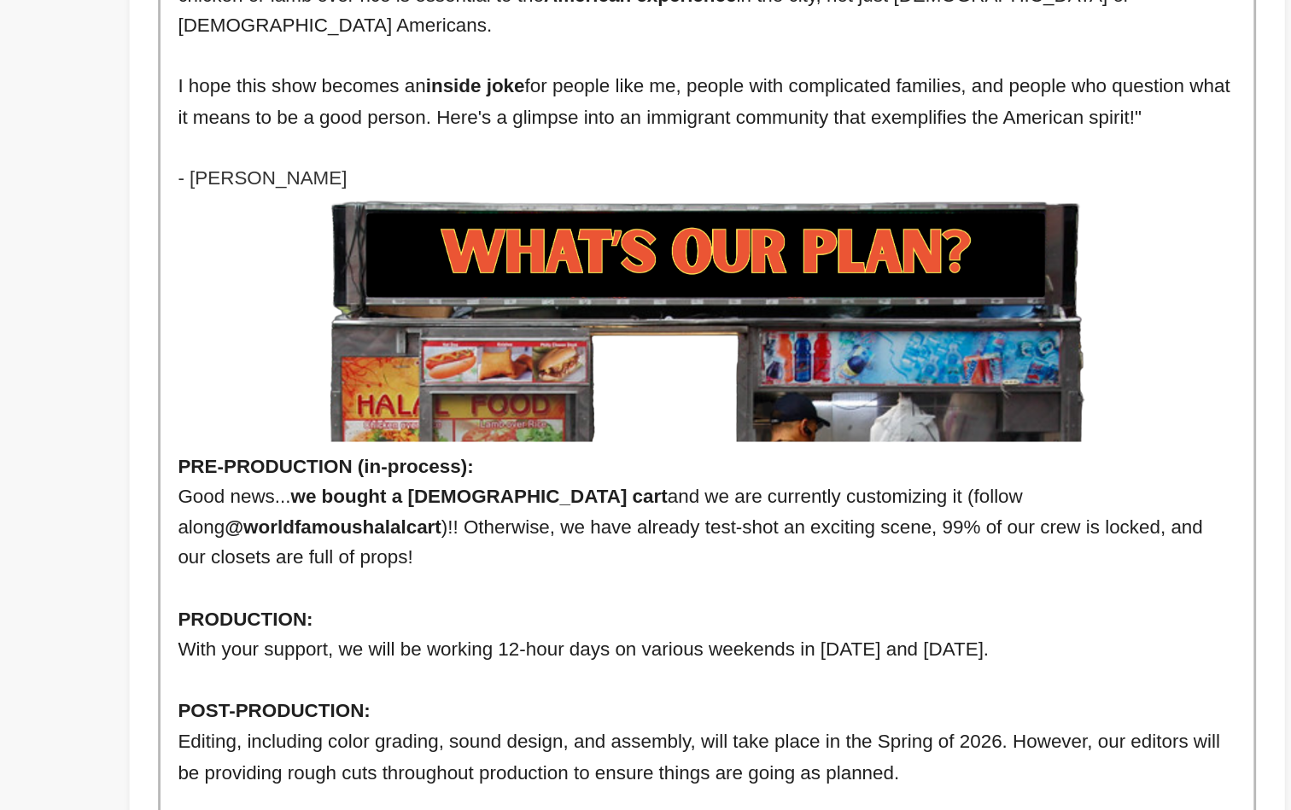
click at [423, 685] on p "With your support, we will be working 12-hour days on various weekends in Novem…" at bounding box center [752, 696] width 755 height 22
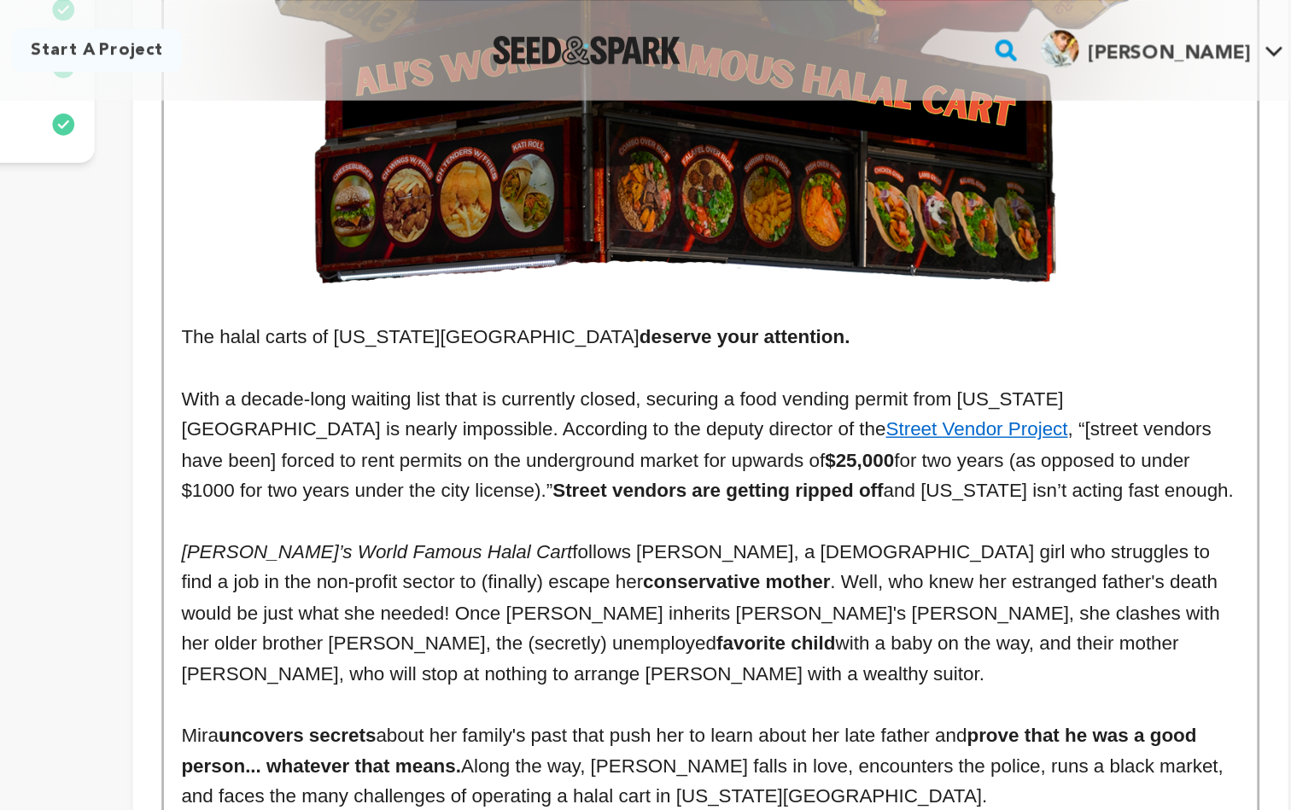
scroll to position [566, 0]
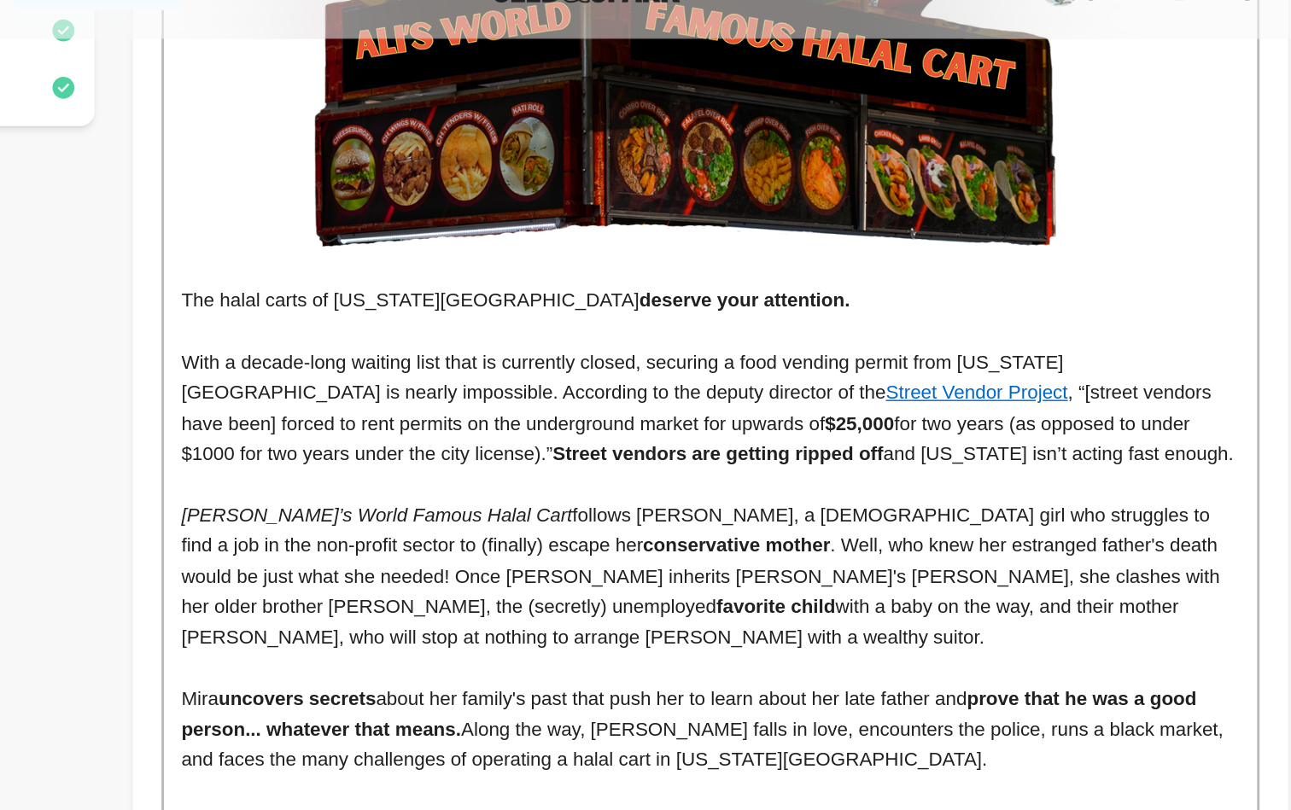
click at [375, 292] on p "With a decade-long waiting list that is currently closed, securing a food vendi…" at bounding box center [752, 335] width 755 height 87
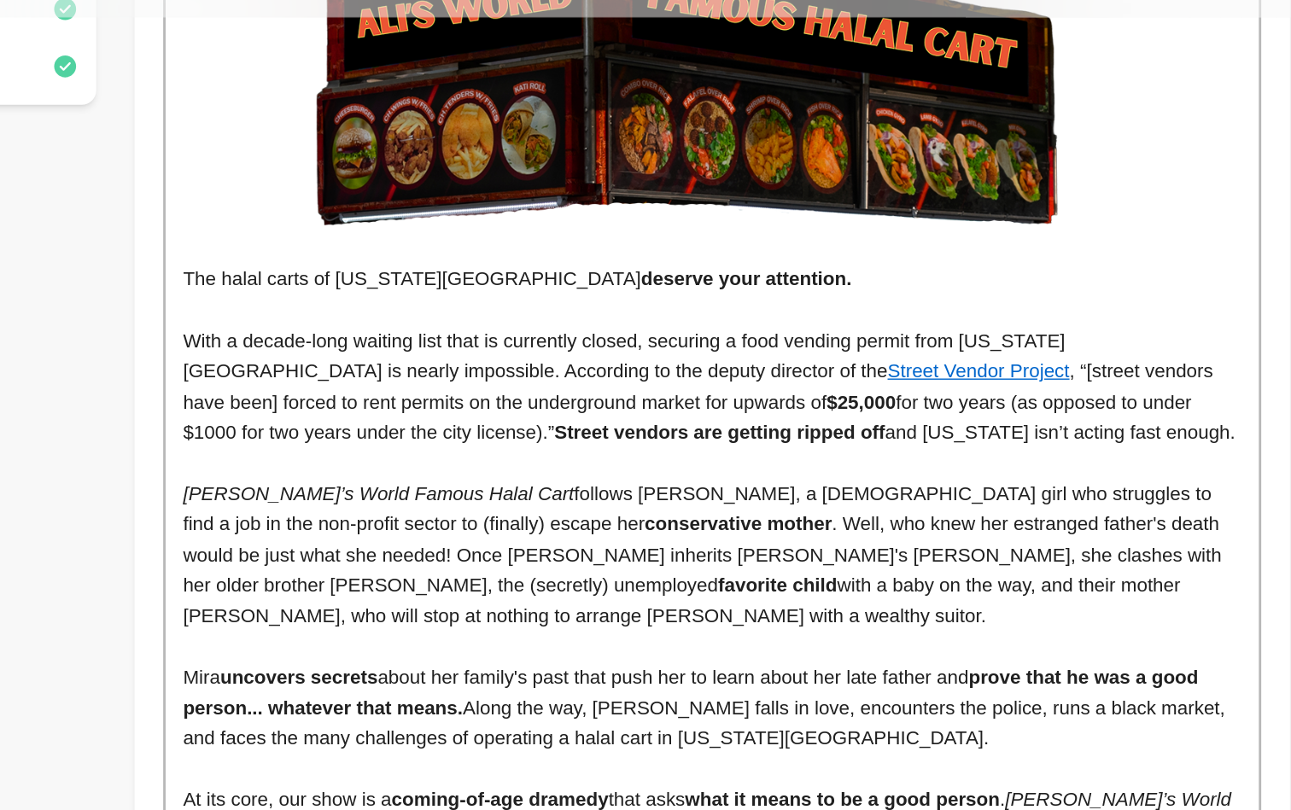
click at [435, 292] on p "With a decade-long waiting list that is currently closed, securing a food vendi…" at bounding box center [752, 335] width 755 height 87
click at [606, 299] on p "With a decade-long waiting list that is currently closed, securing a food vendi…" at bounding box center [752, 335] width 755 height 87
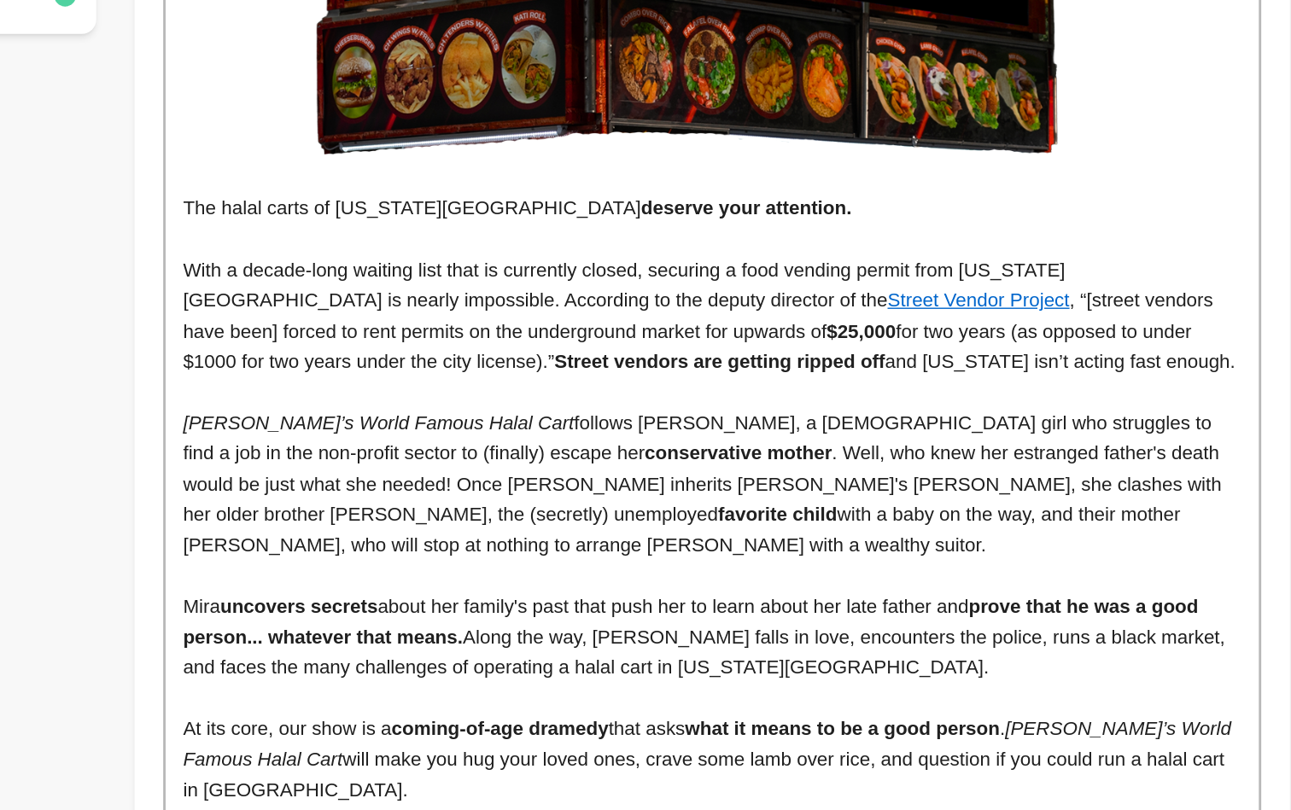
click at [542, 401] on p "Ali’s World Famous Halal Cart follows Mira Karim, a 23-year-old girl who strugg…" at bounding box center [752, 455] width 755 height 109
drag, startPoint x: 556, startPoint y: 254, endPoint x: 763, endPoint y: 257, distance: 206.7
click at [763, 292] on p "With a decade-long waiting list that is currently closed, securing a food vendi…" at bounding box center [752, 335] width 755 height 87
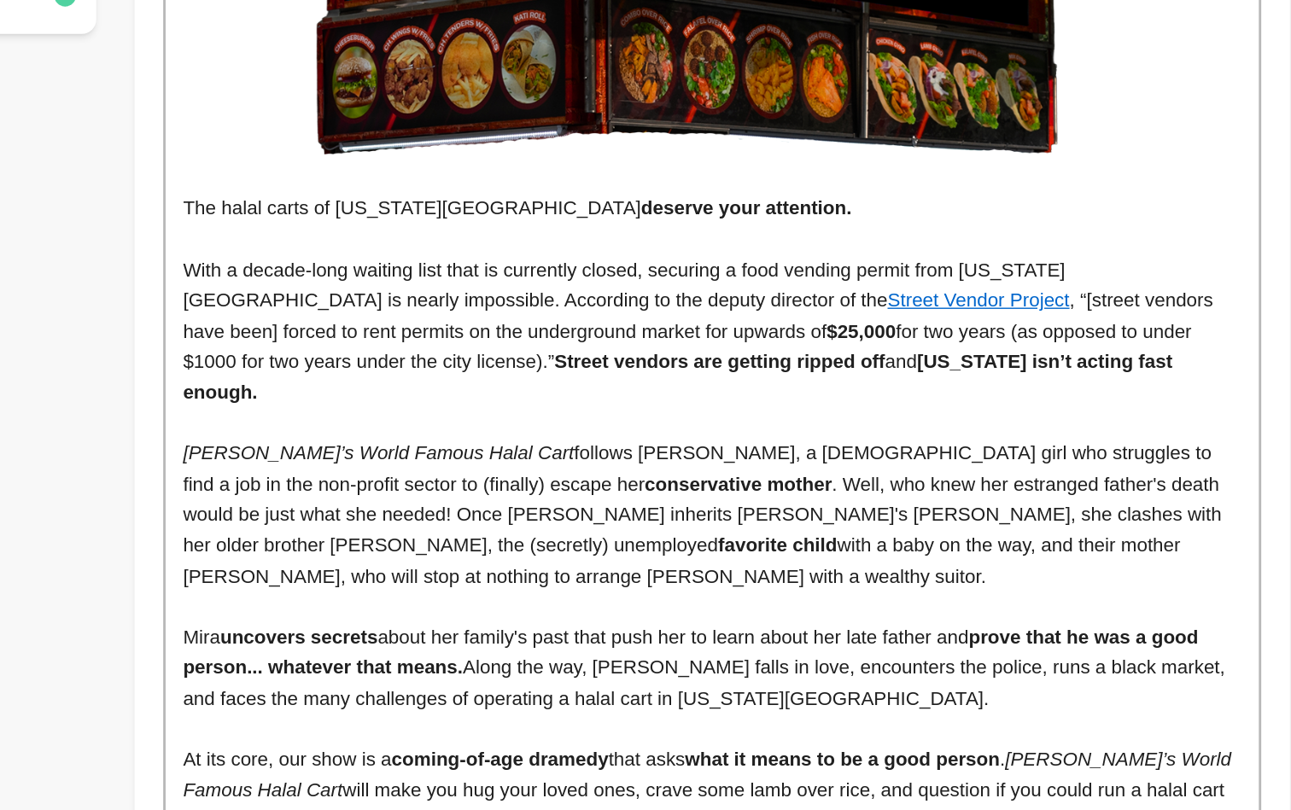
click at [803, 292] on p "With a decade-long waiting list that is currently closed, securing a food vendi…" at bounding box center [752, 346] width 755 height 109
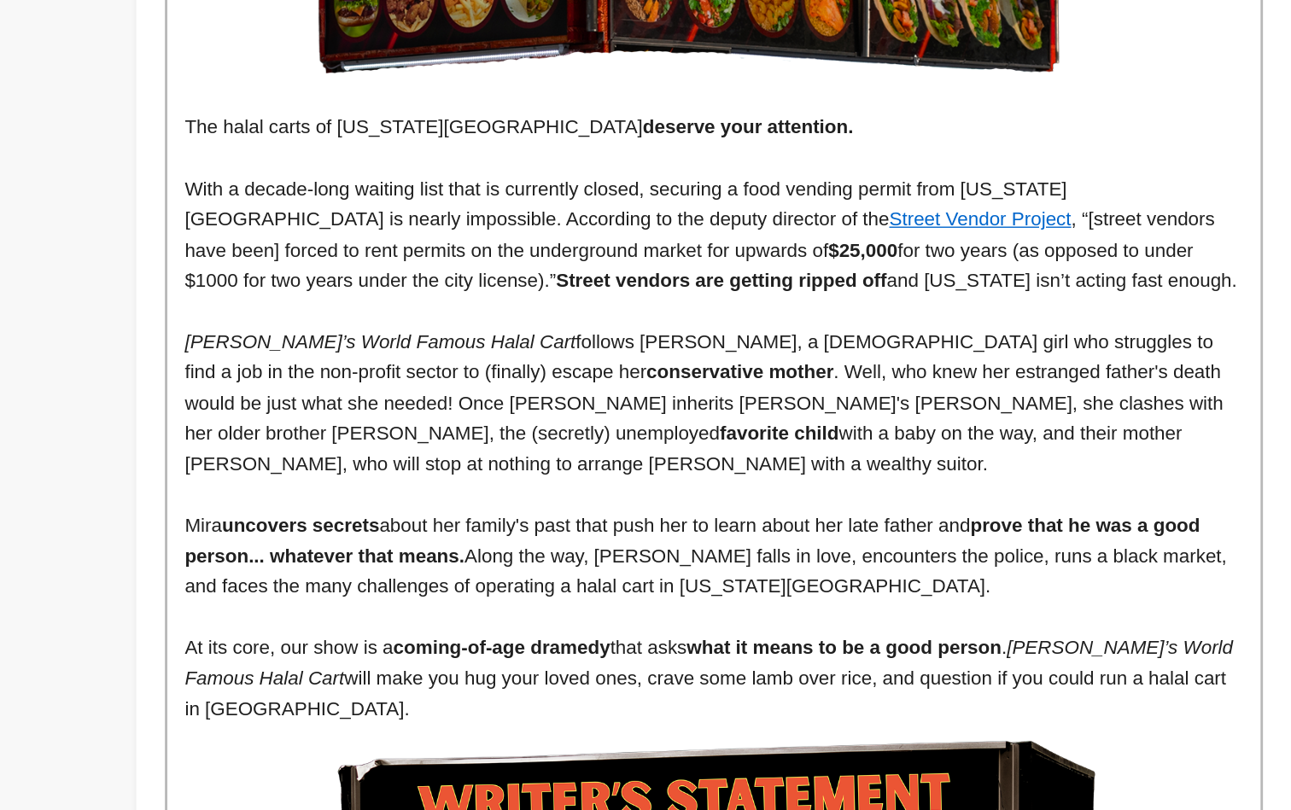
click at [422, 401] on p "Ali’s World Famous Halal Cart follows Mira Karim, a 23-year-old girl who strugg…" at bounding box center [752, 455] width 755 height 109
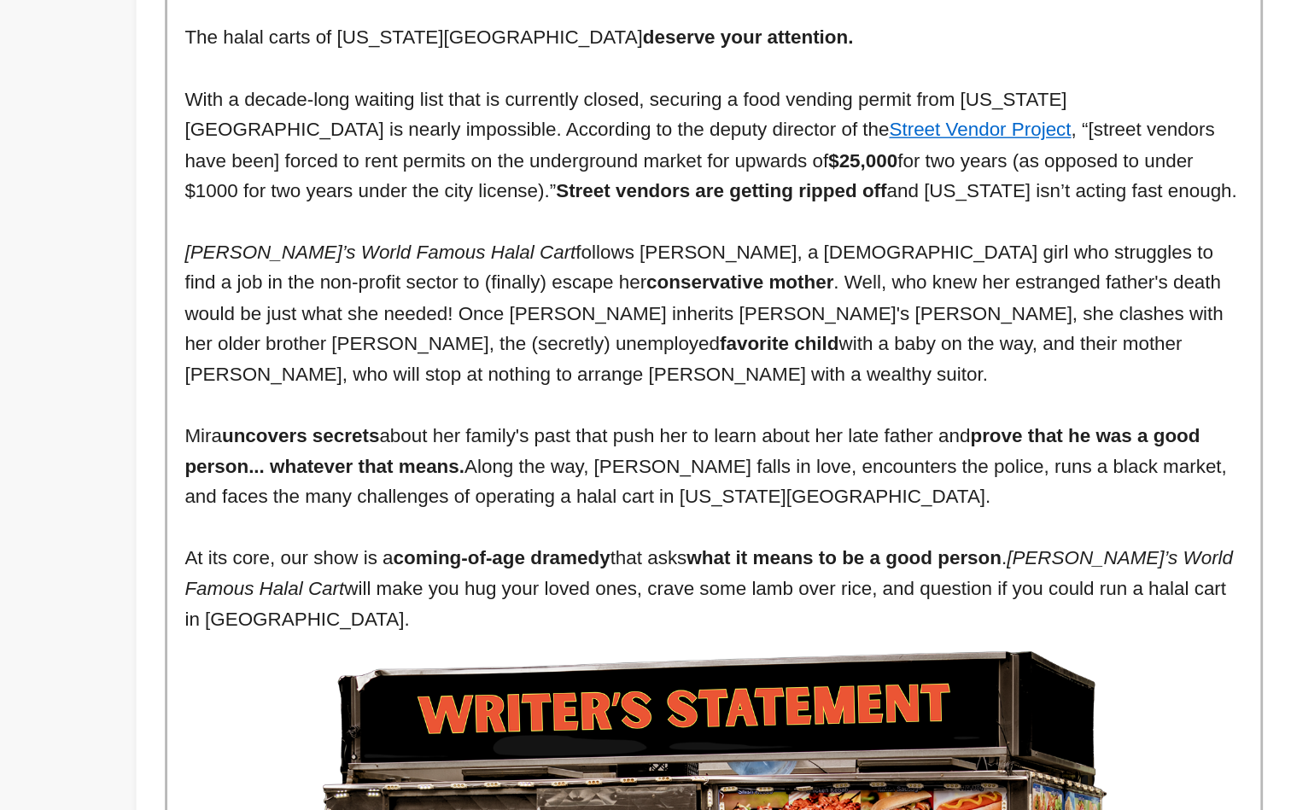
scroll to position [613, 0]
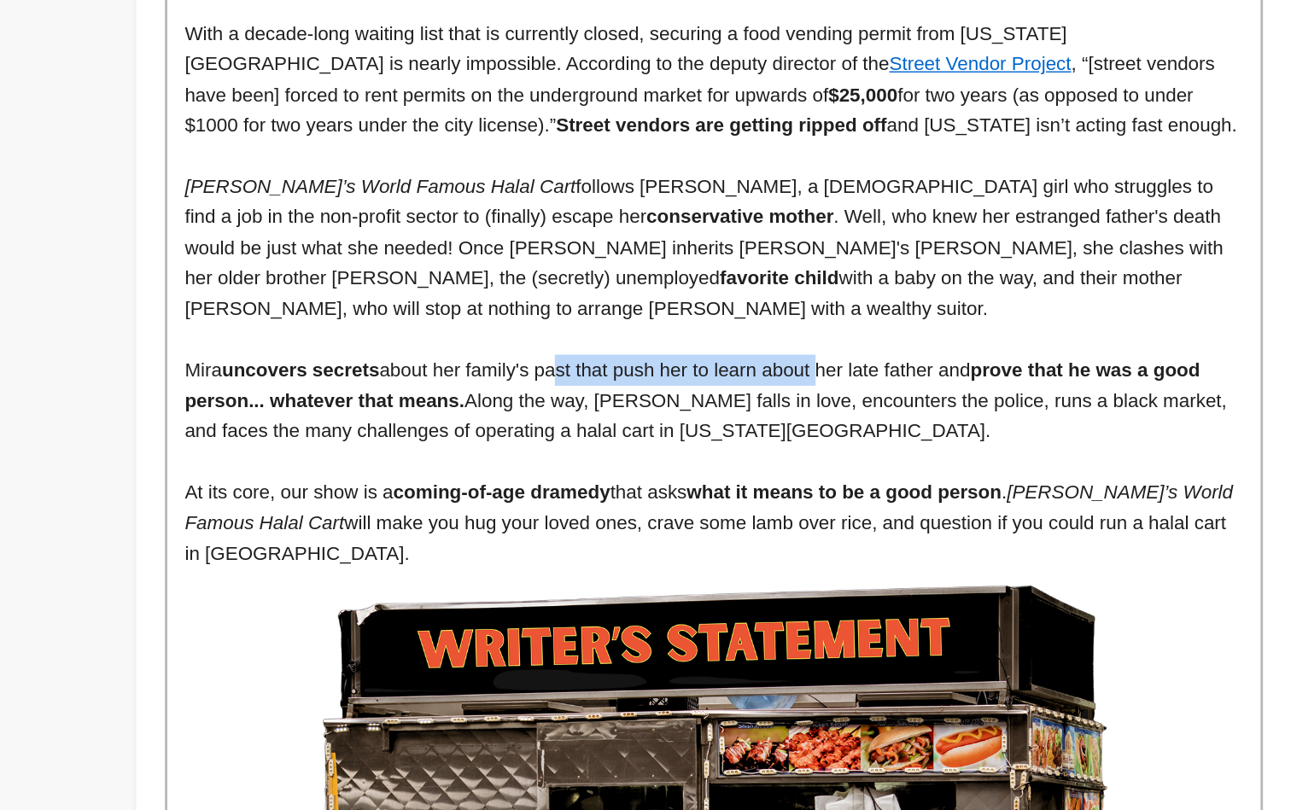
drag, startPoint x: 404, startPoint y: 234, endPoint x: 596, endPoint y: 234, distance: 192.2
click at [596, 485] on p "Mira uncovers secrets about her family's past that push her to learn about her …" at bounding box center [752, 518] width 755 height 66
click at [583, 485] on p "Mira uncovers secrets about her family's past that push her to learn about her …" at bounding box center [752, 518] width 755 height 66
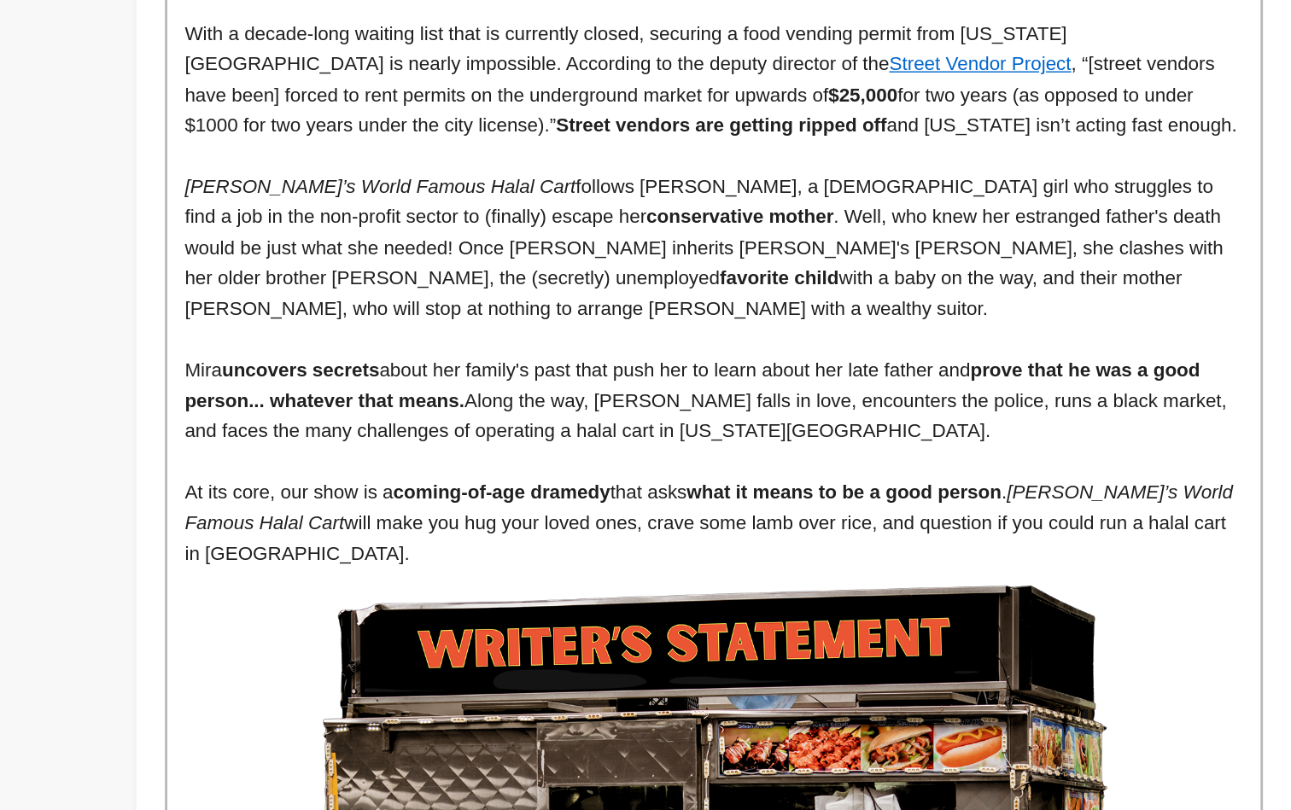
click at [489, 485] on p "Mira uncovers secrets about her family's past that push her to learn about her …" at bounding box center [752, 518] width 755 height 66
click at [375, 485] on p "Mira uncovers secrets about her family's past that push her to learn about her …" at bounding box center [752, 518] width 755 height 66
click at [419, 485] on p "Mira uncovers secrets about her family's past that push her to learn about her …" at bounding box center [752, 518] width 755 height 66
click at [424, 485] on p "Mira uncovers secrets about her family's past that push her to learn about her …" at bounding box center [752, 518] width 755 height 66
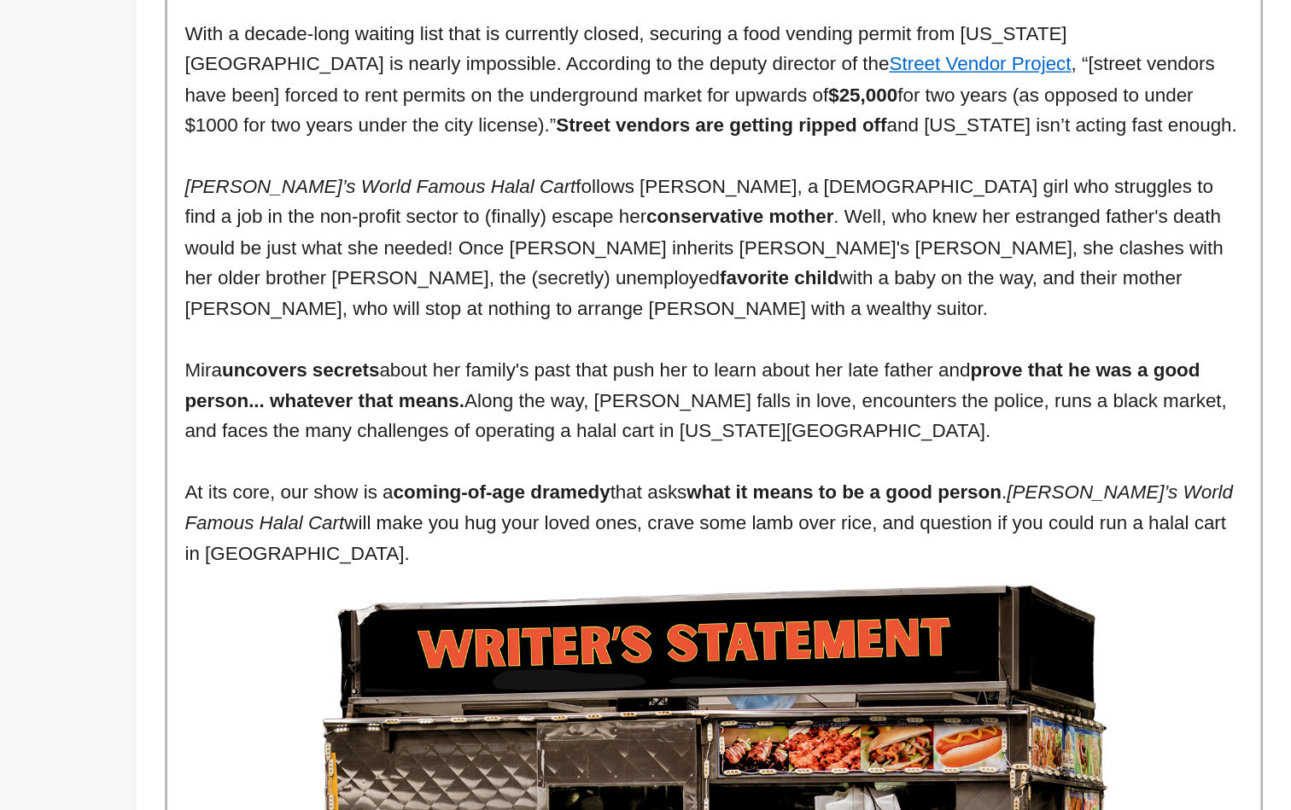
click at [494, 485] on p "Mira uncovers secrets about her family's past that push her to learn about her …" at bounding box center [752, 518] width 755 height 66
drag, startPoint x: 510, startPoint y: 234, endPoint x: 556, endPoint y: 234, distance: 46.1
click at [556, 485] on p "Mira uncovers secrets about her family's past that push her to learn about her …" at bounding box center [752, 518] width 755 height 66
drag, startPoint x: 556, startPoint y: 234, endPoint x: 526, endPoint y: 234, distance: 29.9
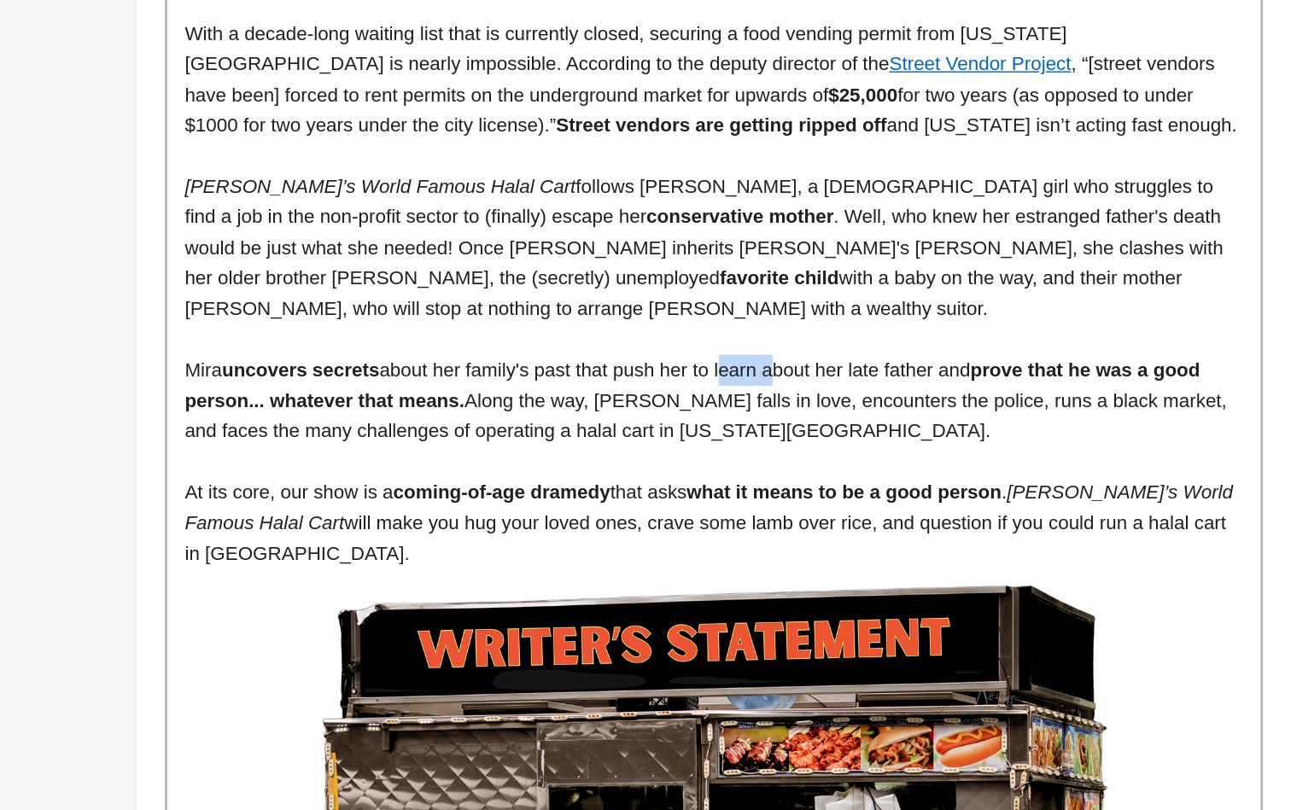
click at [526, 485] on p "Mira uncovers secrets about her family's past that push her to learn about her …" at bounding box center [752, 518] width 755 height 66
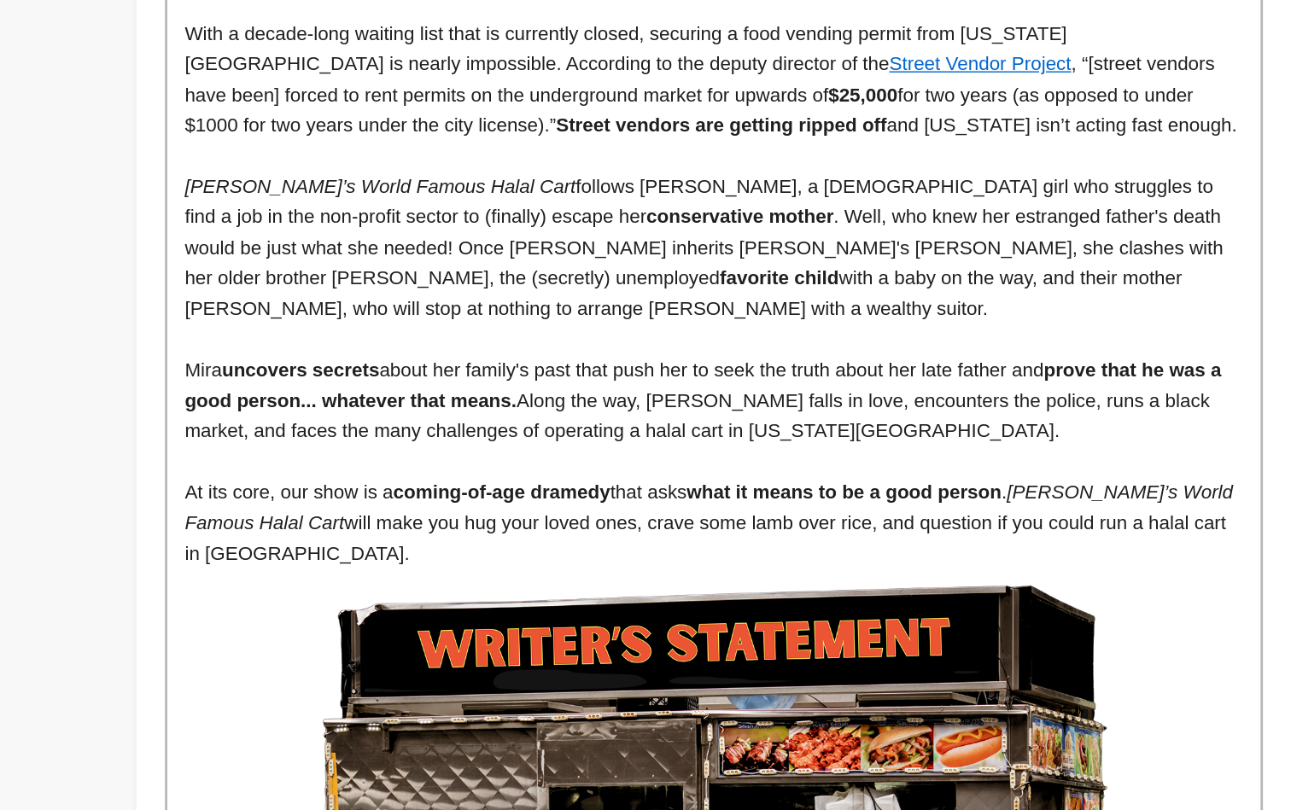
click at [711, 485] on p "Mira uncovers secrets about her family's past that push her to seek the truth a…" at bounding box center [752, 518] width 755 height 66
click at [417, 485] on p "Mira uncovers secrets about her family's past that push her to seek the truth a…" at bounding box center [752, 518] width 755 height 66
drag, startPoint x: 416, startPoint y: 254, endPoint x: 257, endPoint y: 258, distance: 158.9
click at [375, 485] on p "Mira uncovers secrets about her family's past that push her to seek the truth a…" at bounding box center [752, 518] width 755 height 66
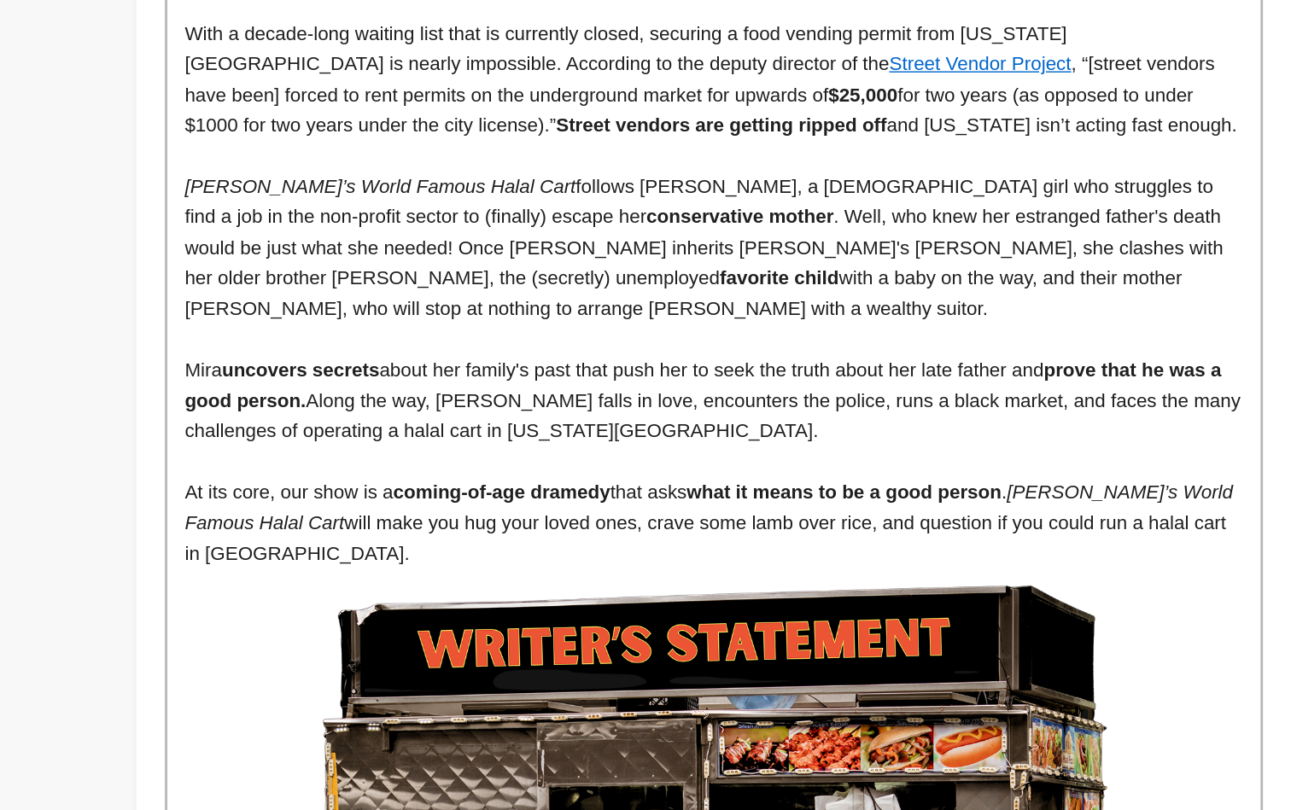
click at [375, 485] on p "Mira uncovers secrets about her family's past that push her to seek the truth a…" at bounding box center [752, 518] width 755 height 66
drag, startPoint x: 255, startPoint y: 257, endPoint x: 812, endPoint y: 233, distance: 557.3
click at [812, 489] on strong "prove that he was a good person." at bounding box center [747, 507] width 744 height 37
click at [722, 485] on p "Mira uncovers secrets about her family's past that push her to seek the truth a…" at bounding box center [752, 518] width 755 height 66
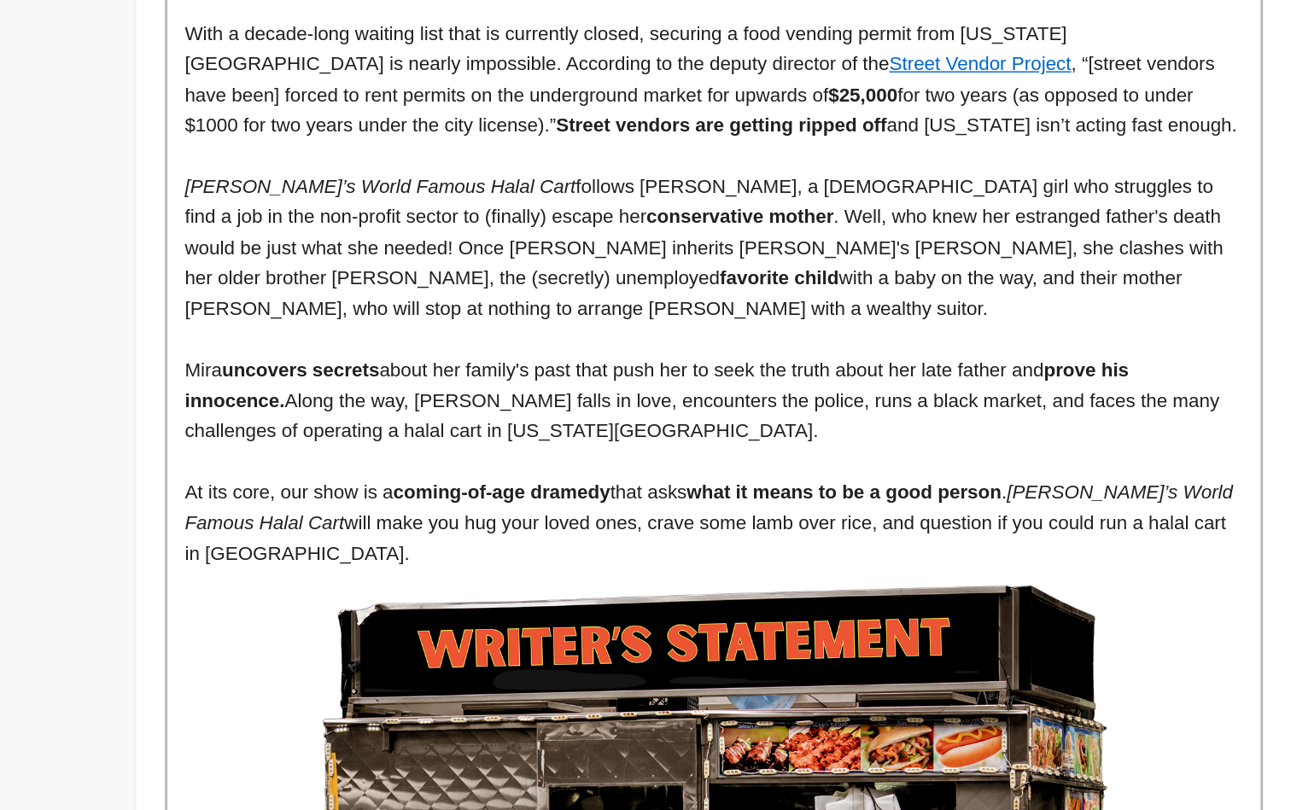
click at [375, 485] on p "Mira uncovers secrets about her family's past that push her to seek the truth a…" at bounding box center [752, 518] width 755 height 66
drag, startPoint x: 250, startPoint y: 254, endPoint x: 395, endPoint y: 254, distance: 144.3
click at [395, 485] on p "Mira uncovers secrets about her family's past that push her to seek the truth a…" at bounding box center [752, 518] width 755 height 66
click at [740, 485] on p "Mira uncovers secrets about her family's past that push her to seek the truth a…" at bounding box center [752, 518] width 755 height 66
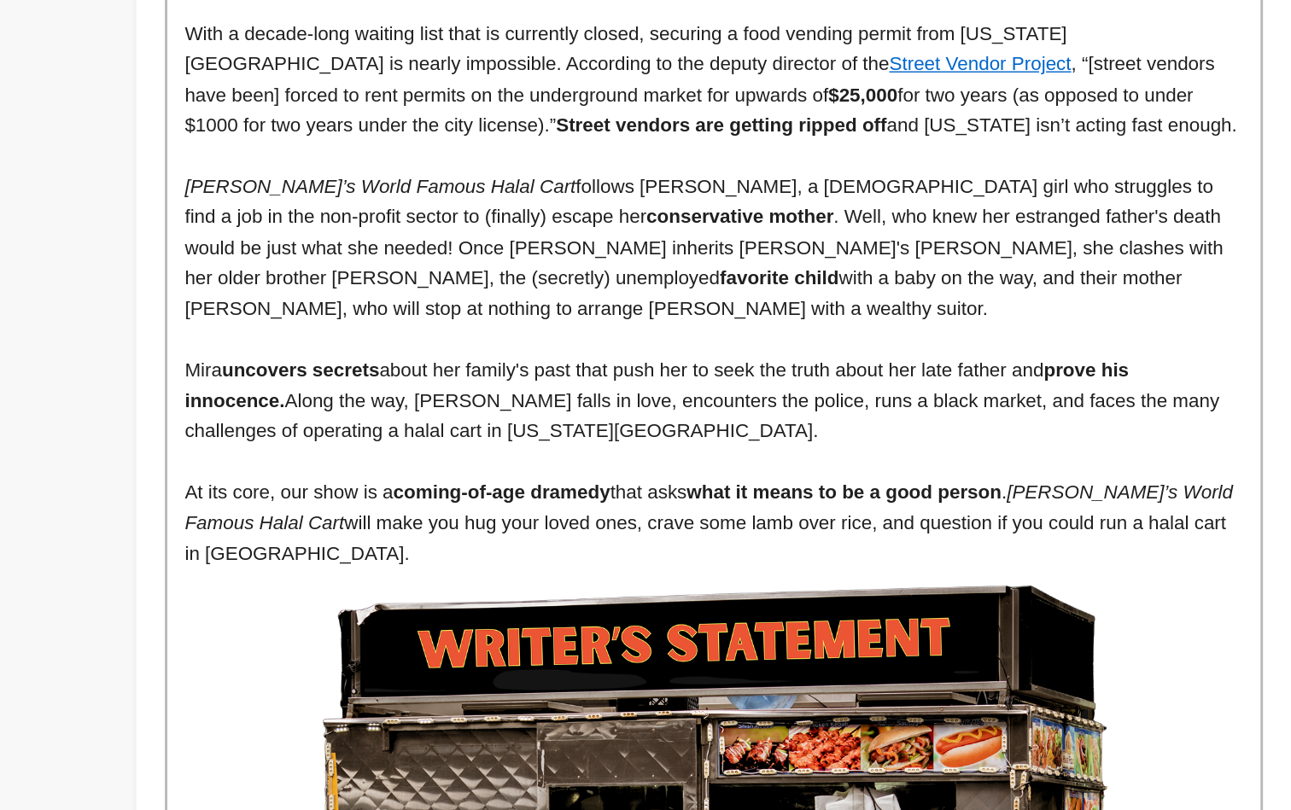
click at [706, 485] on p "Mira uncovers secrets about her family's past that push her to seek the truth a…" at bounding box center [752, 518] width 755 height 66
click at [547, 485] on p "Mira uncovers secrets about her family's past that push her to seek the truth a…" at bounding box center [752, 518] width 755 height 66
click at [416, 485] on p "Mira uncovers secrets about her family's past that push her to seek the truth a…" at bounding box center [752, 518] width 755 height 66
click at [375, 485] on p "Mira uncovers secrets about her family's past that push her to seek the truth a…" at bounding box center [752, 518] width 755 height 66
drag, startPoint x: 394, startPoint y: 235, endPoint x: 421, endPoint y: 236, distance: 27.3
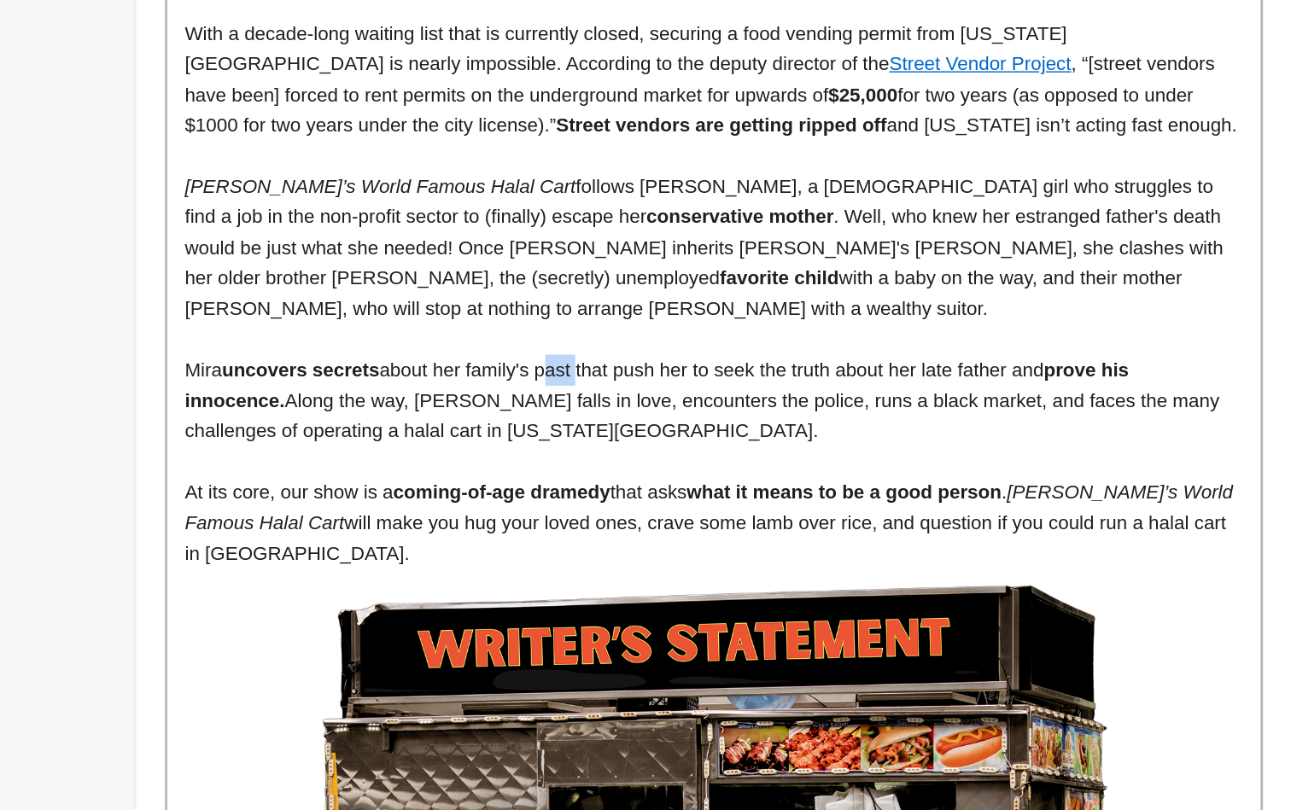
click at [421, 485] on p "Mira uncovers secrets about her family's past that push her to seek the truth a…" at bounding box center [752, 518] width 755 height 66
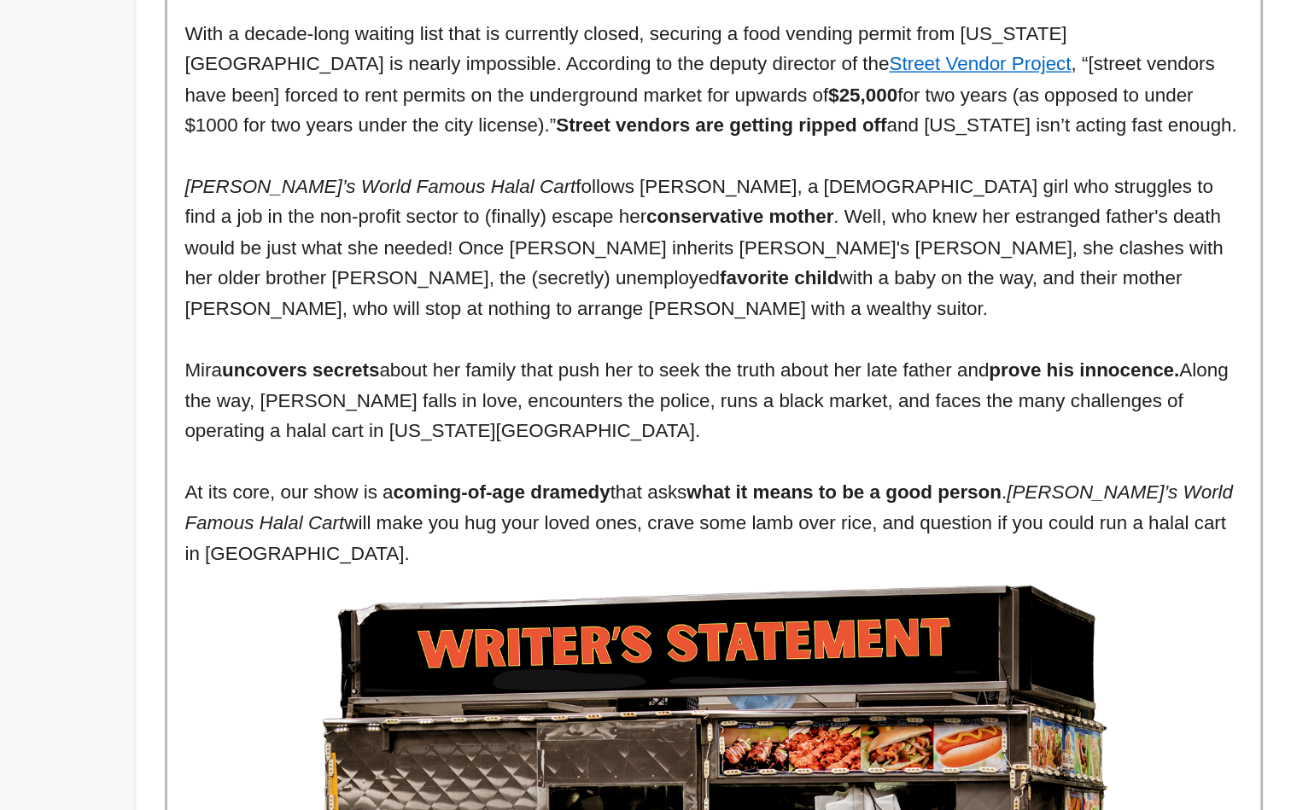
click at [466, 485] on p "Mira uncovers secrets about her family that push her to seek the truth about he…" at bounding box center [752, 518] width 755 height 66
drag, startPoint x: 485, startPoint y: 233, endPoint x: 535, endPoint y: 231, distance: 50.4
click at [535, 485] on p "Mira uncovers secrets about her family that push her to seek the truth about he…" at bounding box center [752, 518] width 755 height 66
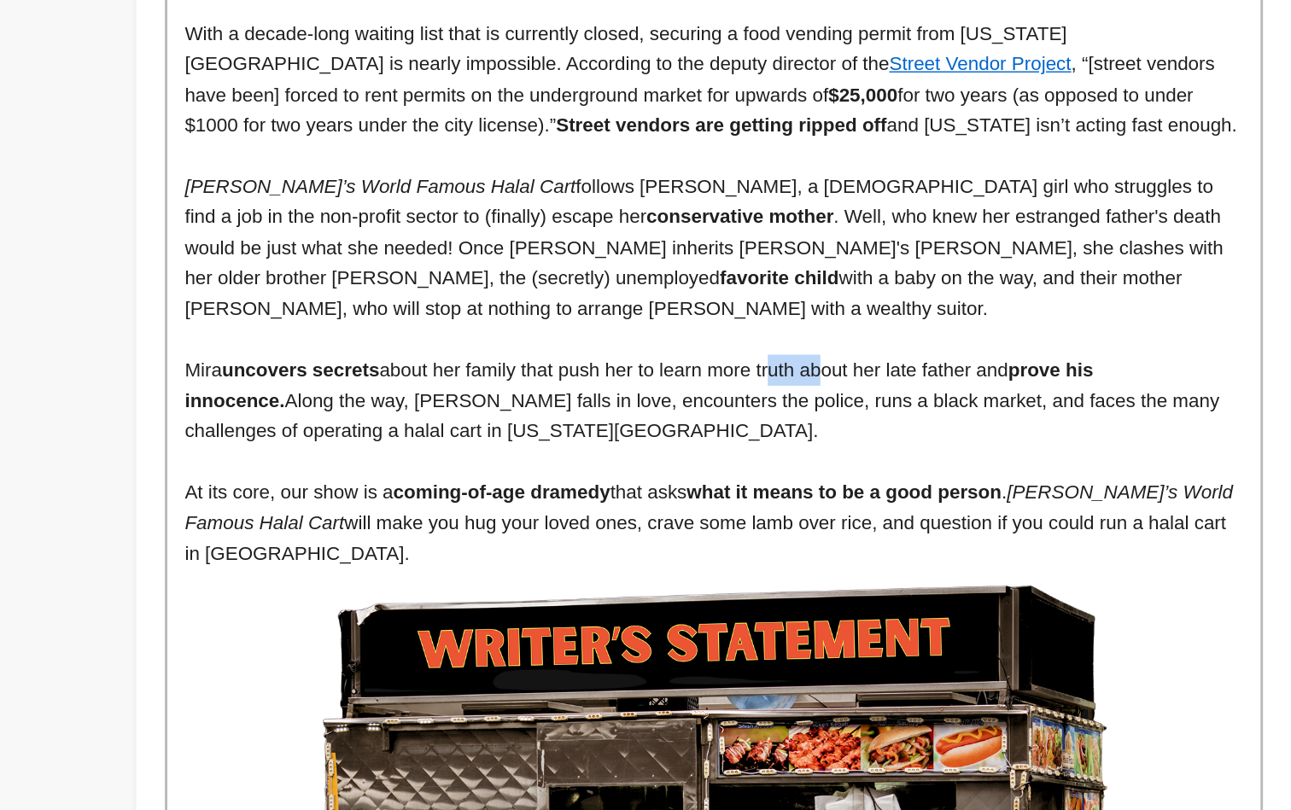
drag, startPoint x: 557, startPoint y: 234, endPoint x: 592, endPoint y: 232, distance: 35.1
click at [592, 485] on p "Mira uncovers secrets about her family that push her to learn more truth about …" at bounding box center [752, 518] width 755 height 66
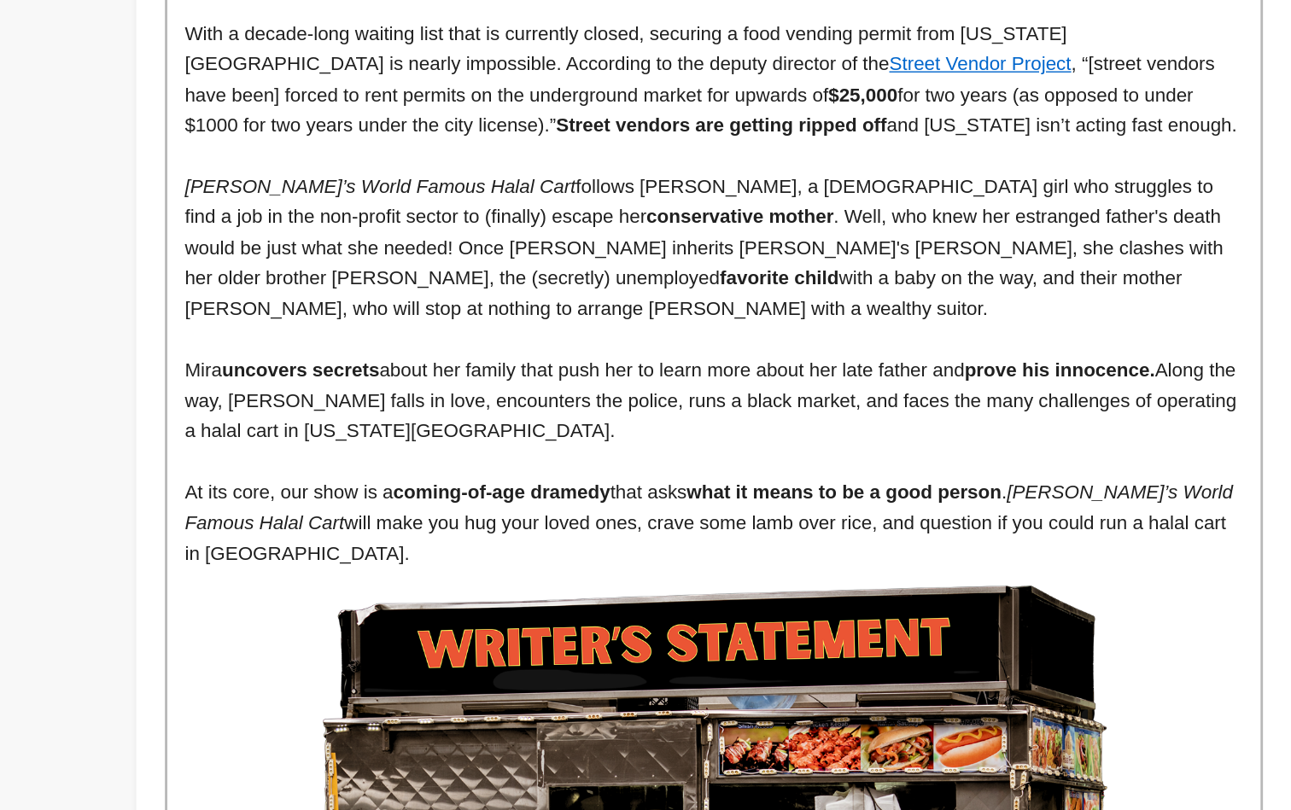
click at [703, 485] on p "Mira uncovers secrets about her family that push her to learn more about her la…" at bounding box center [752, 518] width 755 height 66
click at [375, 485] on p "Mira uncovers secrets about her family that push her to learn more about her la…" at bounding box center [752, 518] width 755 height 66
drag, startPoint x: 362, startPoint y: 256, endPoint x: 293, endPoint y: 258, distance: 69.2
click at [375, 485] on p "Mira uncovers secrets about her family that push her to learn more about her la…" at bounding box center [752, 518] width 755 height 66
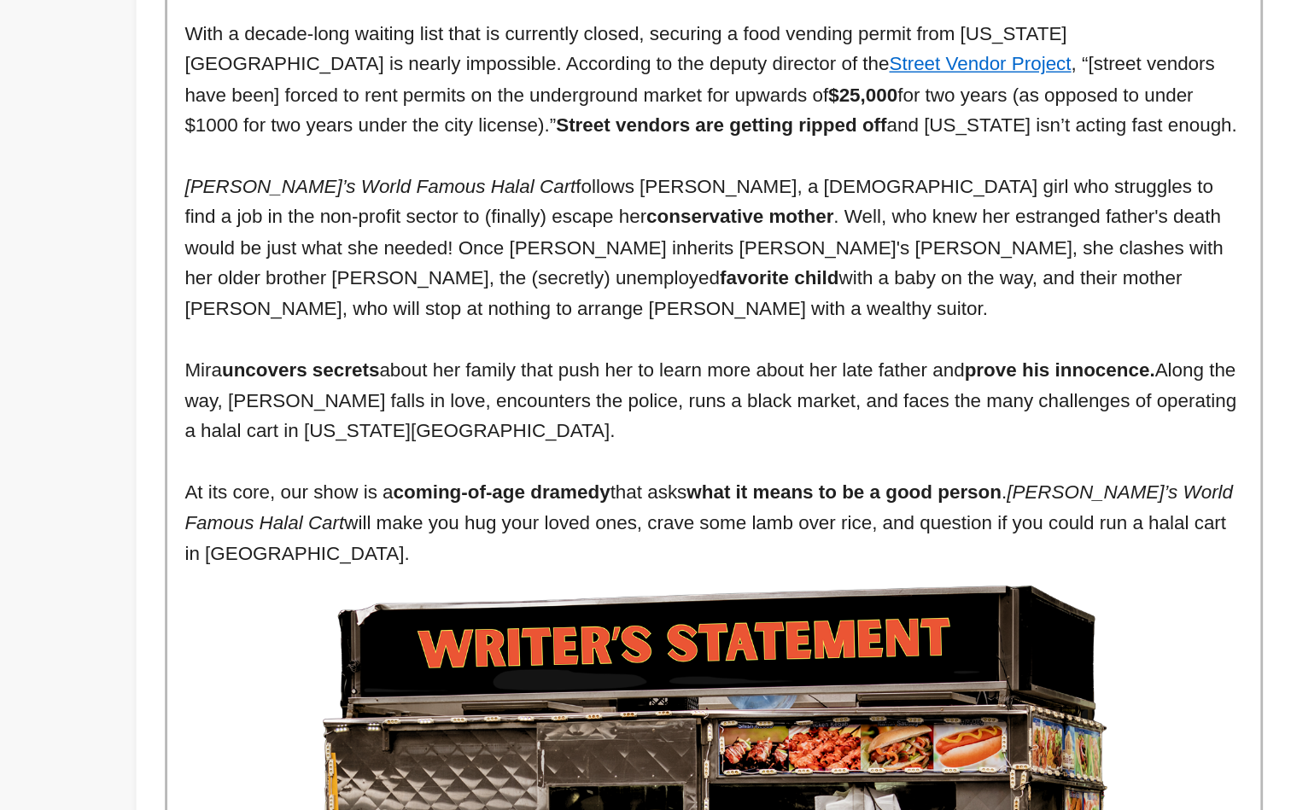
click at [430, 485] on p "Mira uncovers secrets about her family that push her to learn more about her la…" at bounding box center [752, 518] width 755 height 66
click at [442, 485] on p "Mira uncovers secrets about her family that push her to learn more about her la…" at bounding box center [752, 518] width 755 height 66
drag, startPoint x: 554, startPoint y: 257, endPoint x: 477, endPoint y: 260, distance: 77.8
click at [477, 485] on p "Mira uncovers secrets about her family that push her to learn more about her la…" at bounding box center [752, 518] width 755 height 66
click at [600, 485] on p "Mira uncovers secrets about her family that push her to learn more about her la…" at bounding box center [752, 518] width 755 height 66
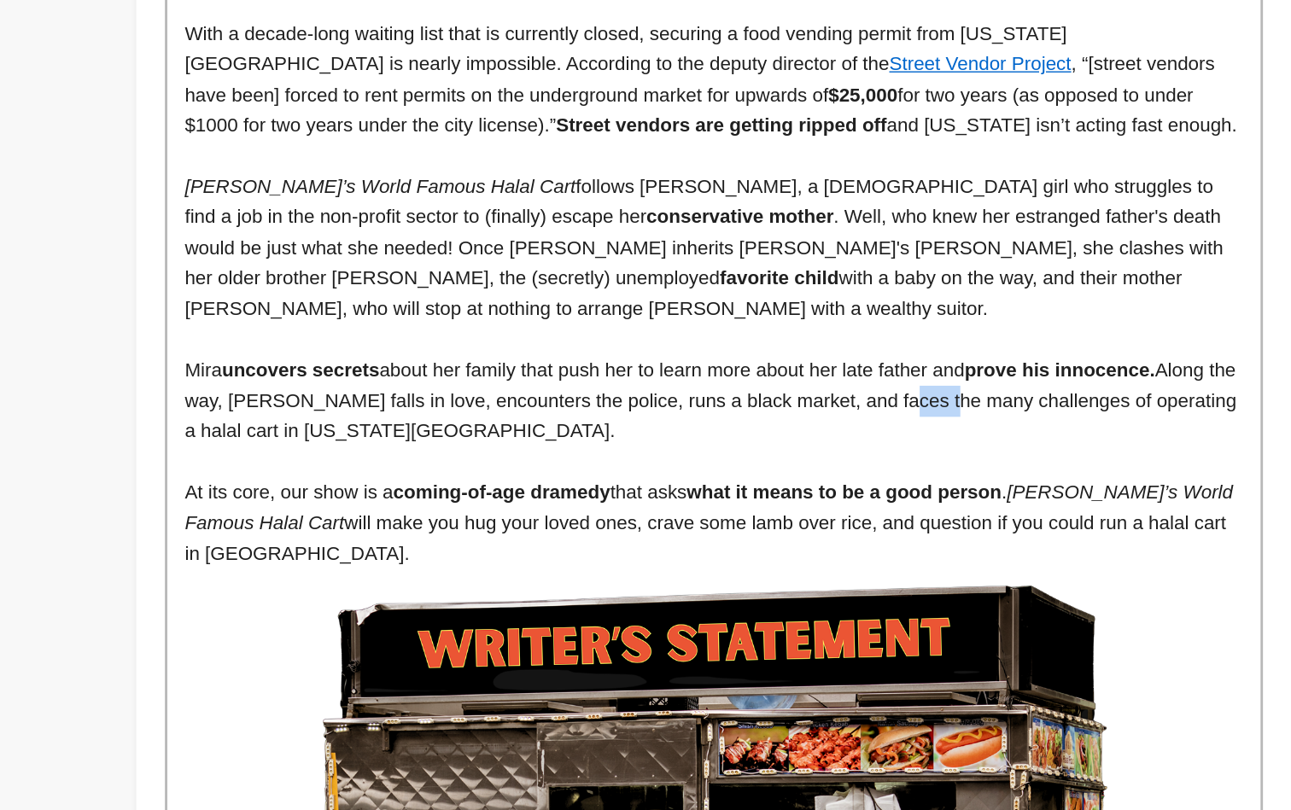
drag, startPoint x: 647, startPoint y: 255, endPoint x: 686, endPoint y: 255, distance: 38.4
click at [686, 485] on p "Mira uncovers secrets about her family that push her to learn more about her la…" at bounding box center [752, 518] width 755 height 66
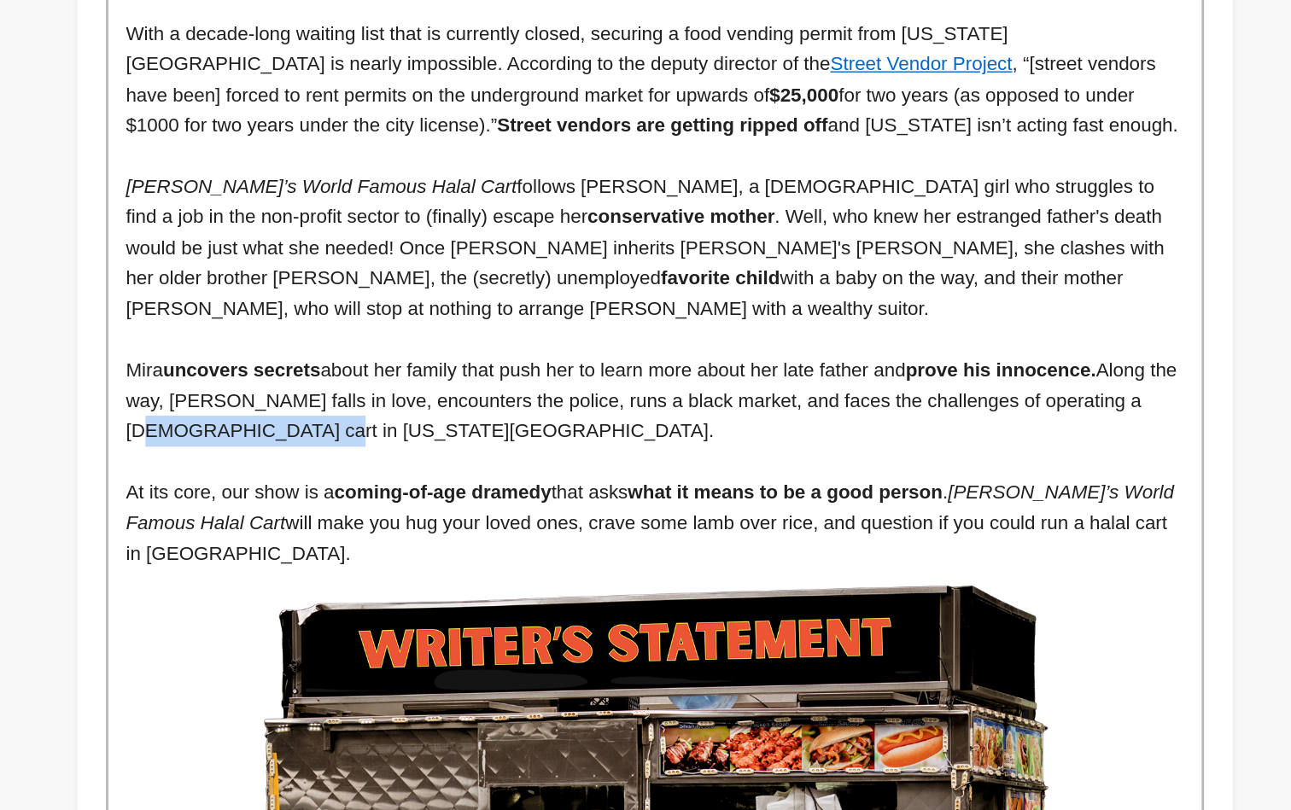
drag, startPoint x: 775, startPoint y: 272, endPoint x: 824, endPoint y: 255, distance: 51.3
click at [824, 485] on p "Mira uncovers secrets about her family that push her to learn more about her la…" at bounding box center [752, 518] width 755 height 66
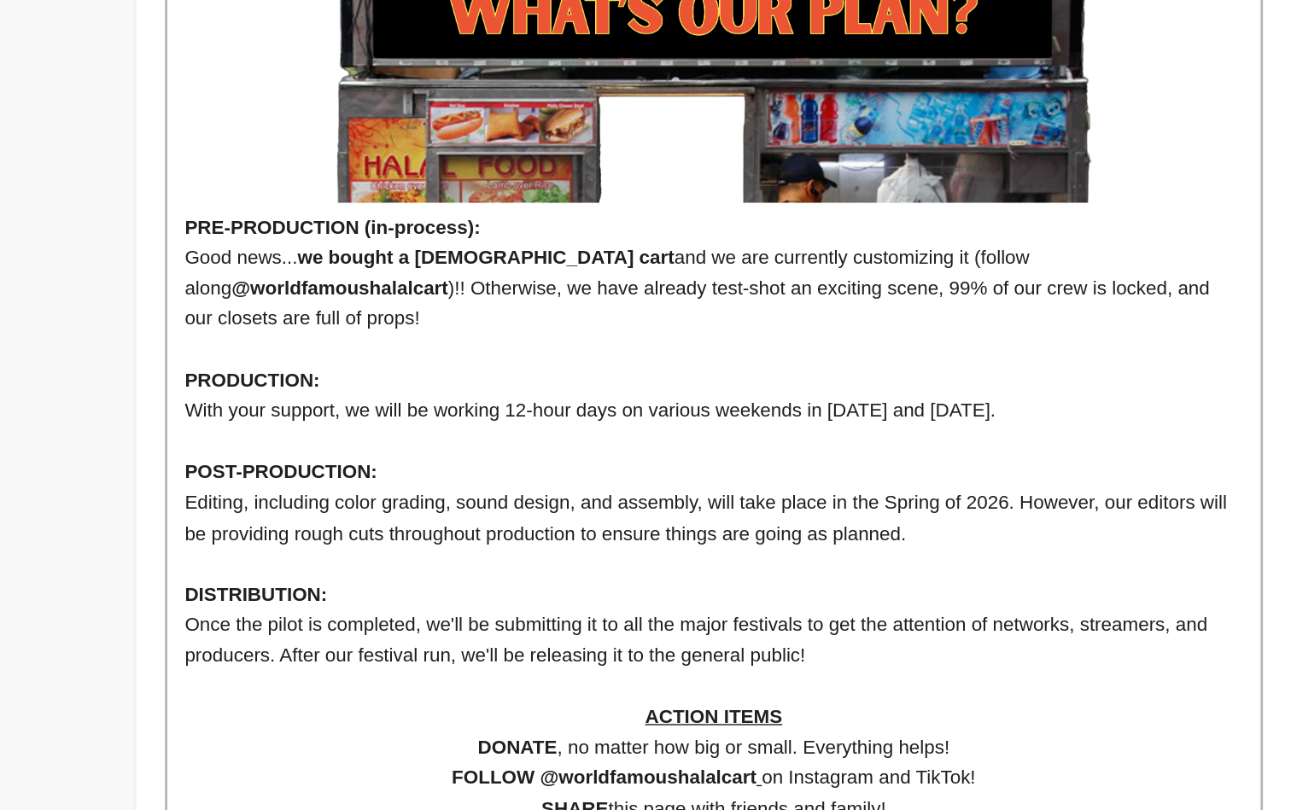
scroll to position [1638, 0]
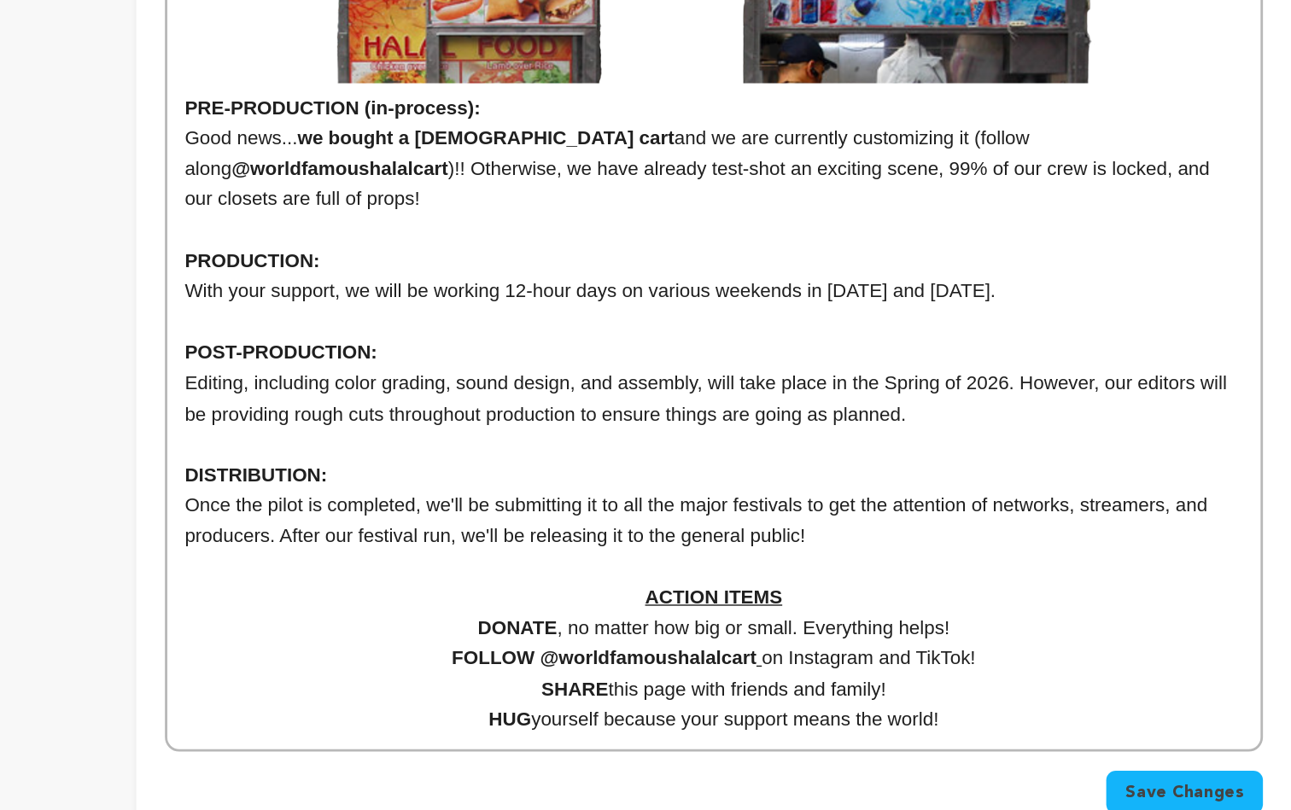
click at [1046, 789] on span "Save Changes" at bounding box center [1088, 797] width 85 height 17
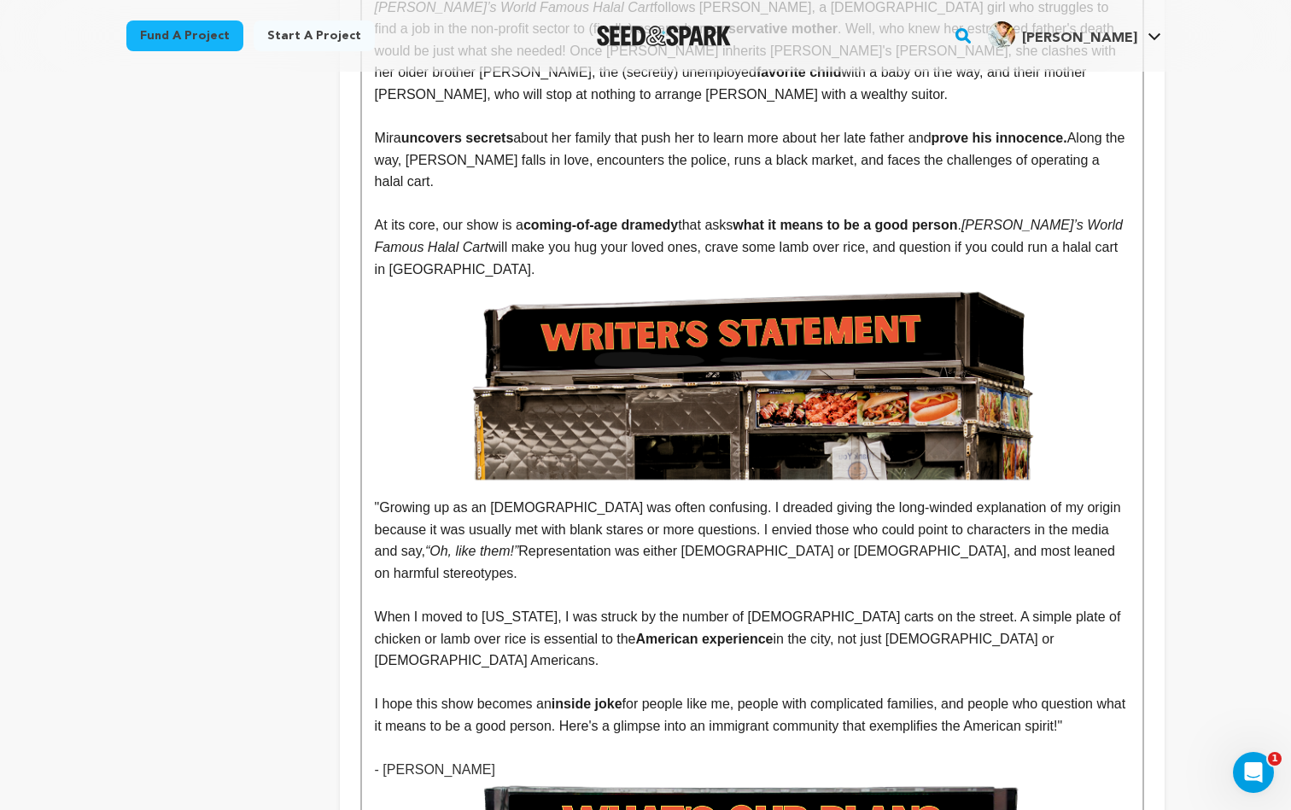
scroll to position [991, 0]
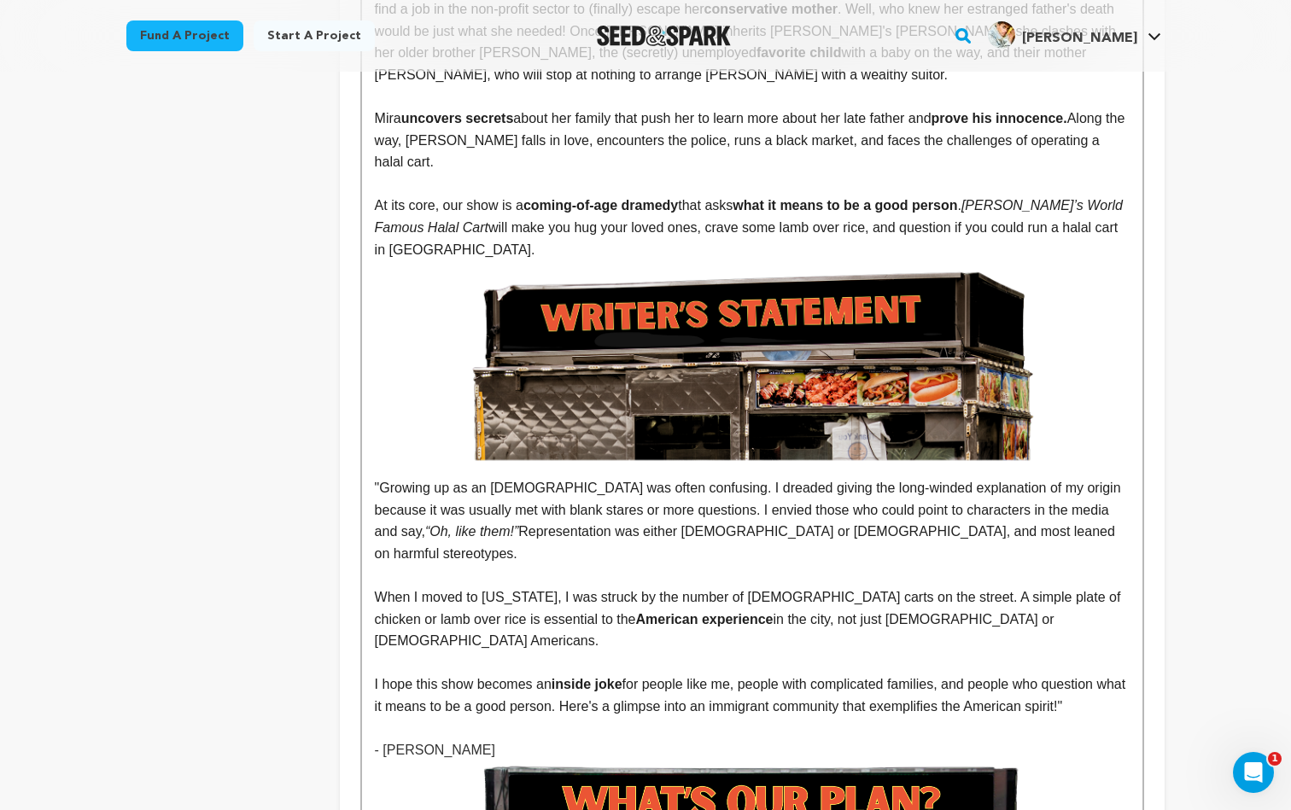
drag, startPoint x: 623, startPoint y: 604, endPoint x: 559, endPoint y: 603, distance: 64.1
click at [559, 718] on p at bounding box center [752, 729] width 755 height 22
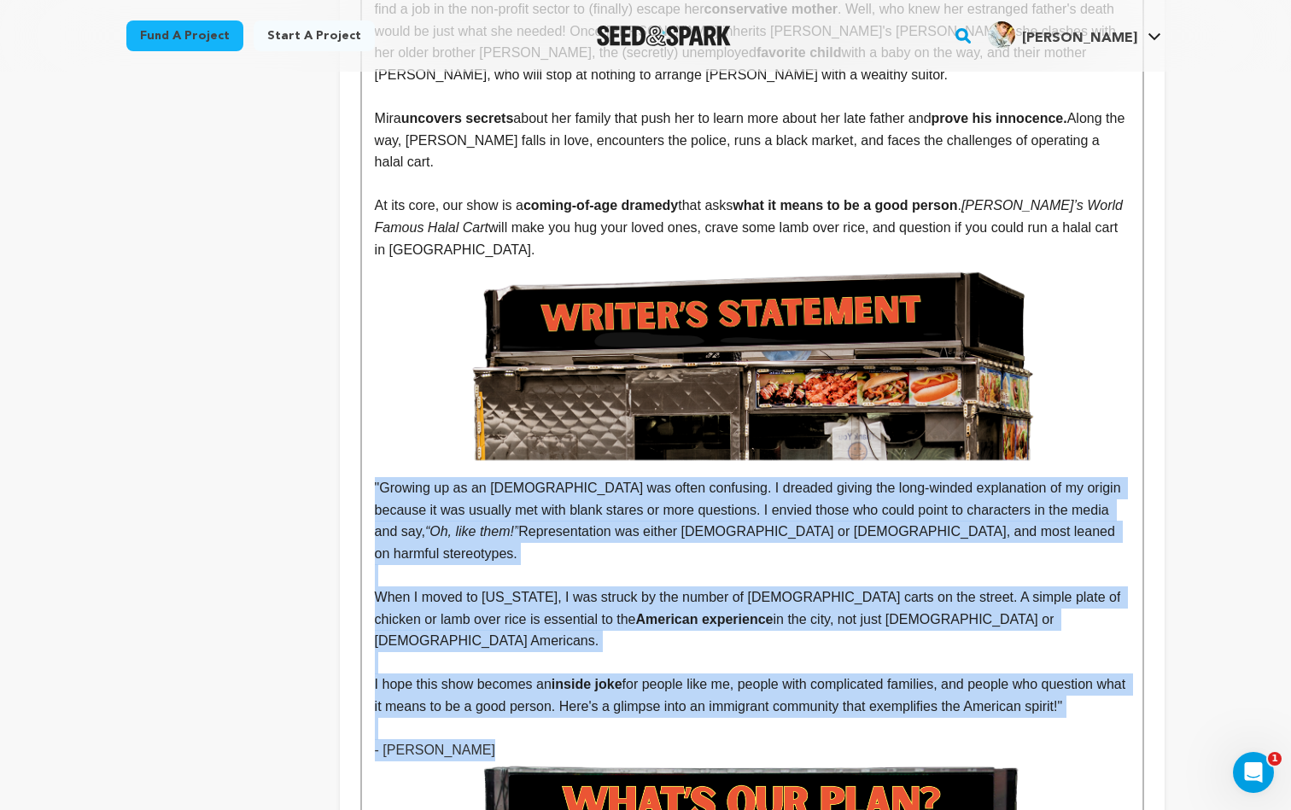
drag, startPoint x: 489, startPoint y: 619, endPoint x: 374, endPoint y: 405, distance: 243.4
click at [374, 405] on div "The halal carts of New York City deserve your attention. With a decade-long wai…" at bounding box center [752, 440] width 781 height 1947
copy div ""Growing up as an Indian-Muslim-American was often confusing. I dreaded giving …"
click at [924, 565] on p at bounding box center [752, 576] width 755 height 22
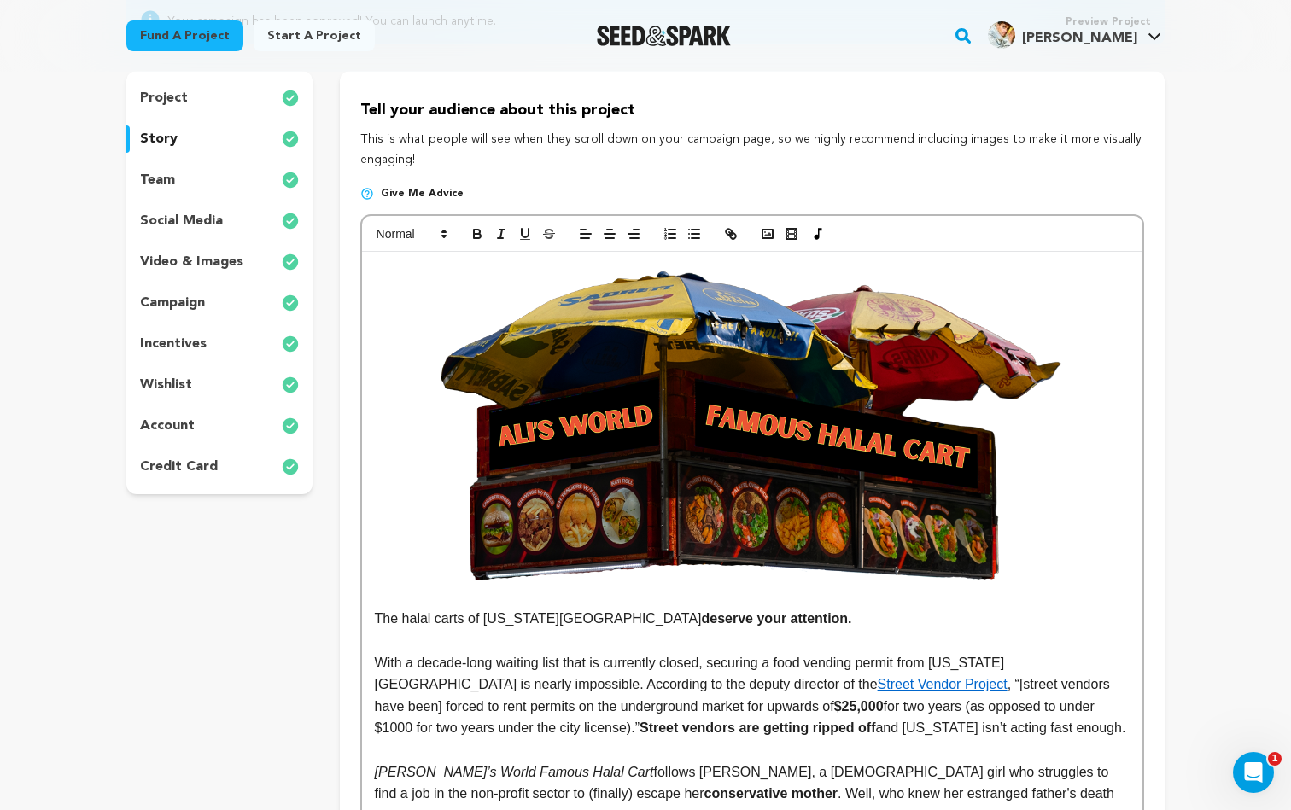
scroll to position [84, 0]
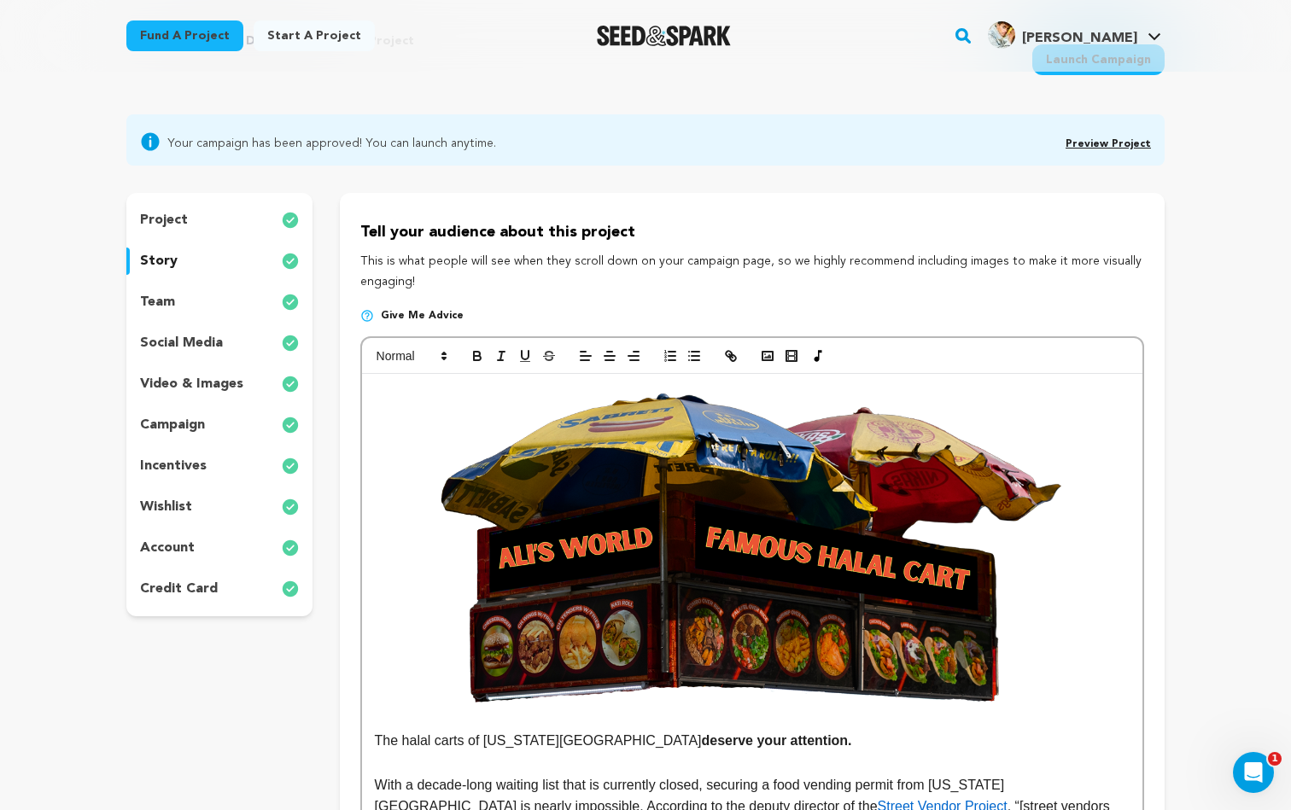
click at [193, 491] on div "project story team social media video & images campaign incentives wishlist acc…" at bounding box center [219, 405] width 186 height 424
click at [193, 461] on p "incentives" at bounding box center [173, 466] width 67 height 20
